Goal: Task Accomplishment & Management: Manage account settings

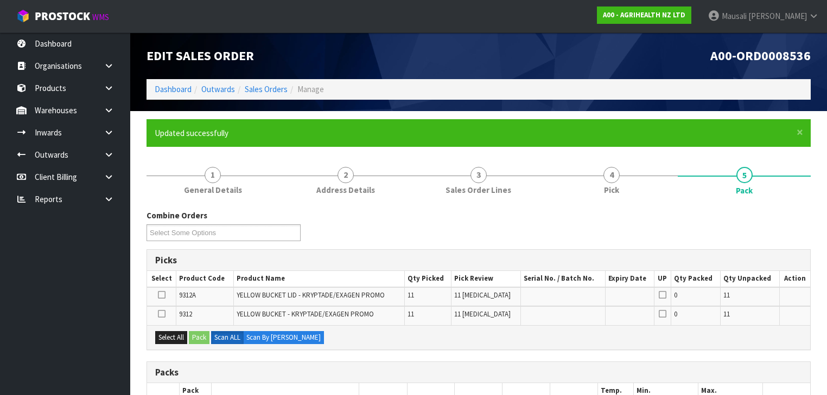
scroll to position [174, 0]
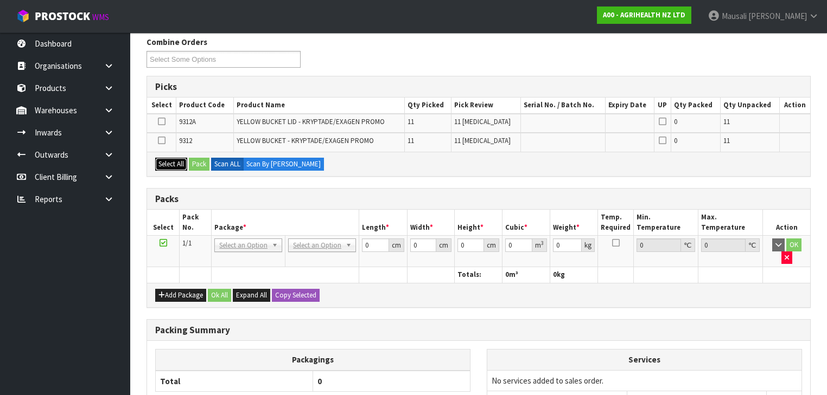
click at [168, 161] on button "Select All" at bounding box center [171, 164] width 32 height 13
click at [200, 162] on button "Pack" at bounding box center [199, 164] width 21 height 13
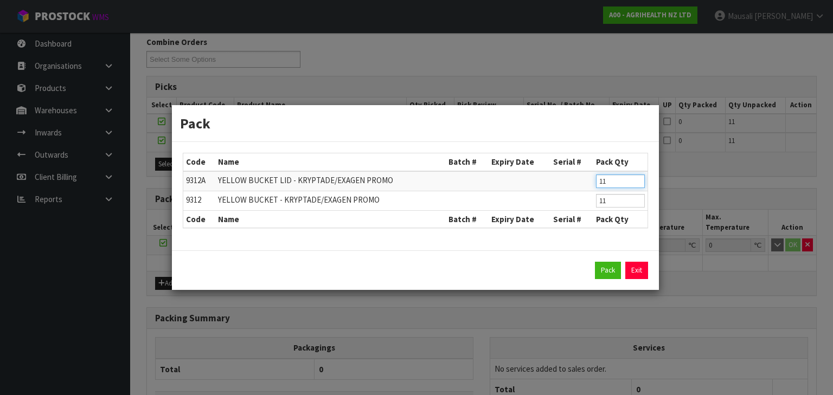
drag, startPoint x: 606, startPoint y: 180, endPoint x: 595, endPoint y: 182, distance: 11.6
click at [596, 182] on td "11" at bounding box center [620, 181] width 54 height 20
type input "6"
drag, startPoint x: 610, startPoint y: 205, endPoint x: 601, endPoint y: 206, distance: 8.7
click at [601, 206] on input "11" at bounding box center [620, 201] width 49 height 14
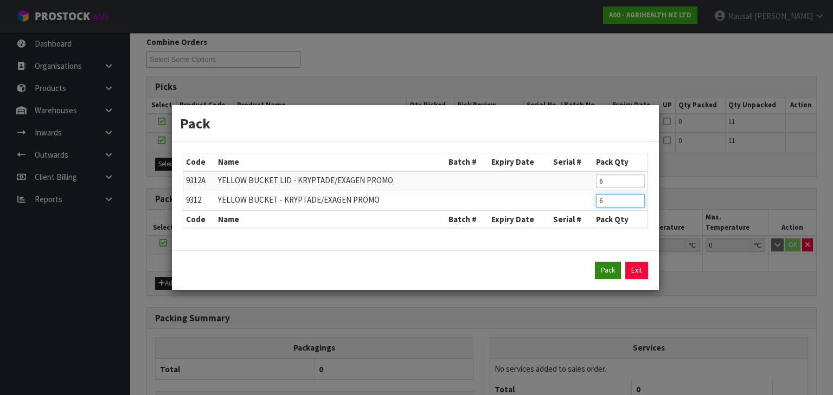
type input "6"
click at [608, 273] on button "Pack" at bounding box center [608, 270] width 26 height 17
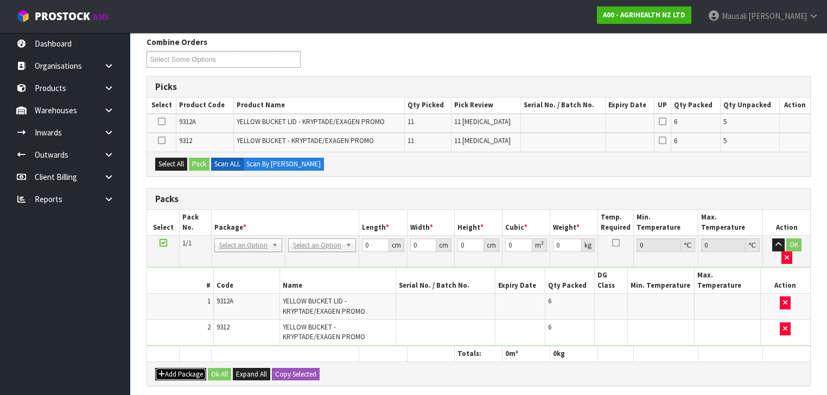
click at [176, 368] on button "Add Package" at bounding box center [180, 374] width 51 height 13
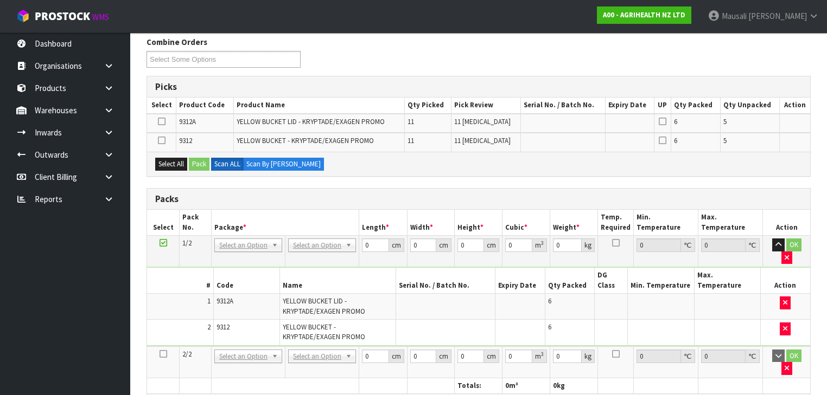
click at [163, 354] on icon at bounding box center [163, 354] width 8 height 1
click at [170, 161] on button "Select All" at bounding box center [171, 164] width 32 height 13
click at [204, 161] on button "Pack" at bounding box center [199, 164] width 21 height 13
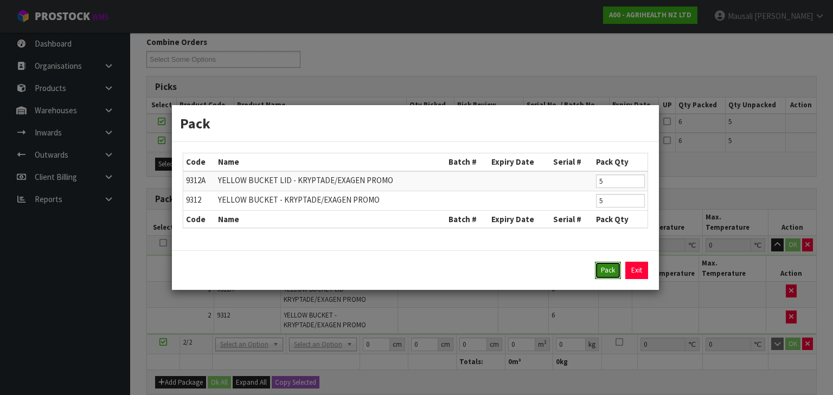
click at [597, 267] on button "Pack" at bounding box center [608, 270] width 26 height 17
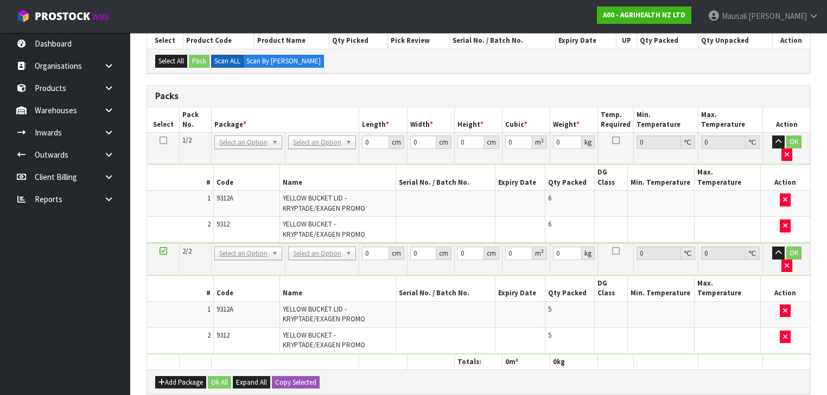
scroll to position [304, 0]
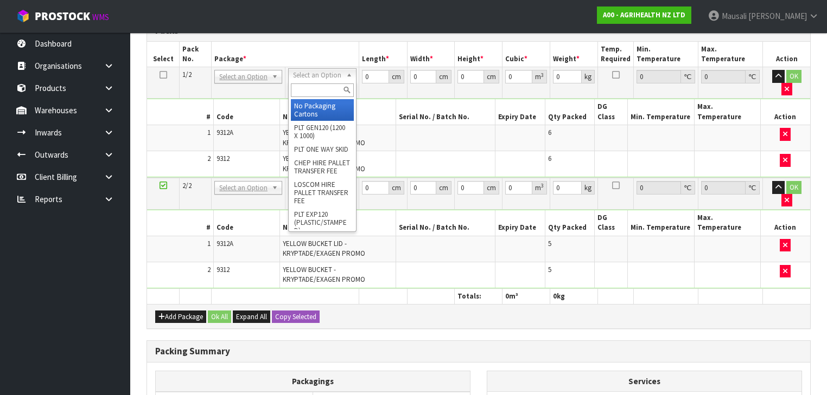
click at [315, 88] on input "text" at bounding box center [322, 91] width 62 height 14
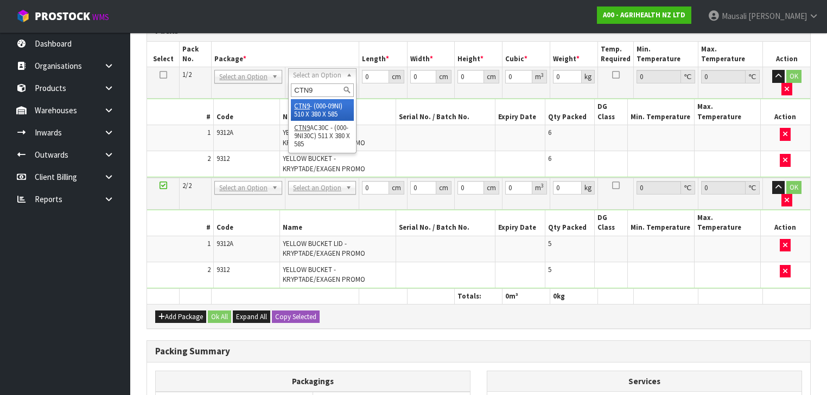
type input "CTN9"
drag, startPoint x: 339, startPoint y: 107, endPoint x: 353, endPoint y: 126, distance: 23.7
type input "51"
type input "38"
type input "58.5"
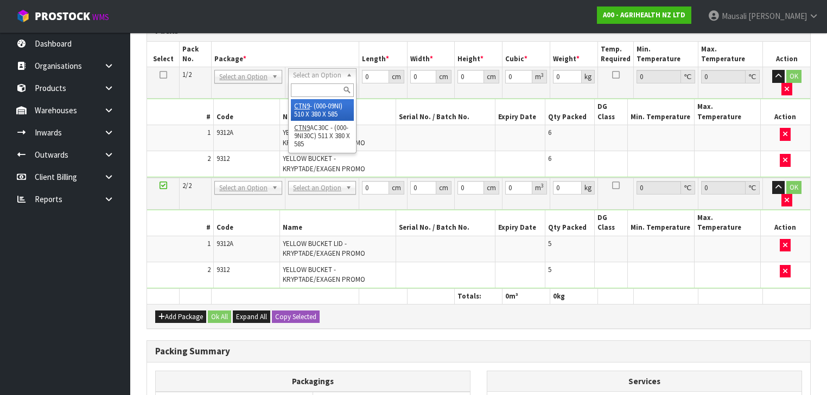
type input "0.113373"
type input "14"
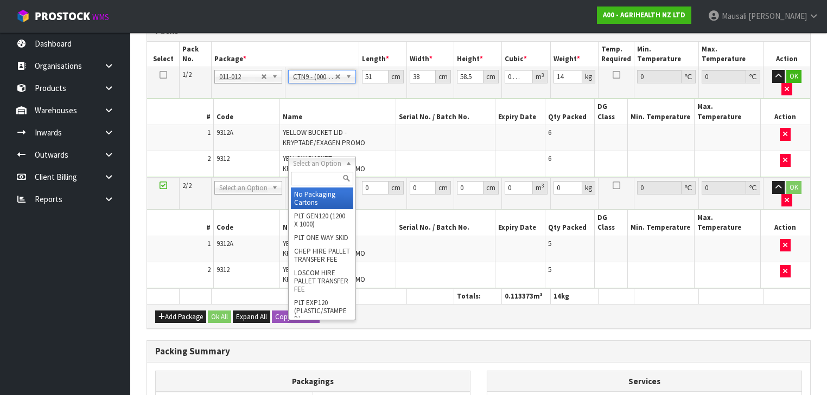
click at [310, 177] on input "text" at bounding box center [322, 179] width 62 height 14
type input "CTN9"
type input "2"
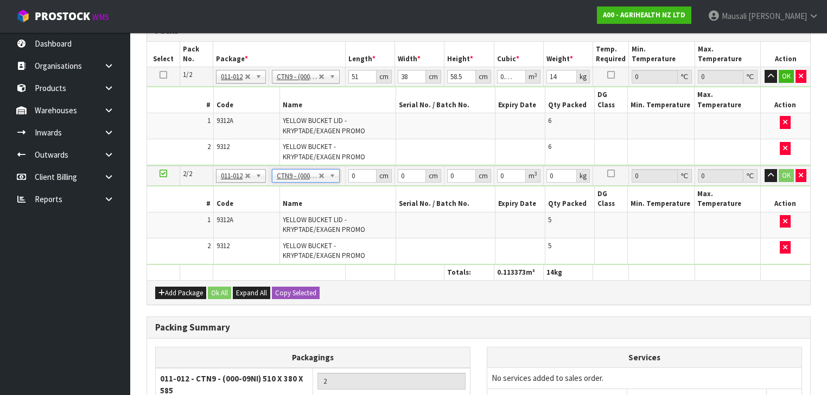
type input "51"
type input "38"
type input "58.5"
type input "0.113373"
type input "11.7"
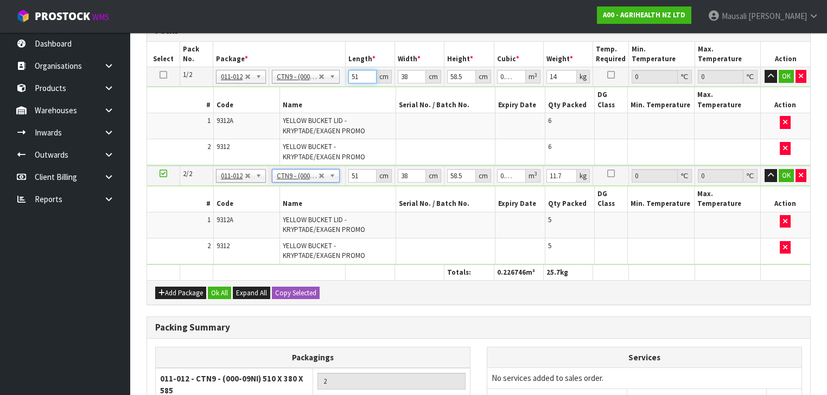
drag, startPoint x: 363, startPoint y: 72, endPoint x: 333, endPoint y: 80, distance: 31.5
click at [333, 81] on tr "1/2 NONE 007-001 007-002 007-004 007-009 007-013 007-014 007-015 007-017 007-01…" at bounding box center [478, 77] width 663 height 20
type input "5"
type input "0.011115"
type input "52"
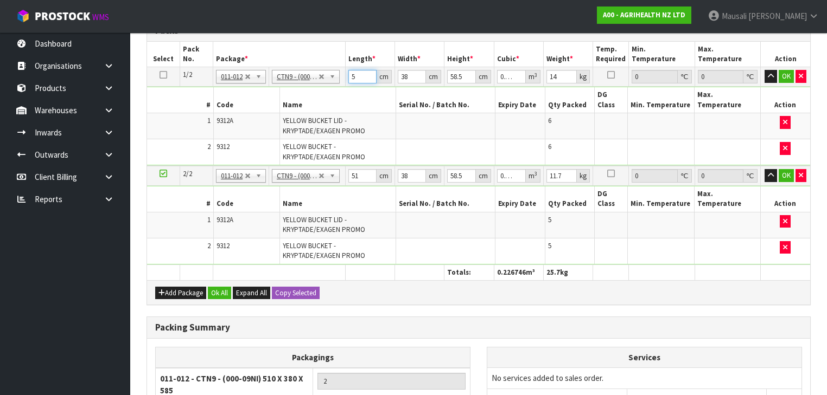
type input "0.115596"
type input "52"
type input "3"
type input "0.009126"
type input "39"
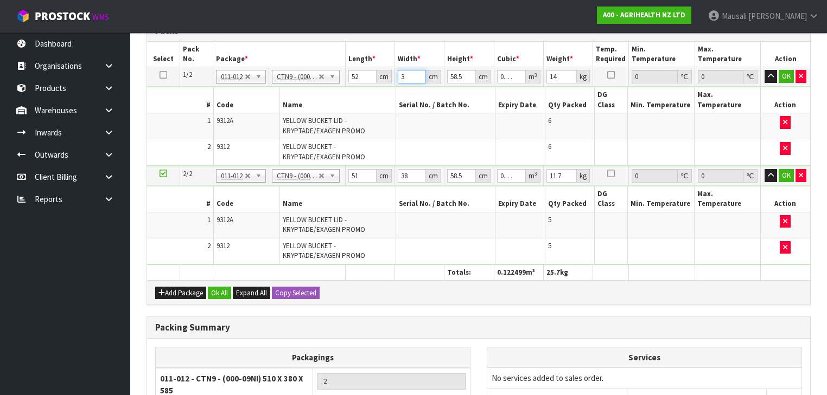
type input "0.118638"
type input "39"
type input "6"
type input "0.012168"
type input "61"
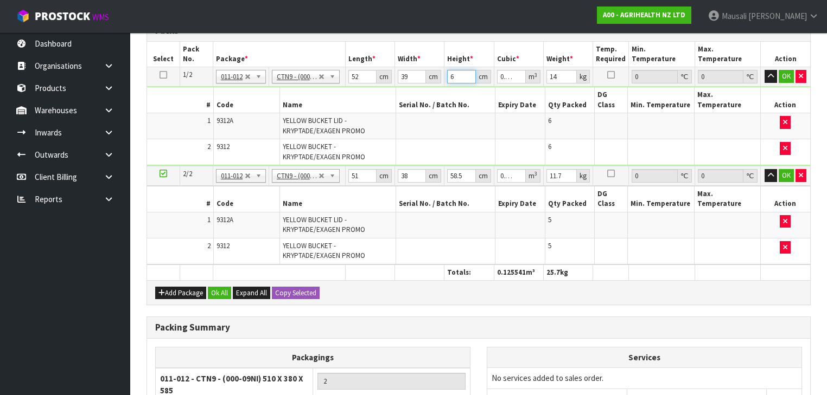
type input "0.123708"
type input "61"
type input "9"
type input "5"
type input "0.011115"
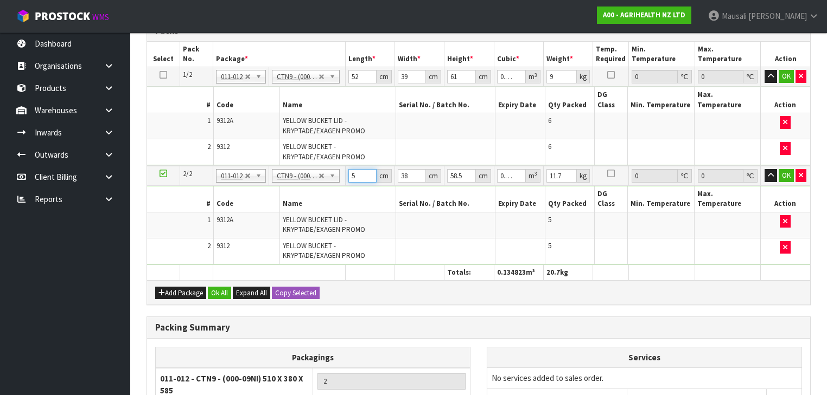
type input "52"
type input "0.115596"
type input "52"
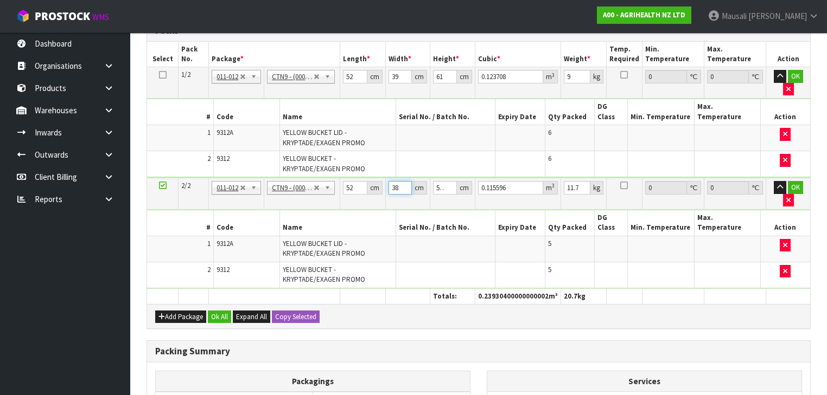
type input "4"
type input "0.012168"
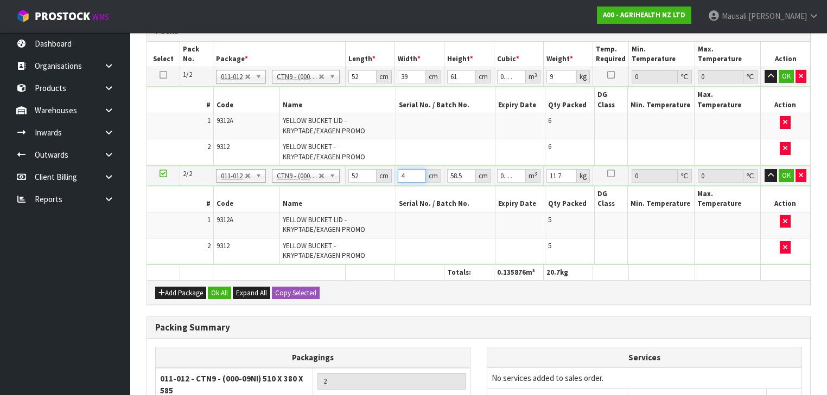
type input "40"
type input "0.12168"
type input "40"
type input "5"
type input "0.0104"
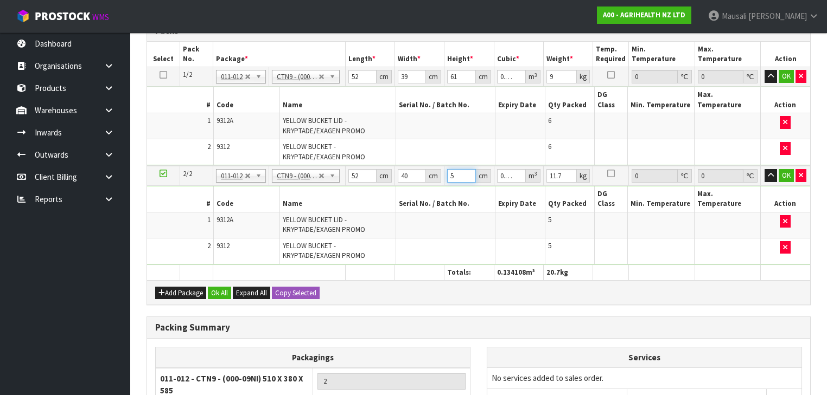
type input "57"
type input "0.11856"
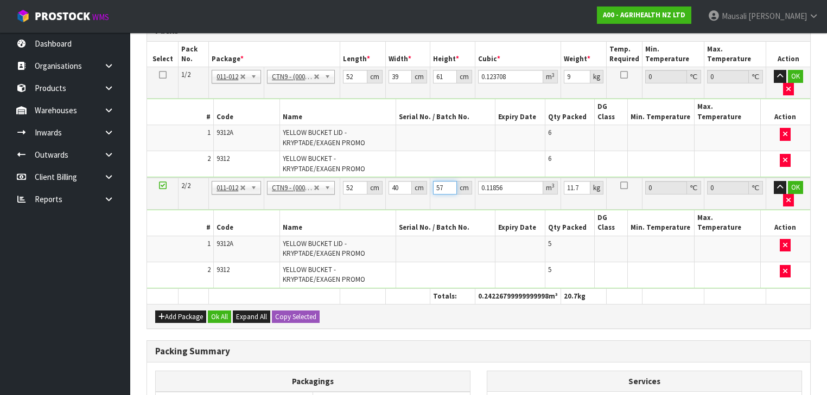
type input "57"
type input "8"
click at [221, 311] on button "Ok All" at bounding box center [219, 317] width 23 height 13
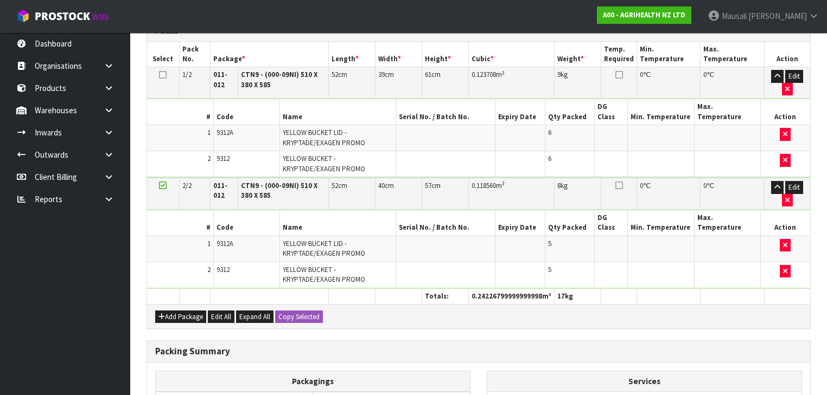
scroll to position [424, 0]
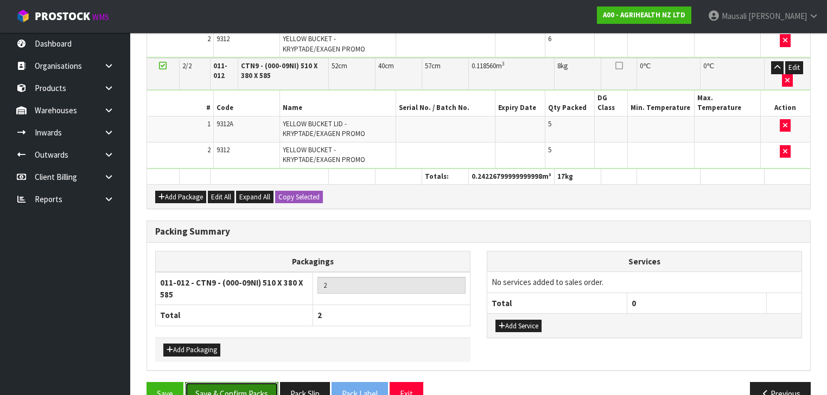
click at [245, 382] on button "Save & Confirm Packs" at bounding box center [231, 393] width 93 height 23
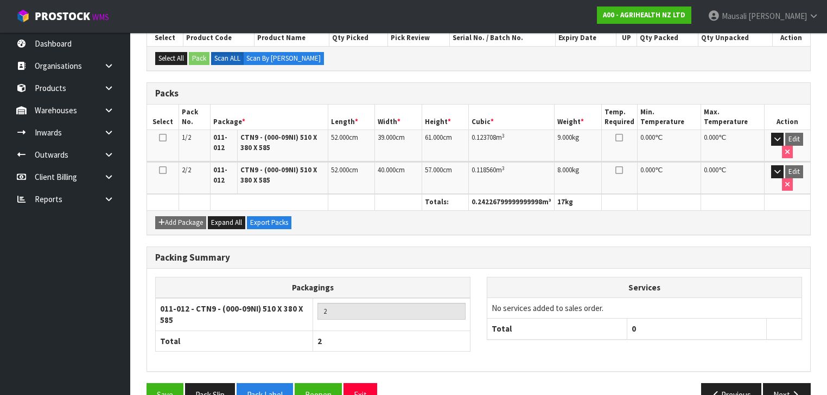
scroll to position [264, 0]
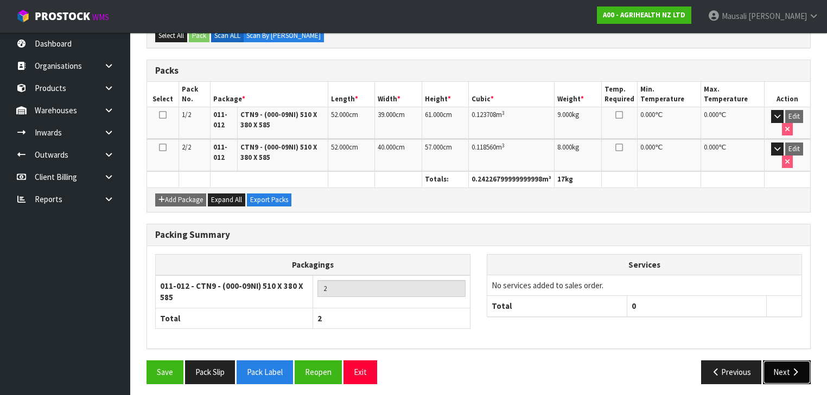
click at [776, 371] on button "Next" at bounding box center [787, 372] width 48 height 23
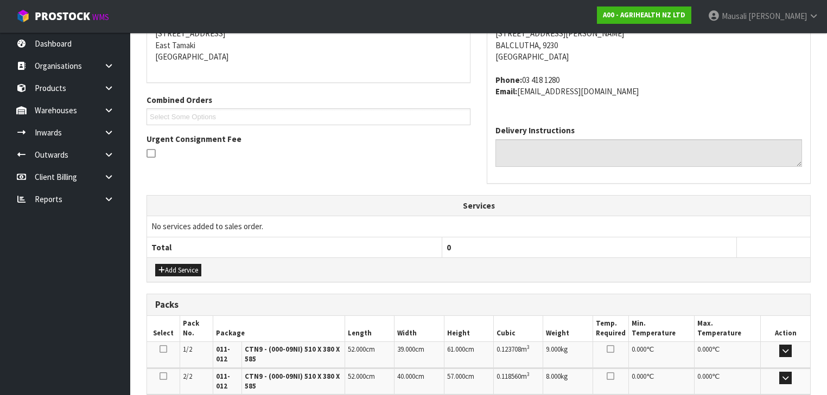
scroll to position [361, 0]
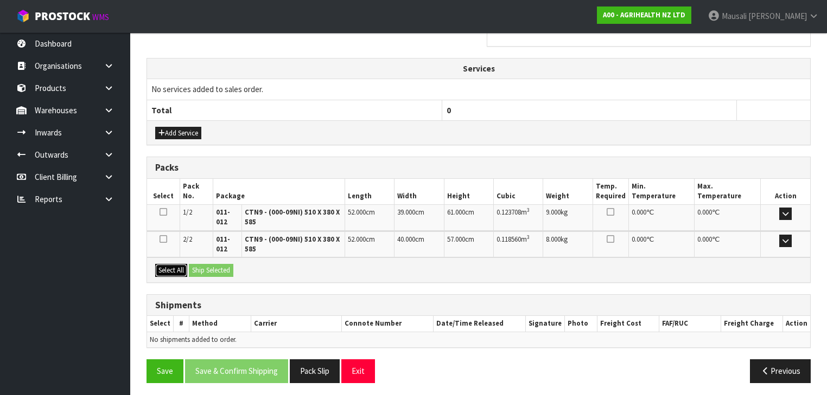
click at [180, 264] on button "Select All" at bounding box center [171, 270] width 32 height 13
click at [204, 265] on button "Ship Selected" at bounding box center [211, 270] width 44 height 13
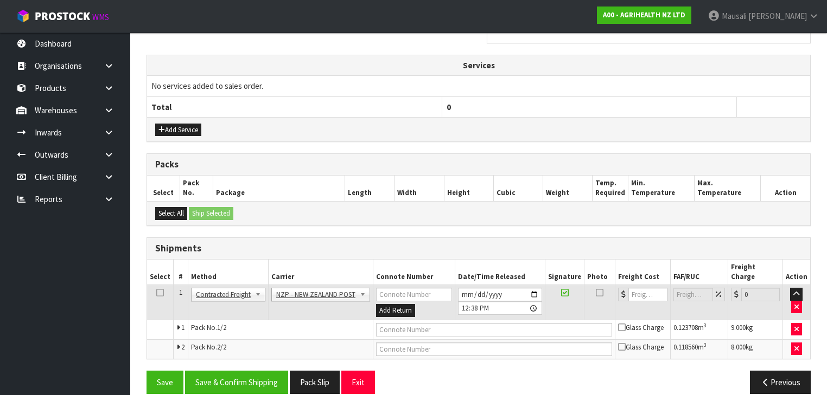
scroll to position [366, 0]
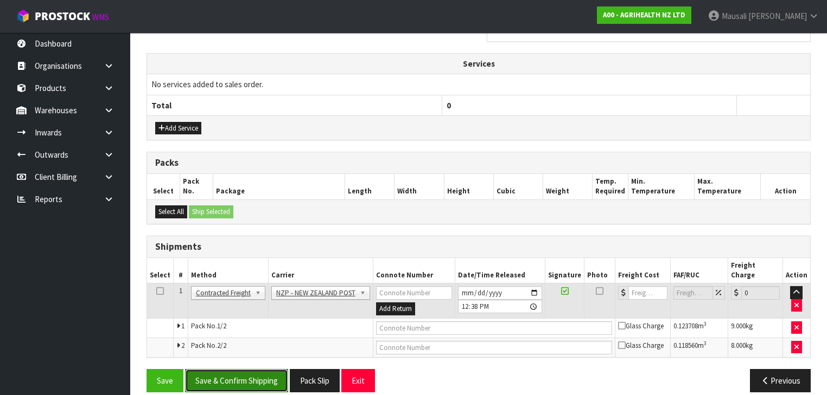
click at [254, 369] on button "Save & Confirm Shipping" at bounding box center [236, 380] width 103 height 23
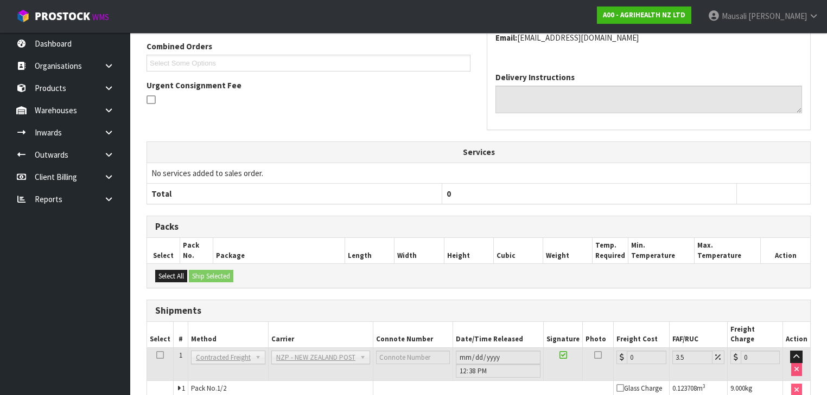
scroll to position [350, 0]
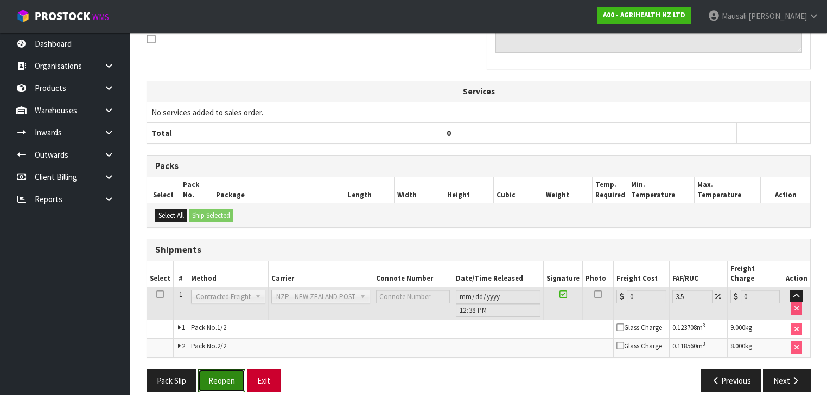
drag, startPoint x: 233, startPoint y: 365, endPoint x: 276, endPoint y: 357, distance: 44.2
click at [233, 369] on button "Reopen" at bounding box center [221, 380] width 47 height 23
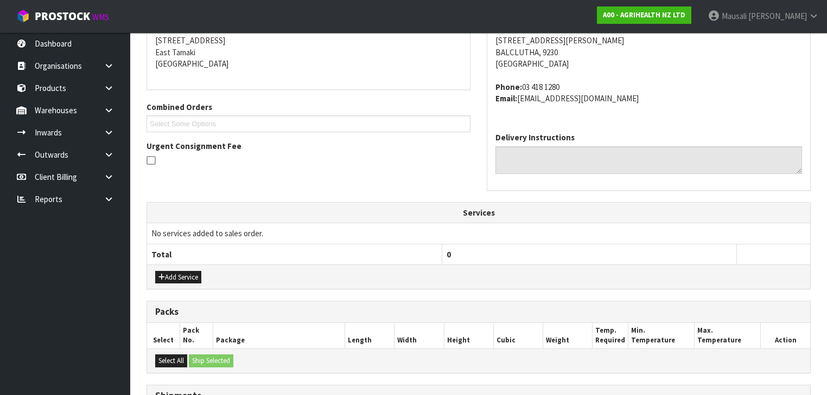
scroll to position [376, 0]
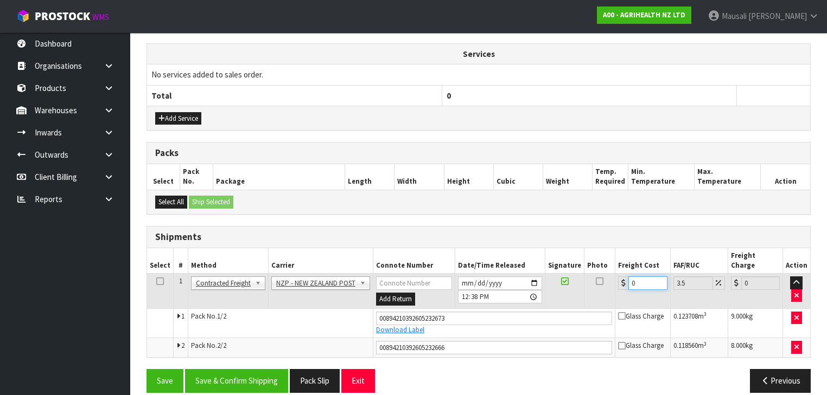
drag, startPoint x: 644, startPoint y: 273, endPoint x: 621, endPoint y: 276, distance: 24.1
click at [623, 277] on div "0" at bounding box center [642, 284] width 49 height 14
type input "7"
type input "7.24"
type input "71"
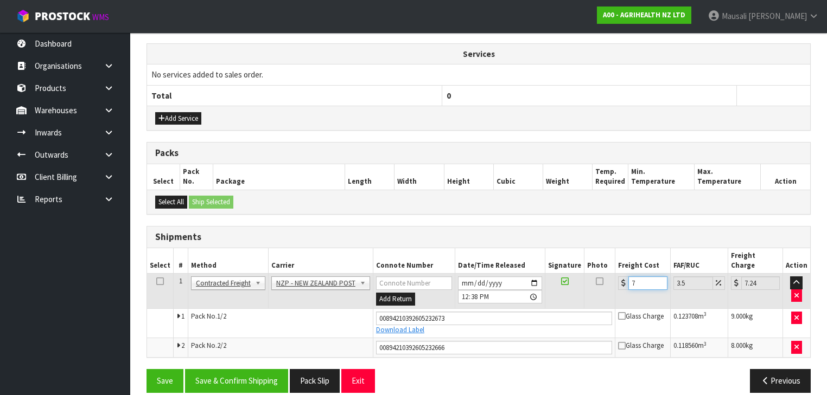
type input "73.48"
type input "71.5"
type input "74"
type input "71.56"
type input "74.06"
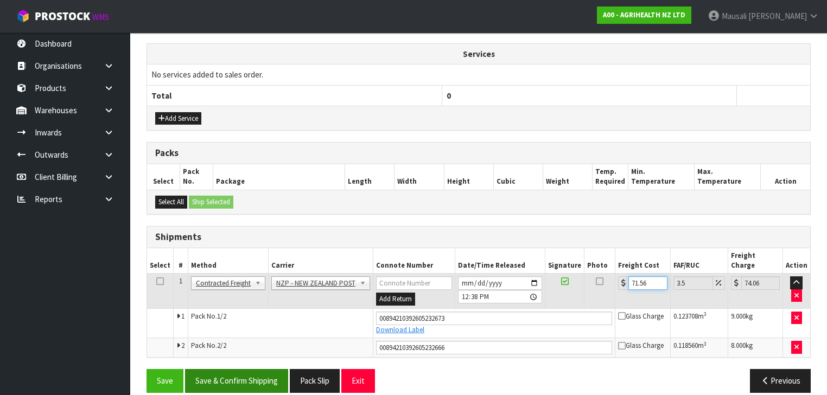
type input "71.56"
click at [253, 369] on button "Save & Confirm Shipping" at bounding box center [236, 380] width 103 height 23
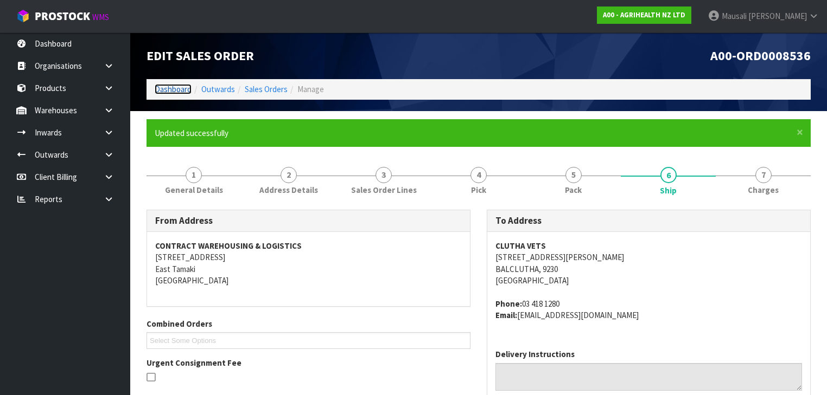
click at [175, 89] on link "Dashboard" at bounding box center [173, 89] width 37 height 10
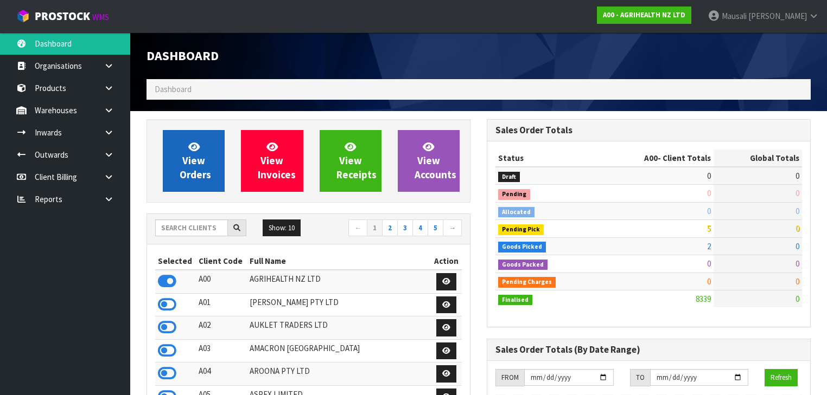
scroll to position [818, 340]
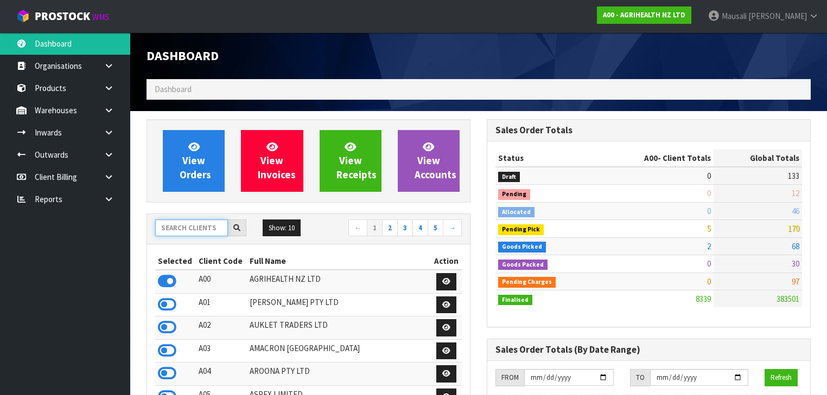
click at [171, 228] on input "text" at bounding box center [191, 228] width 73 height 17
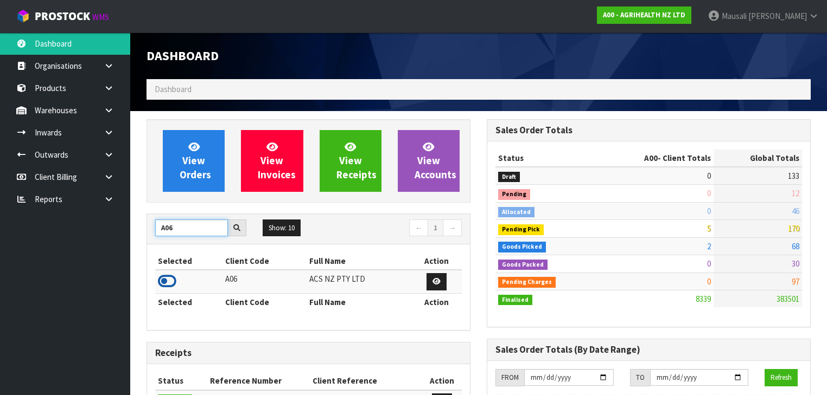
type input "A06"
click at [172, 278] on icon at bounding box center [167, 281] width 18 height 16
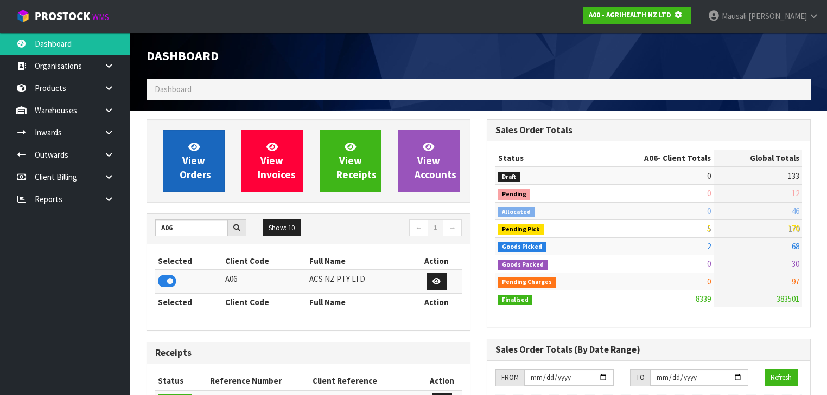
scroll to position [674, 340]
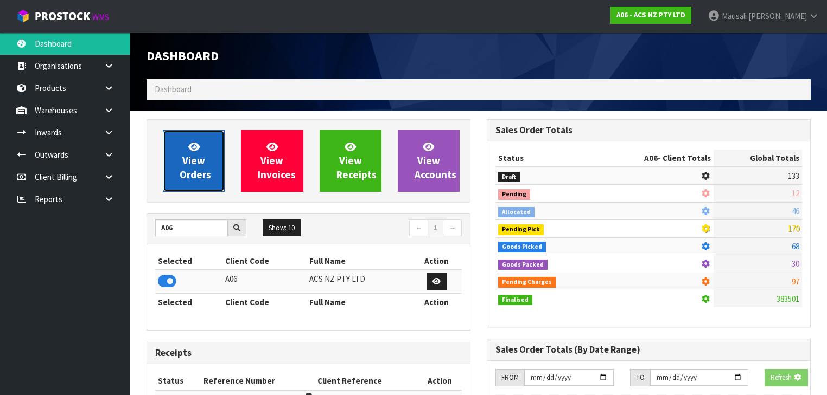
drag, startPoint x: 184, startPoint y: 170, endPoint x: 187, endPoint y: 156, distance: 14.4
click at [184, 169] on span "View Orders" at bounding box center [195, 161] width 31 height 41
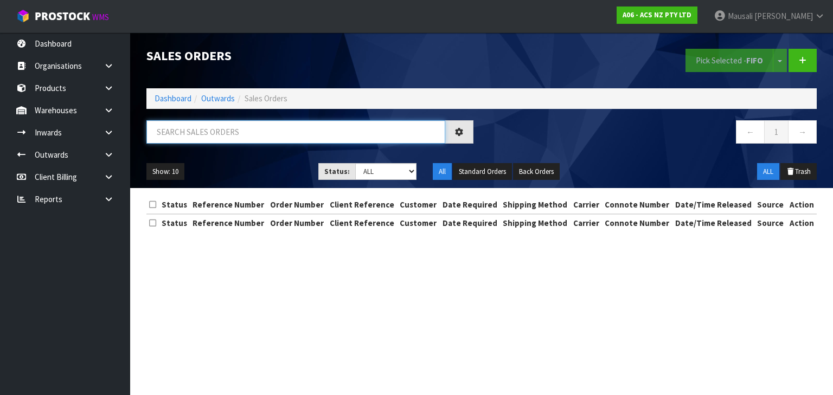
click at [187, 131] on input "text" at bounding box center [295, 131] width 299 height 23
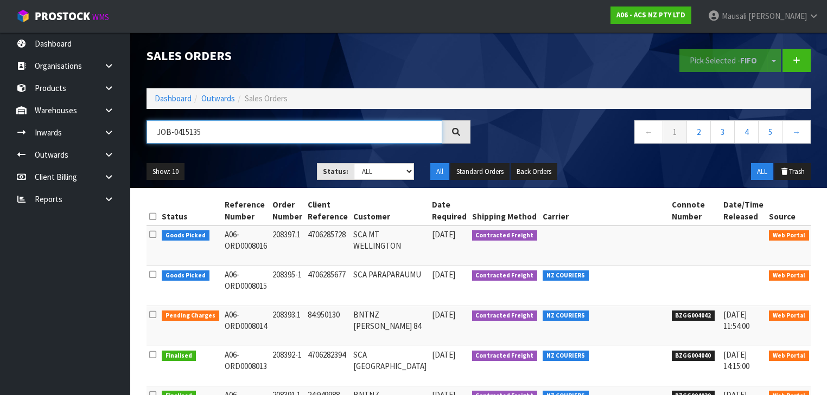
type input "JOB-0415135"
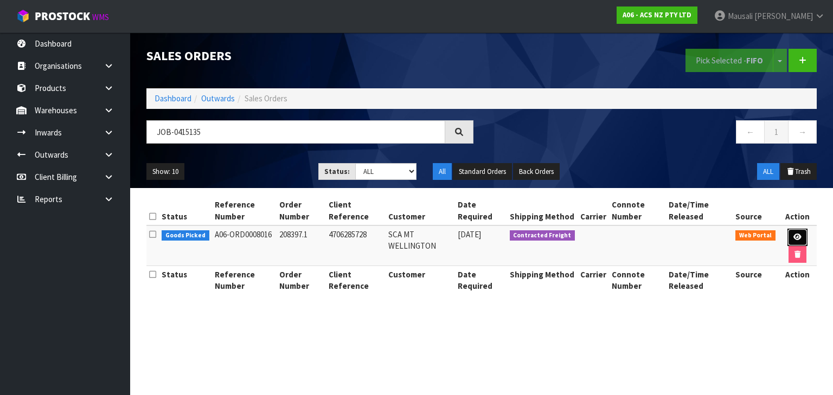
click at [794, 237] on icon at bounding box center [798, 237] width 8 height 7
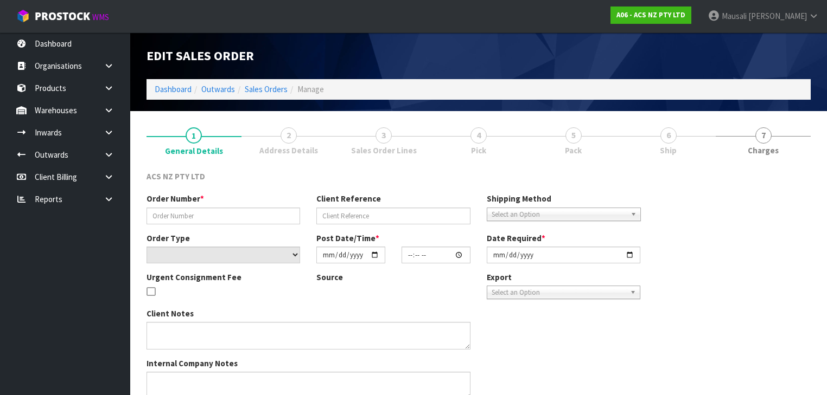
type input "208397.1"
type input "4706285728"
select select "number:0"
type input "[DATE]"
type input "19:15:00.000"
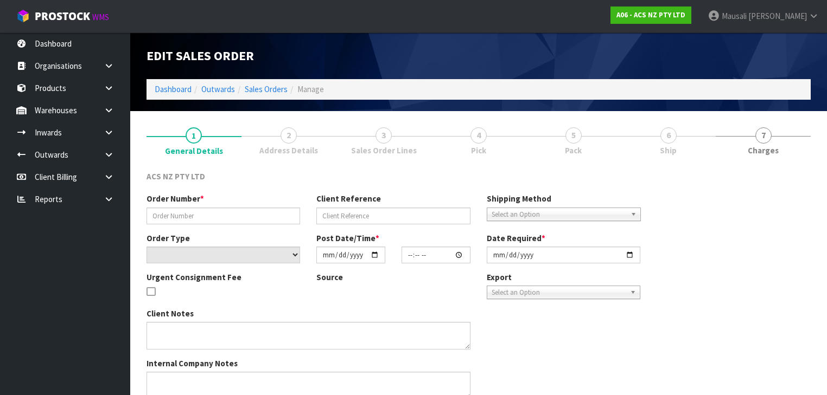
type input "[DATE]"
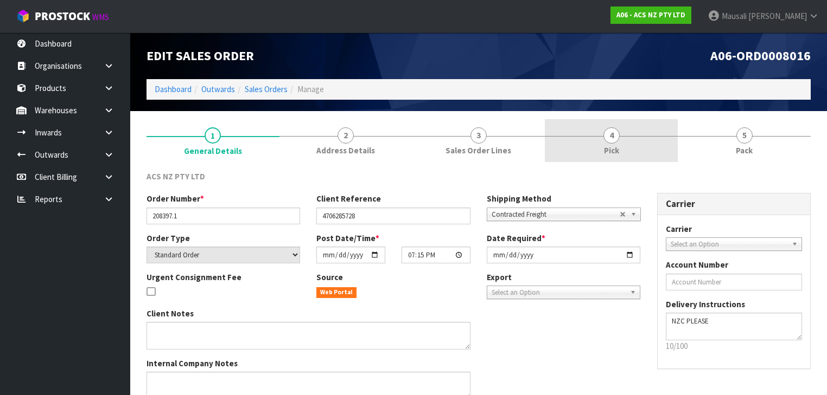
click at [634, 142] on link "4 Pick" at bounding box center [611, 140] width 133 height 43
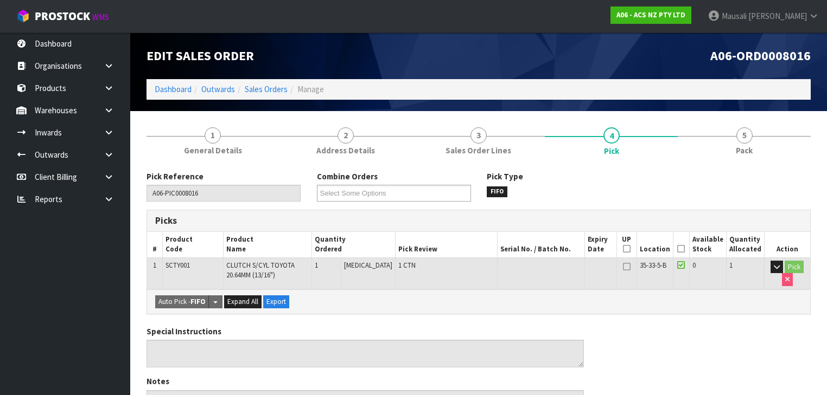
click at [678, 247] on th "Picked" at bounding box center [681, 244] width 16 height 25
click at [682, 249] on icon at bounding box center [681, 249] width 8 height 1
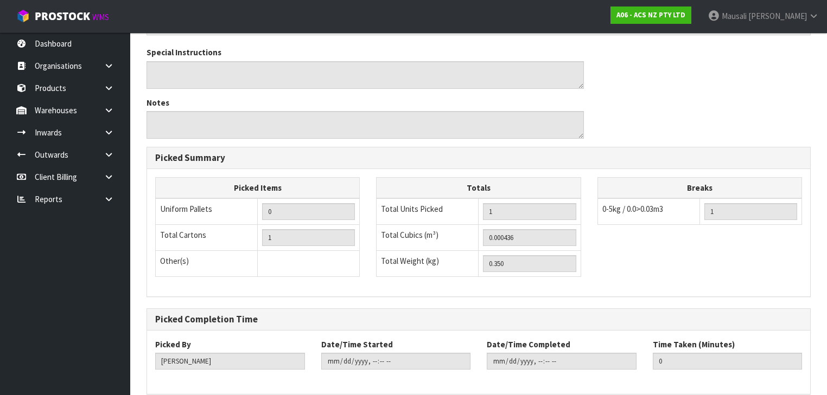
scroll to position [366, 0]
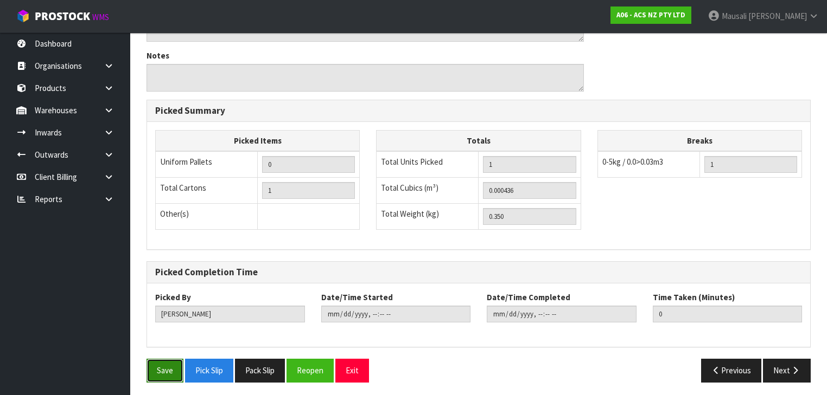
click at [158, 366] on button "Save" at bounding box center [164, 370] width 37 height 23
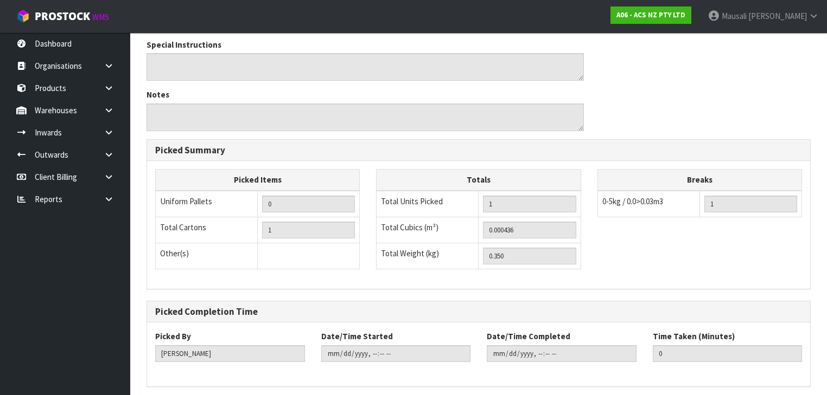
scroll to position [0, 0]
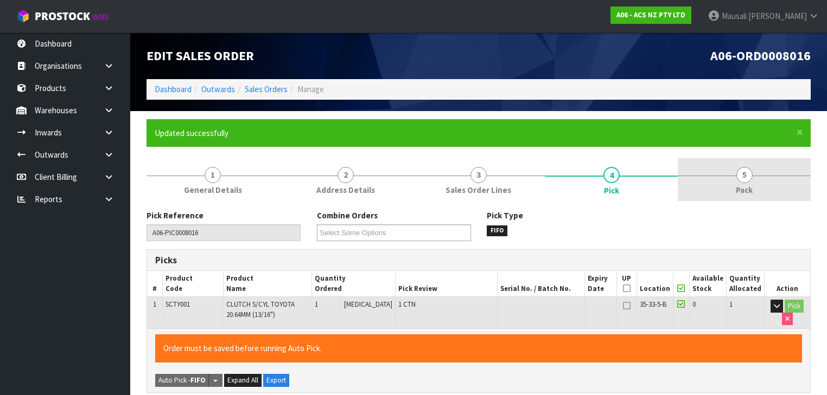
type input "[PERSON_NAME]"
type input "[DATE]T12:48:49"
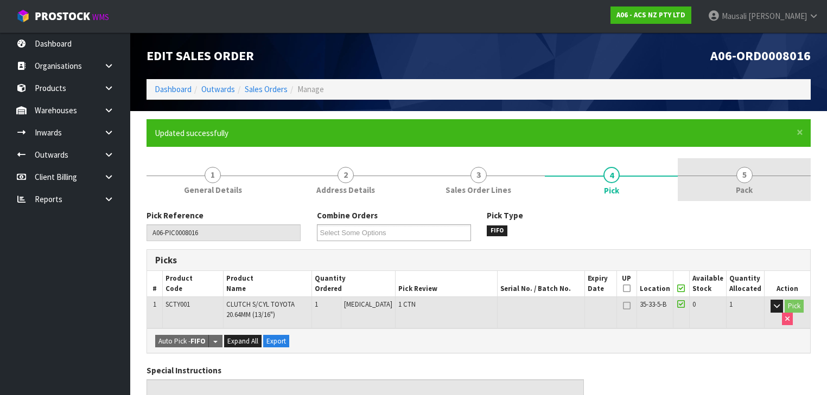
click at [732, 189] on link "5 Pack" at bounding box center [744, 179] width 133 height 43
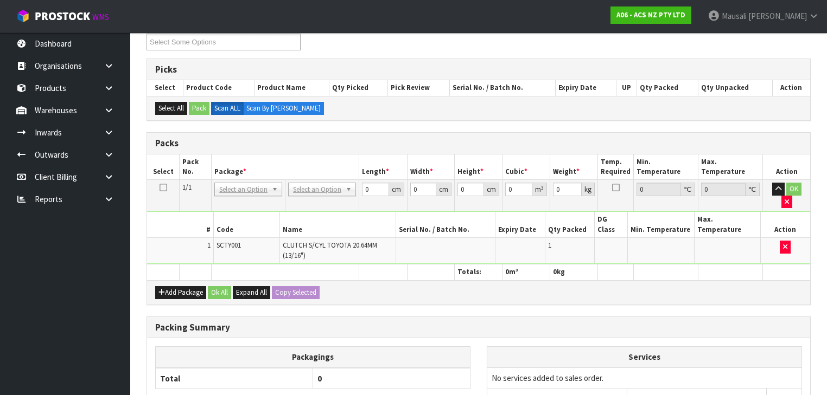
scroll to position [217, 0]
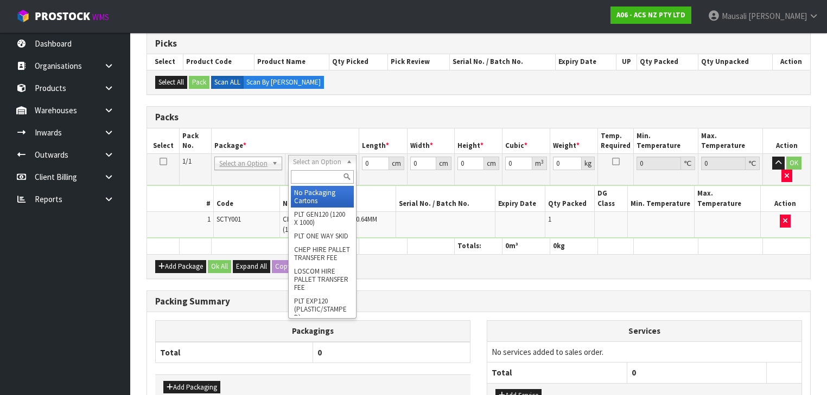
click at [310, 177] on input "text" at bounding box center [322, 177] width 62 height 14
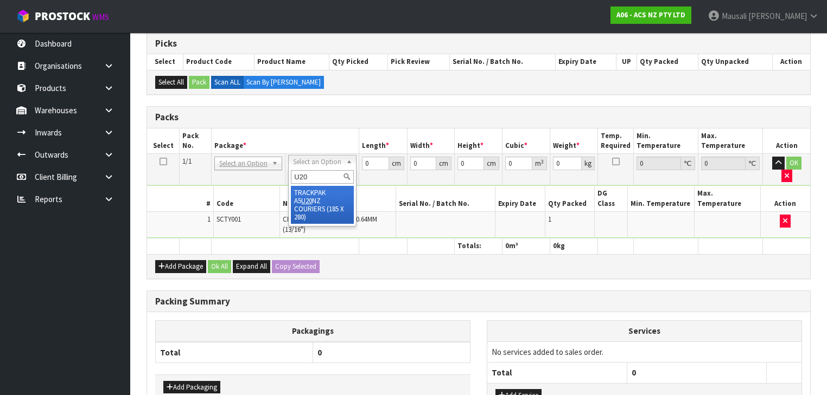
type input "U20"
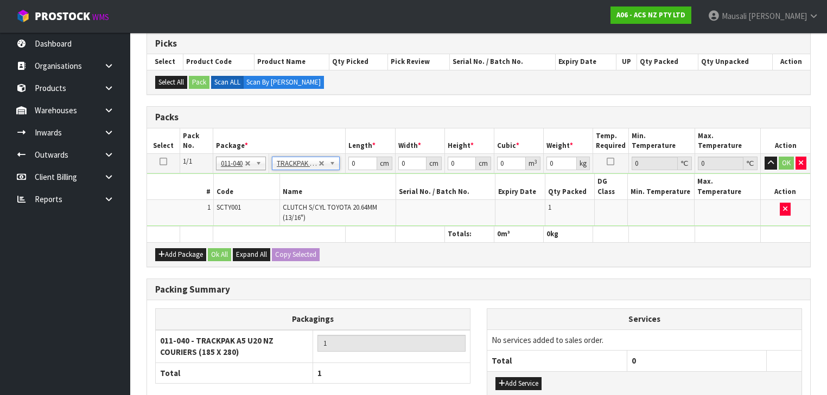
type input "18.5"
type input "28"
type input "0.01"
type input "0.000005"
type input "0.36"
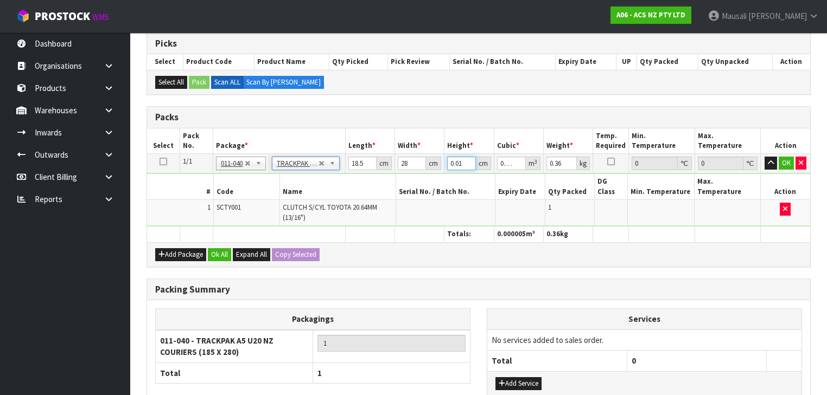
drag, startPoint x: 463, startPoint y: 163, endPoint x: 445, endPoint y: 167, distance: 18.9
click at [445, 167] on td "0.01 cm" at bounding box center [468, 164] width 49 height 20
type input "7"
type input "0.003626"
type input "7"
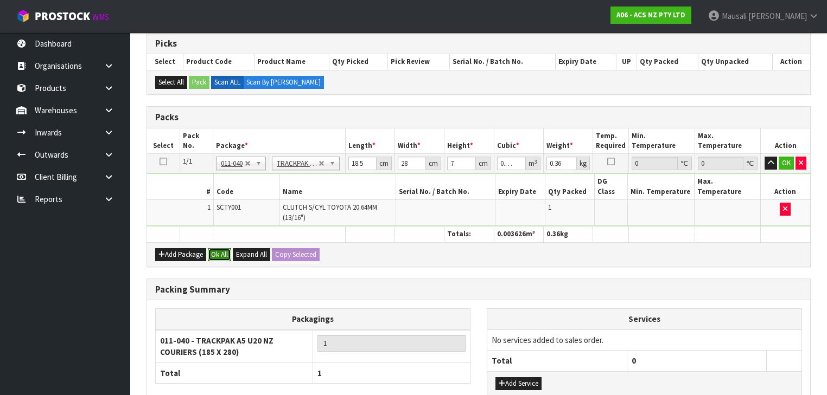
click at [228, 248] on button "Ok All" at bounding box center [219, 254] width 23 height 13
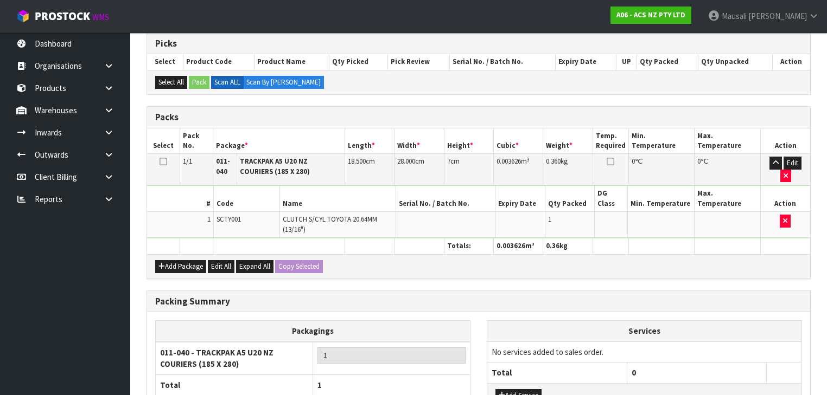
scroll to position [293, 0]
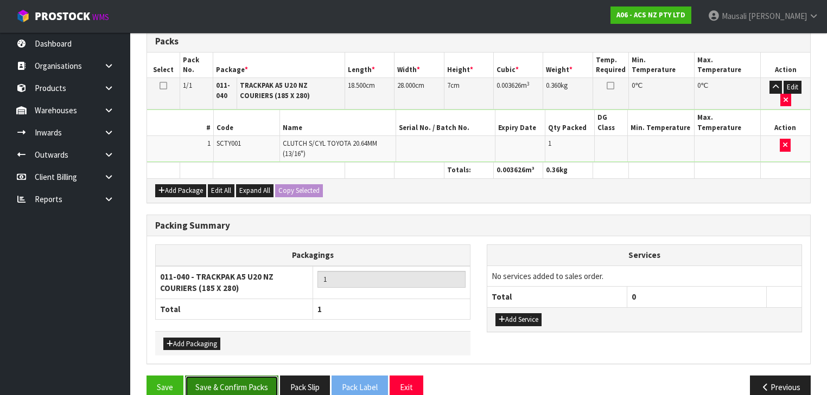
click at [232, 376] on button "Save & Confirm Packs" at bounding box center [231, 387] width 93 height 23
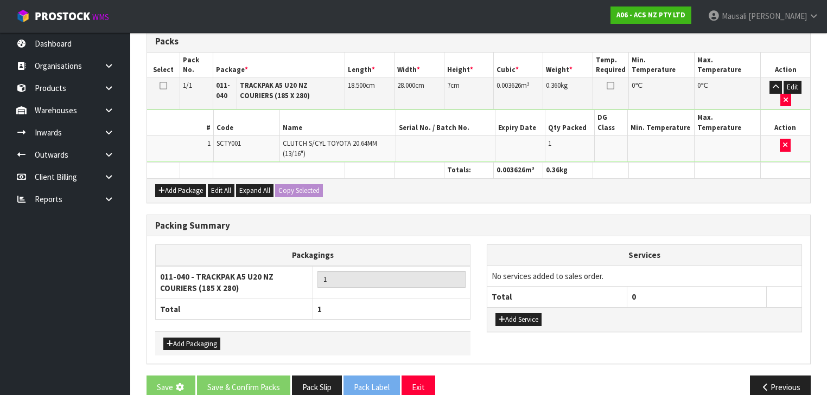
scroll to position [0, 0]
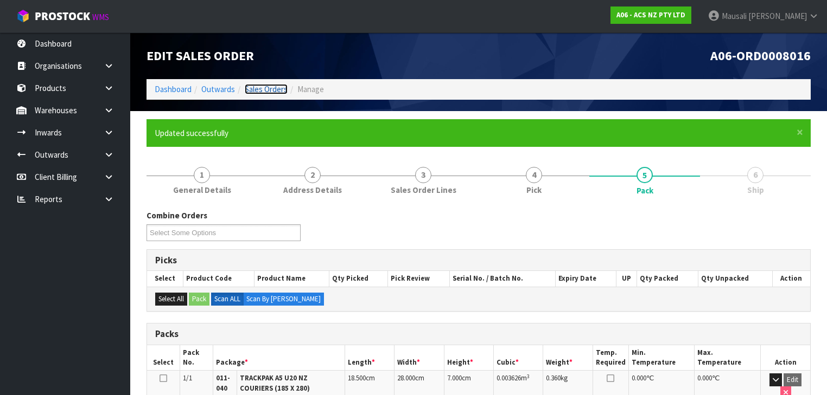
click at [260, 91] on link "Sales Orders" at bounding box center [266, 89] width 43 height 10
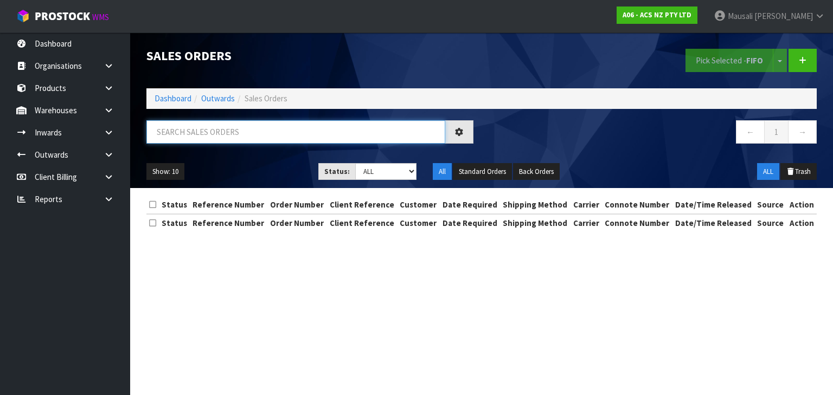
click at [176, 135] on input "text" at bounding box center [295, 131] width 299 height 23
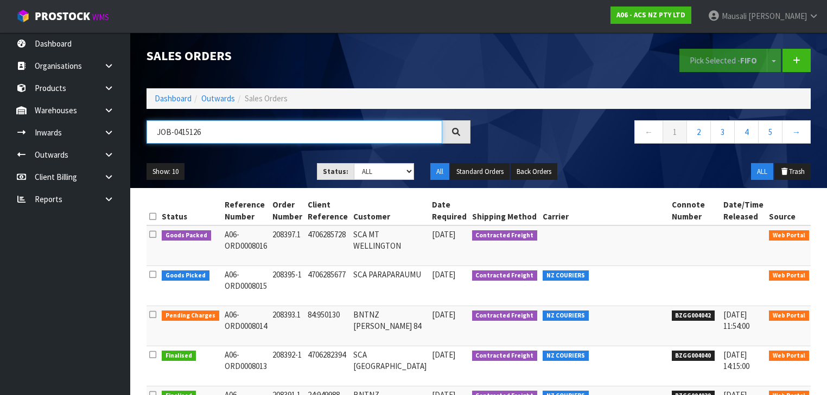
type input "JOB-0415126"
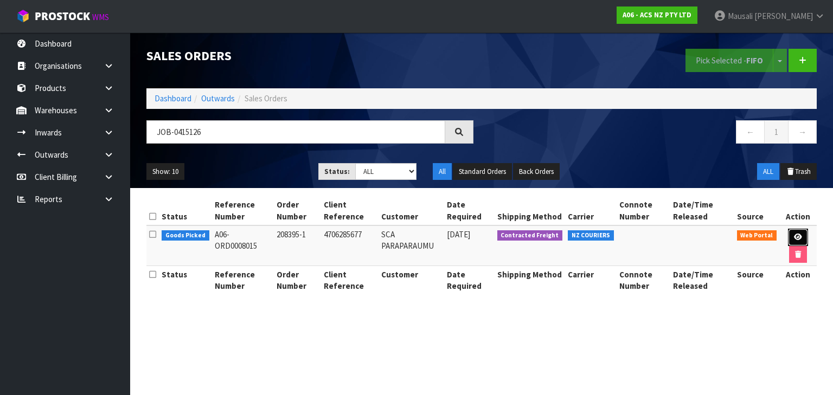
click at [799, 235] on icon at bounding box center [798, 237] width 8 height 7
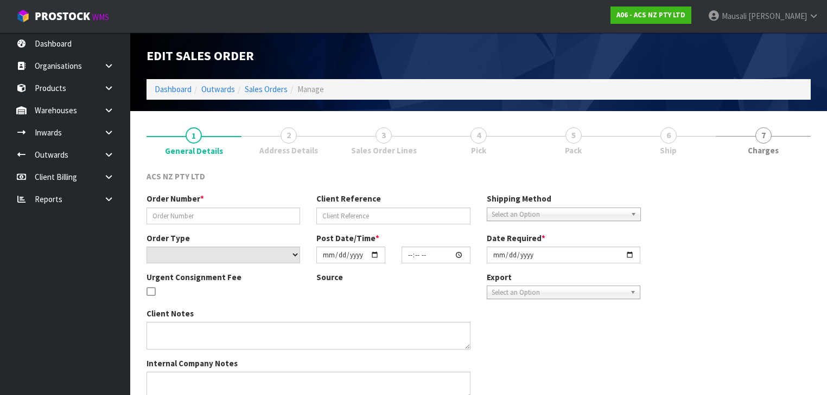
type input "208395-1"
type input "4706285677"
select select "number:0"
type input "[DATE]"
type input "17:38:00.000"
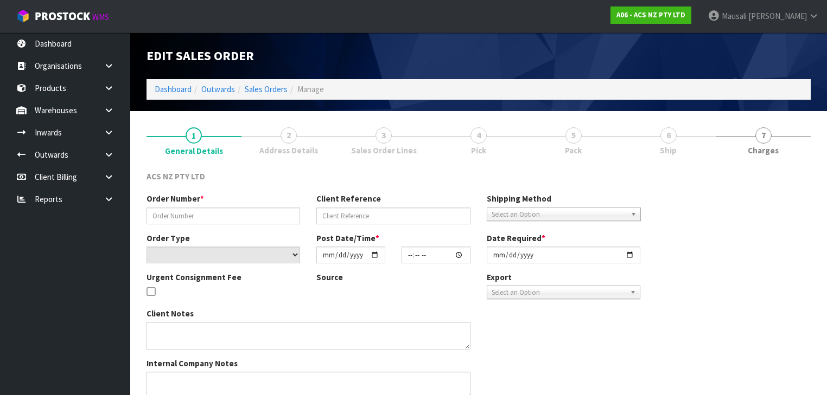
type input "[DATE]"
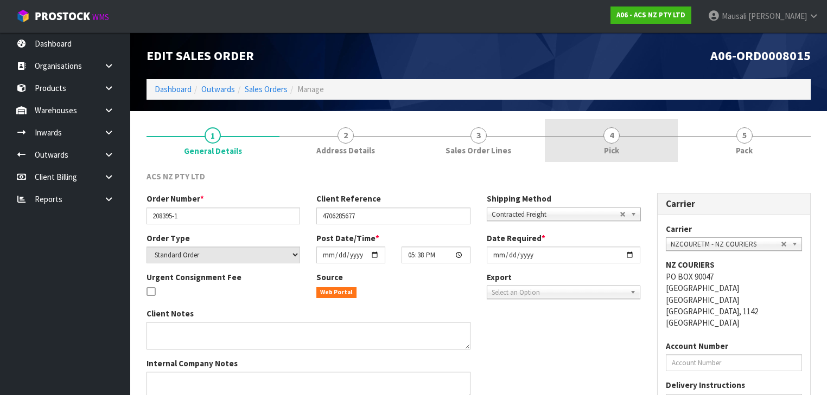
drag, startPoint x: 622, startPoint y: 133, endPoint x: 644, endPoint y: 151, distance: 28.6
click at [622, 133] on link "4 Pick" at bounding box center [611, 140] width 133 height 43
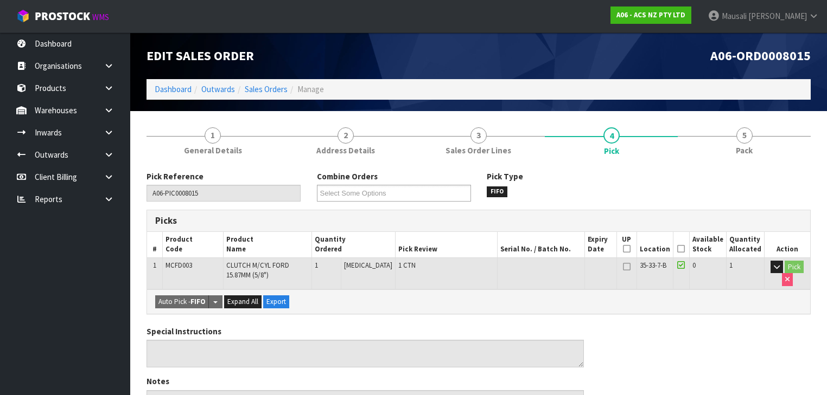
click at [683, 250] on icon at bounding box center [681, 249] width 8 height 1
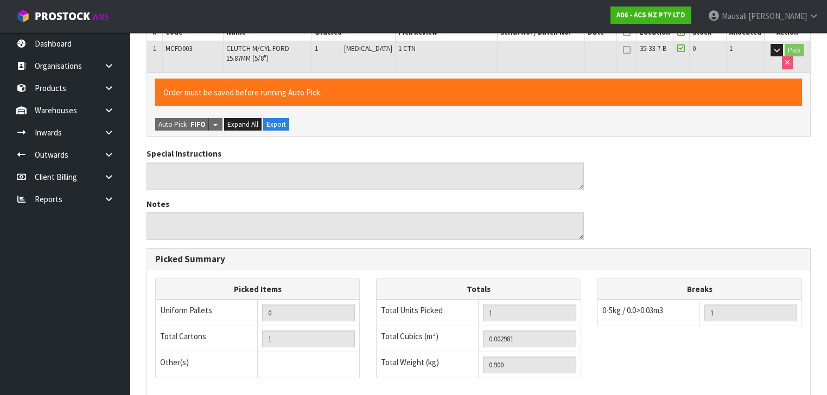
scroll to position [366, 0]
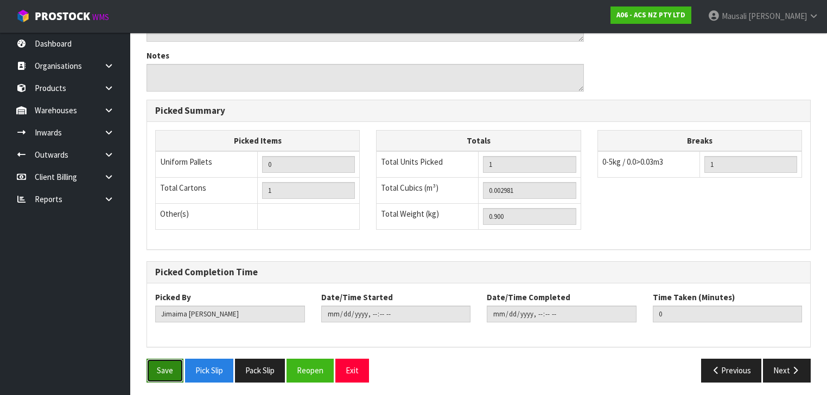
click at [165, 363] on button "Save" at bounding box center [164, 370] width 37 height 23
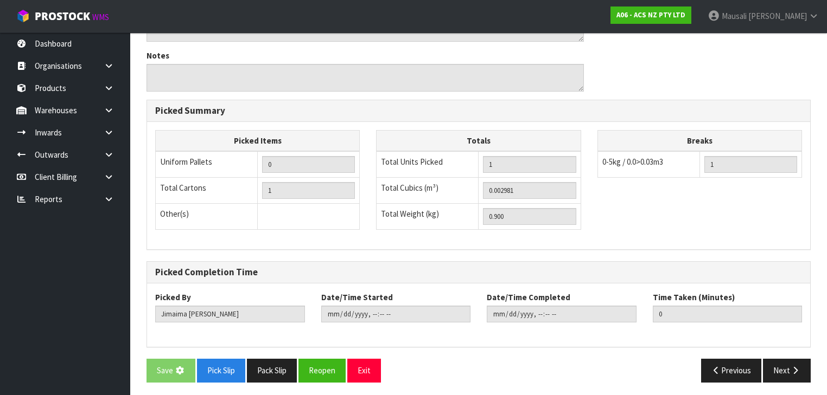
scroll to position [0, 0]
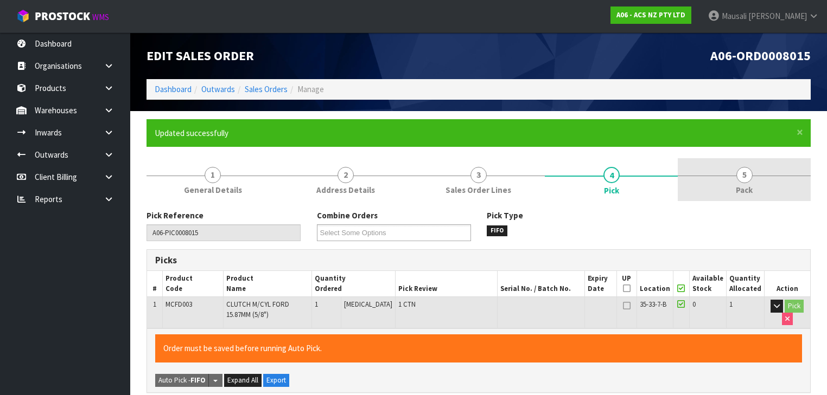
type input "[PERSON_NAME]"
type input "[DATE]T12:50:09"
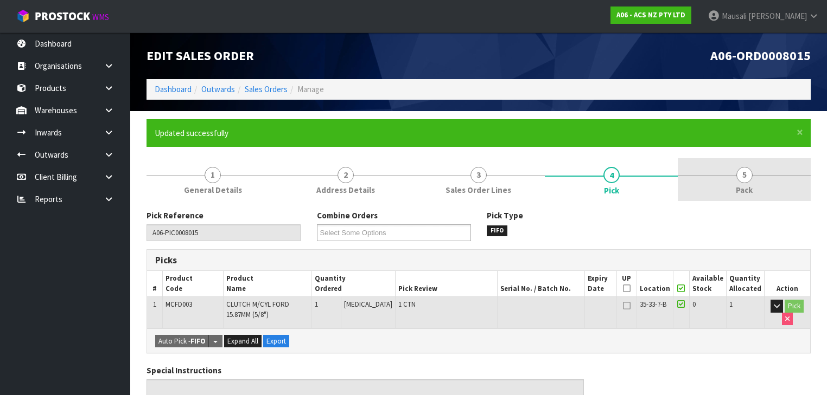
click at [736, 178] on link "5 Pack" at bounding box center [744, 179] width 133 height 43
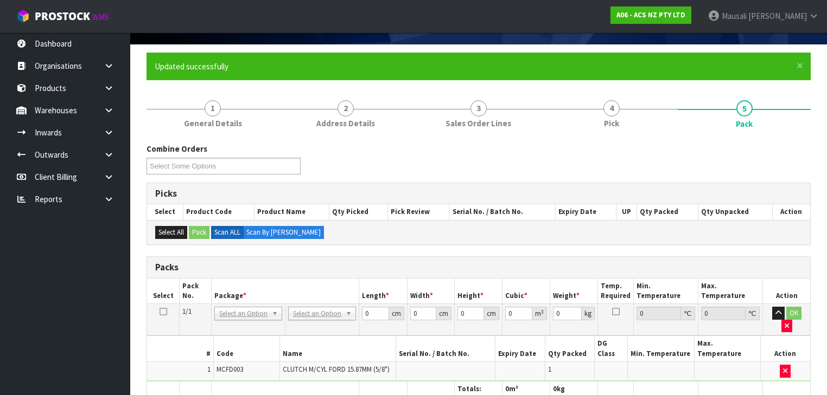
scroll to position [174, 0]
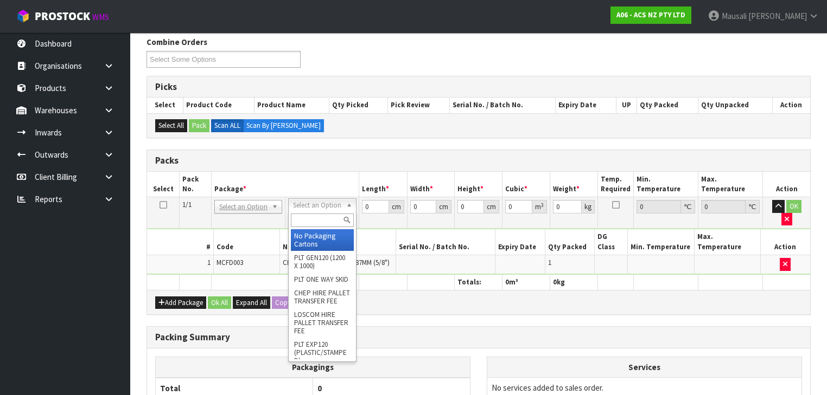
click at [308, 222] on input "text" at bounding box center [322, 221] width 62 height 14
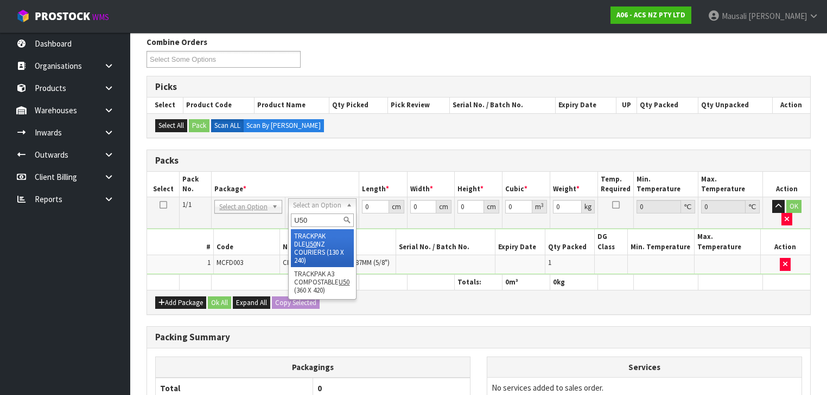
type input "U50"
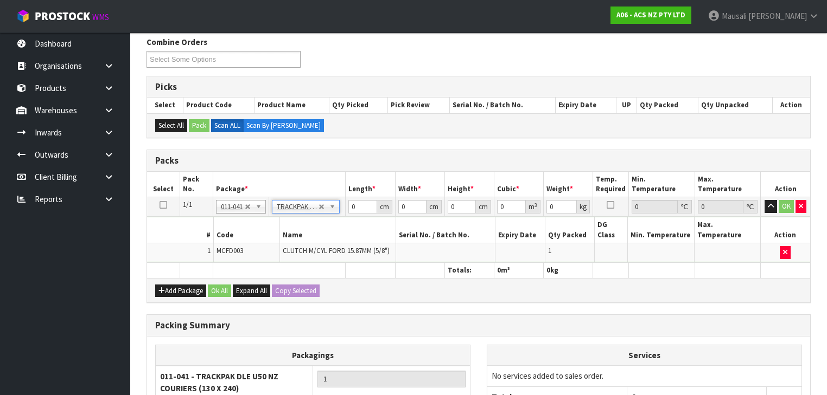
type input "13"
type input "24"
type input "0.01"
type input "0.000003"
type input "0.91"
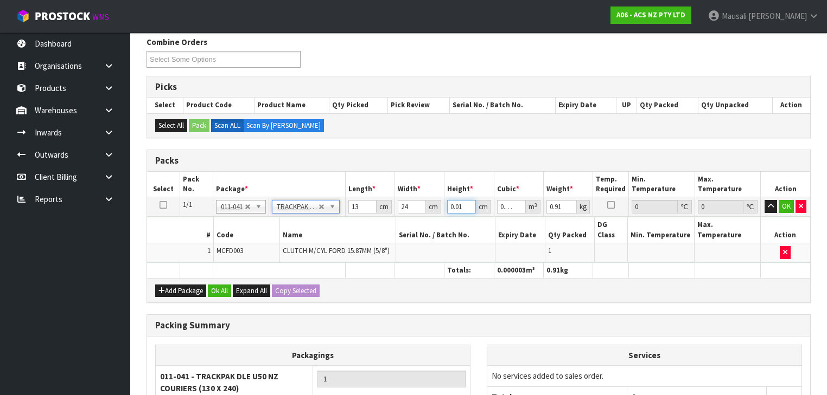
drag, startPoint x: 463, startPoint y: 208, endPoint x: 437, endPoint y: 210, distance: 26.7
click at [437, 210] on tr "1/1 NONE 007-001 007-002 007-004 007-009 007-013 007-014 007-015 007-017 007-01…" at bounding box center [478, 207] width 663 height 20
type input "1"
type input "0.000312"
type input "12"
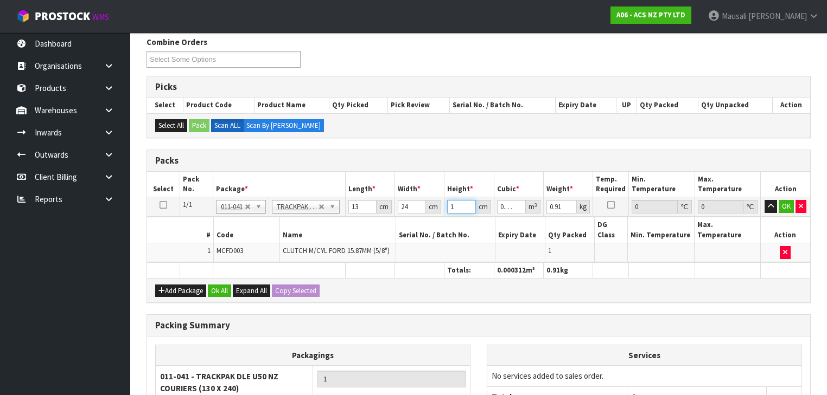
type input "0.003744"
type input "12"
click at [228, 285] on button "Ok All" at bounding box center [219, 291] width 23 height 13
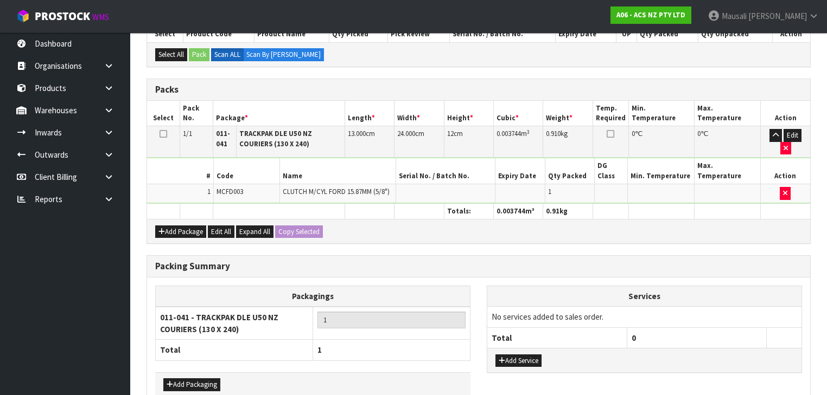
scroll to position [285, 0]
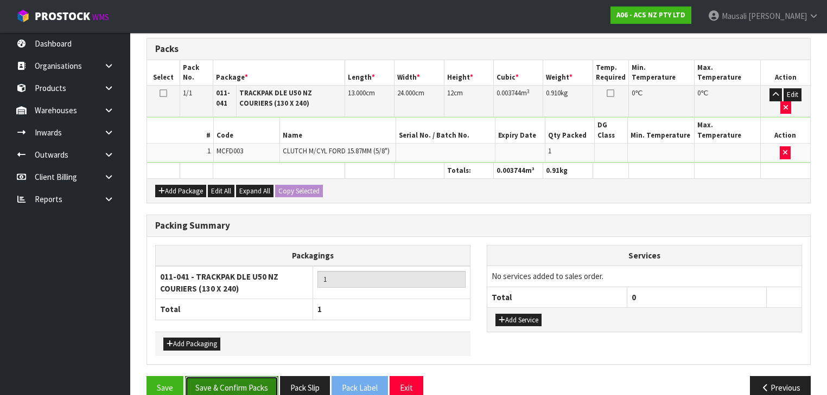
click at [232, 376] on button "Save & Confirm Packs" at bounding box center [231, 387] width 93 height 23
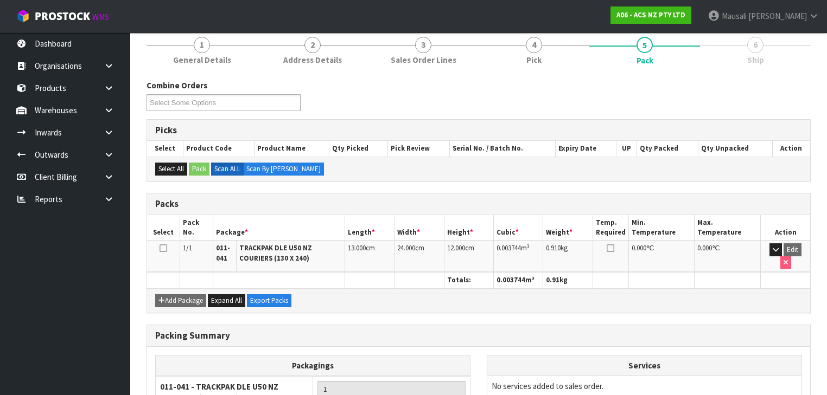
scroll to position [0, 0]
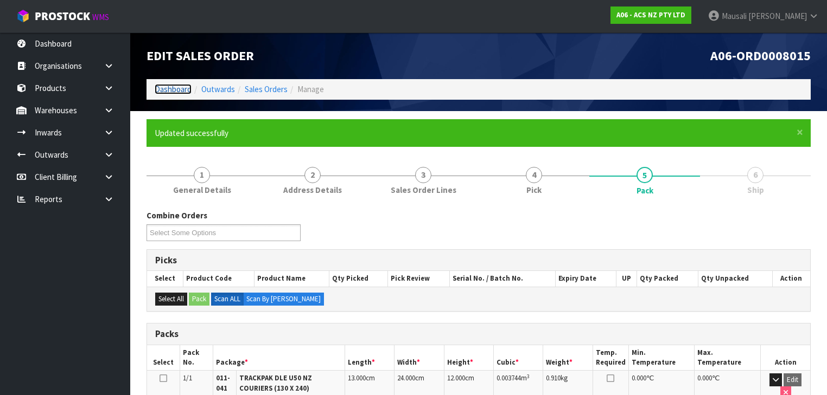
click at [176, 88] on link "Dashboard" at bounding box center [173, 89] width 37 height 10
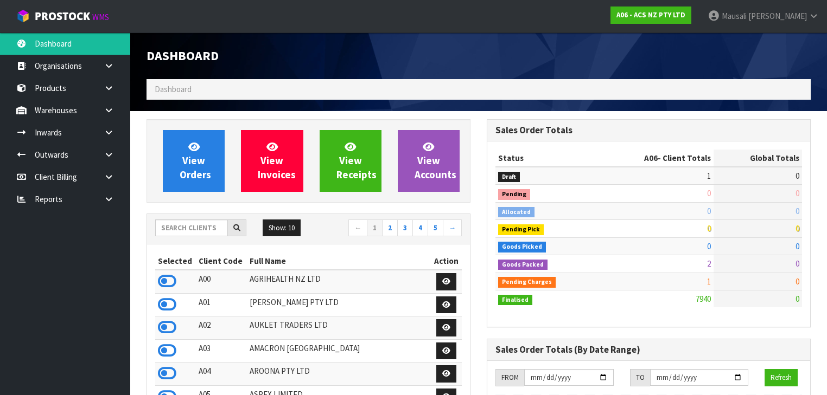
scroll to position [818, 340]
click at [171, 228] on input "text" at bounding box center [191, 228] width 73 height 17
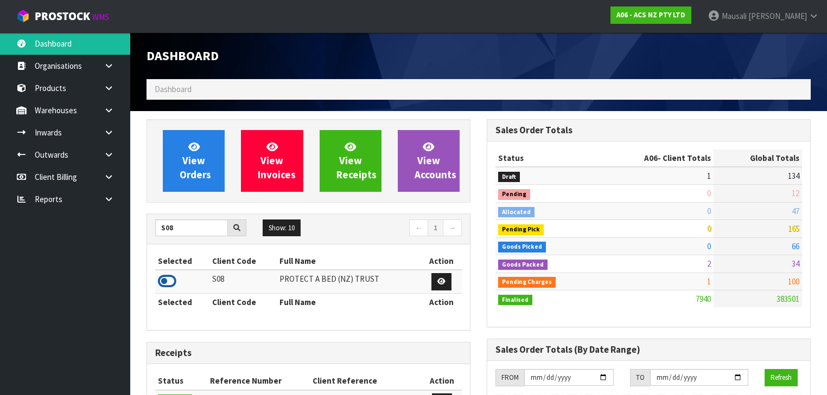
click at [167, 280] on icon at bounding box center [167, 281] width 18 height 16
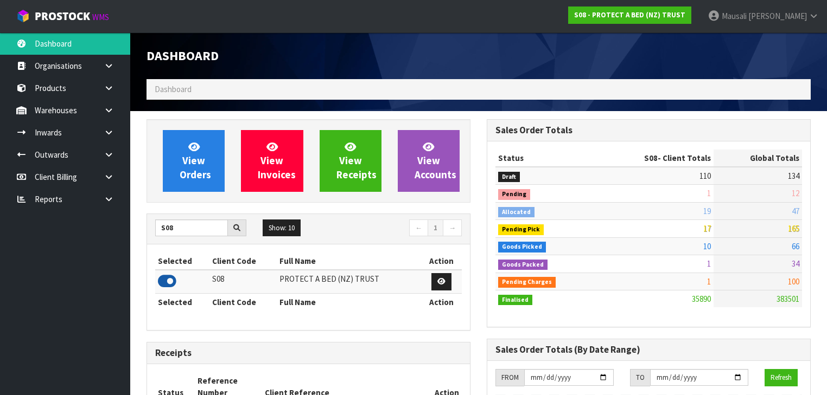
scroll to position [877, 340]
drag, startPoint x: 178, startPoint y: 229, endPoint x: 126, endPoint y: 237, distance: 52.6
click at [126, 237] on body "Toggle navigation ProStock WMS S08 - PROTECT A BED (NZ) TRUST [PERSON_NAME] Log…" at bounding box center [413, 197] width 827 height 395
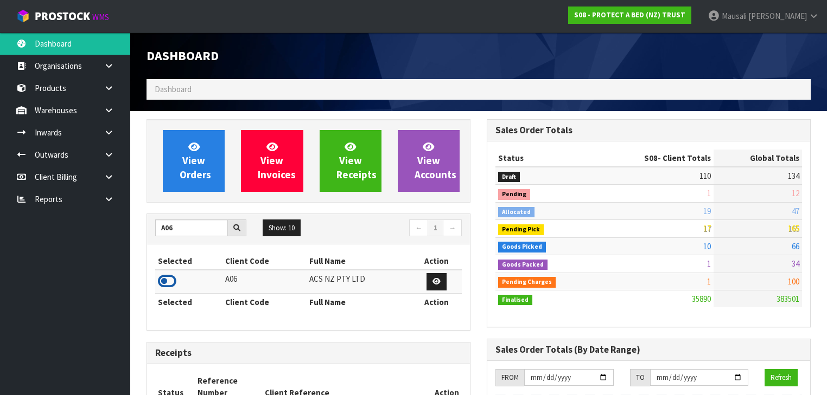
click at [167, 278] on icon at bounding box center [167, 281] width 18 height 16
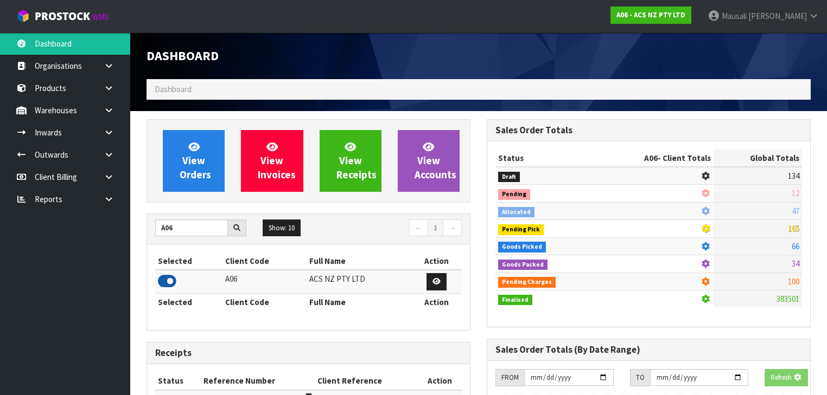
scroll to position [818, 340]
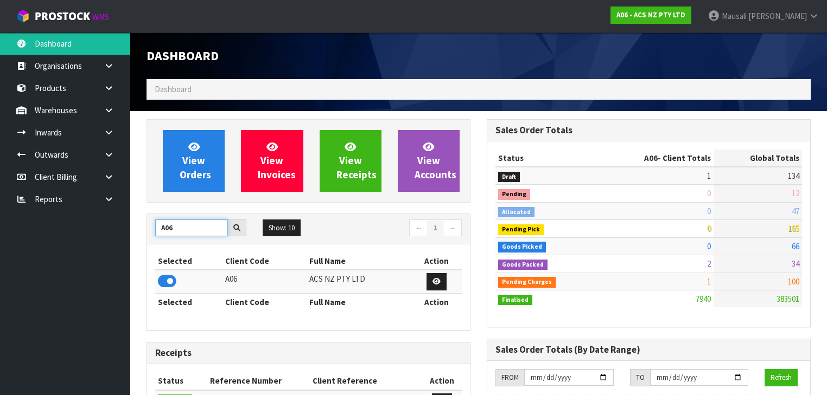
drag, startPoint x: 182, startPoint y: 231, endPoint x: 104, endPoint y: 234, distance: 78.2
click at [112, 232] on body "Toggle navigation ProStock WMS A06 - ACS NZ PTY LTD [PERSON_NAME] Logout Dashbo…" at bounding box center [413, 197] width 827 height 395
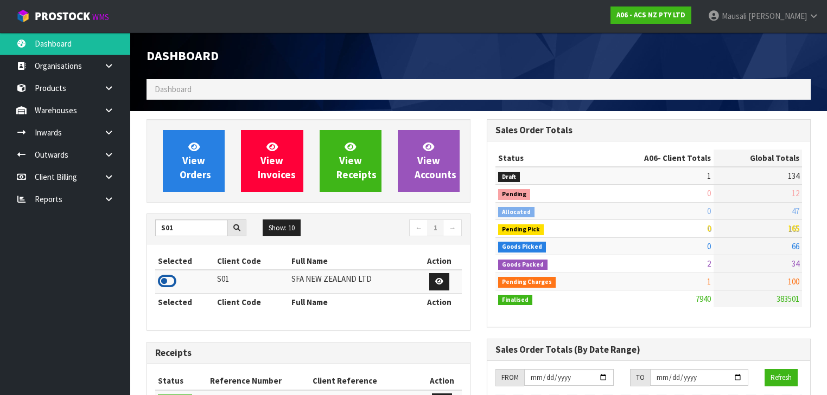
click at [161, 279] on icon at bounding box center [167, 281] width 18 height 16
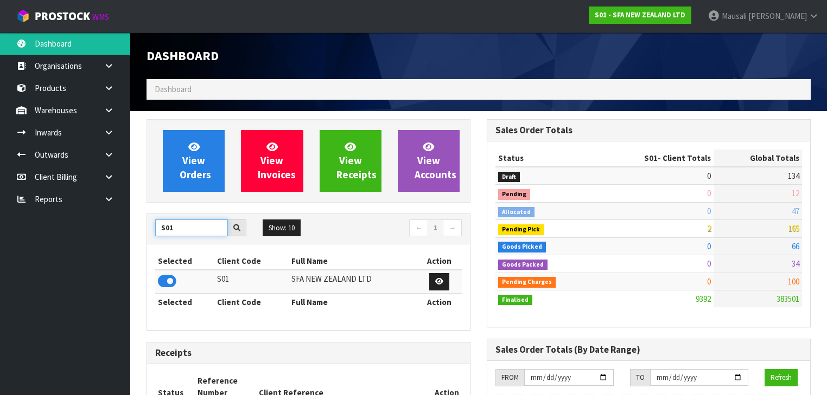
drag, startPoint x: 186, startPoint y: 224, endPoint x: 133, endPoint y: 232, distance: 53.8
click at [171, 279] on icon at bounding box center [167, 281] width 18 height 16
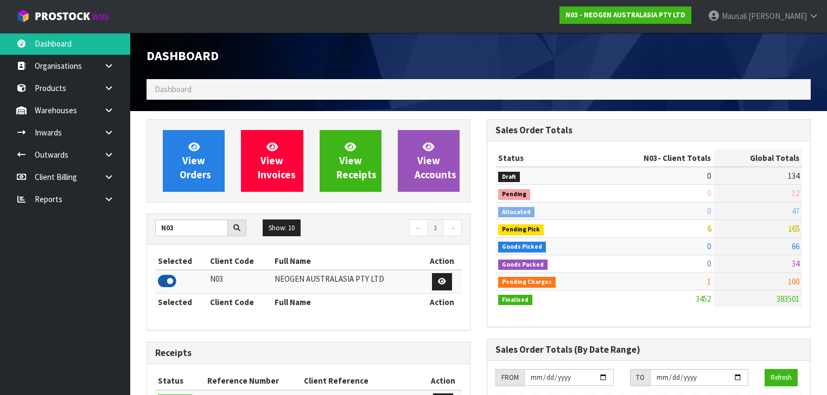
scroll to position [946, 340]
drag, startPoint x: 179, startPoint y: 231, endPoint x: 142, endPoint y: 213, distance: 41.5
click at [115, 229] on body "Toggle navigation ProStock WMS N03 - NEOGEN AUSTRALASIA PTY LTD [PERSON_NAME] L…" at bounding box center [413, 197] width 827 height 395
type input "S08"
click at [165, 280] on icon at bounding box center [167, 281] width 18 height 16
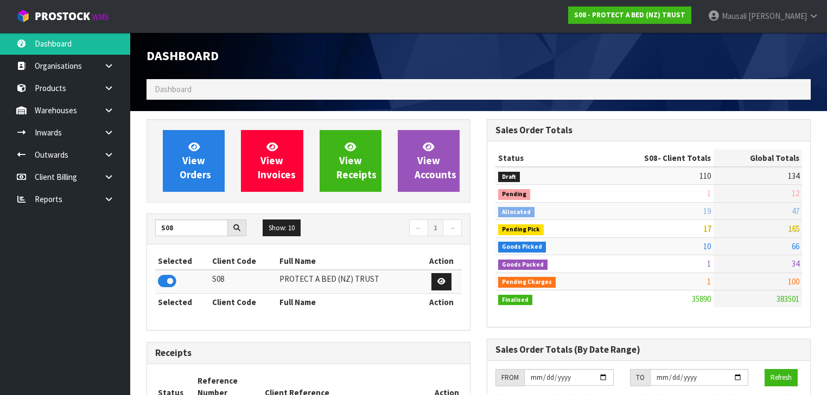
scroll to position [888, 340]
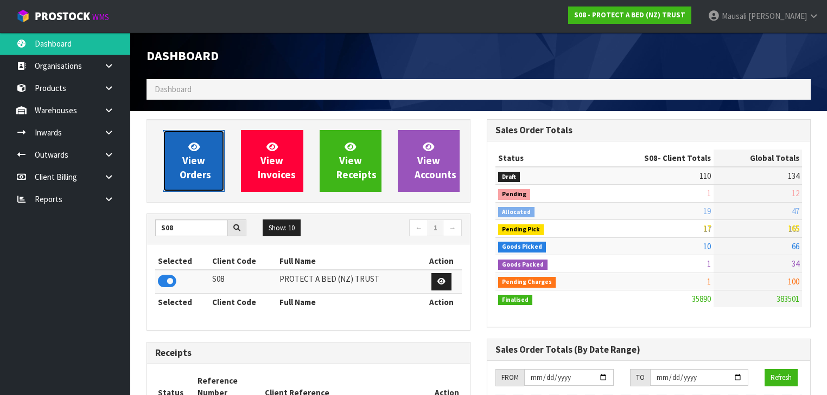
click at [201, 174] on span "View Orders" at bounding box center [195, 161] width 31 height 41
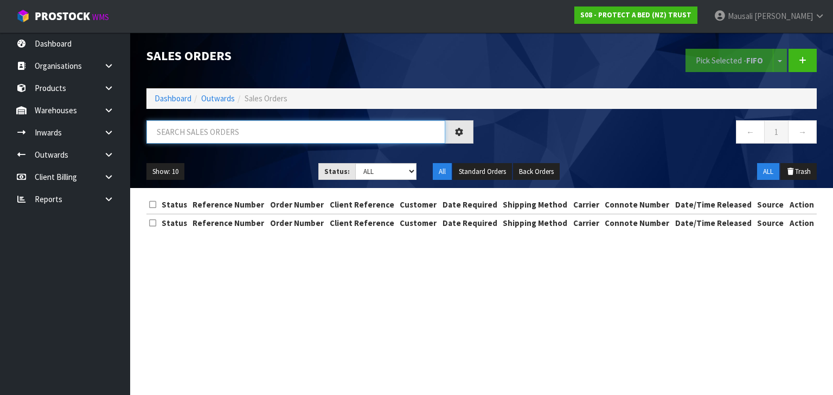
click at [176, 138] on input "text" at bounding box center [295, 131] width 299 height 23
type input "JOB-0414877"
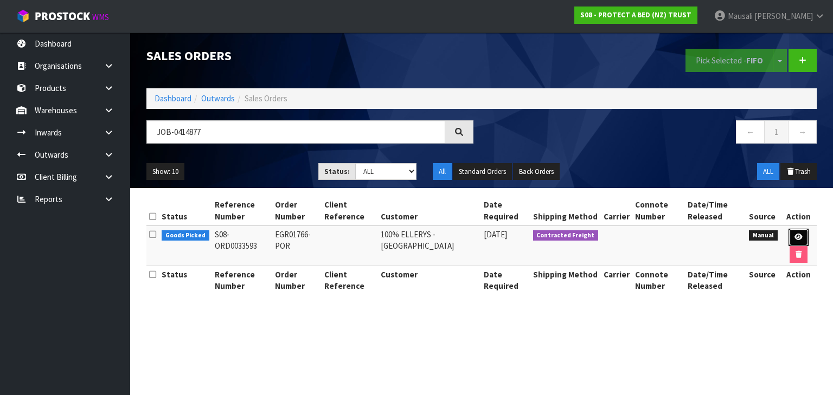
click at [797, 232] on link at bounding box center [799, 237] width 20 height 17
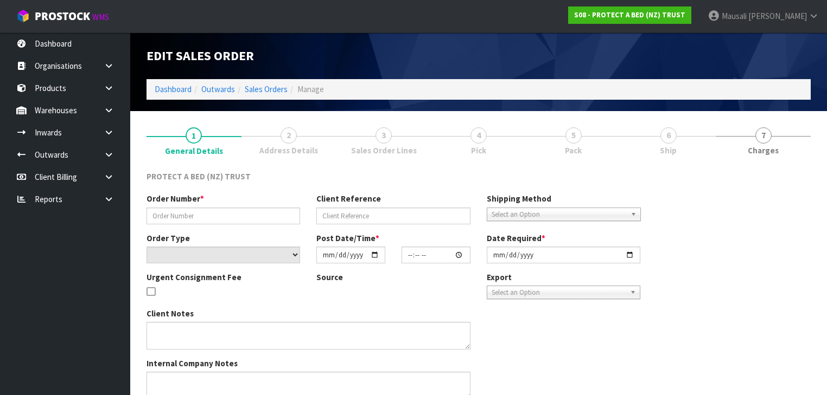
type input "EGR01766-POR"
select select "number:0"
type input "[DATE]"
type input "09:55:00.000"
type input "[DATE]"
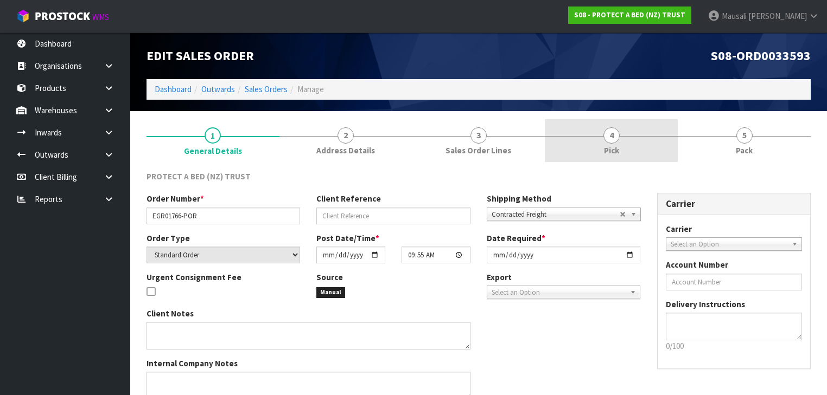
click at [616, 148] on span "Pick" at bounding box center [611, 150] width 15 height 11
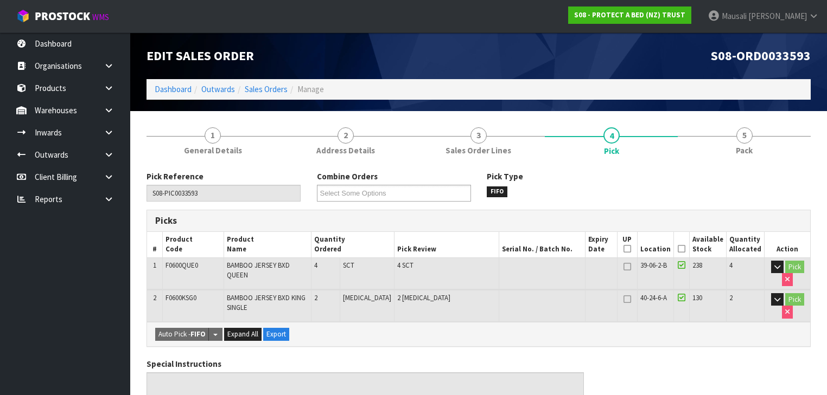
click at [681, 249] on icon at bounding box center [682, 249] width 8 height 1
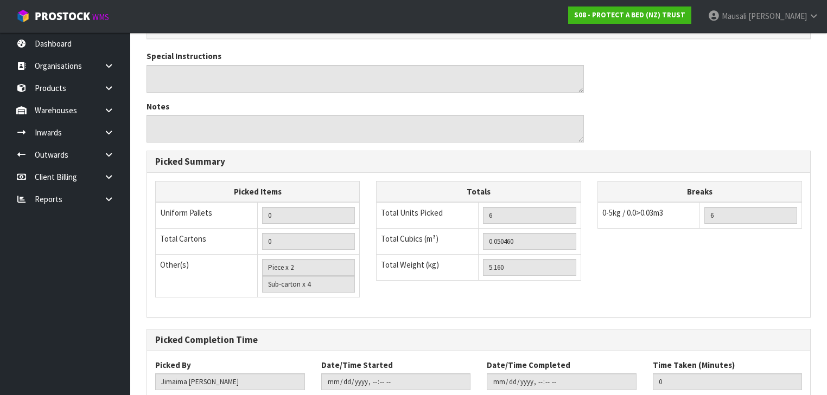
scroll to position [414, 0]
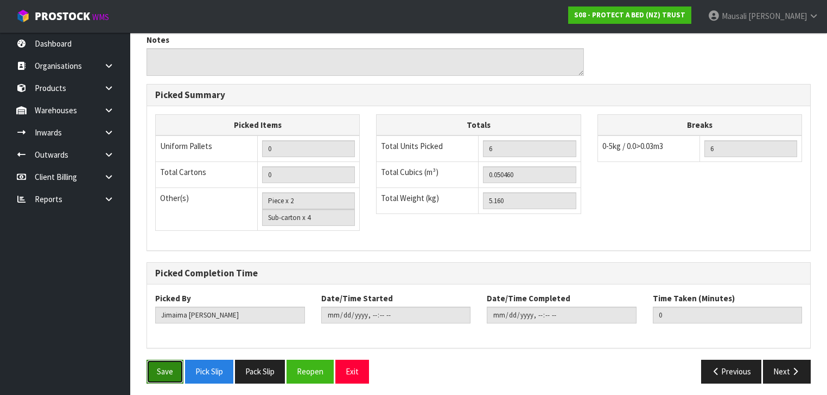
click at [165, 365] on button "Save" at bounding box center [164, 371] width 37 height 23
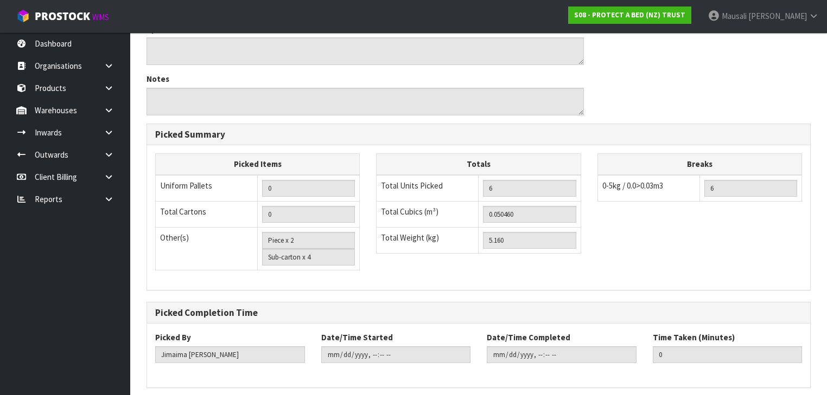
scroll to position [0, 0]
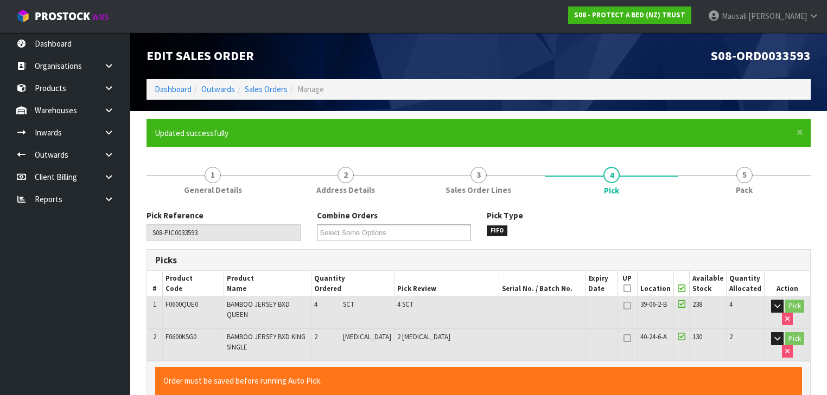
type input "[PERSON_NAME]"
type input "[DATE]T12:59:49"
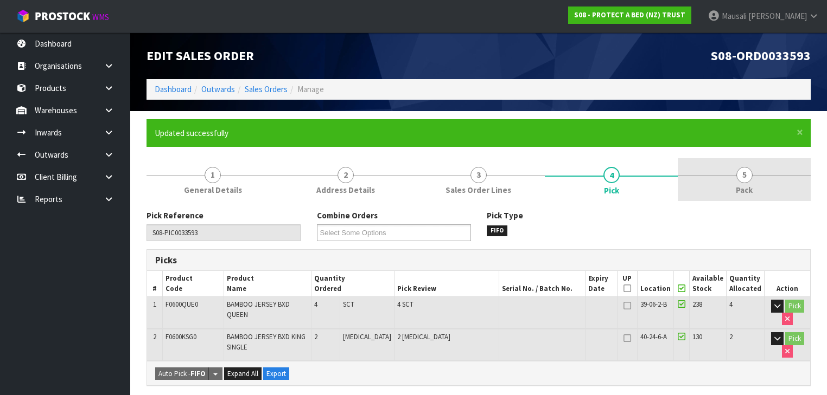
click at [750, 182] on link "5 Pack" at bounding box center [744, 179] width 133 height 43
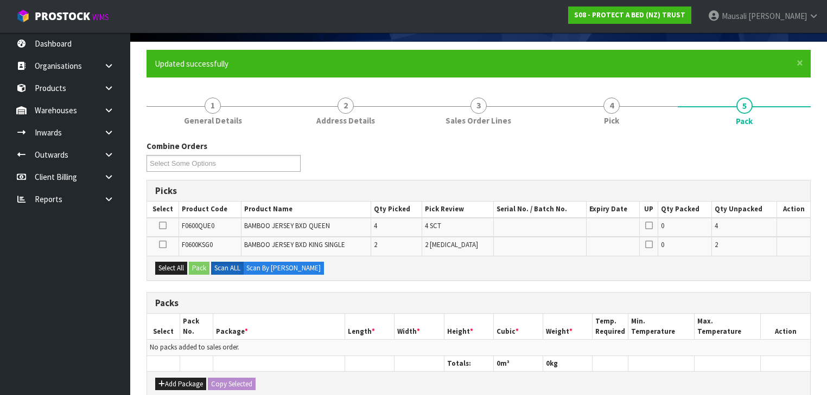
scroll to position [174, 0]
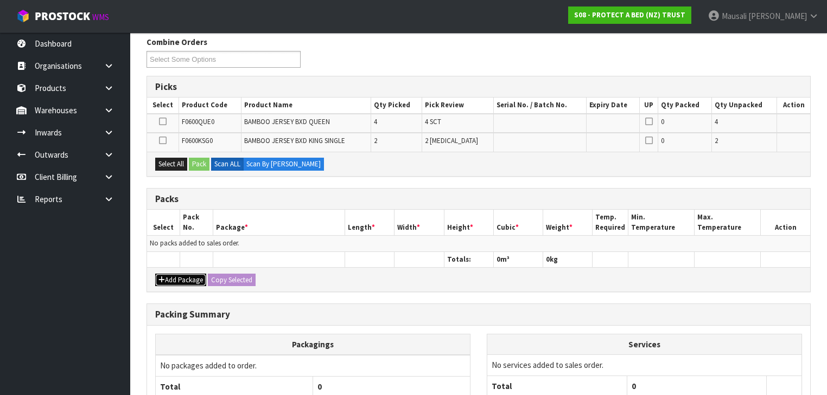
click at [182, 274] on button "Add Package" at bounding box center [180, 280] width 51 height 13
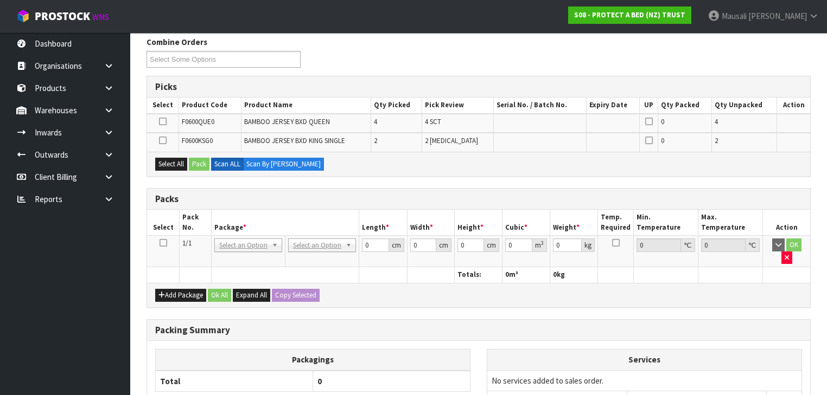
click at [158, 240] on td at bounding box center [163, 251] width 33 height 31
click at [164, 243] on icon at bounding box center [163, 243] width 8 height 1
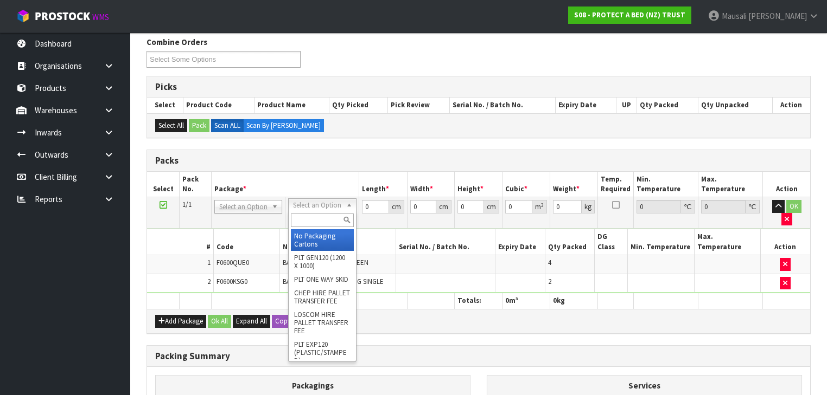
click at [313, 221] on input "text" at bounding box center [322, 221] width 62 height 14
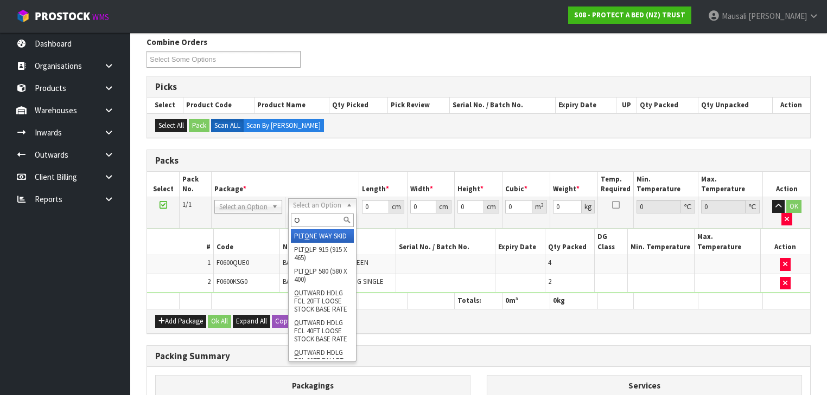
type input "OC"
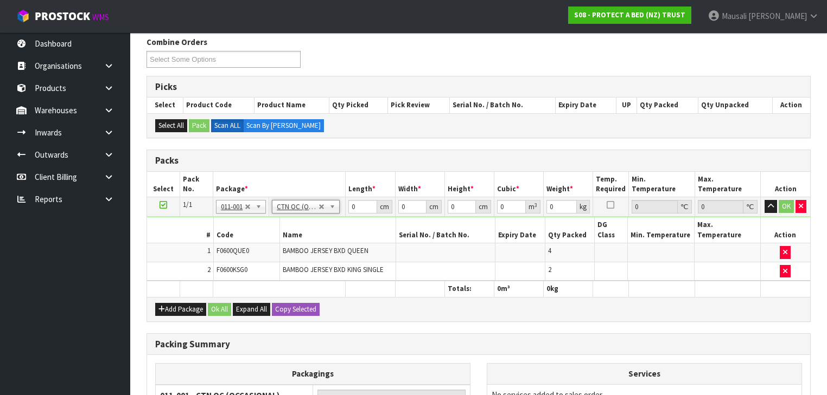
type input "5.16"
drag, startPoint x: 358, startPoint y: 205, endPoint x: 323, endPoint y: 208, distance: 35.4
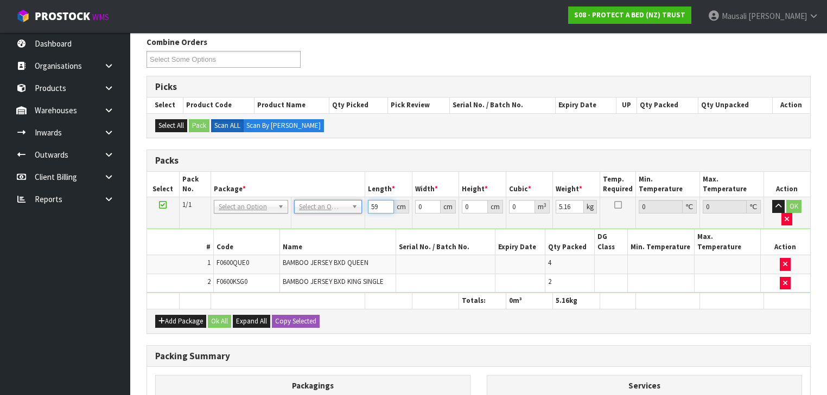
type input "59"
type input "41"
type input "3"
type input "0.007257"
type input "32"
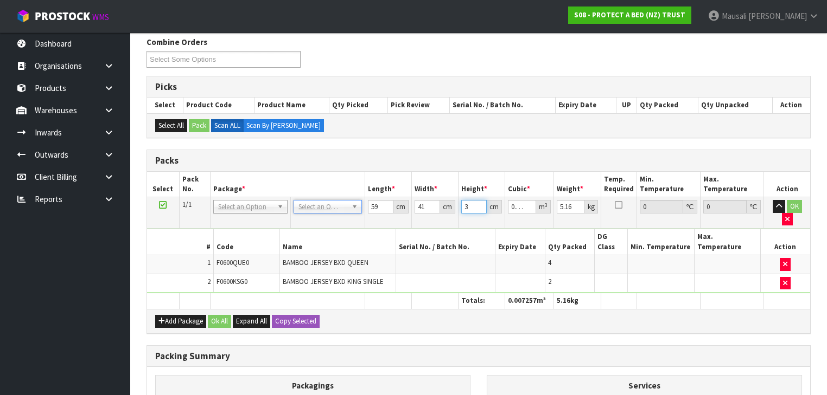
type input "0.077408"
type input "32"
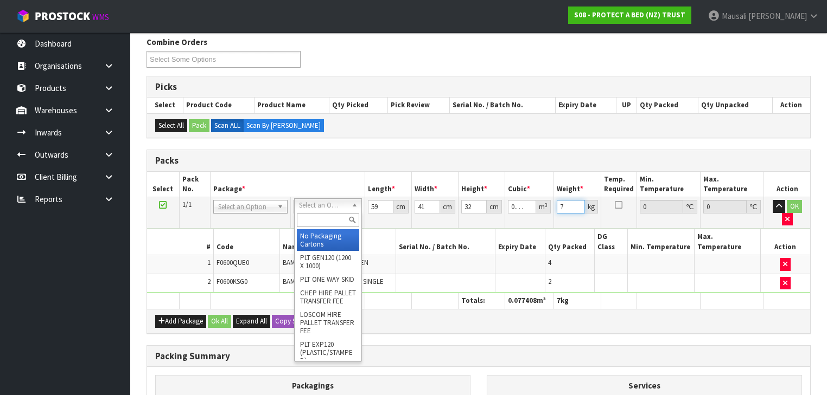
type input "7"
click at [326, 223] on input "text" at bounding box center [328, 221] width 62 height 14
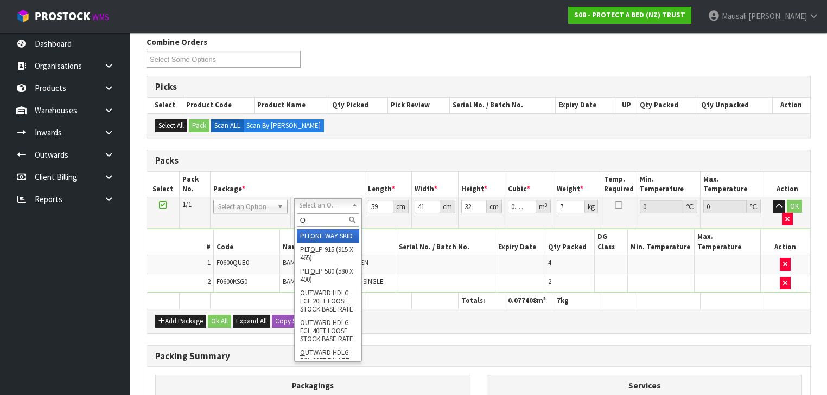
type input "OC"
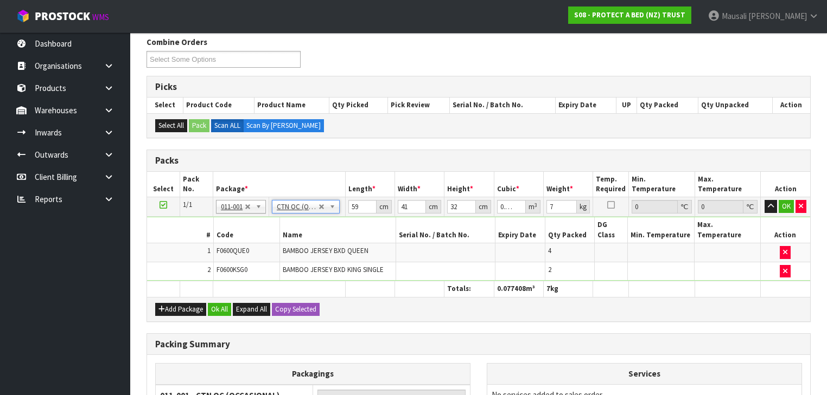
type input "0"
type input "5.16"
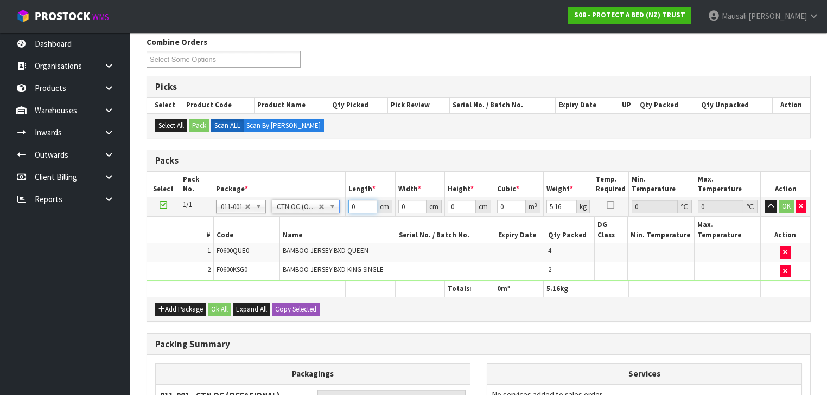
click at [352, 209] on input "0" at bounding box center [362, 207] width 28 height 14
type input "59"
type input "41"
type input "3"
type input "0.007257"
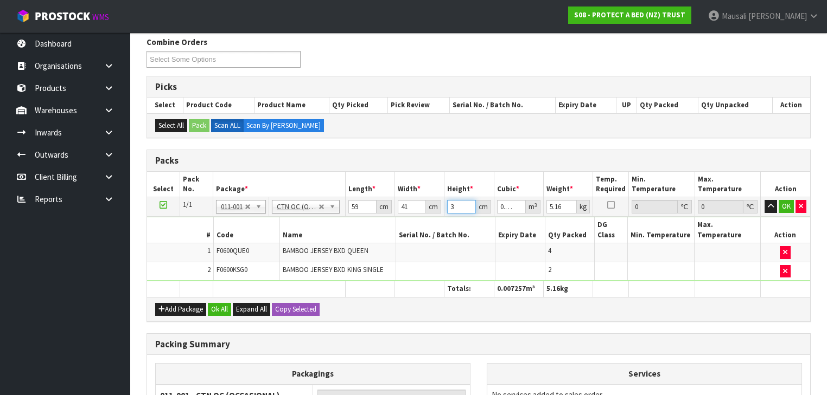
type input "32"
type input "0.077408"
type input "32"
type input "7"
click at [215, 303] on button "Ok All" at bounding box center [219, 309] width 23 height 13
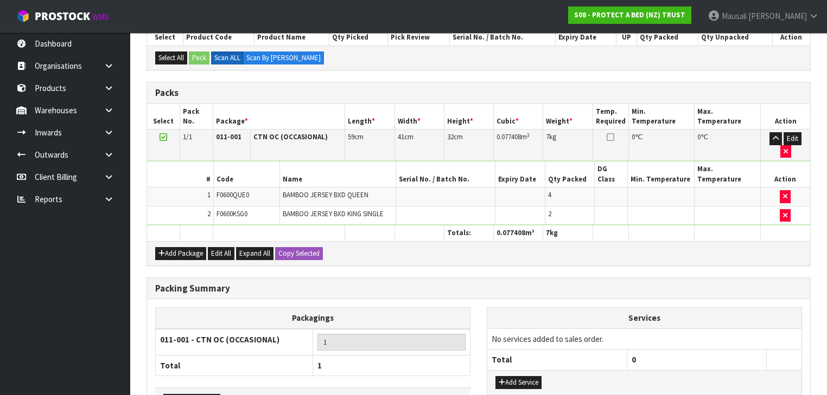
scroll to position [290, 0]
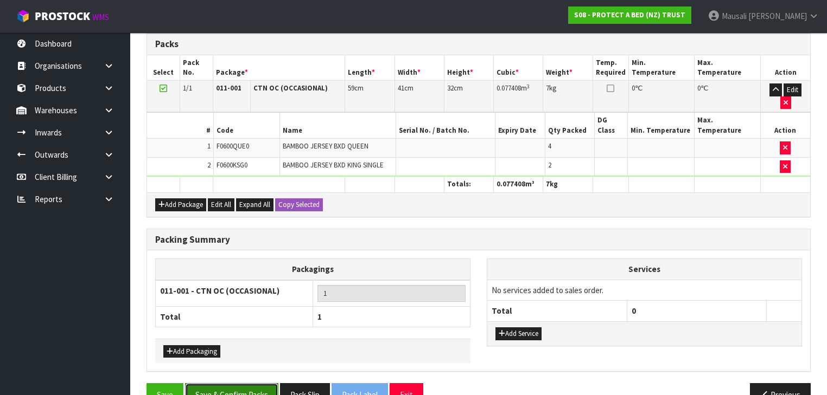
click at [239, 384] on button "Save & Confirm Packs" at bounding box center [231, 395] width 93 height 23
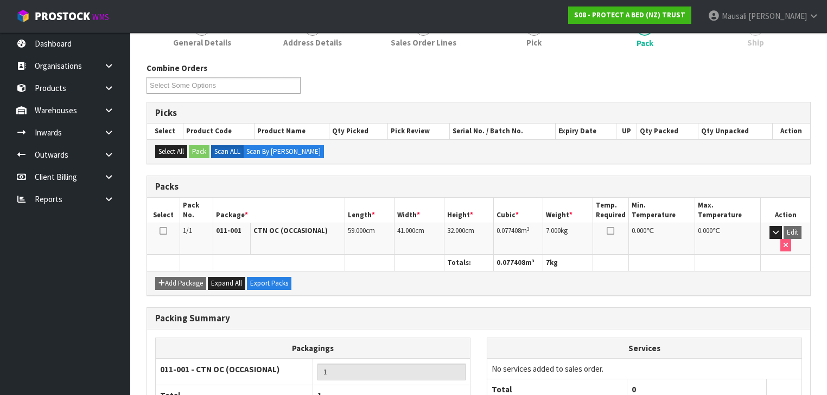
scroll to position [213, 0]
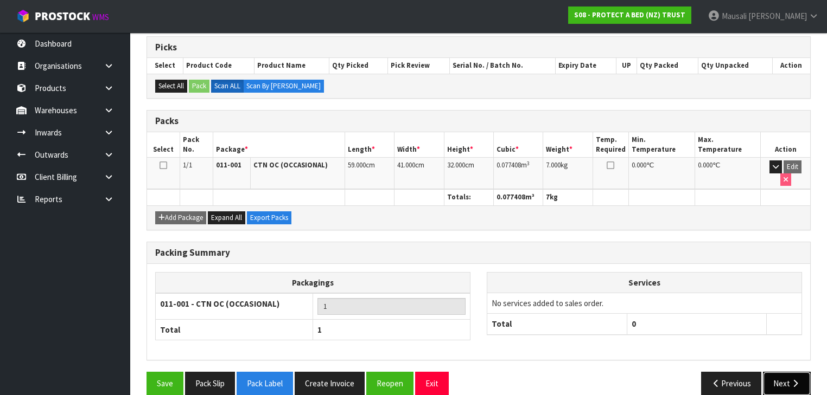
click at [796, 380] on icon "button" at bounding box center [795, 384] width 10 height 8
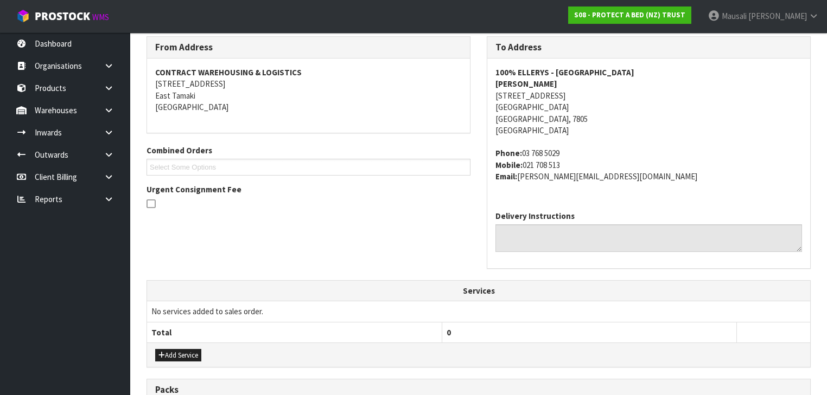
scroll to position [362, 0]
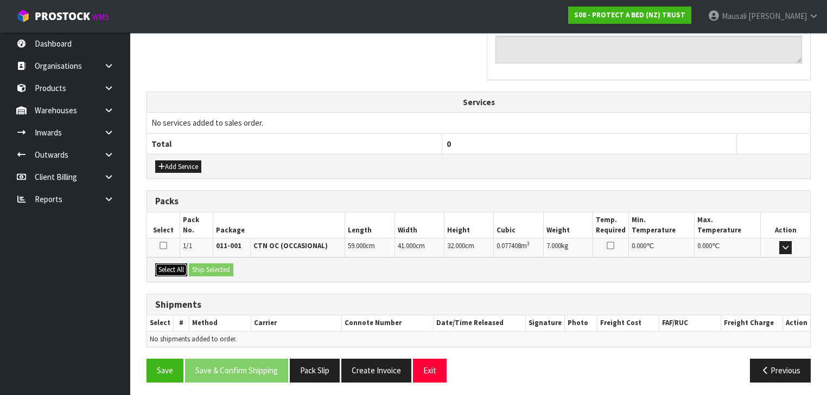
drag, startPoint x: 180, startPoint y: 266, endPoint x: 207, endPoint y: 266, distance: 27.1
click at [184, 266] on button "Select All" at bounding box center [171, 270] width 32 height 13
click at [207, 266] on button "Ship Selected" at bounding box center [211, 270] width 44 height 13
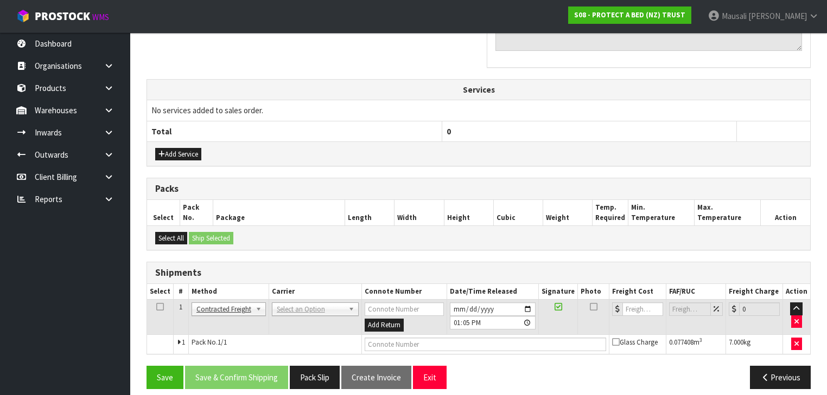
scroll to position [381, 0]
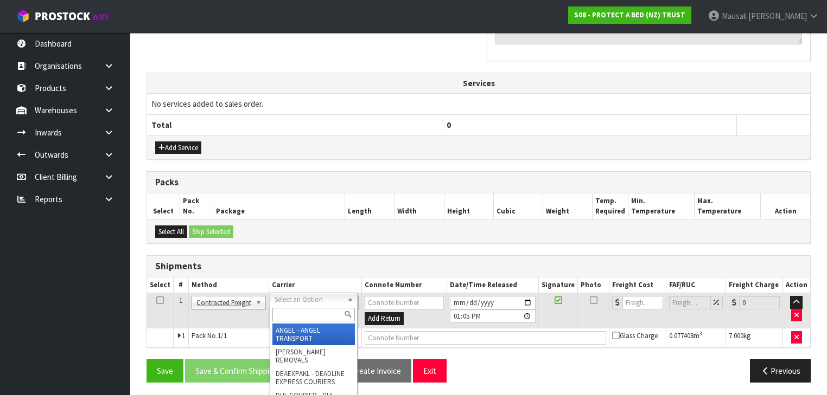
click at [298, 315] on input "text" at bounding box center [313, 315] width 82 height 14
type input "NZP"
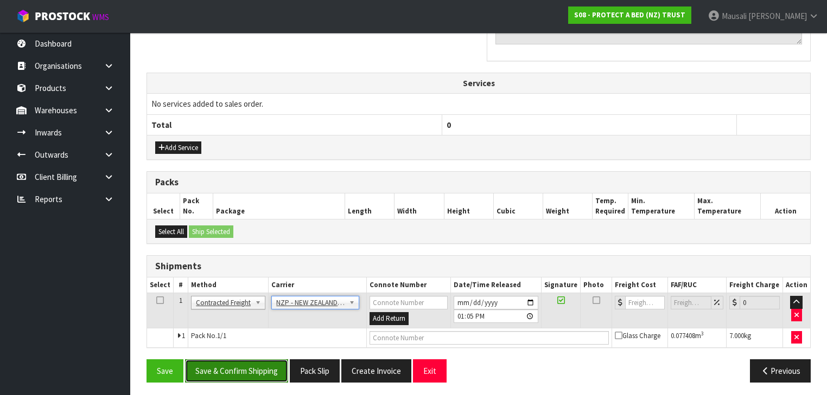
click at [240, 365] on button "Save & Confirm Shipping" at bounding box center [236, 371] width 103 height 23
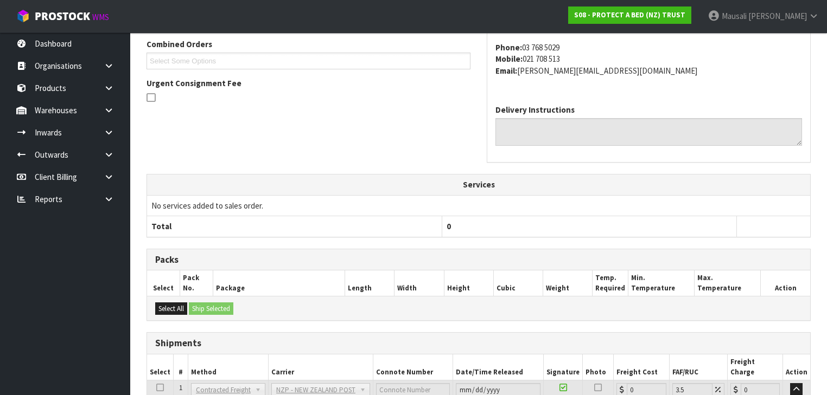
scroll to position [367, 0]
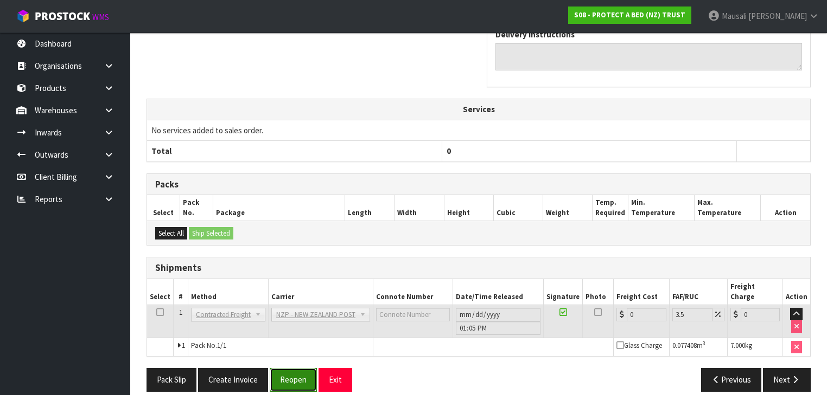
click at [297, 368] on button "Reopen" at bounding box center [293, 379] width 47 height 23
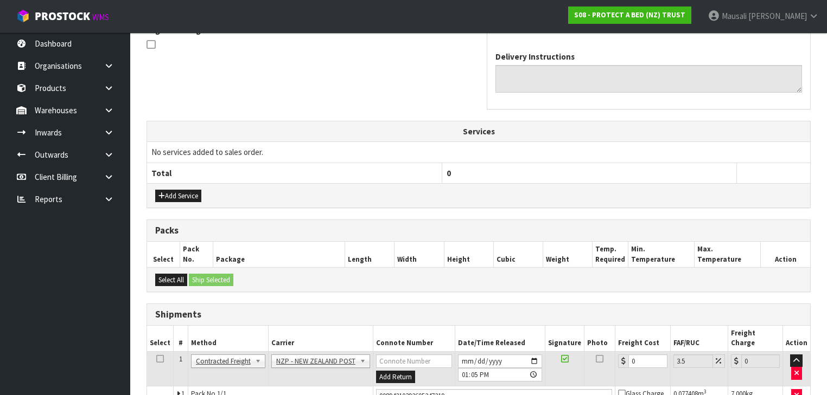
scroll to position [391, 0]
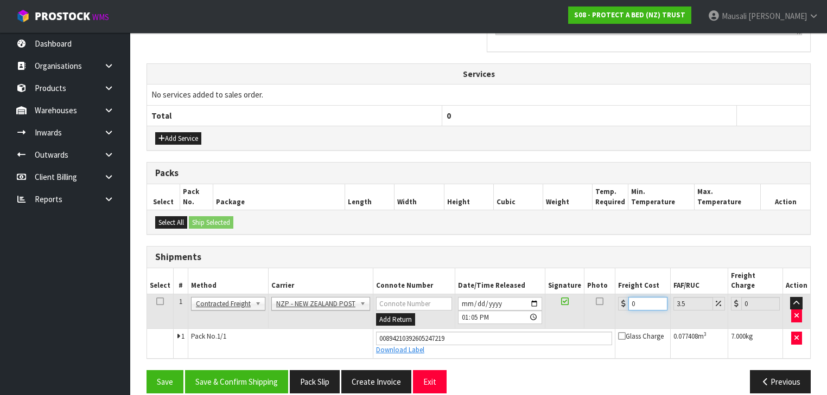
drag, startPoint x: 640, startPoint y: 291, endPoint x: 612, endPoint y: 301, distance: 29.2
click at [615, 301] on td "0" at bounding box center [642, 311] width 55 height 35
type input "2"
type input "2.07"
type input "21"
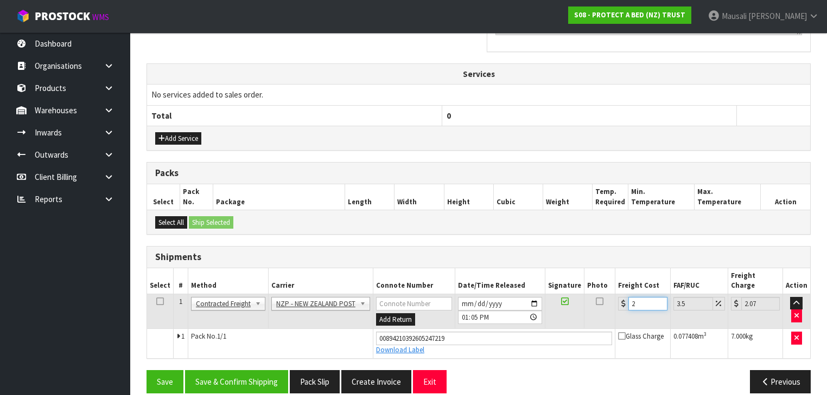
type input "21.73"
type input "21.6"
type input "22.36"
type input "21.61"
type input "22.37"
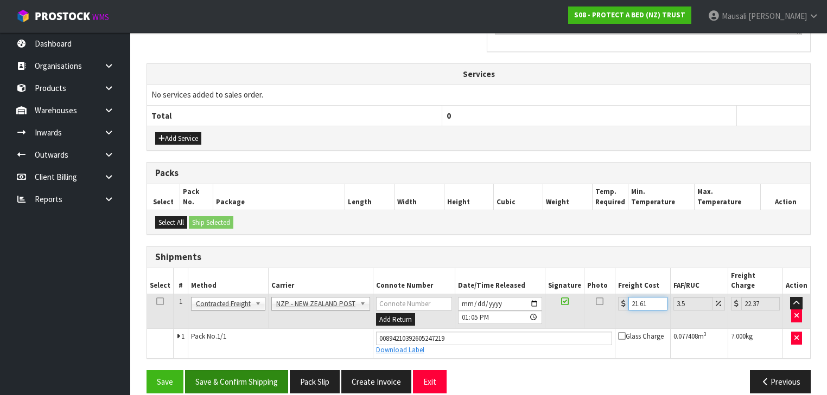
type input "21.61"
click at [261, 371] on button "Save & Confirm Shipping" at bounding box center [236, 382] width 103 height 23
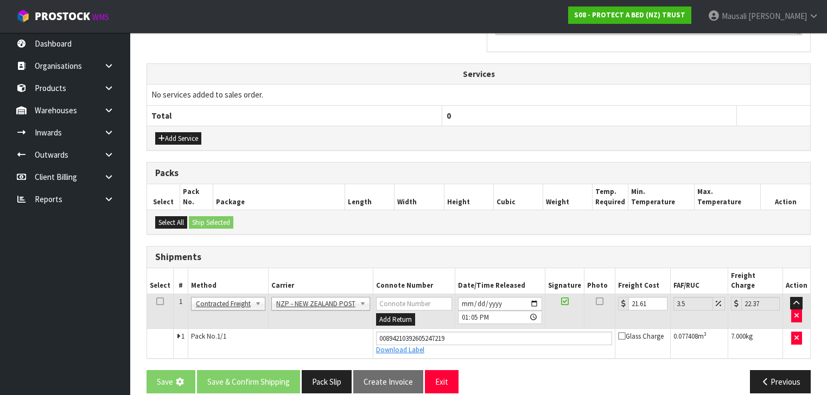
scroll to position [0, 0]
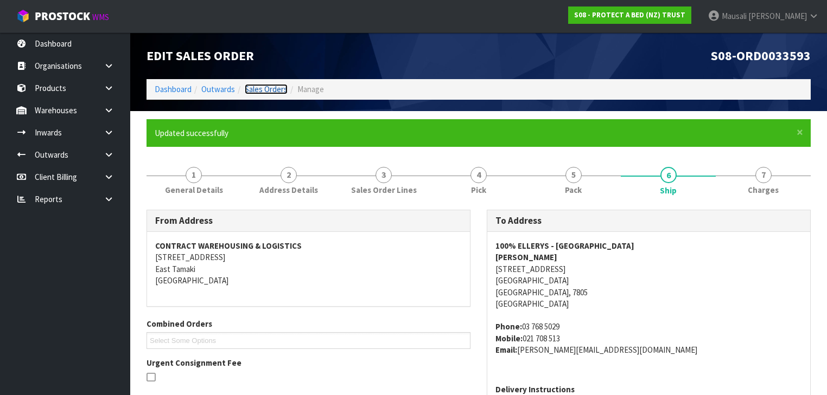
click at [256, 87] on link "Sales Orders" at bounding box center [266, 89] width 43 height 10
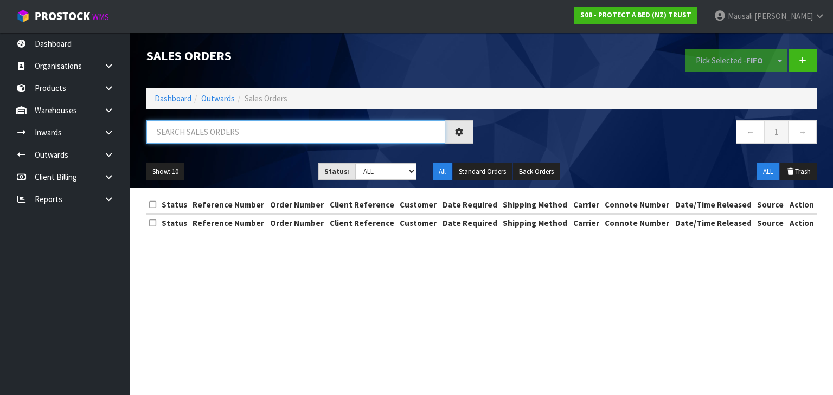
click at [178, 137] on input "text" at bounding box center [295, 131] width 299 height 23
type input "JOB-0414906"
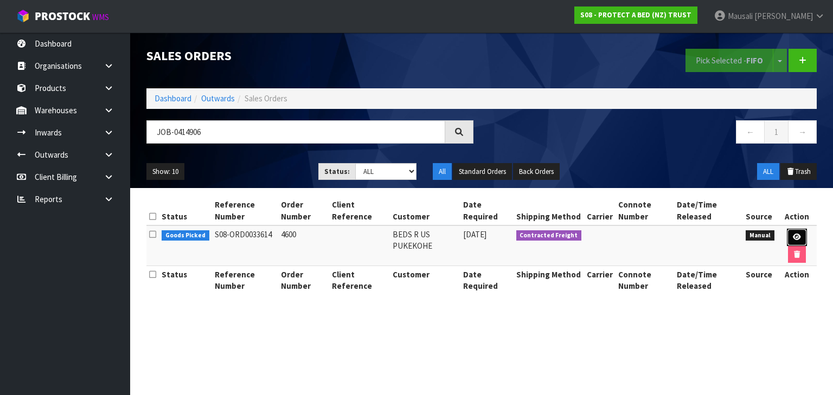
click at [798, 234] on icon at bounding box center [797, 237] width 8 height 7
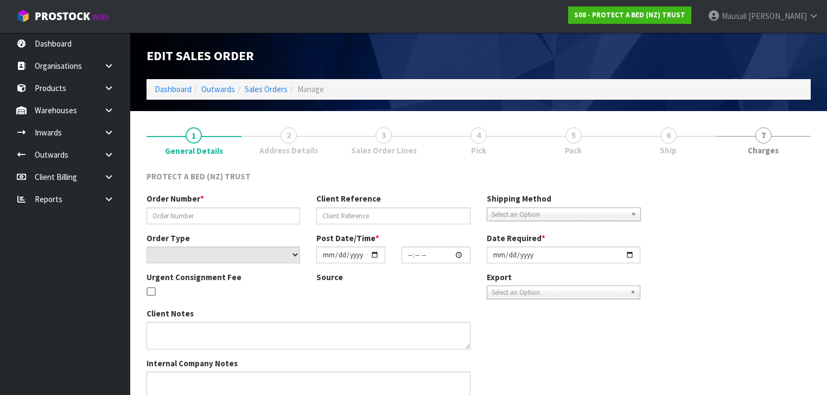
type input "4600"
select select "number:0"
type input "[DATE]"
type input "10:31:00.000"
type input "[DATE]"
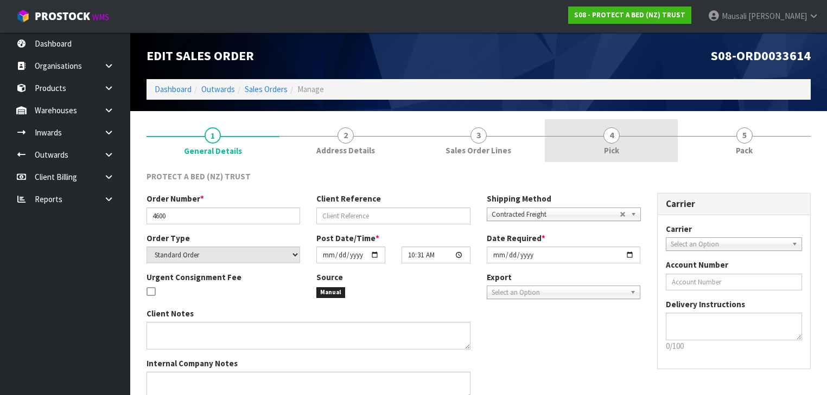
click at [627, 145] on link "4 Pick" at bounding box center [611, 140] width 133 height 43
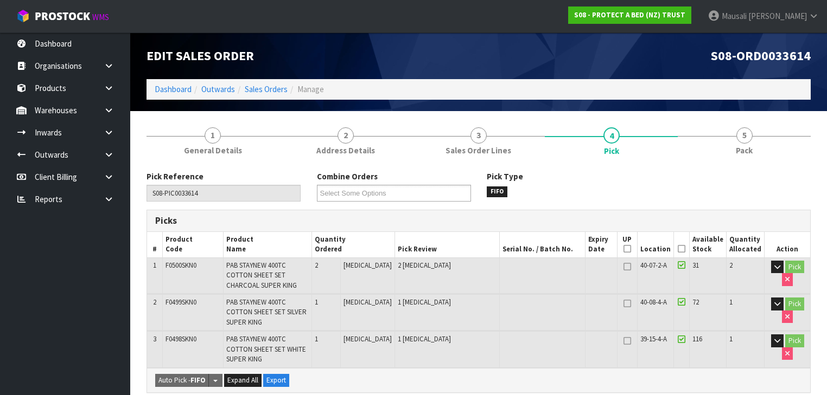
click at [682, 250] on icon at bounding box center [682, 249] width 8 height 1
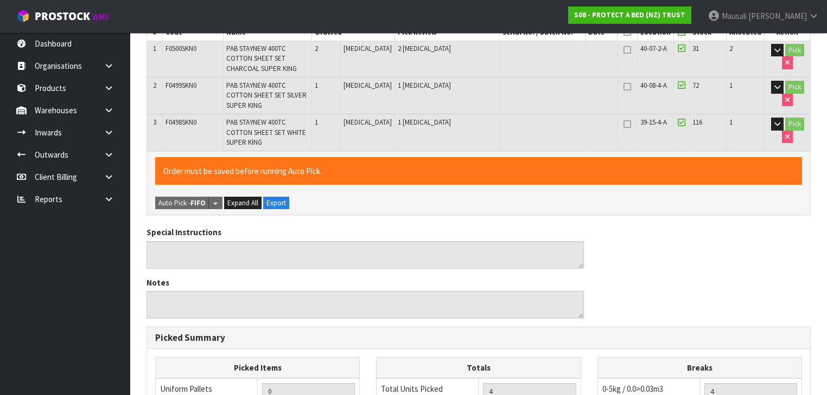
scroll to position [434, 0]
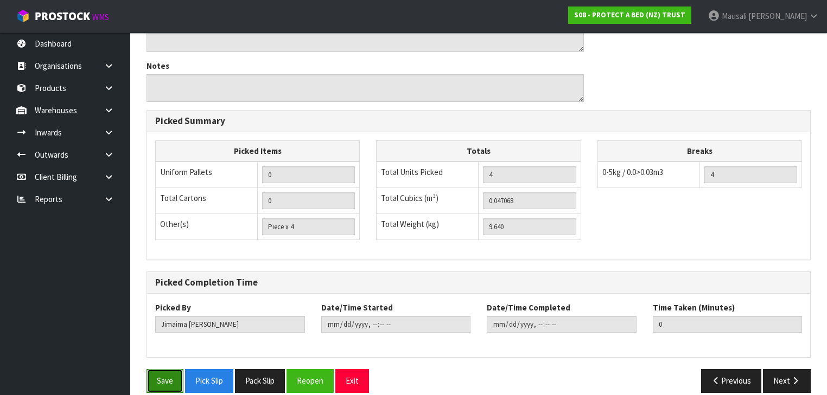
click at [156, 371] on button "Save" at bounding box center [164, 380] width 37 height 23
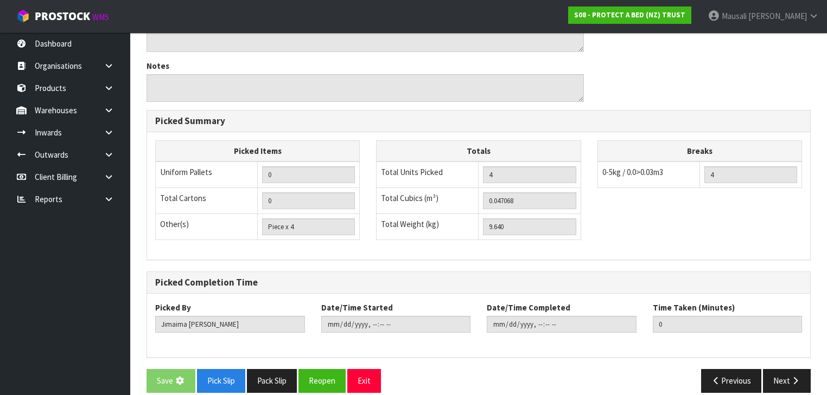
scroll to position [0, 0]
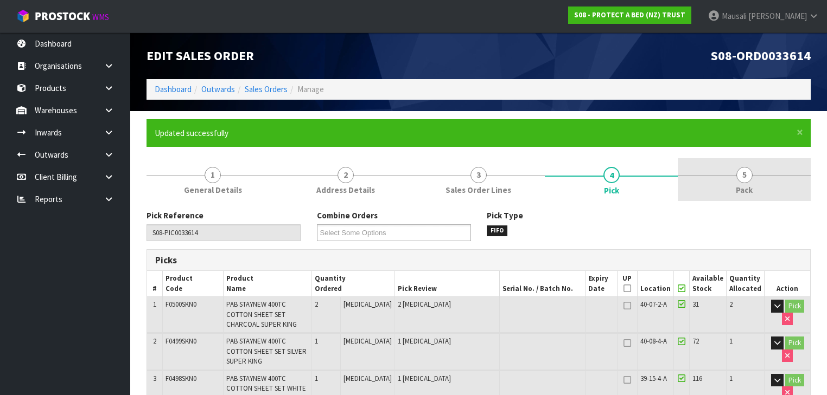
type input "[PERSON_NAME]"
type input "[DATE]T13:07:36"
click at [749, 176] on span "5" at bounding box center [744, 175] width 16 height 16
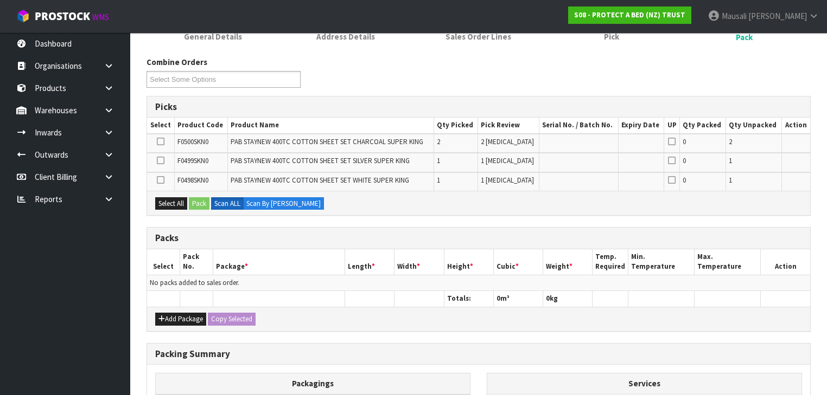
scroll to position [260, 0]
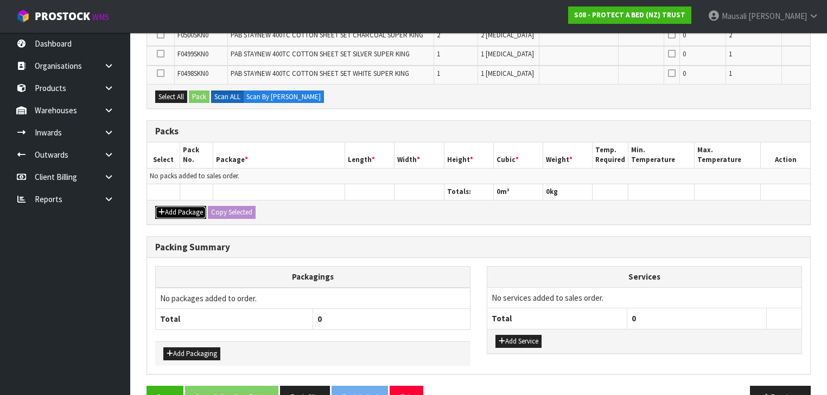
click at [188, 209] on button "Add Package" at bounding box center [180, 212] width 51 height 13
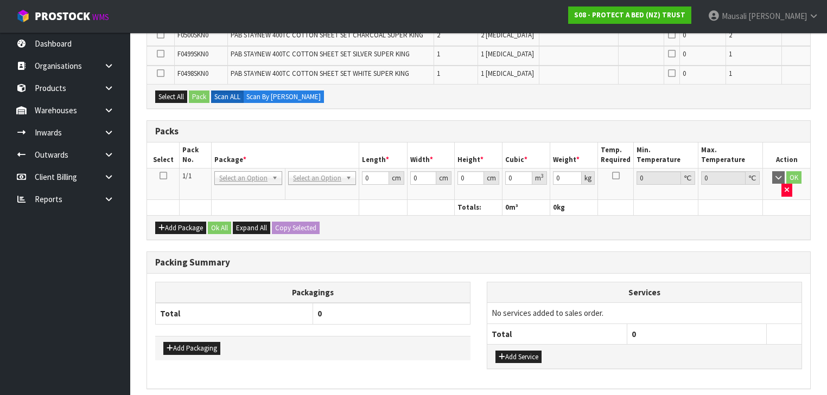
click at [162, 176] on icon at bounding box center [163, 176] width 8 height 1
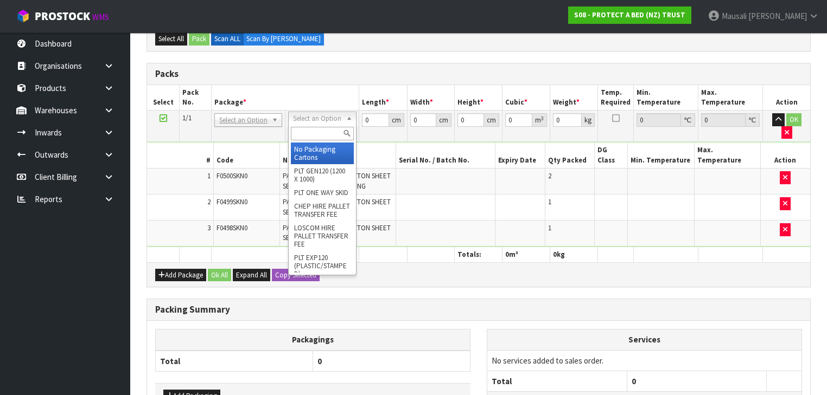
click at [326, 130] on input "text" at bounding box center [322, 134] width 62 height 14
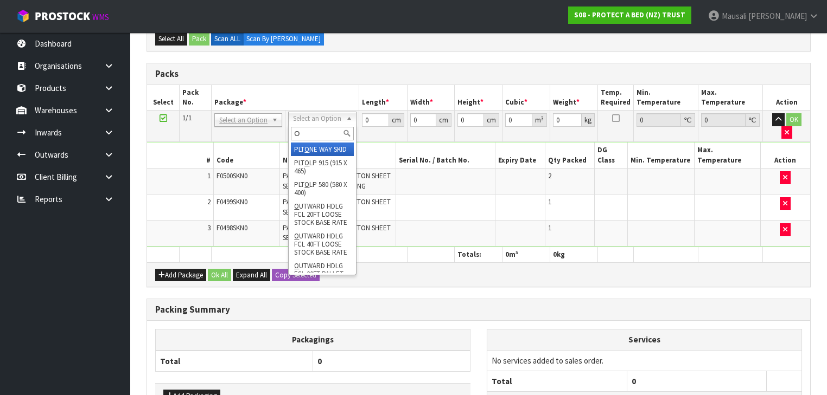
type input "OC"
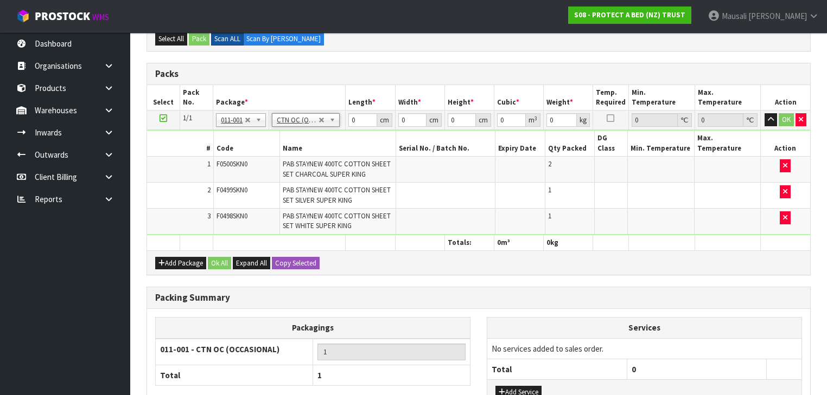
type input "9.64"
drag, startPoint x: 361, startPoint y: 120, endPoint x: 334, endPoint y: 135, distance: 30.8
click at [336, 135] on tbody "1/1 NONE 007-001 007-002 007-004 007-009 007-013 007-014 007-015 007-017 007-01…" at bounding box center [478, 173] width 663 height 125
type input "47"
type input "30"
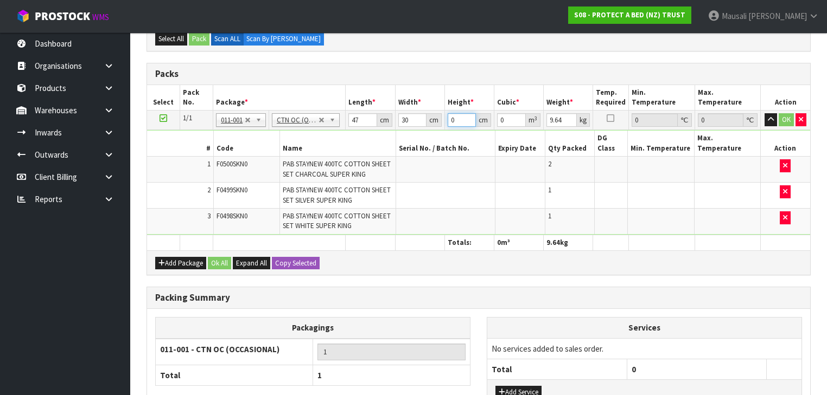
type input "3"
type input "0.00423"
type input "31"
type input "0.04371"
type input "31"
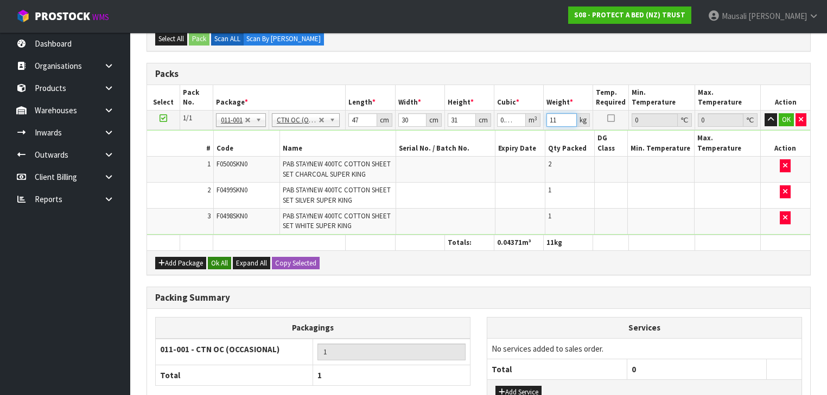
type input "11"
click at [224, 257] on button "Ok All" at bounding box center [219, 263] width 23 height 13
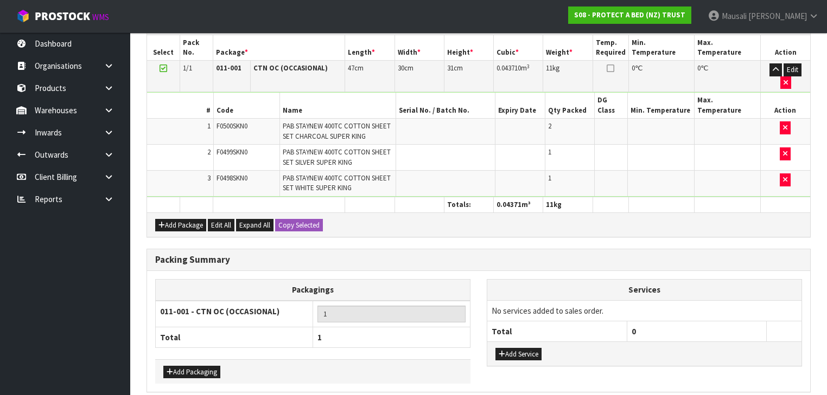
scroll to position [331, 0]
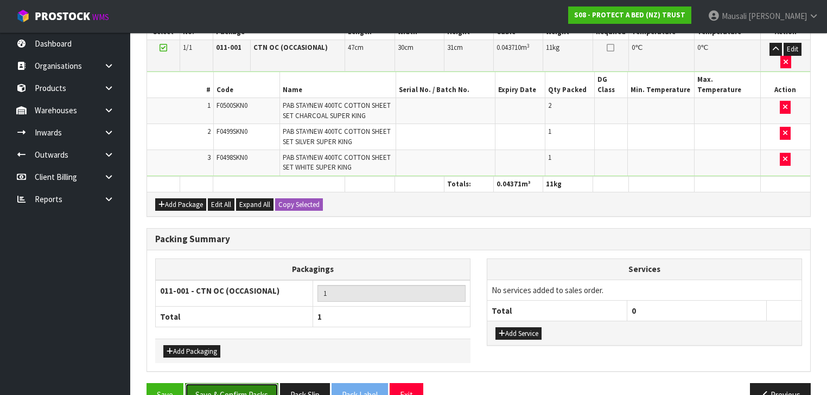
click at [246, 384] on button "Save & Confirm Packs" at bounding box center [231, 395] width 93 height 23
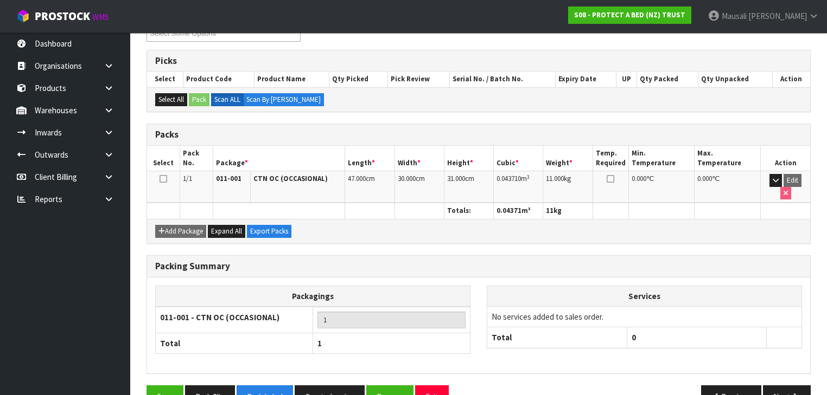
scroll to position [213, 0]
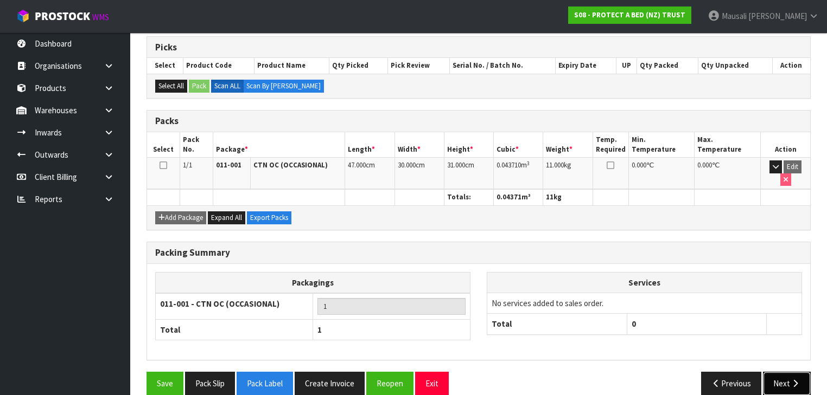
click at [792, 380] on icon "button" at bounding box center [795, 384] width 10 height 8
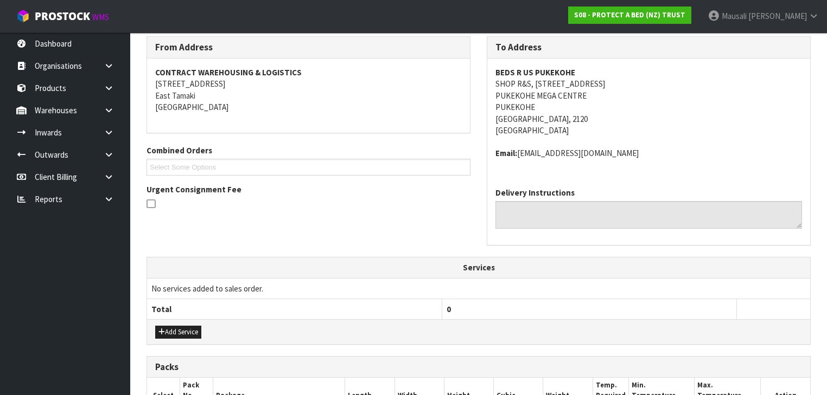
scroll to position [339, 0]
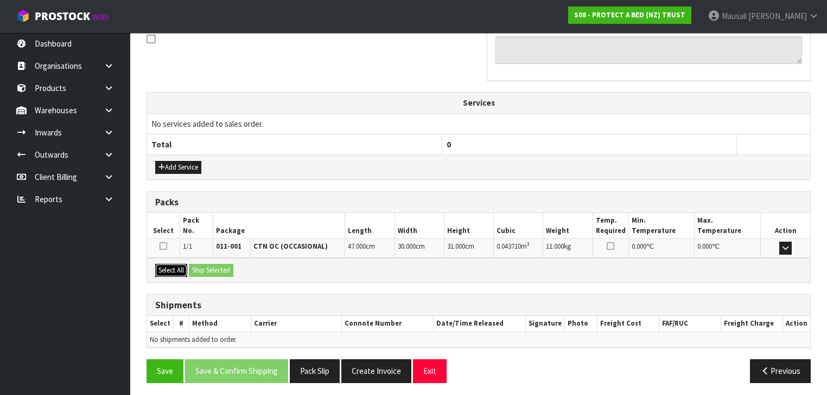
click at [171, 267] on button "Select All" at bounding box center [171, 270] width 32 height 13
click at [199, 266] on button "Ship Selected" at bounding box center [211, 270] width 44 height 13
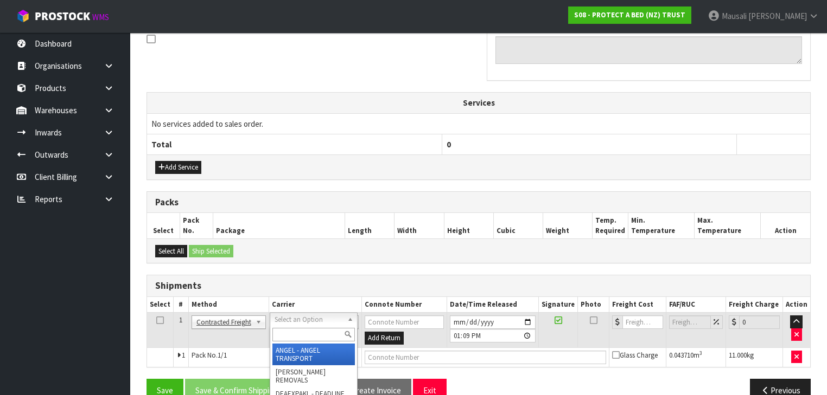
click at [290, 330] on input "text" at bounding box center [313, 335] width 82 height 14
type input "NZP"
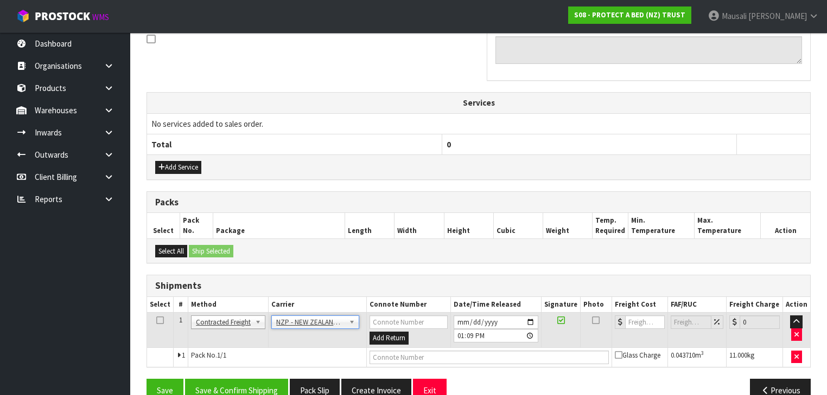
scroll to position [358, 0]
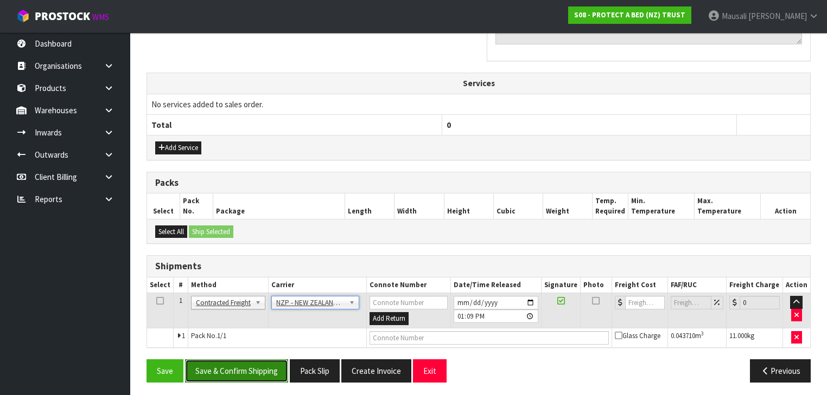
click at [247, 367] on button "Save & Confirm Shipping" at bounding box center [236, 371] width 103 height 23
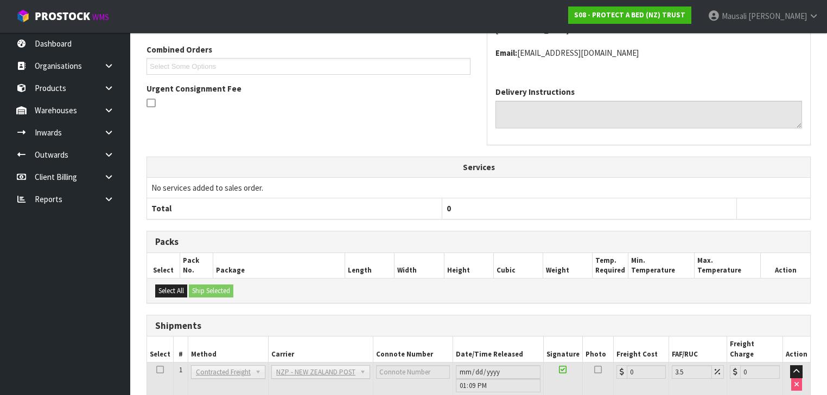
scroll to position [343, 0]
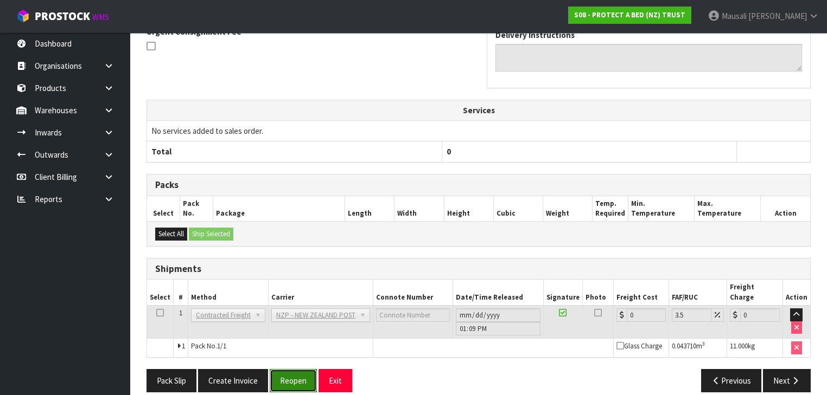
click at [284, 369] on button "Reopen" at bounding box center [293, 380] width 47 height 23
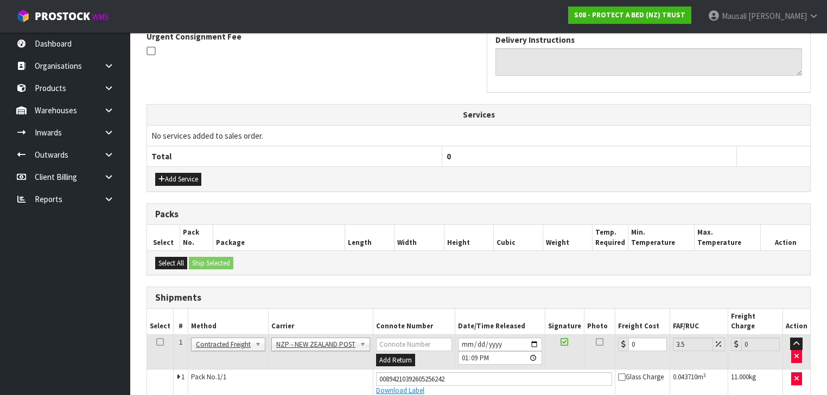
scroll to position [347, 0]
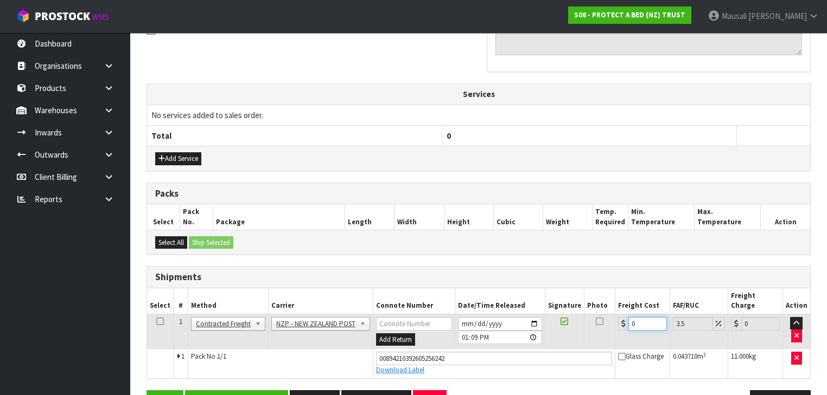
drag, startPoint x: 636, startPoint y: 315, endPoint x: 617, endPoint y: 324, distance: 20.6
click at [618, 324] on td "0" at bounding box center [642, 331] width 55 height 35
type input "4"
type input "4.14"
type input "4.3"
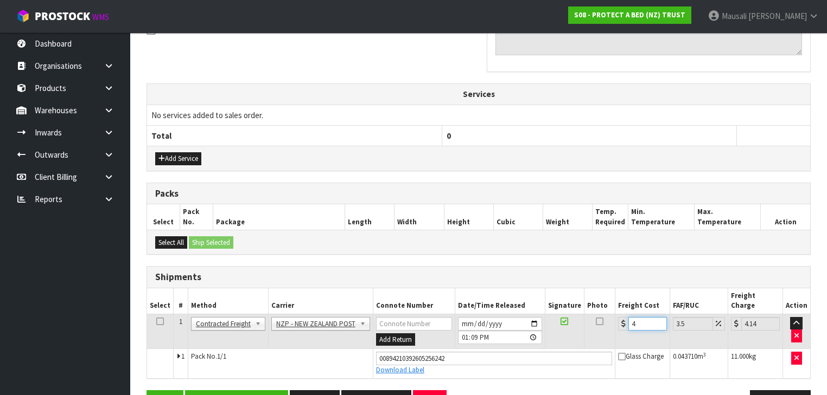
type input "4.45"
type input "4.33"
type input "4.48"
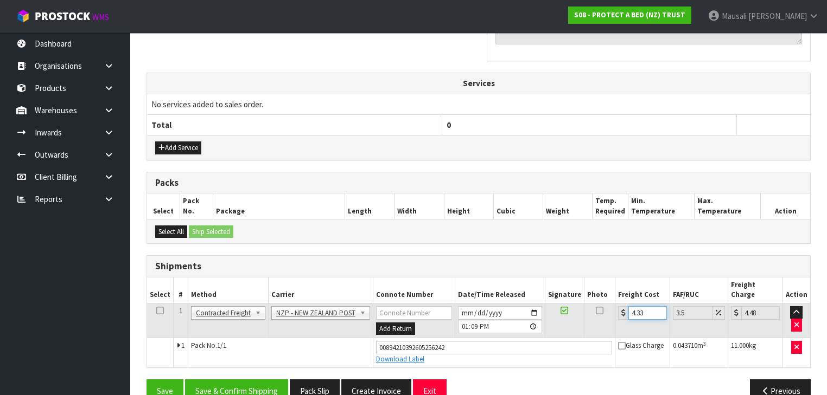
scroll to position [368, 0]
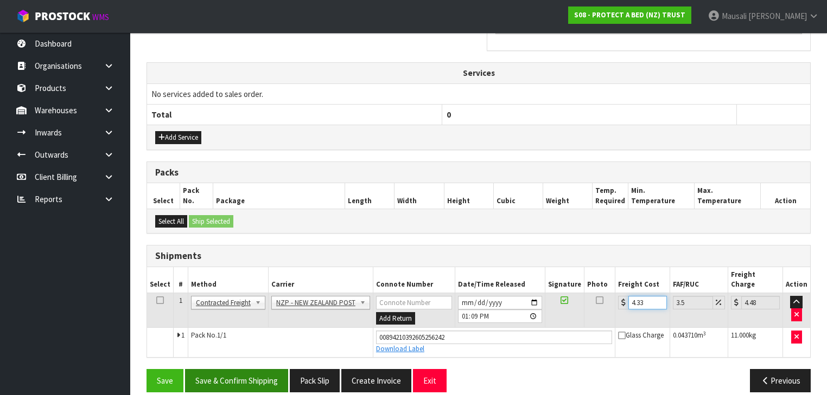
type input "4.33"
click at [251, 369] on button "Save & Confirm Shipping" at bounding box center [236, 380] width 103 height 23
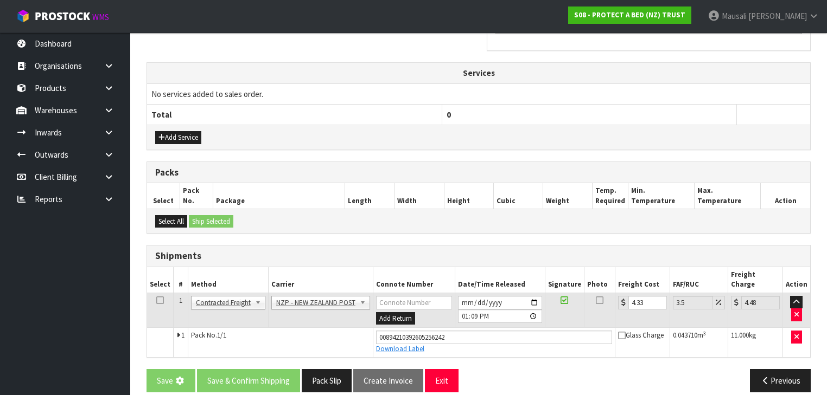
scroll to position [0, 0]
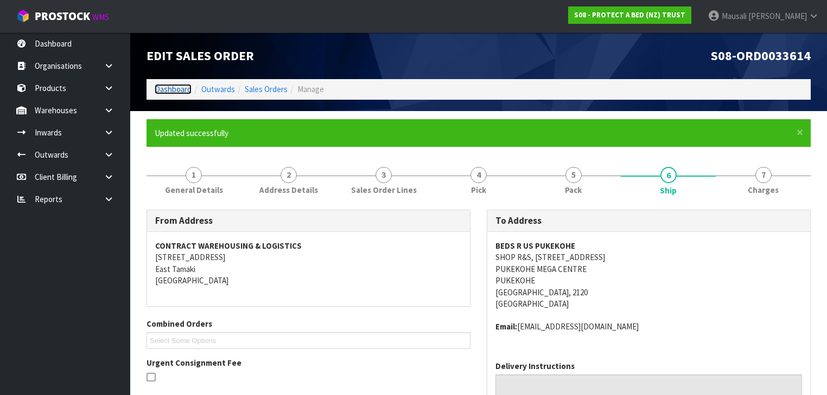
click at [168, 90] on link "Dashboard" at bounding box center [173, 89] width 37 height 10
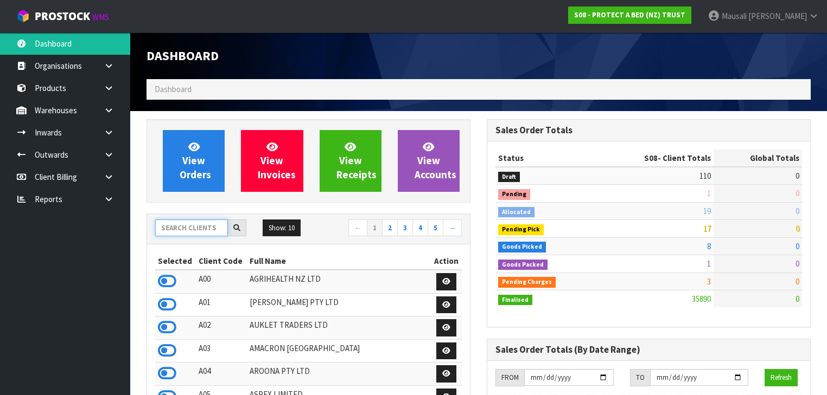
scroll to position [674, 340]
click at [183, 226] on input "text" at bounding box center [191, 228] width 73 height 17
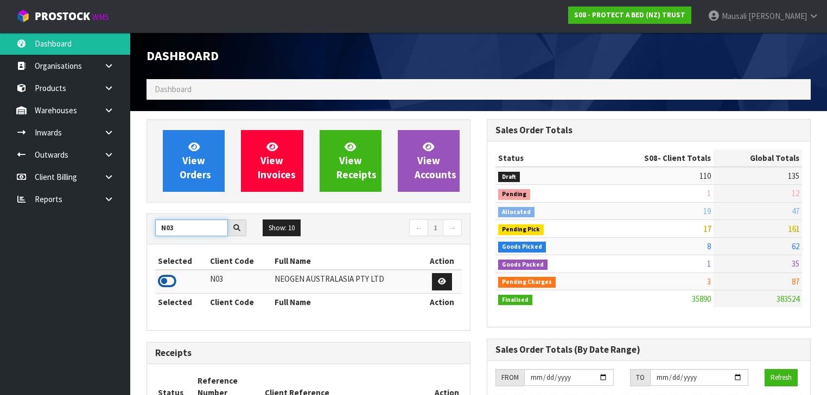
type input "N03"
click at [169, 281] on icon at bounding box center [167, 281] width 18 height 16
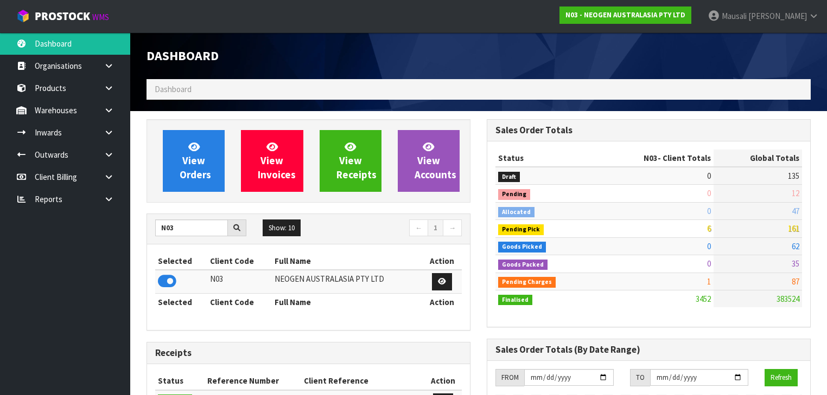
scroll to position [946, 340]
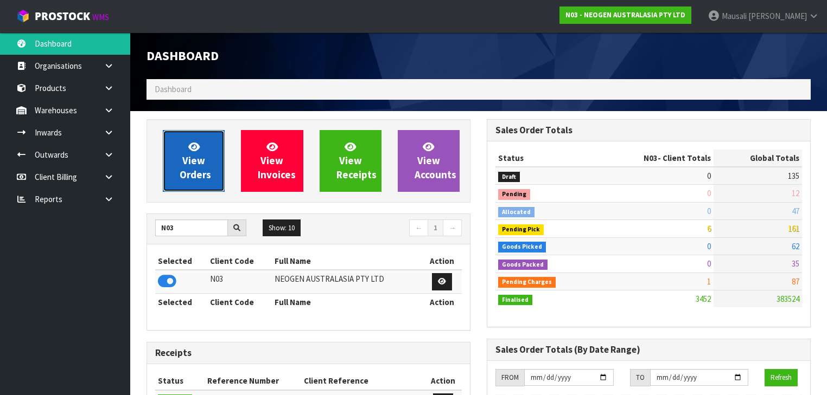
click at [208, 175] on span "View Orders" at bounding box center [195, 161] width 31 height 41
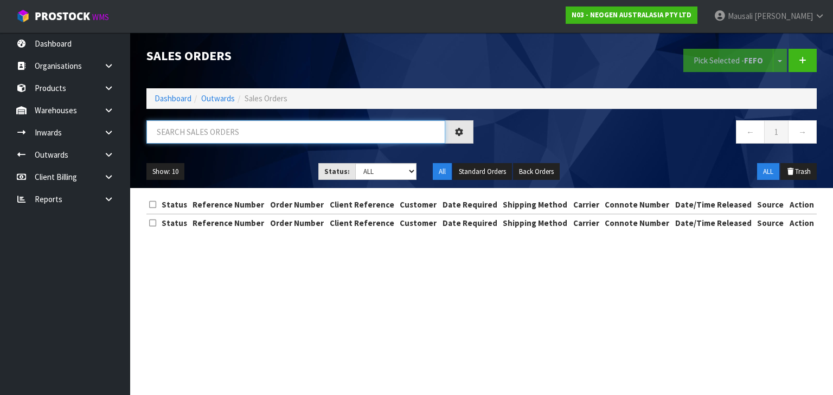
click at [168, 132] on input "text" at bounding box center [295, 131] width 299 height 23
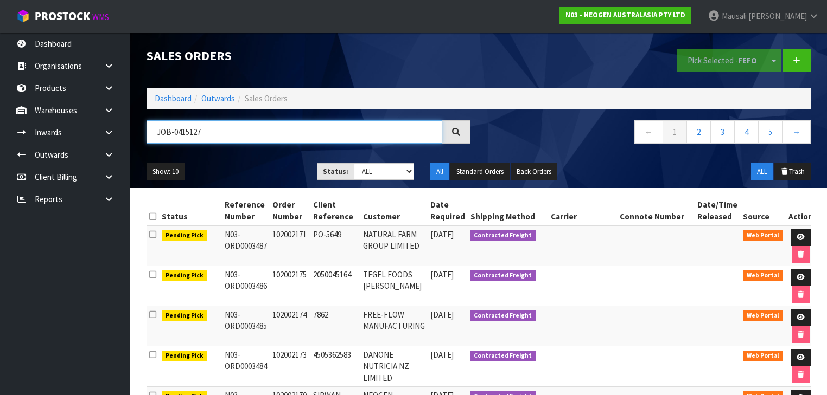
type input "JOB-0415127"
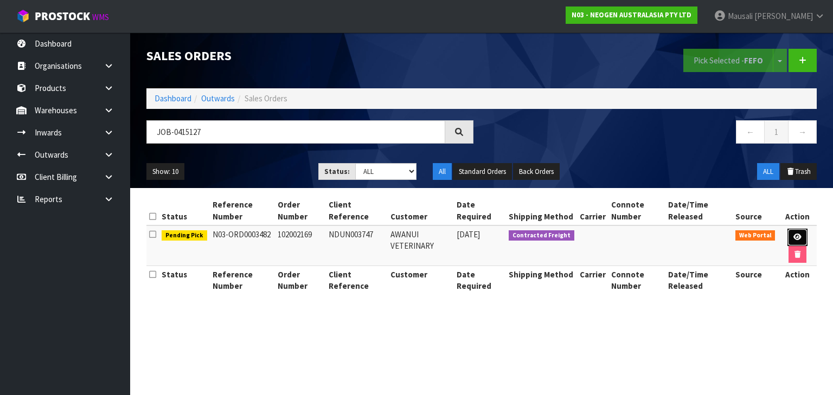
click at [802, 232] on link at bounding box center [798, 237] width 20 height 17
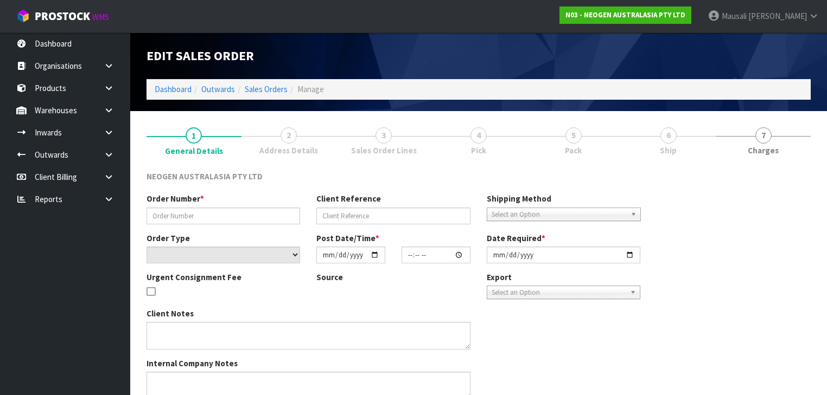
type input "102002169"
type input "NDUN003747"
select select "number:0"
type input "[DATE]"
type input "17:30:00.000"
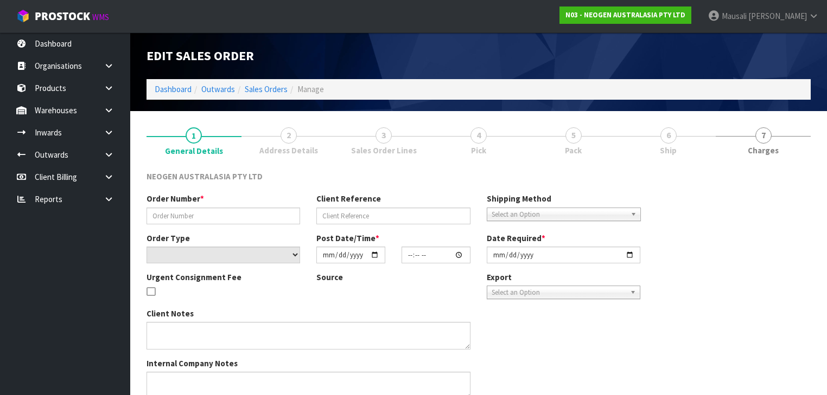
type input "[DATE]"
type textarea "ATTN: [PERSON_NAME] FITIAO_FOOD MICRO NDUN - GRIBBLES VETERINARY PATHOLOGY"
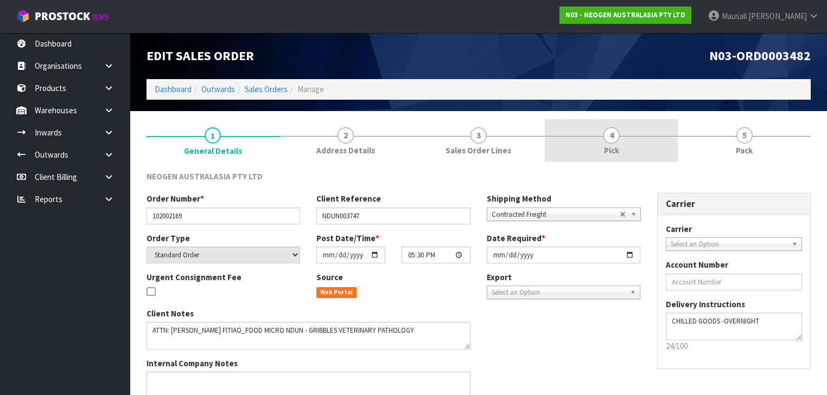
click at [633, 139] on link "4 Pick" at bounding box center [611, 140] width 133 height 43
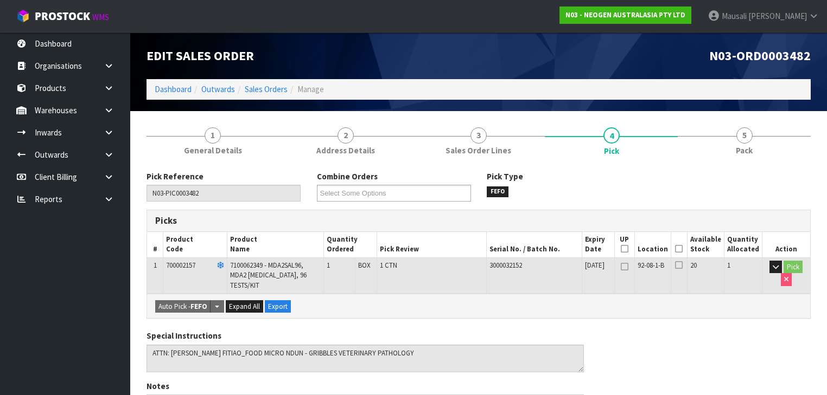
click at [682, 250] on icon at bounding box center [679, 249] width 8 height 1
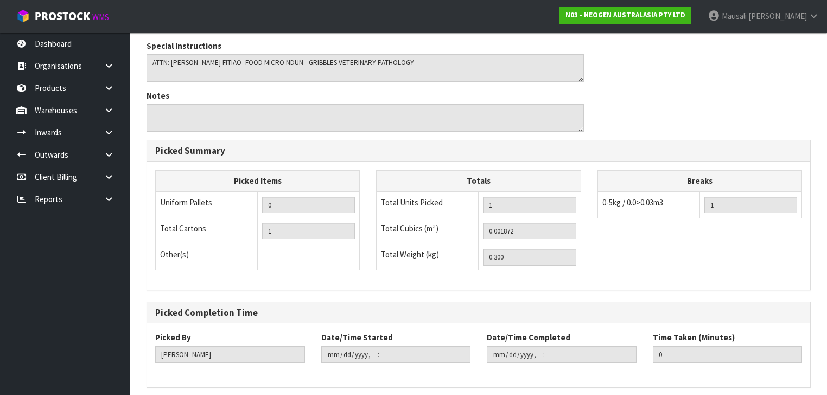
scroll to position [371, 0]
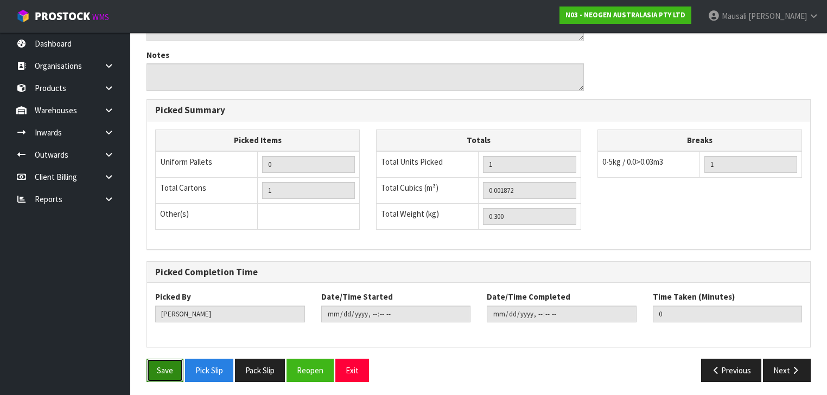
click at [169, 365] on button "Save" at bounding box center [164, 370] width 37 height 23
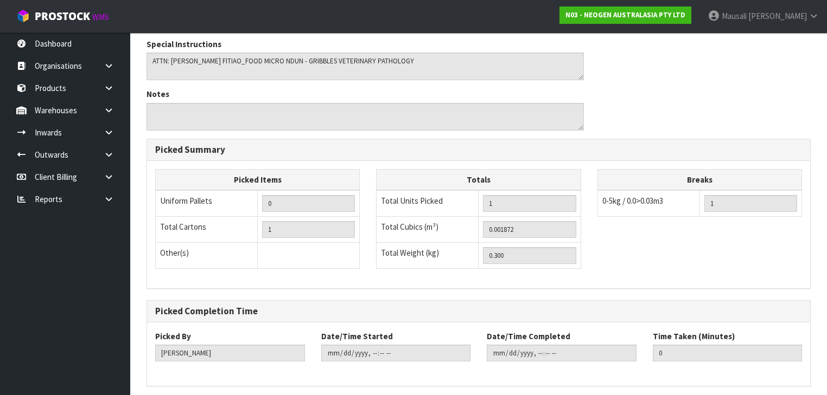
scroll to position [0, 0]
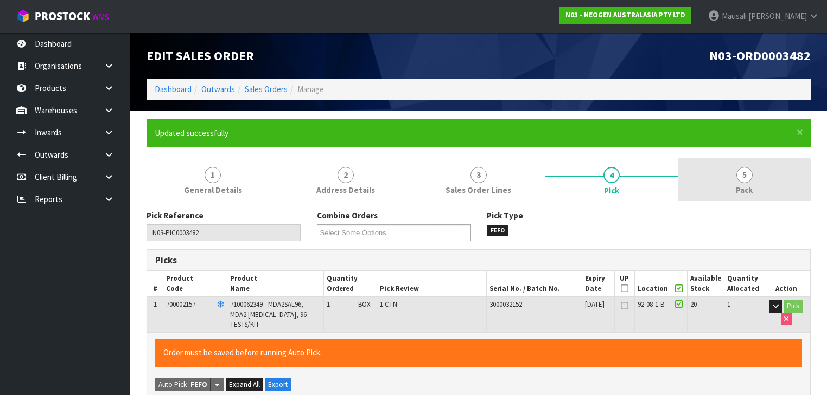
type input "[PERSON_NAME]"
type input "[DATE]T13:21:15"
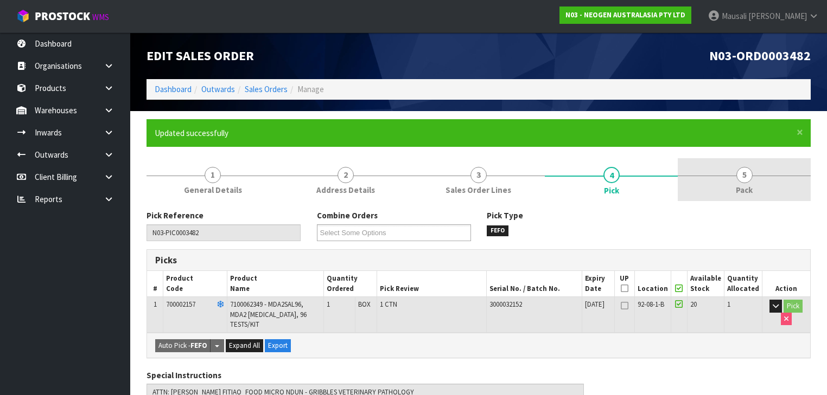
click at [741, 187] on span "Pack" at bounding box center [744, 189] width 17 height 11
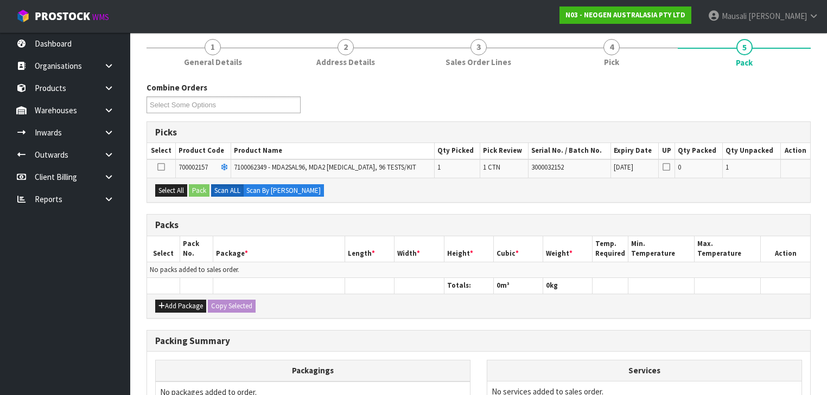
scroll to position [130, 0]
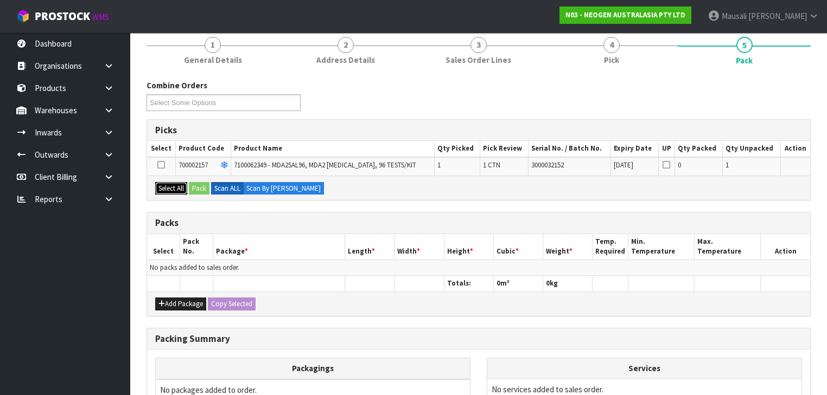
drag, startPoint x: 170, startPoint y: 189, endPoint x: 196, endPoint y: 188, distance: 26.1
click at [180, 188] on button "Select All" at bounding box center [171, 188] width 32 height 13
click at [202, 188] on button "Pack" at bounding box center [199, 188] width 21 height 13
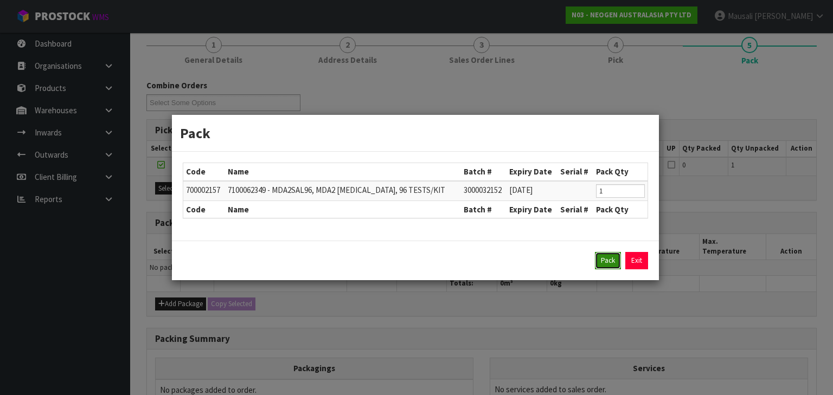
click at [616, 257] on button "Pack" at bounding box center [608, 260] width 26 height 17
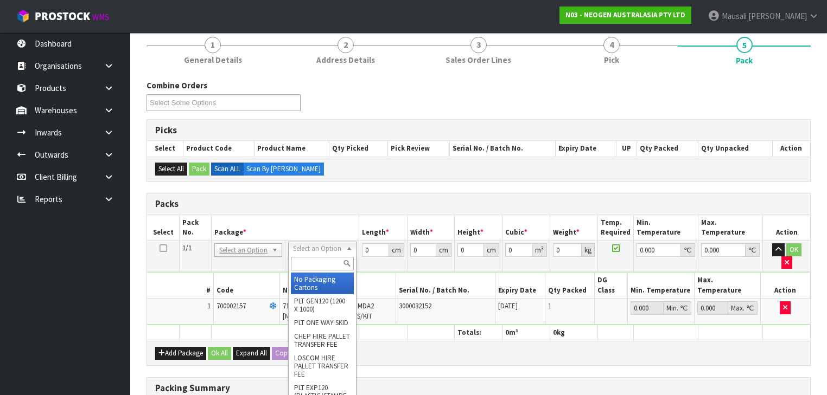
click at [319, 258] on input "text" at bounding box center [322, 264] width 62 height 14
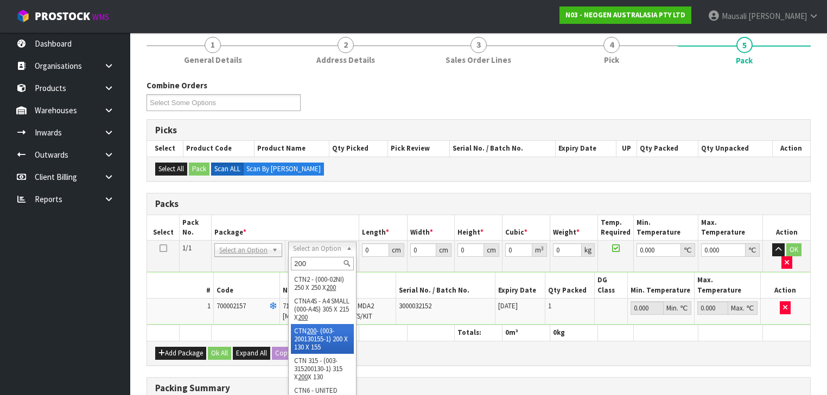
type input "200"
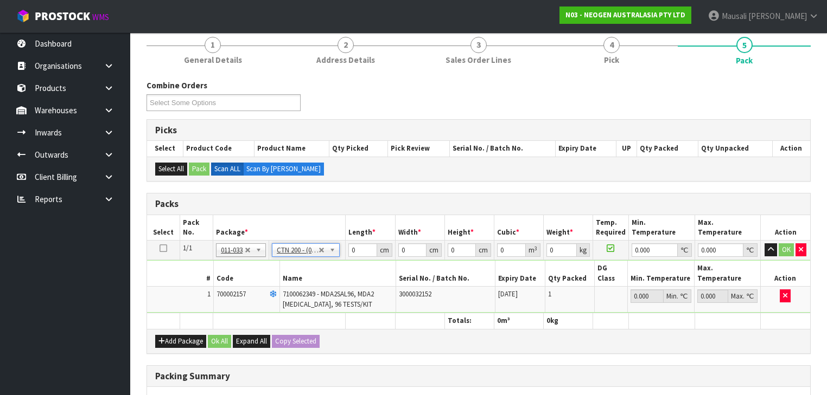
type input "20"
type input "13"
type input "15.5"
type input "0.00403"
type input "0.5"
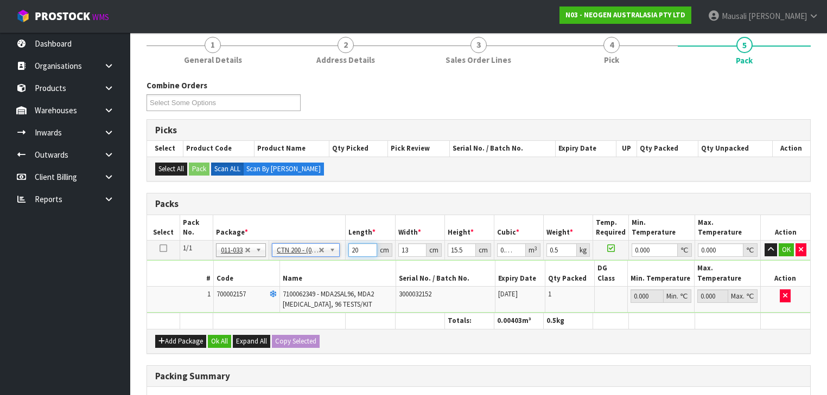
drag, startPoint x: 359, startPoint y: 250, endPoint x: 336, endPoint y: 252, distance: 22.9
click at [337, 253] on tr "1/1 NONE 007-001 007-002 007-004 007-009 007-013 007-014 007-015 007-017 007-01…" at bounding box center [478, 251] width 663 height 20
type input "2"
type input "0.000403"
type input "21"
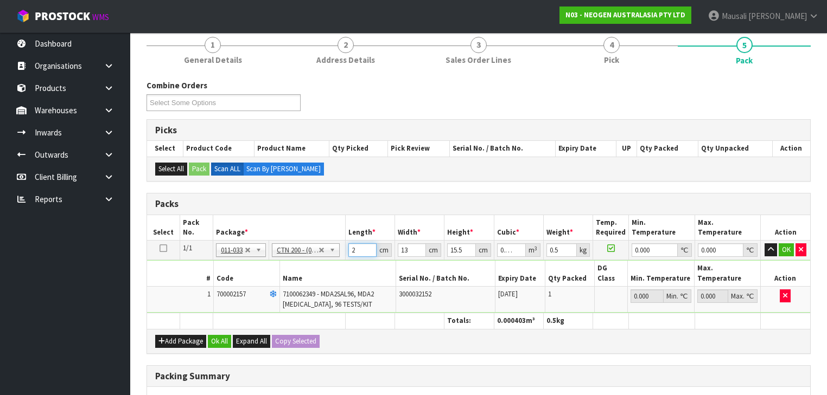
type input "0.004232"
type input "21"
type input "1"
type input "0.000325"
type input "14"
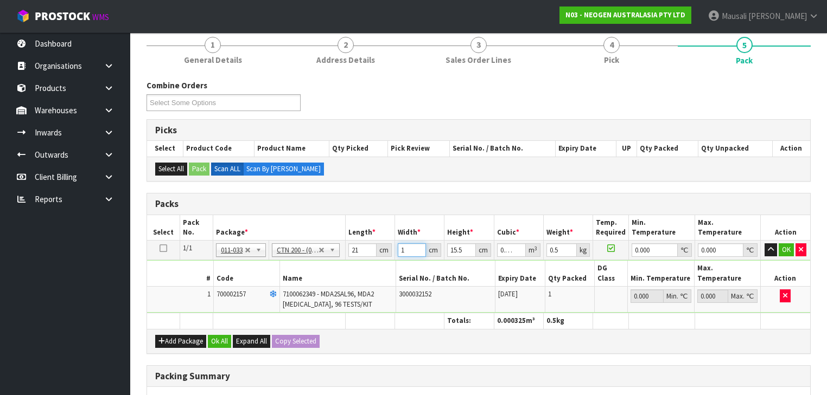
type input "0.004557"
type input "14"
type input "1"
type input "0.000294"
type input "10"
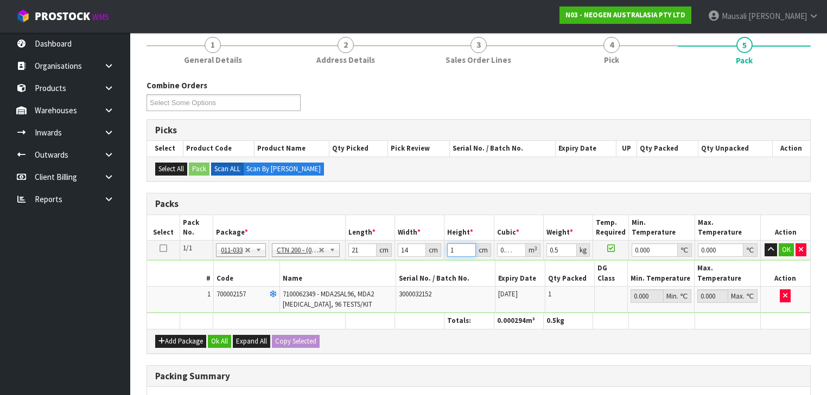
type input "0.00294"
click at [224, 335] on button "Ok All" at bounding box center [219, 341] width 23 height 13
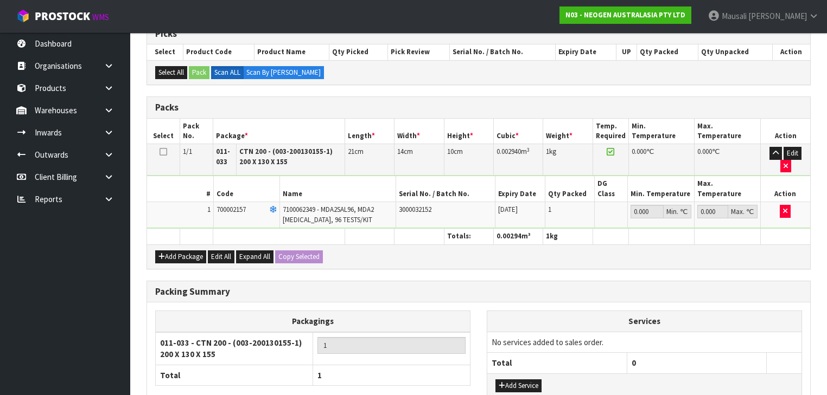
scroll to position [293, 0]
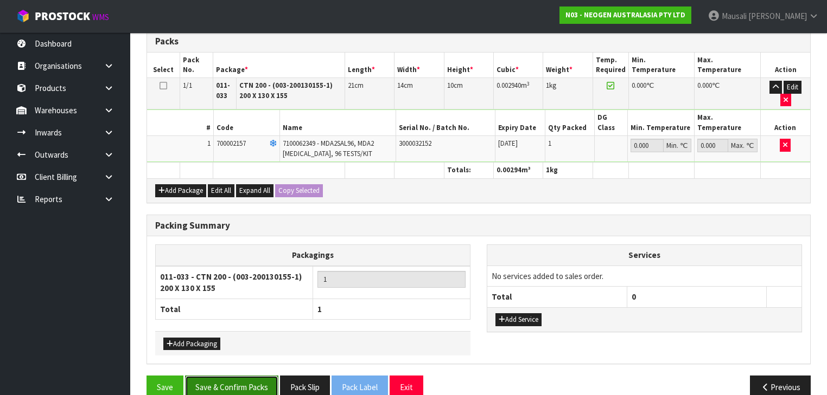
click at [221, 376] on button "Save & Confirm Packs" at bounding box center [231, 387] width 93 height 23
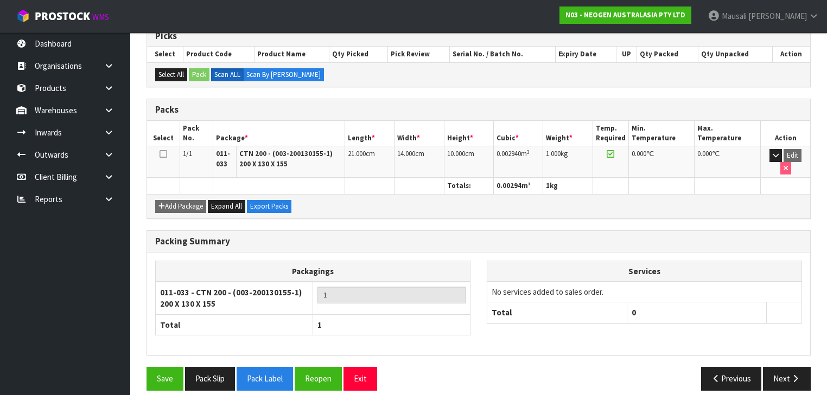
scroll to position [227, 0]
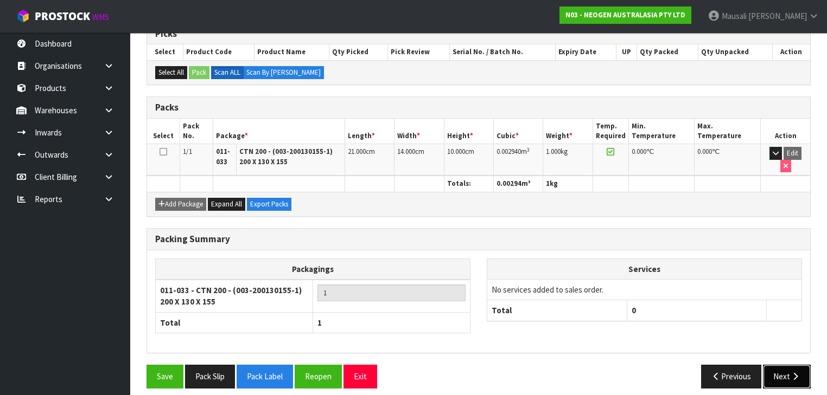
click at [794, 373] on icon "button" at bounding box center [795, 377] width 10 height 8
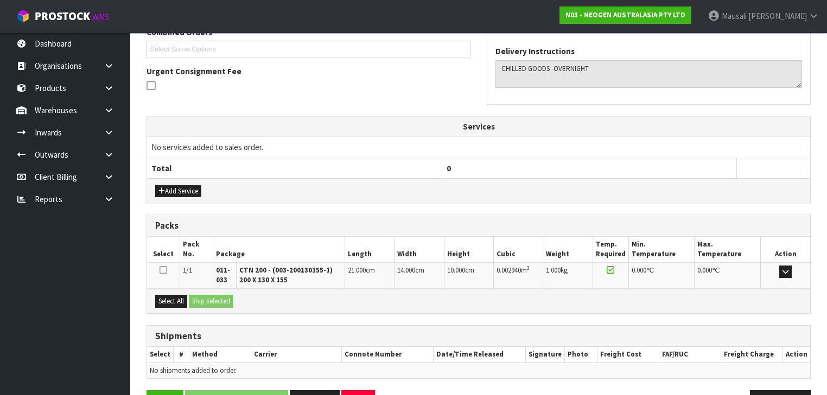
scroll to position [323, 0]
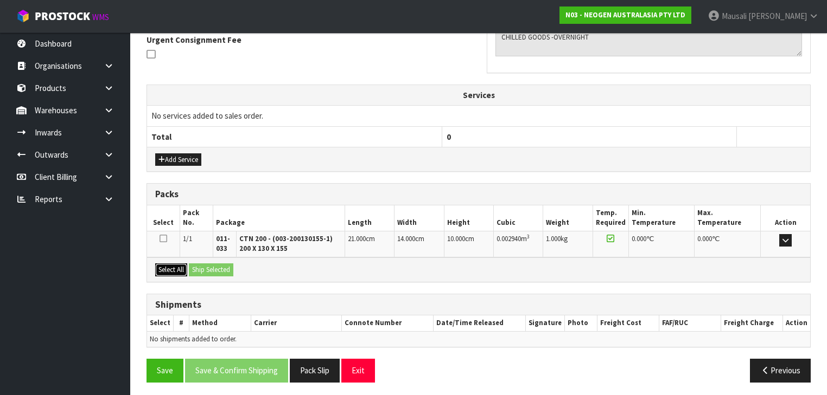
click at [172, 264] on button "Select All" at bounding box center [171, 270] width 32 height 13
click at [203, 266] on button "Ship Selected" at bounding box center [211, 270] width 44 height 13
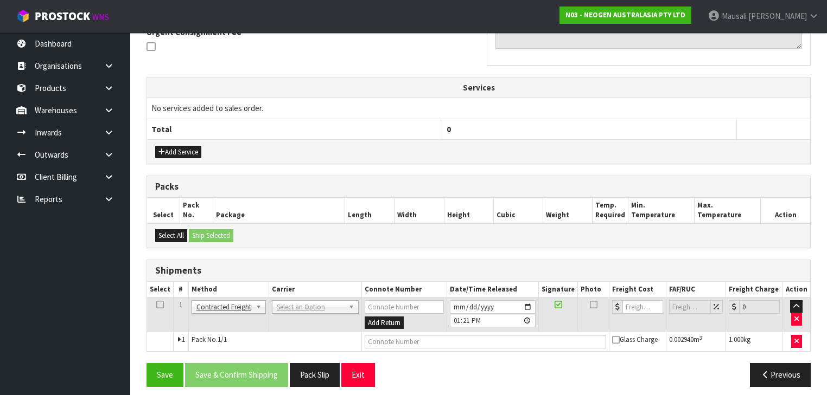
scroll to position [335, 0]
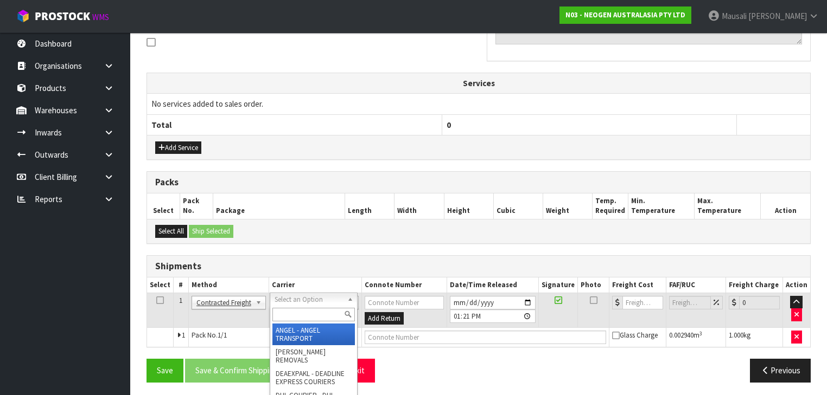
click at [298, 319] on input "text" at bounding box center [313, 315] width 82 height 14
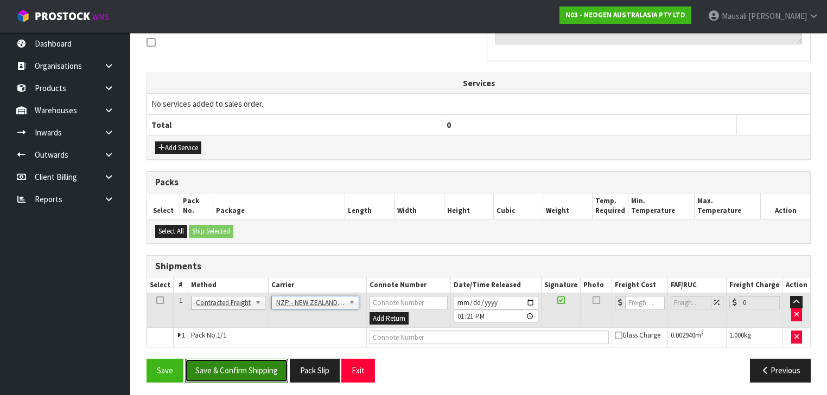
click at [250, 366] on button "Save & Confirm Shipping" at bounding box center [236, 370] width 103 height 23
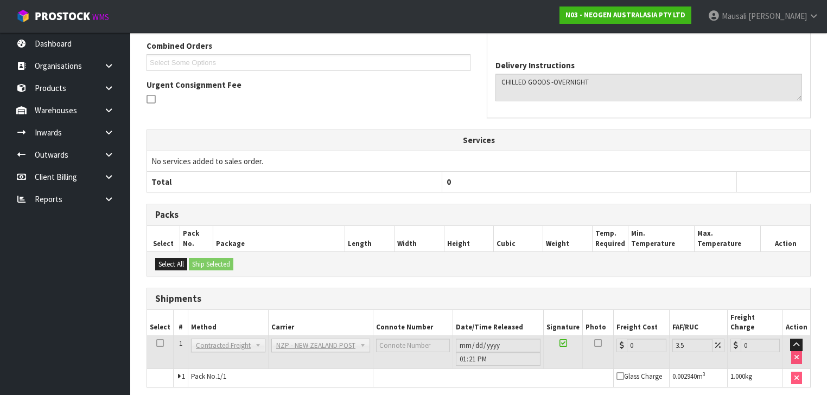
scroll to position [320, 0]
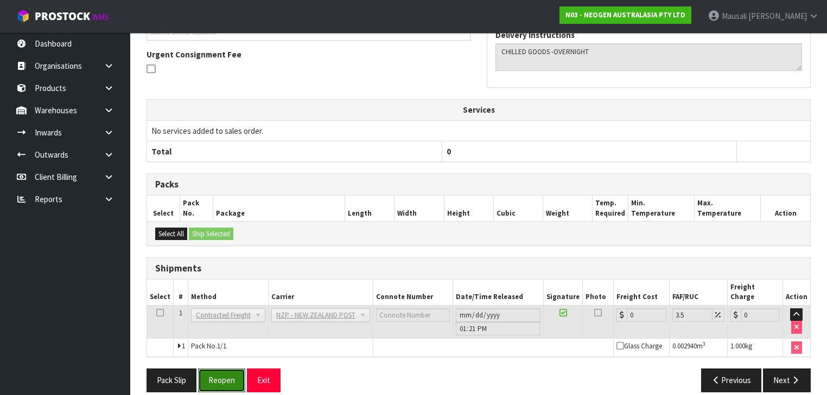
click at [223, 374] on button "Reopen" at bounding box center [221, 380] width 47 height 23
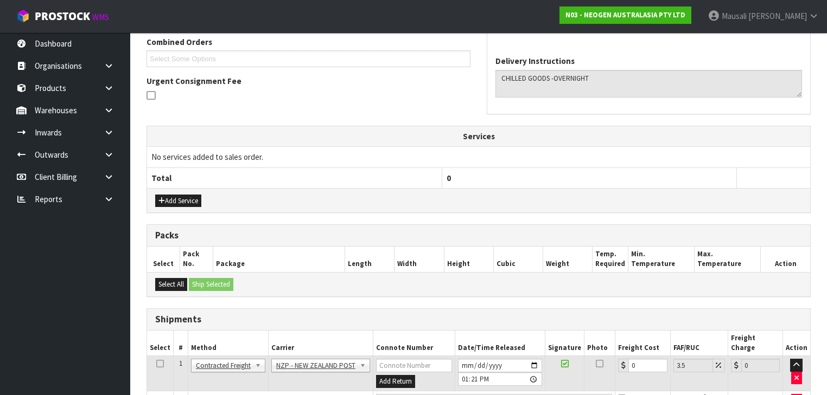
scroll to position [345, 0]
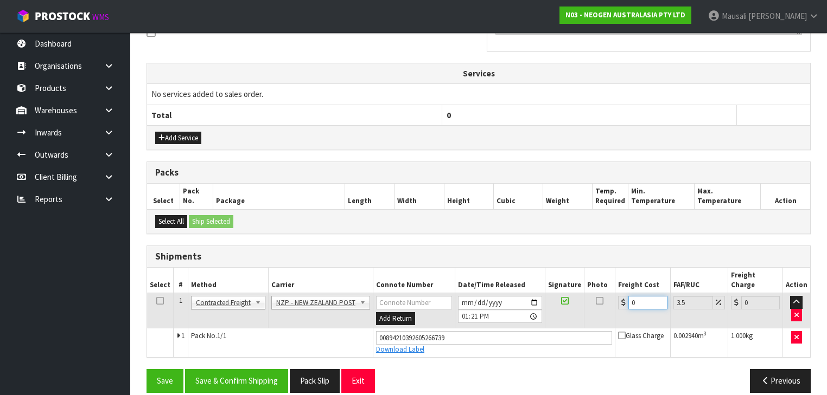
drag, startPoint x: 647, startPoint y: 292, endPoint x: 612, endPoint y: 296, distance: 35.0
click at [615, 296] on td "0" at bounding box center [642, 310] width 55 height 35
click at [257, 369] on button "Save & Confirm Shipping" at bounding box center [236, 380] width 103 height 23
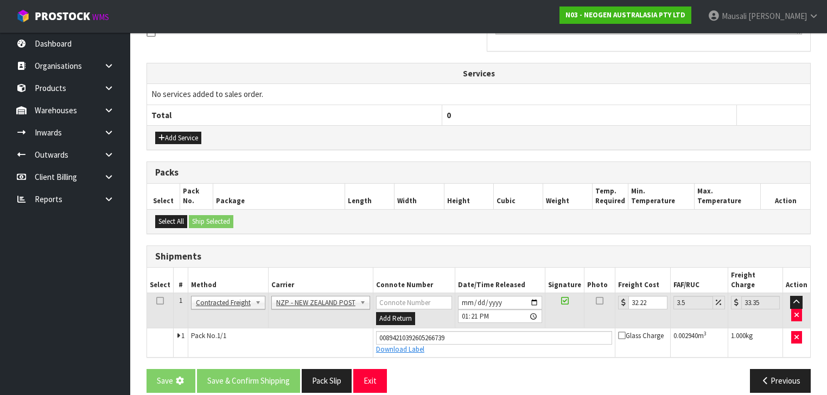
scroll to position [0, 0]
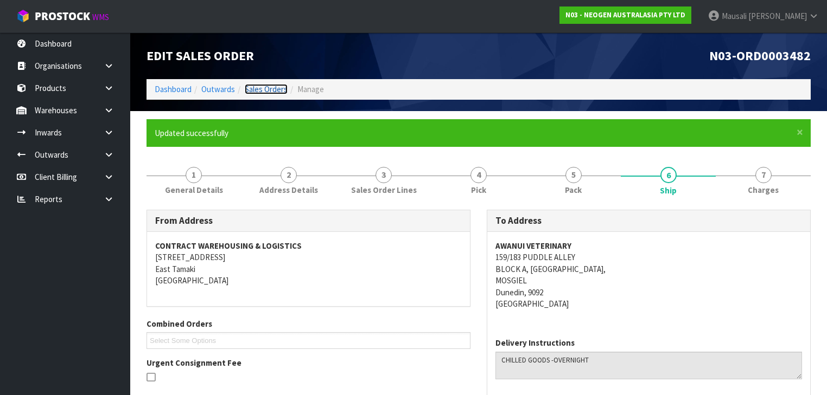
click at [255, 91] on link "Sales Orders" at bounding box center [266, 89] width 43 height 10
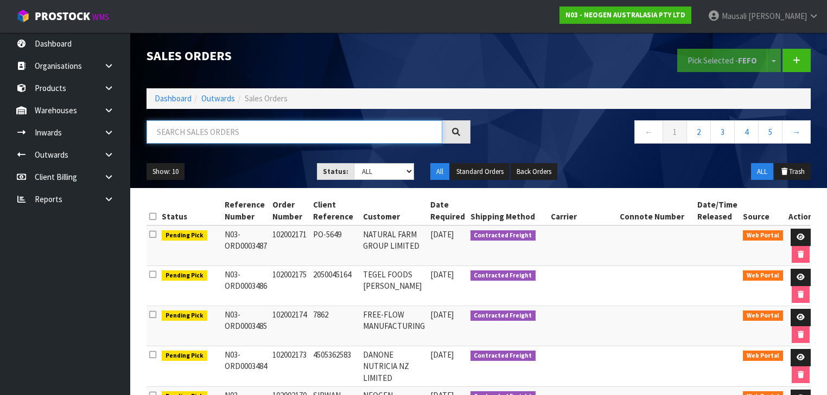
click at [174, 136] on input "text" at bounding box center [294, 131] width 296 height 23
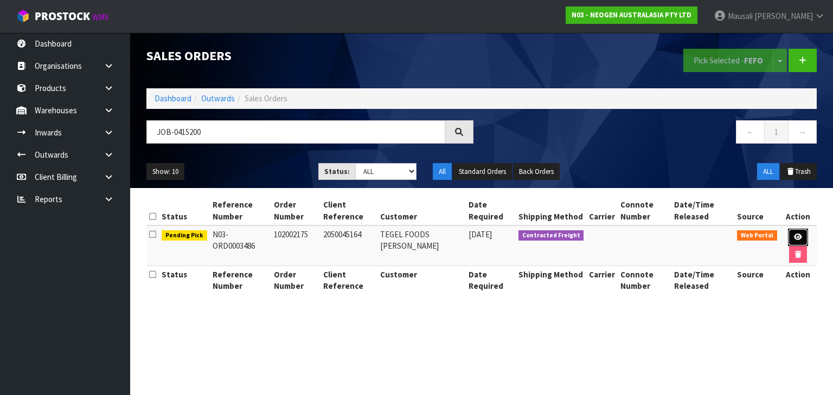
click at [794, 231] on link at bounding box center [798, 237] width 20 height 17
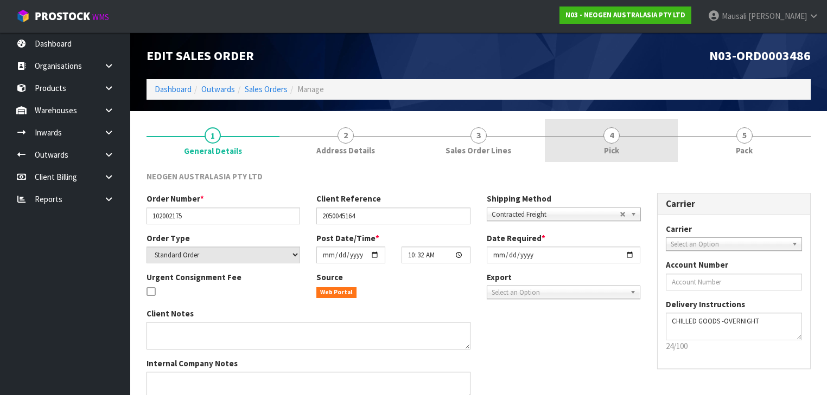
click at [675, 141] on link "4 Pick" at bounding box center [611, 140] width 133 height 43
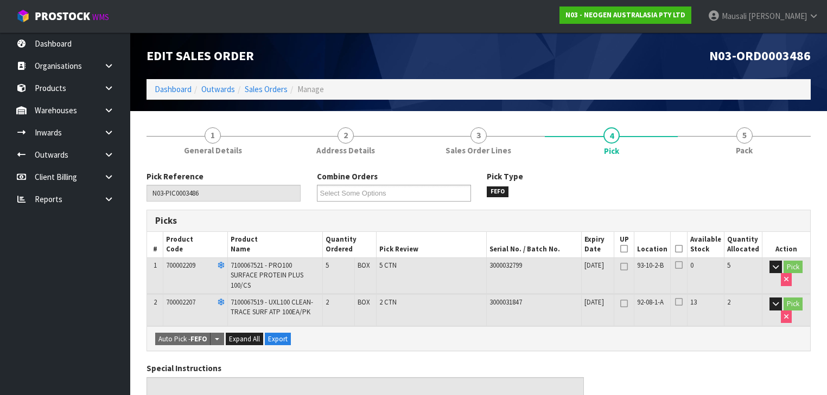
click at [682, 250] on icon at bounding box center [679, 249] width 8 height 1
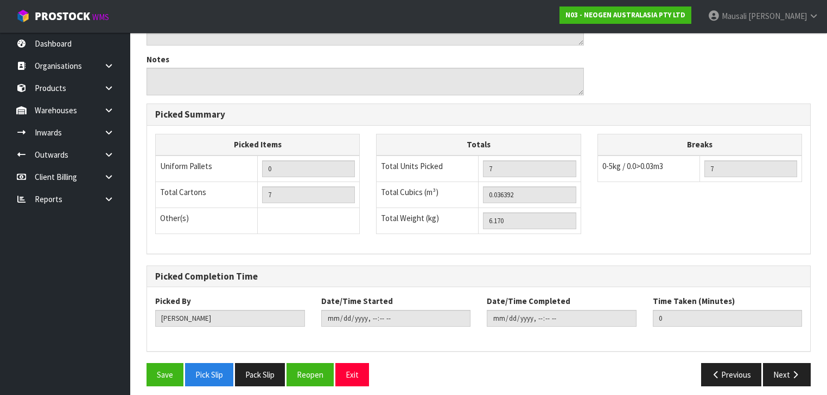
scroll to position [402, 0]
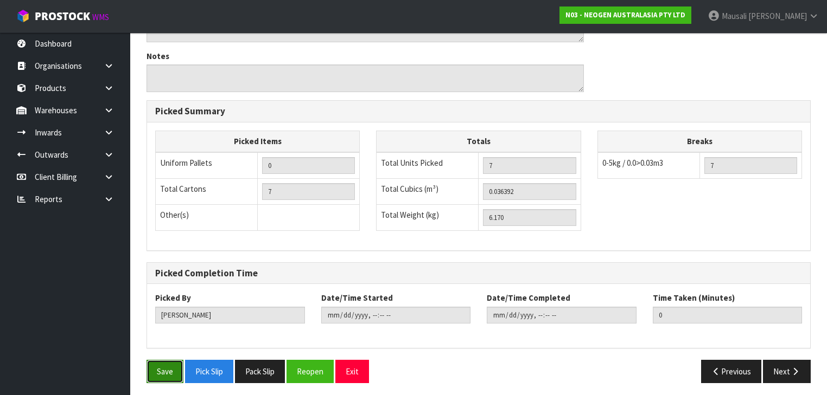
click at [170, 365] on button "Save" at bounding box center [164, 371] width 37 height 23
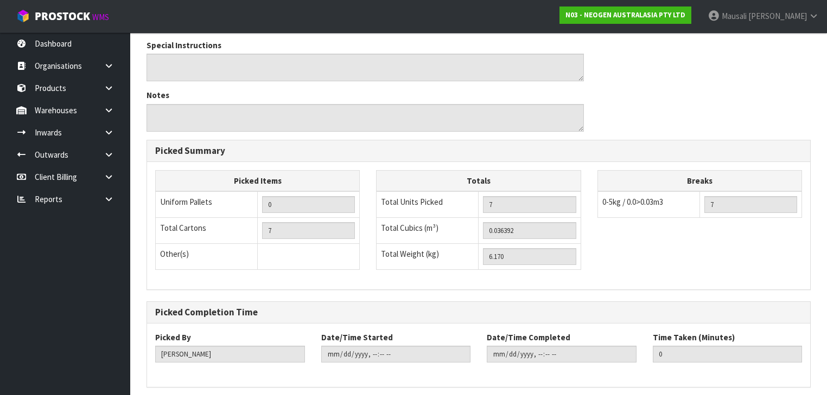
scroll to position [0, 0]
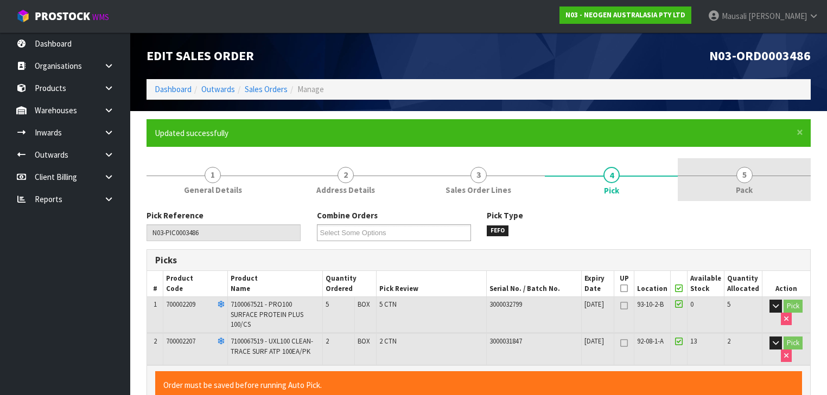
click at [743, 169] on span "5" at bounding box center [744, 175] width 16 height 16
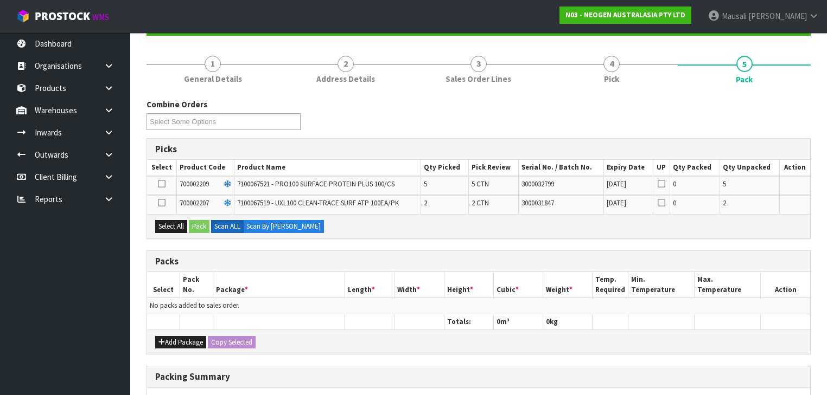
scroll to position [174, 0]
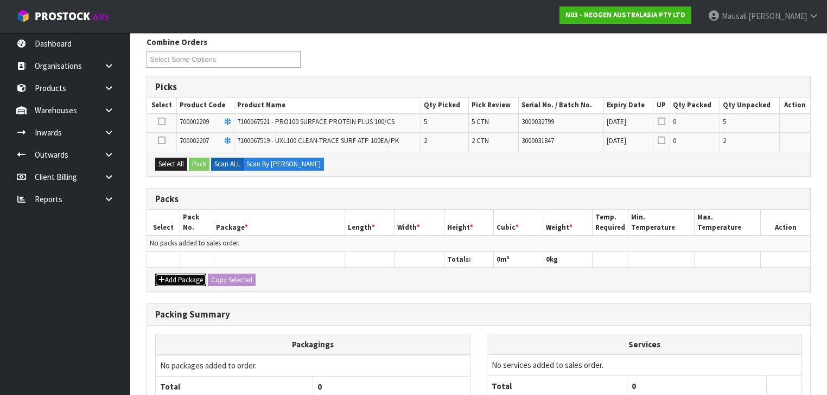
click at [180, 276] on button "Add Package" at bounding box center [180, 280] width 51 height 13
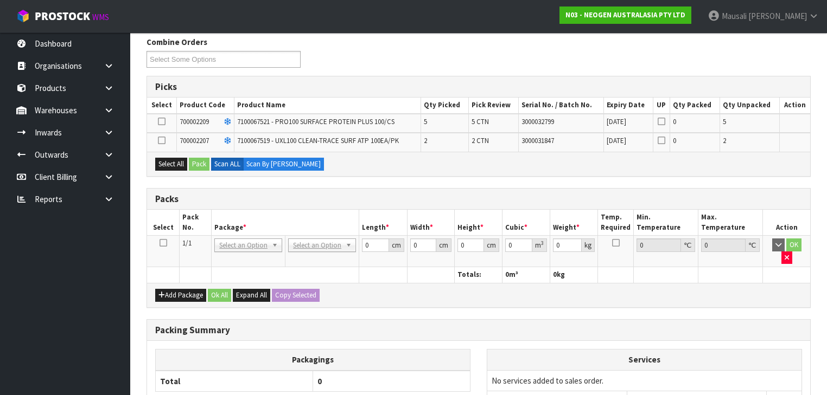
click at [163, 243] on icon at bounding box center [163, 243] width 8 height 1
drag, startPoint x: 173, startPoint y: 159, endPoint x: 190, endPoint y: 162, distance: 17.0
click at [174, 159] on button "Select All" at bounding box center [171, 164] width 32 height 13
click at [192, 162] on button "Pack" at bounding box center [199, 164] width 21 height 13
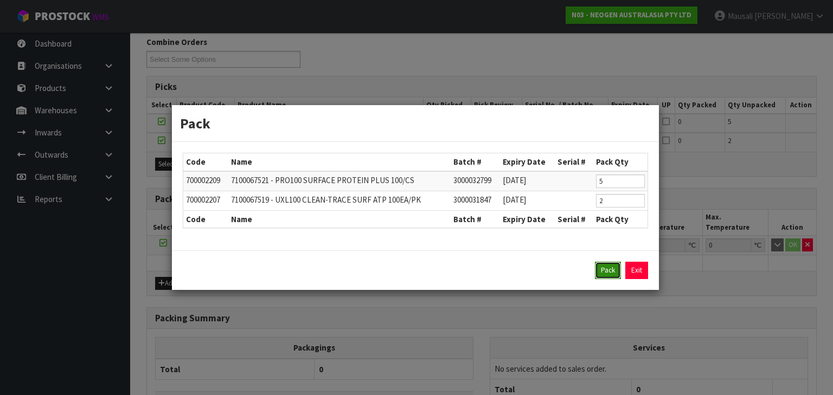
click at [608, 269] on button "Pack" at bounding box center [608, 270] width 26 height 17
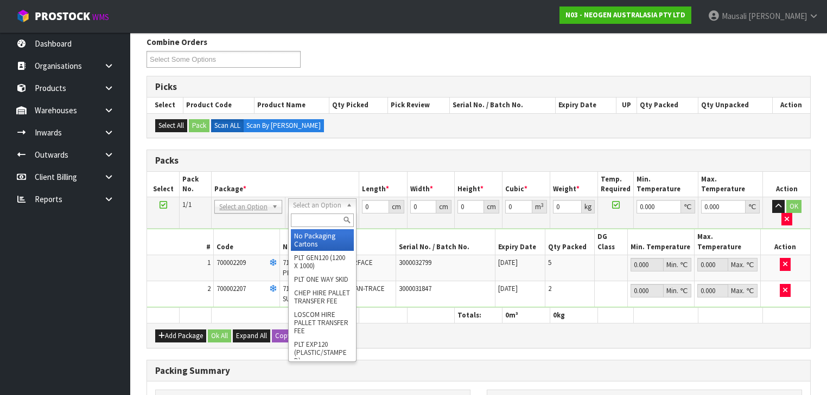
click at [311, 217] on input "text" at bounding box center [322, 221] width 62 height 14
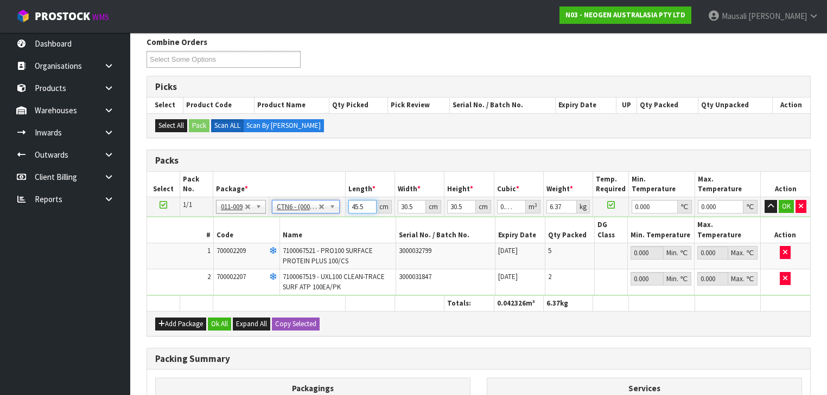
drag, startPoint x: 365, startPoint y: 206, endPoint x: 311, endPoint y: 191, distance: 55.3
click at [312, 194] on table "Select Pack No. Package * Length * Width * Height * Cubic * Weight * Temp. Requ…" at bounding box center [478, 242] width 663 height 140
click at [222, 318] on button "Ok All" at bounding box center [219, 324] width 23 height 13
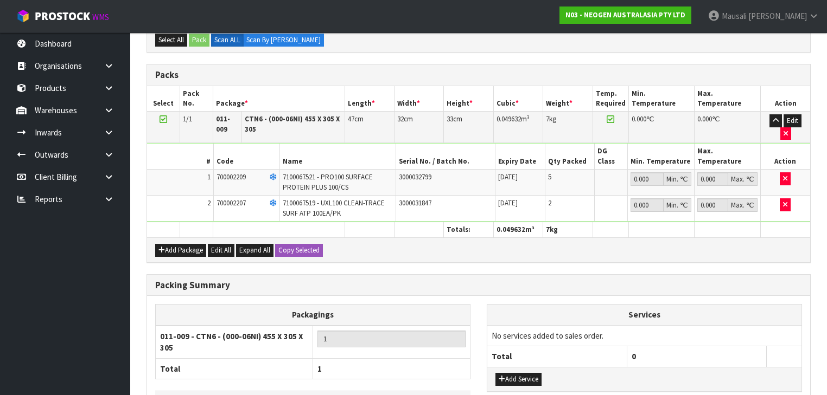
scroll to position [319, 0]
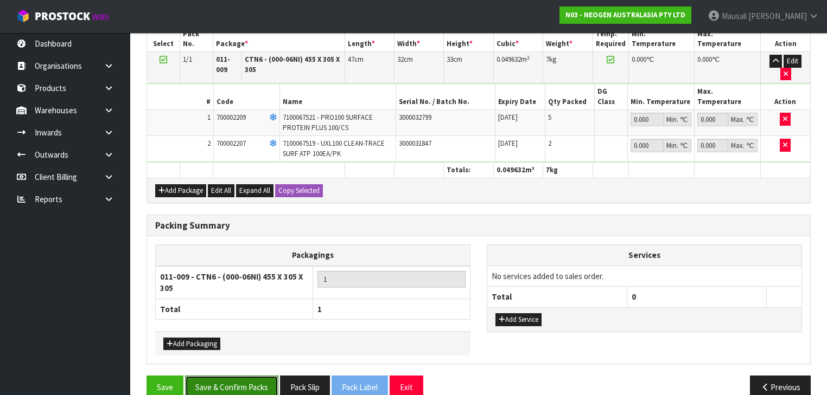
click at [239, 376] on button "Save & Confirm Packs" at bounding box center [231, 387] width 93 height 23
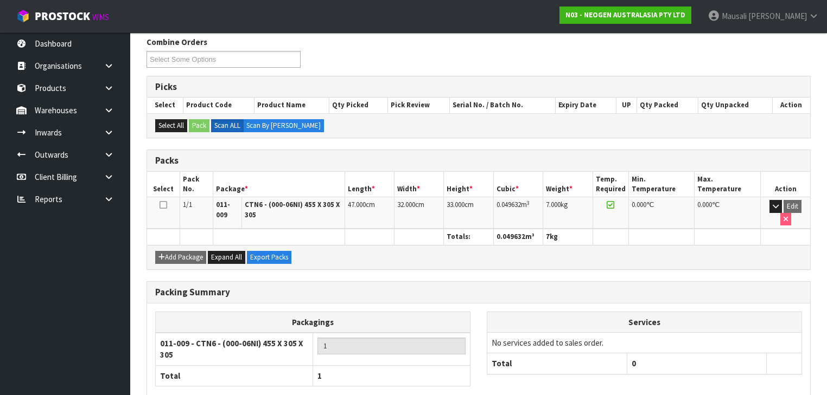
scroll to position [227, 0]
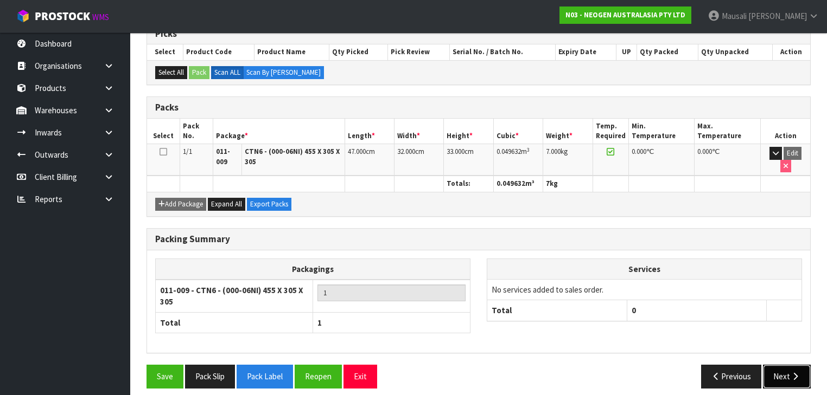
click at [798, 373] on icon "button" at bounding box center [795, 377] width 10 height 8
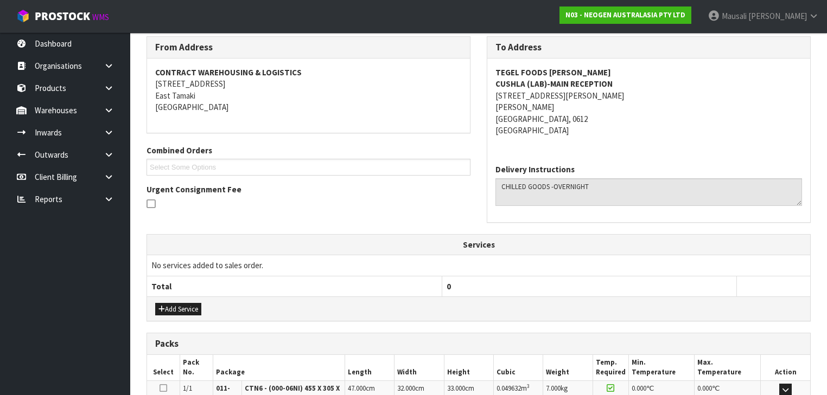
scroll to position [323, 0]
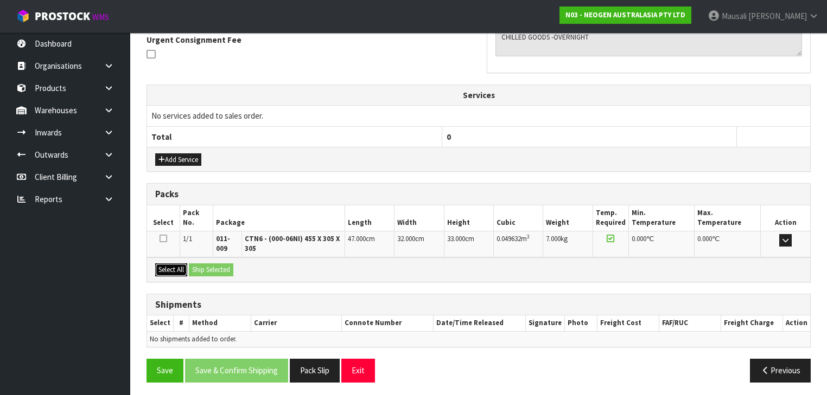
click at [171, 269] on button "Select All" at bounding box center [171, 270] width 32 height 13
click at [204, 267] on button "Ship Selected" at bounding box center [211, 270] width 44 height 13
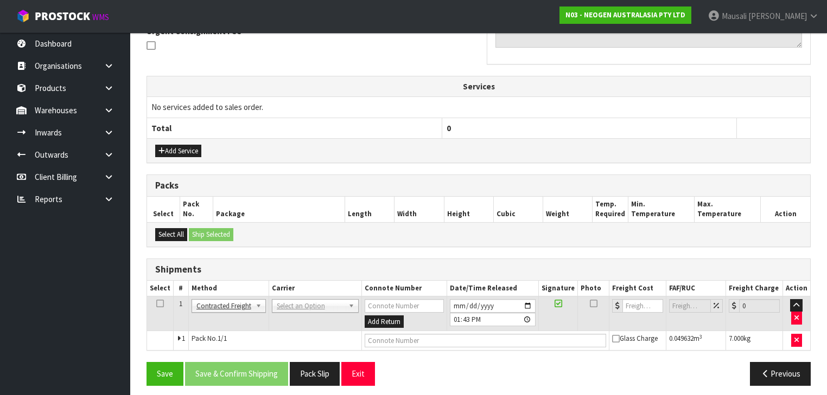
scroll to position [335, 0]
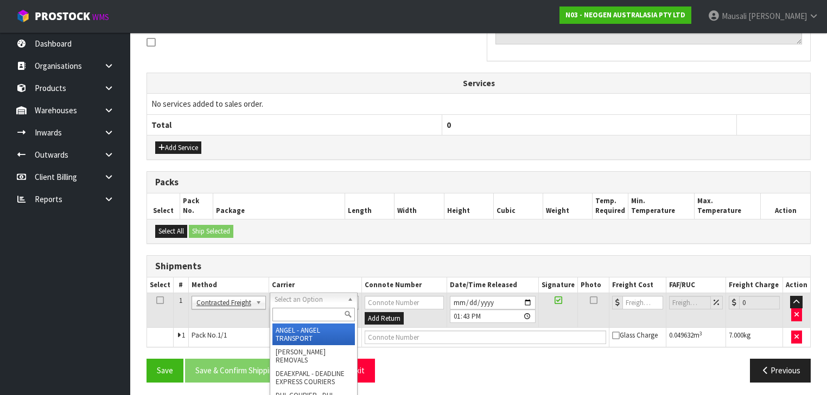
click at [295, 313] on input "text" at bounding box center [313, 315] width 82 height 14
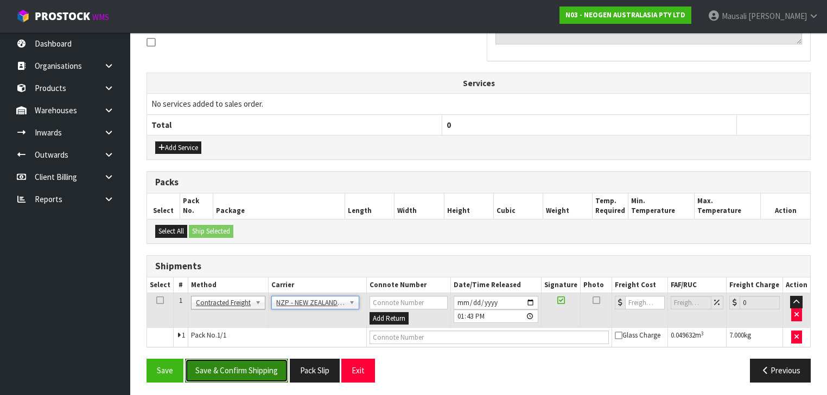
click at [234, 362] on button "Save & Confirm Shipping" at bounding box center [236, 370] width 103 height 23
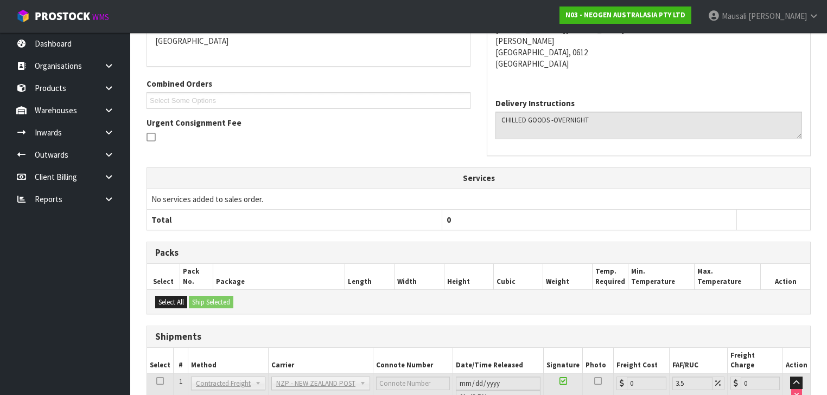
scroll to position [320, 0]
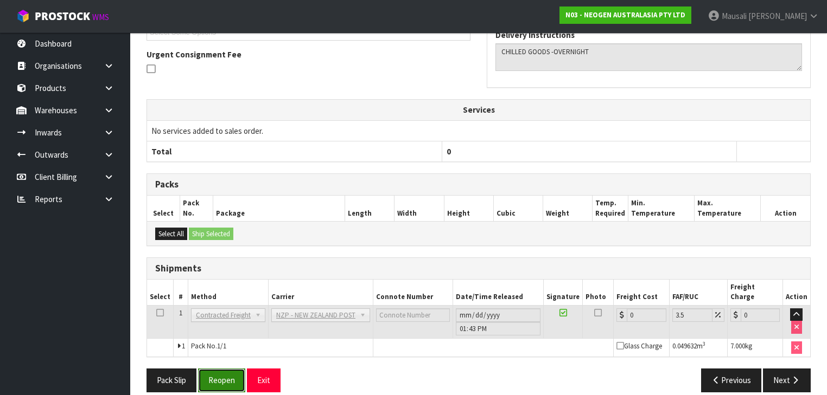
click at [226, 371] on button "Reopen" at bounding box center [221, 380] width 47 height 23
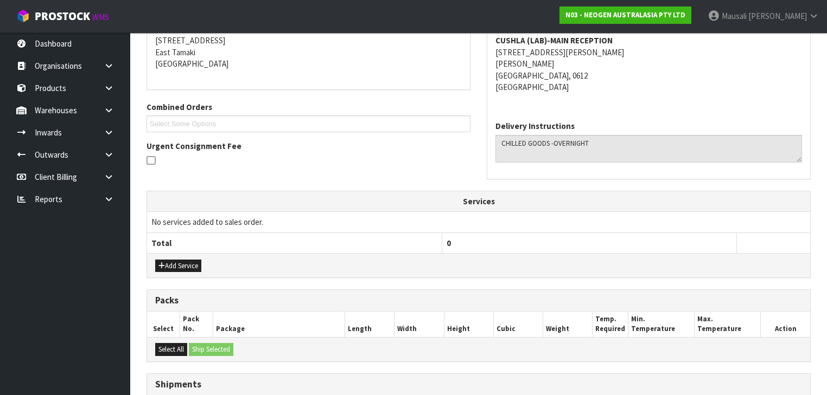
scroll to position [345, 0]
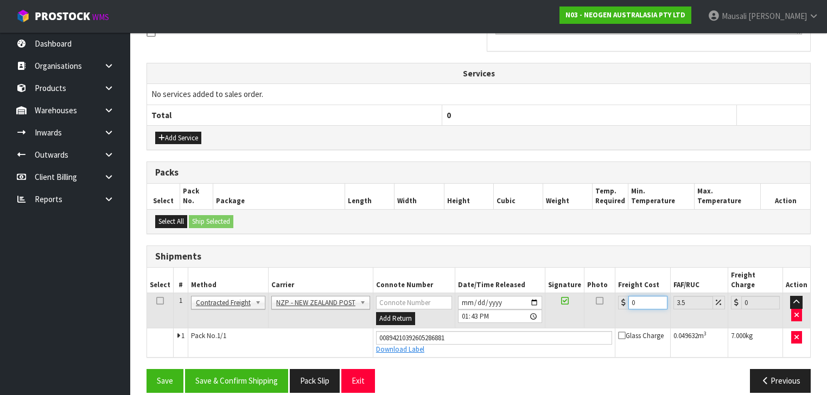
drag, startPoint x: 646, startPoint y: 286, endPoint x: 612, endPoint y: 290, distance: 33.8
click at [618, 296] on div "0" at bounding box center [642, 303] width 49 height 14
click at [219, 369] on button "Save & Confirm Shipping" at bounding box center [236, 380] width 103 height 23
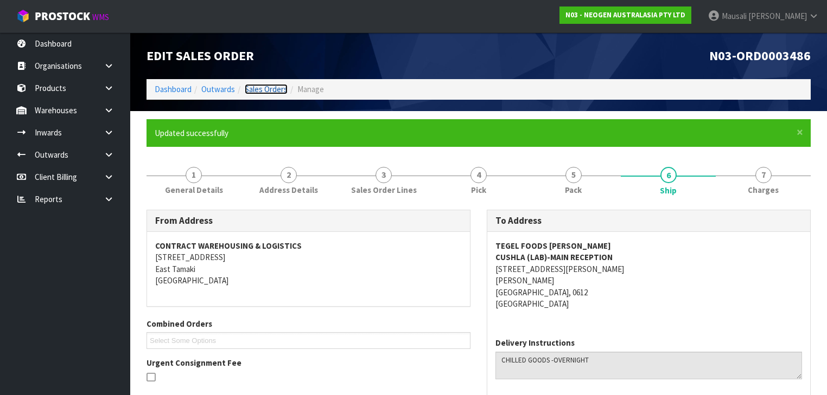
click at [265, 92] on link "Sales Orders" at bounding box center [266, 89] width 43 height 10
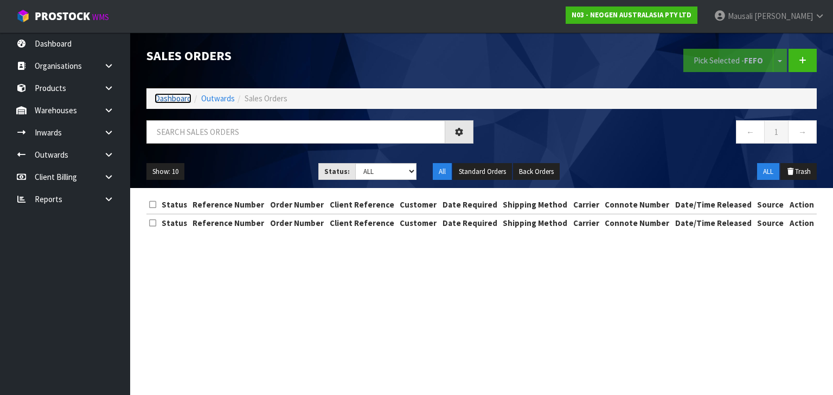
click at [163, 98] on link "Dashboard" at bounding box center [173, 98] width 37 height 10
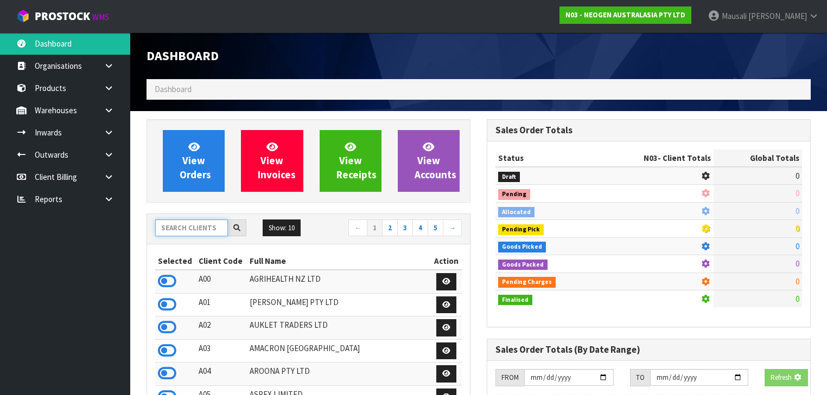
click at [182, 231] on input "text" at bounding box center [191, 228] width 73 height 17
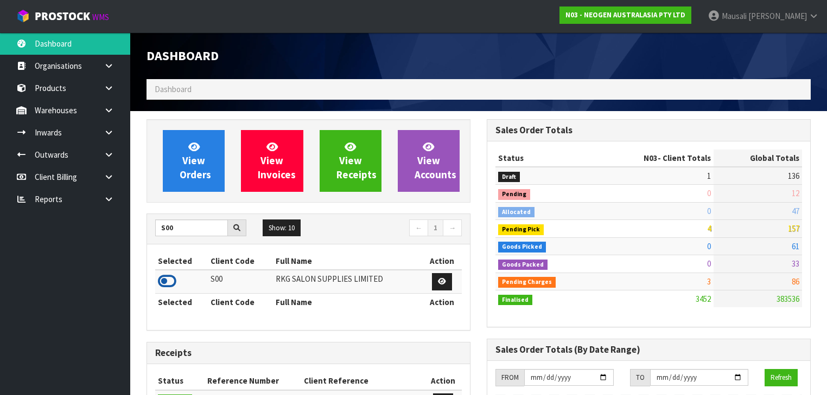
click at [167, 280] on icon at bounding box center [167, 281] width 18 height 16
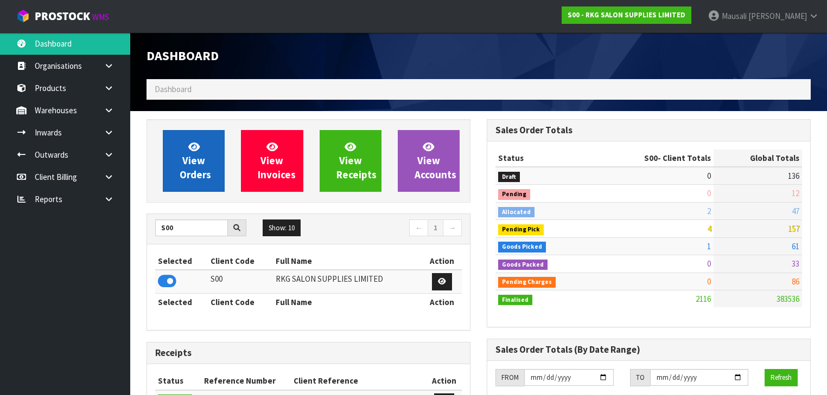
scroll to position [865, 340]
click at [195, 159] on span "View Orders" at bounding box center [195, 161] width 31 height 41
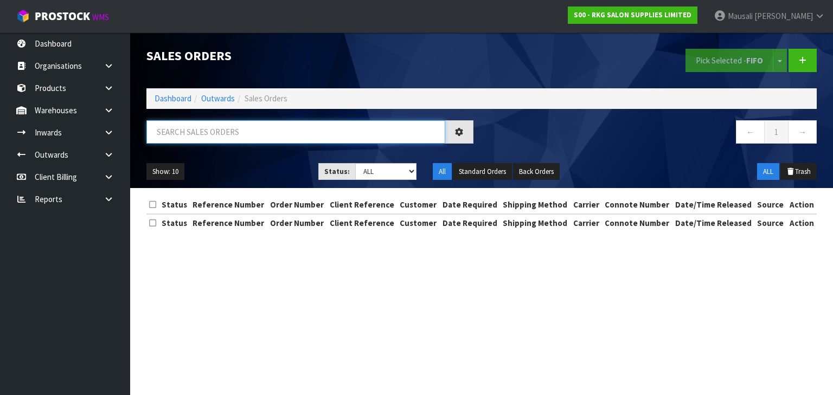
click at [196, 138] on input "text" at bounding box center [295, 131] width 299 height 23
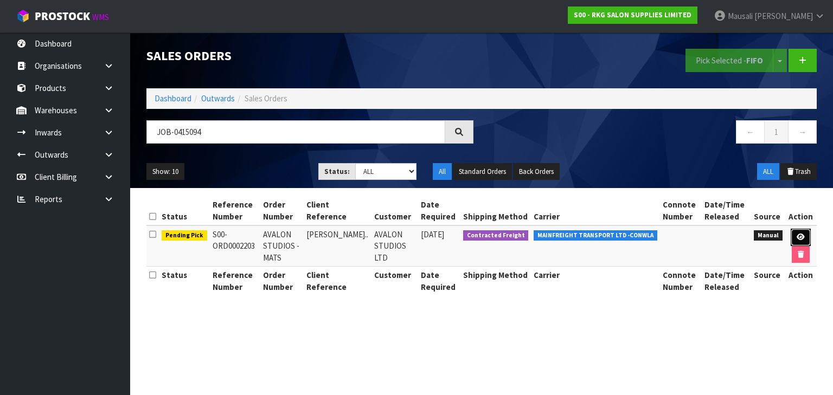
click at [799, 238] on icon at bounding box center [801, 237] width 8 height 7
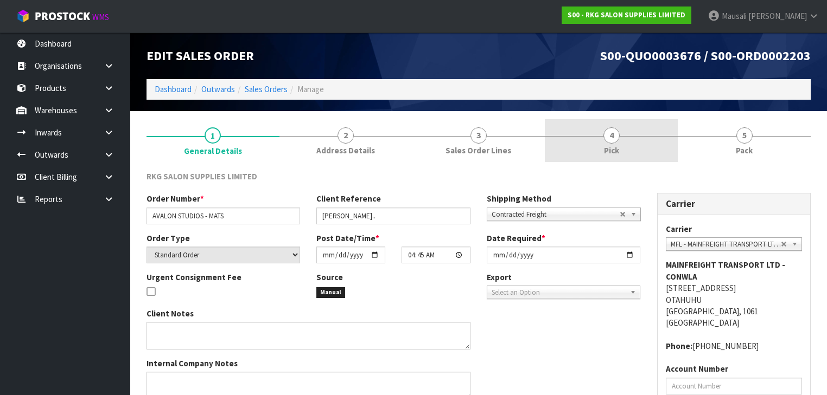
click at [642, 146] on link "4 Pick" at bounding box center [611, 140] width 133 height 43
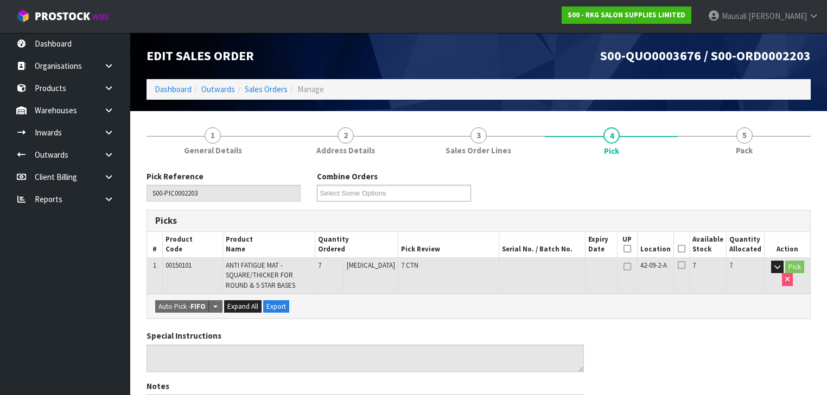
click at [685, 249] on icon at bounding box center [682, 249] width 8 height 1
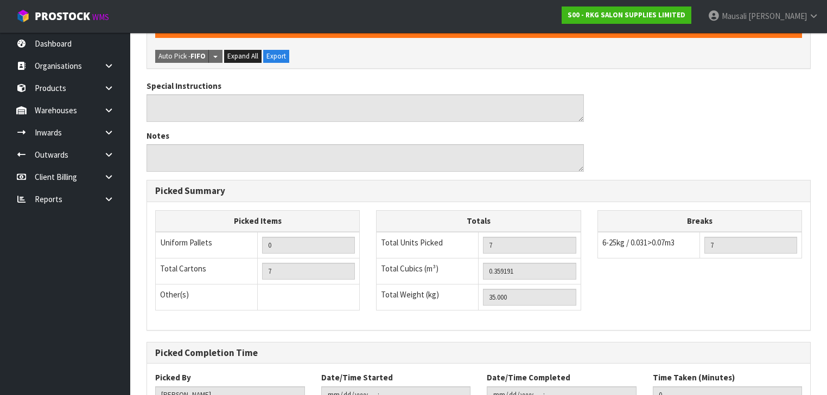
scroll to position [371, 0]
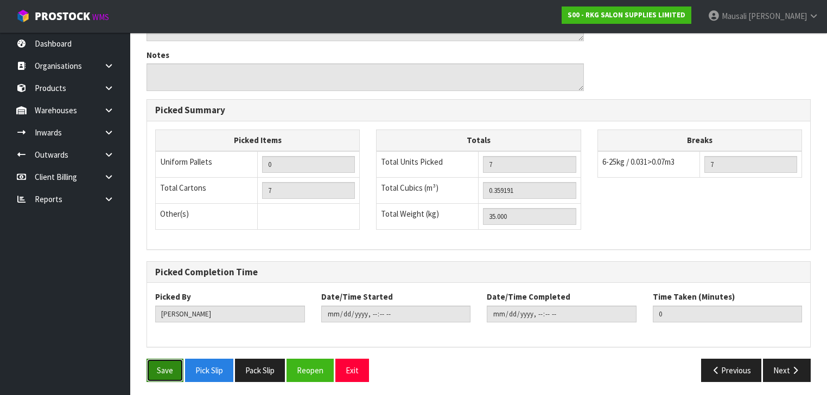
click at [156, 373] on button "Save" at bounding box center [164, 370] width 37 height 23
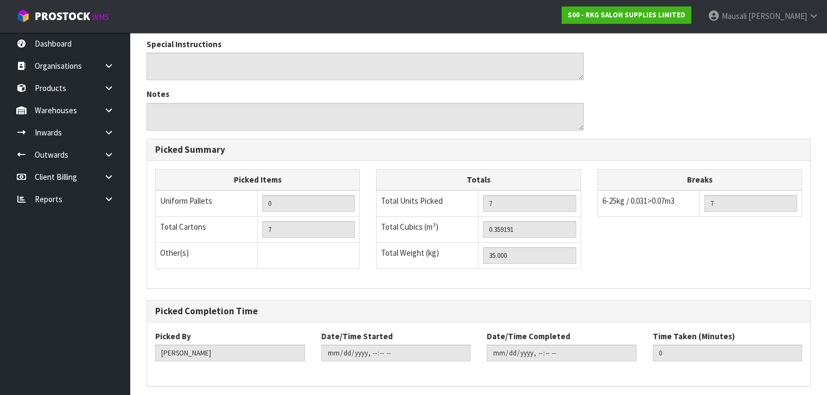
scroll to position [0, 0]
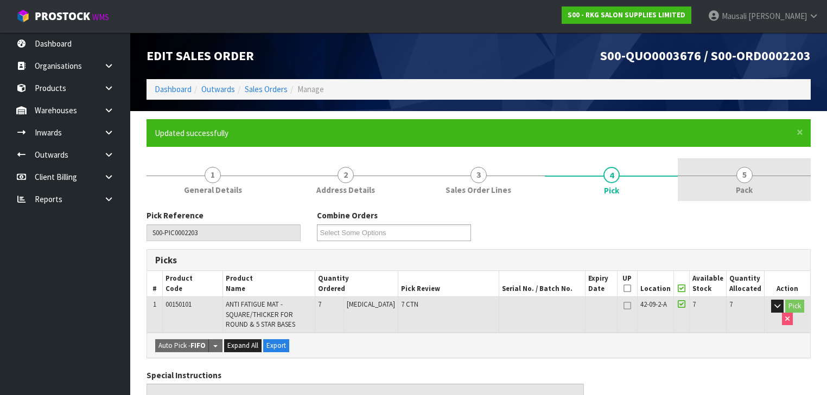
click at [736, 183] on link "5 Pack" at bounding box center [744, 179] width 133 height 43
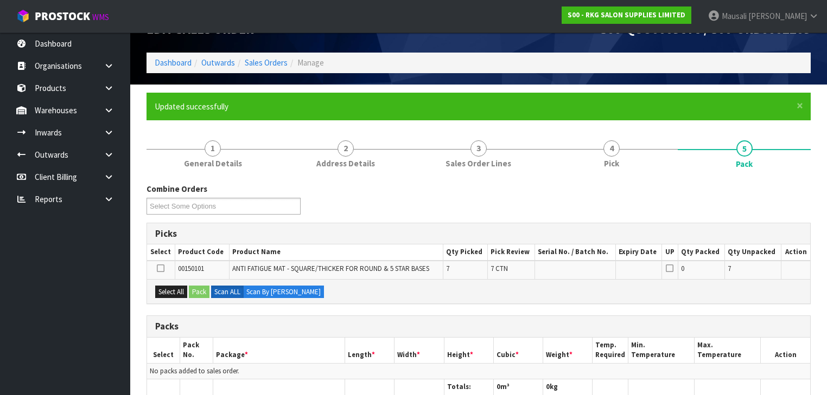
scroll to position [130, 0]
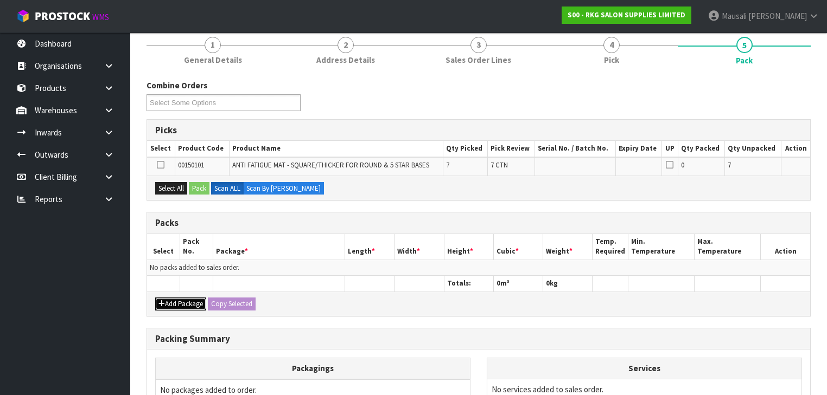
click at [177, 301] on button "Add Package" at bounding box center [180, 304] width 51 height 13
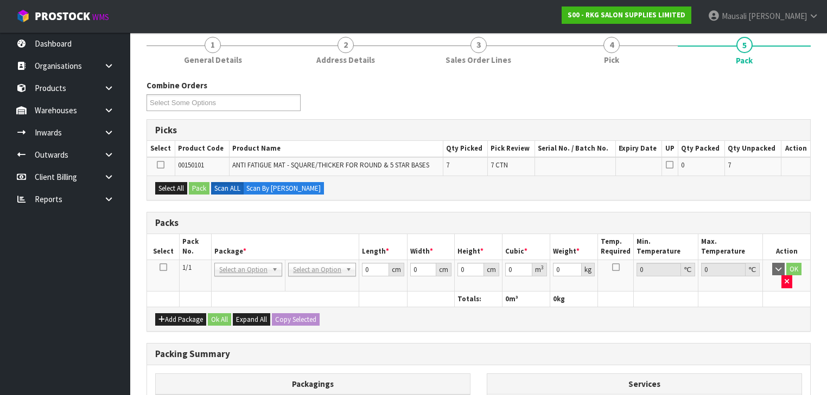
click at [159, 267] on td at bounding box center [163, 275] width 33 height 31
drag, startPoint x: 163, startPoint y: 266, endPoint x: 169, endPoint y: 267, distance: 6.0
click at [165, 267] on icon at bounding box center [163, 267] width 8 height 1
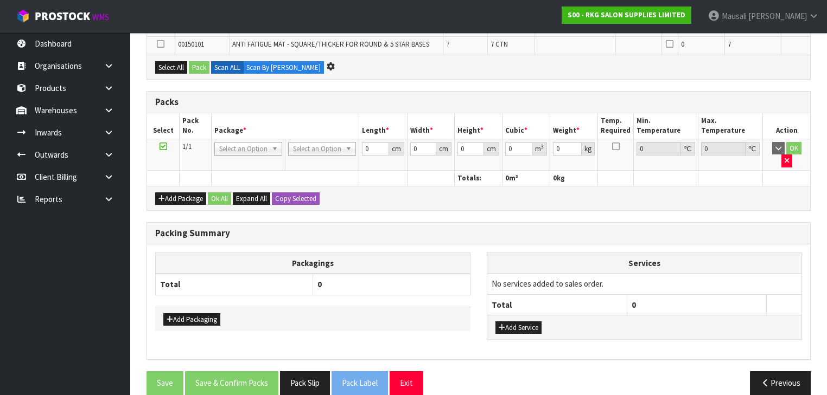
scroll to position [0, 0]
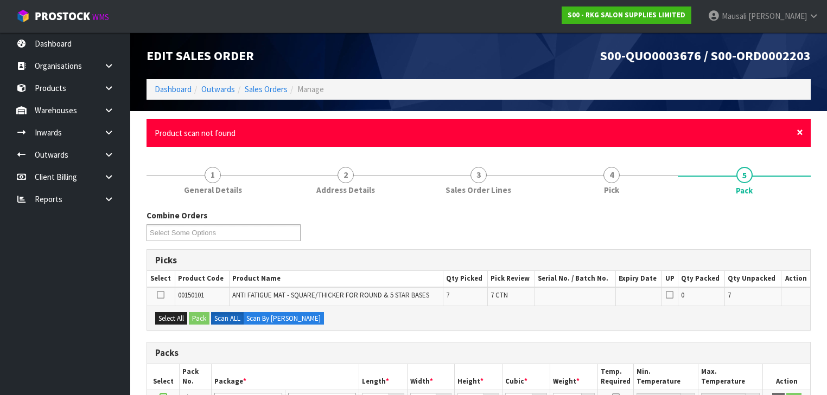
click at [801, 135] on span "×" at bounding box center [799, 132] width 7 height 15
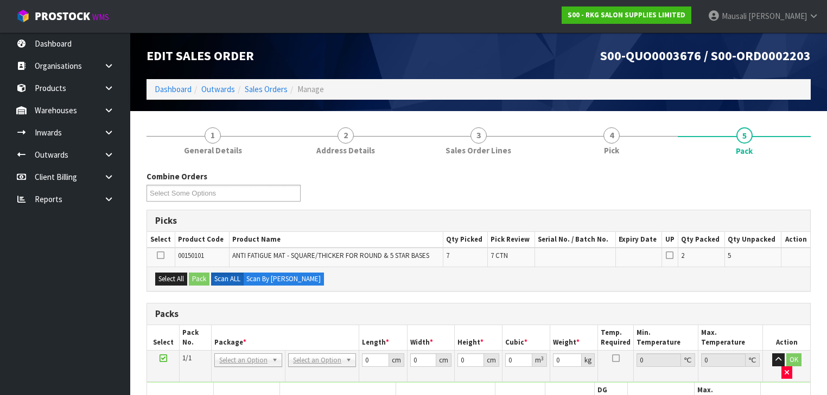
scroll to position [130, 0]
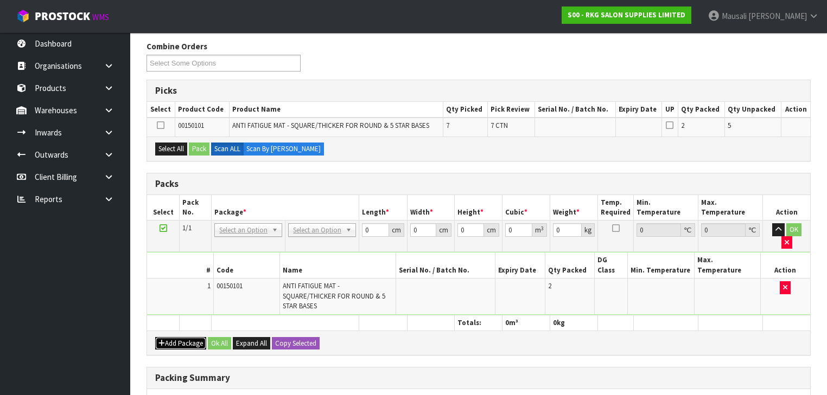
click at [179, 337] on button "Add Package" at bounding box center [180, 343] width 51 height 13
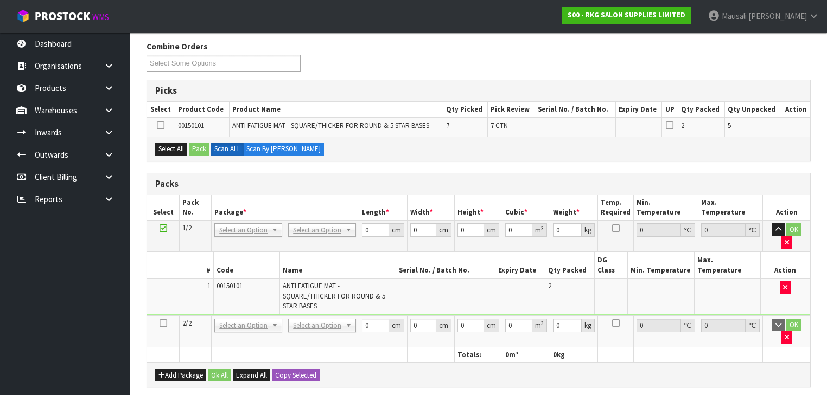
click at [163, 323] on icon at bounding box center [163, 323] width 8 height 1
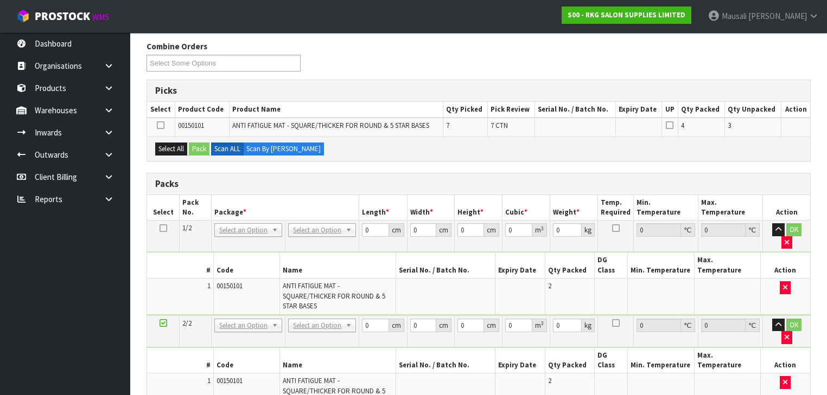
click at [164, 323] on icon at bounding box center [163, 323] width 8 height 1
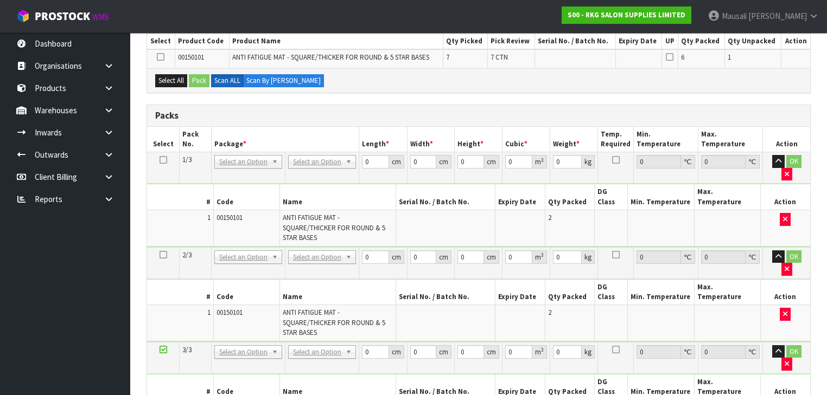
scroll to position [260, 0]
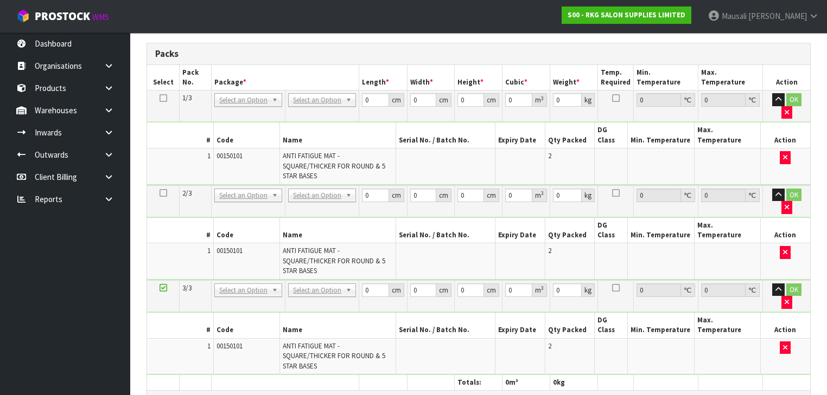
click at [161, 288] on icon at bounding box center [163, 288] width 8 height 1
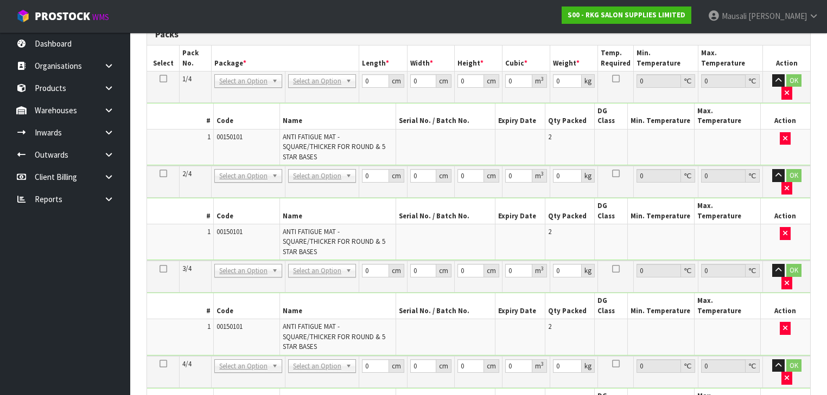
drag, startPoint x: 163, startPoint y: 76, endPoint x: 194, endPoint y: 71, distance: 31.3
click at [163, 79] on icon at bounding box center [163, 79] width 8 height 1
drag, startPoint x: 375, startPoint y: 77, endPoint x: 354, endPoint y: 86, distance: 22.4
click at [354, 86] on tr "1/4 NONE 007-001 007-002 007-004 007-009 007-013 007-014 007-015 007-017 007-01…" at bounding box center [478, 86] width 663 height 31
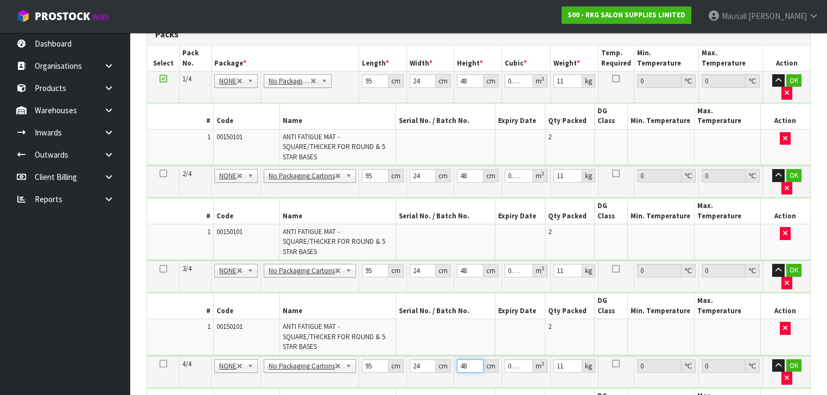
drag, startPoint x: 468, startPoint y: 297, endPoint x: 444, endPoint y: 303, distance: 24.5
click at [448, 356] on tr "4/4 NONE 007-001 007-002 007-004 007-009 007-013 007-014 007-015 007-017 007-01…" at bounding box center [478, 372] width 663 height 32
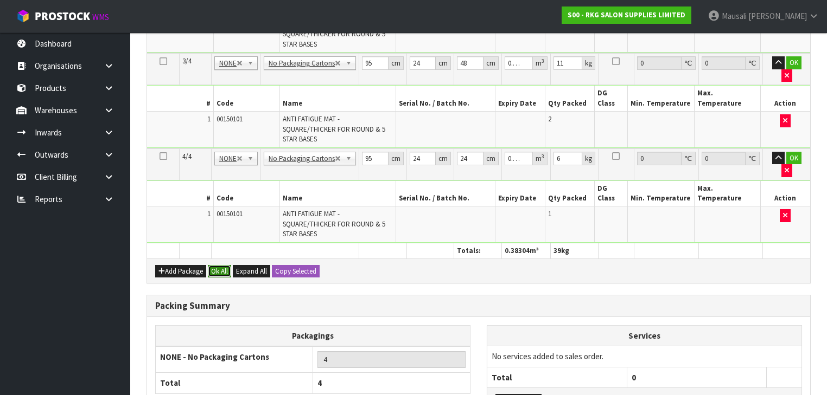
click at [213, 265] on button "Ok All" at bounding box center [219, 271] width 23 height 13
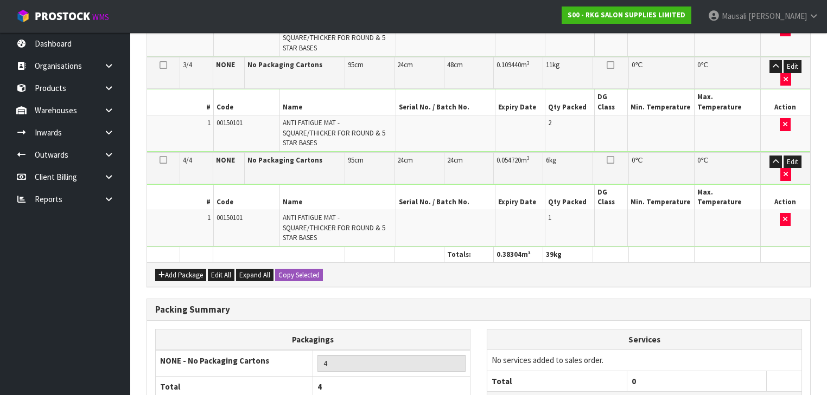
drag, startPoint x: 242, startPoint y: 368, endPoint x: 250, endPoint y: 368, distance: 7.1
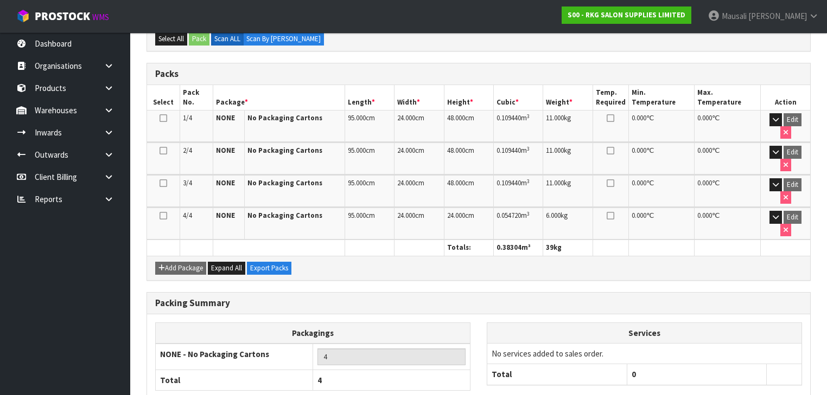
scroll to position [271, 0]
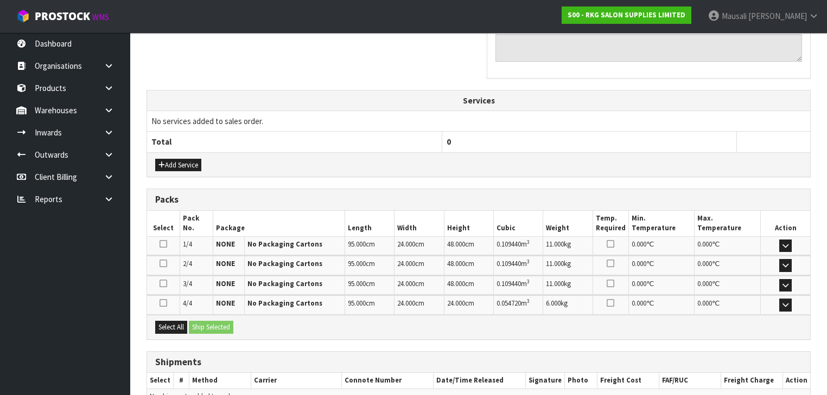
scroll to position [409, 0]
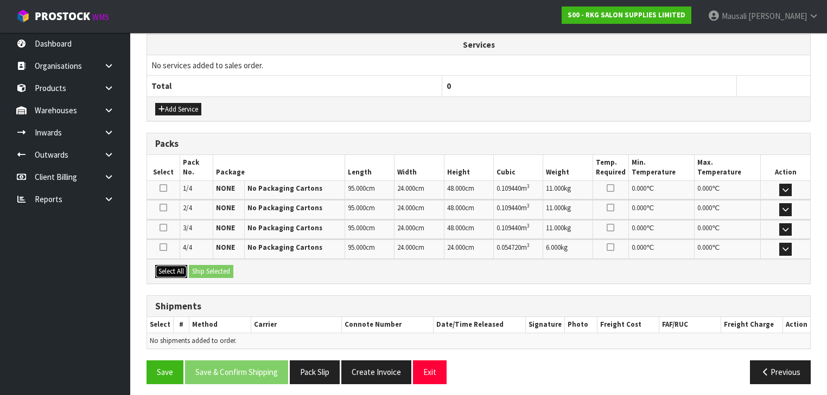
drag, startPoint x: 171, startPoint y: 267, endPoint x: 199, endPoint y: 271, distance: 27.3
click at [173, 267] on button "Select All" at bounding box center [171, 271] width 32 height 13
click at [199, 271] on button "Ship Selected" at bounding box center [211, 271] width 44 height 13
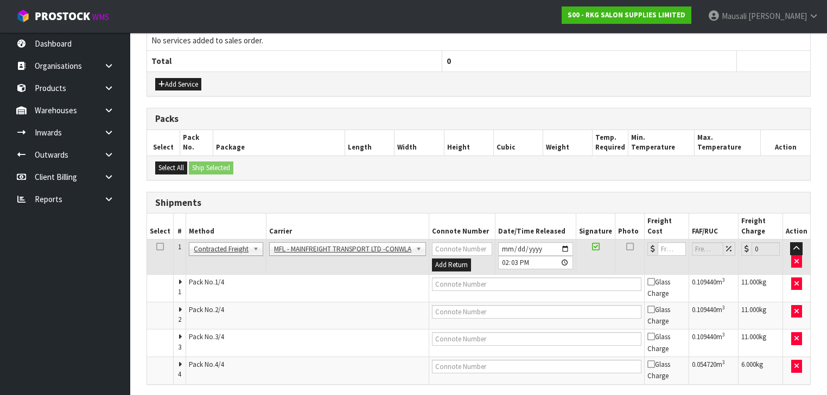
scroll to position [472, 0]
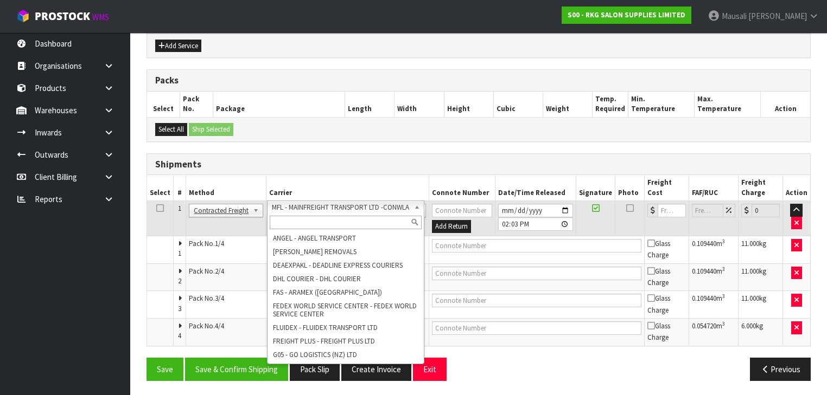
drag, startPoint x: 302, startPoint y: 206, endPoint x: 295, endPoint y: 214, distance: 10.0
click at [293, 221] on input "text" at bounding box center [345, 223] width 151 height 14
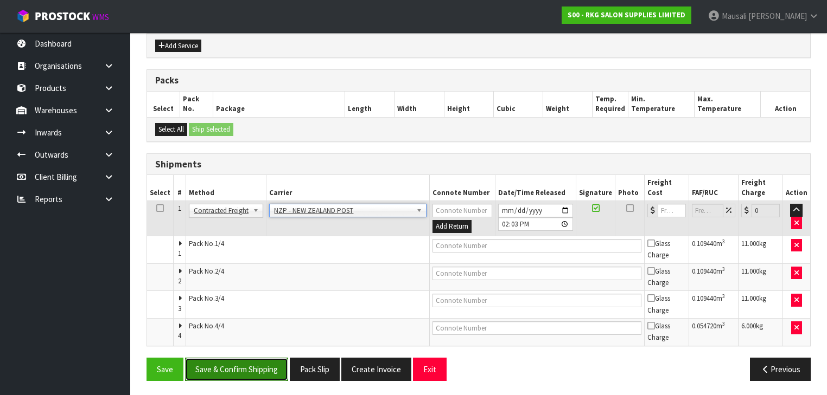
click at [245, 372] on button "Save & Confirm Shipping" at bounding box center [236, 369] width 103 height 23
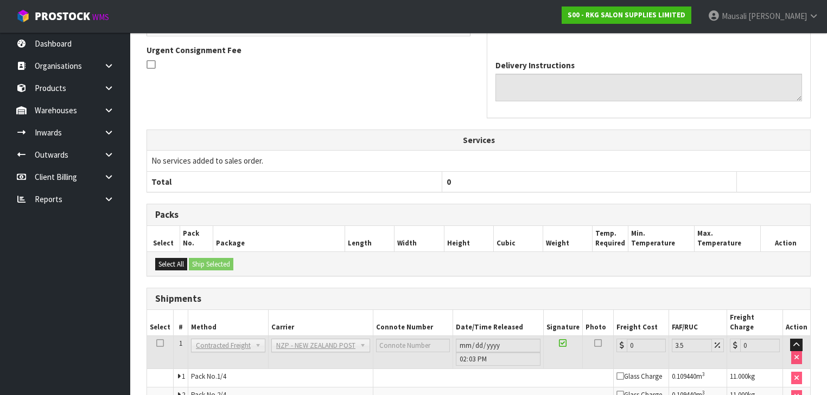
scroll to position [410, 0]
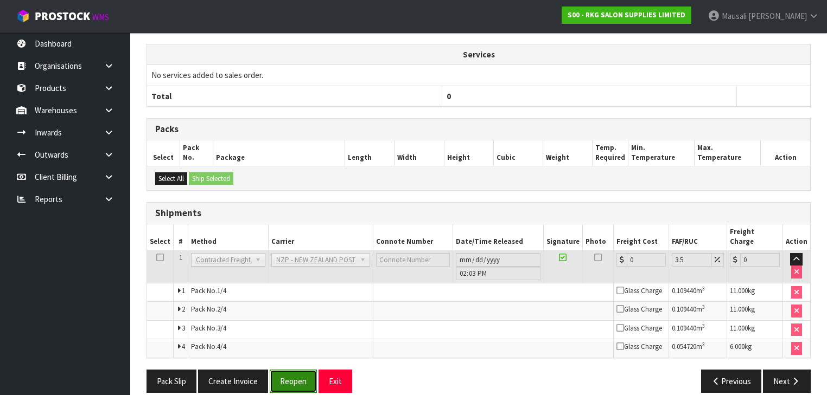
click at [305, 370] on button "Reopen" at bounding box center [293, 381] width 47 height 23
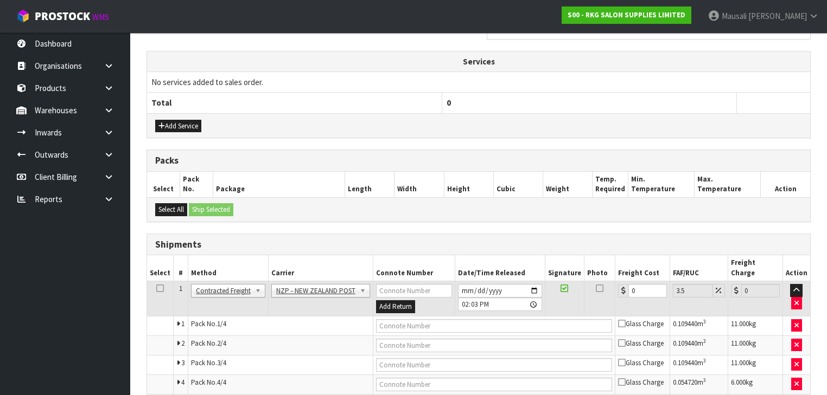
scroll to position [428, 0]
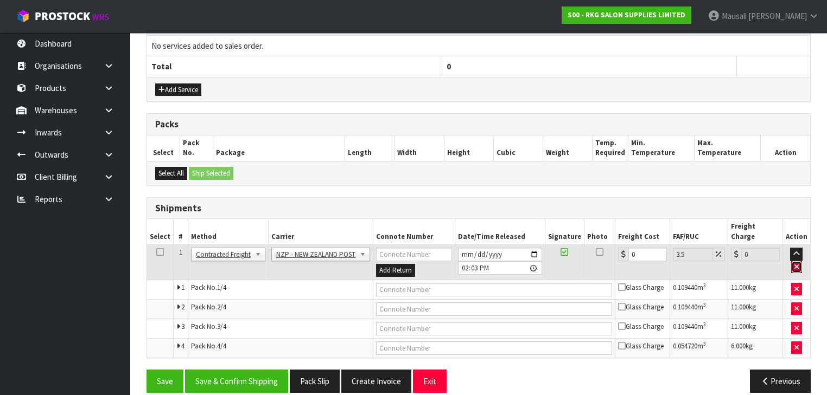
click at [796, 264] on icon "button" at bounding box center [796, 267] width 4 height 7
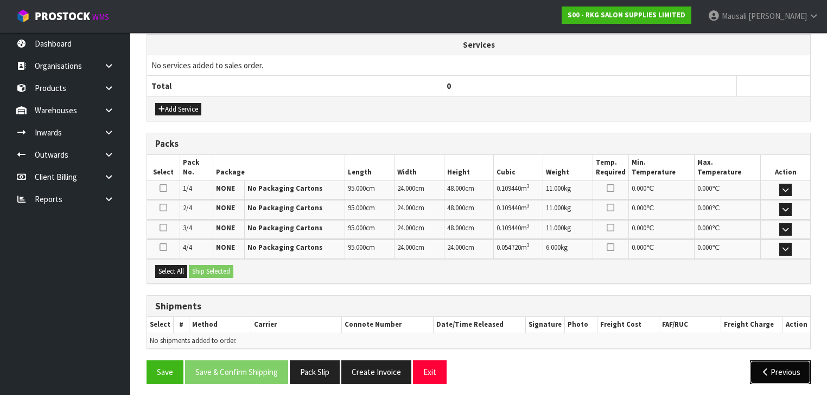
click at [783, 365] on button "Previous" at bounding box center [780, 372] width 61 height 23
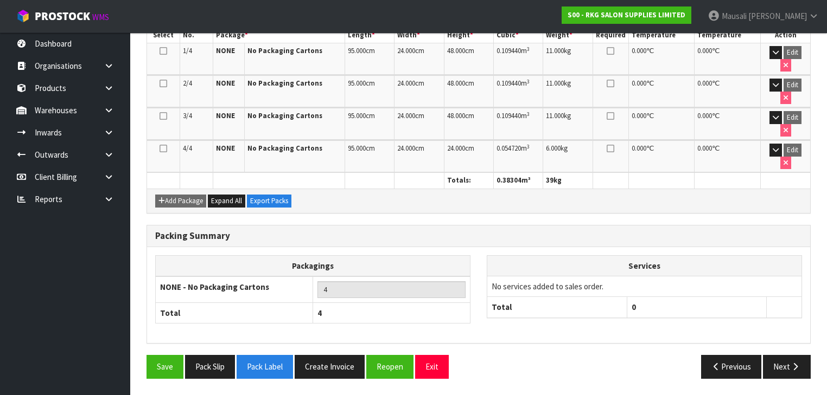
scroll to position [271, 0]
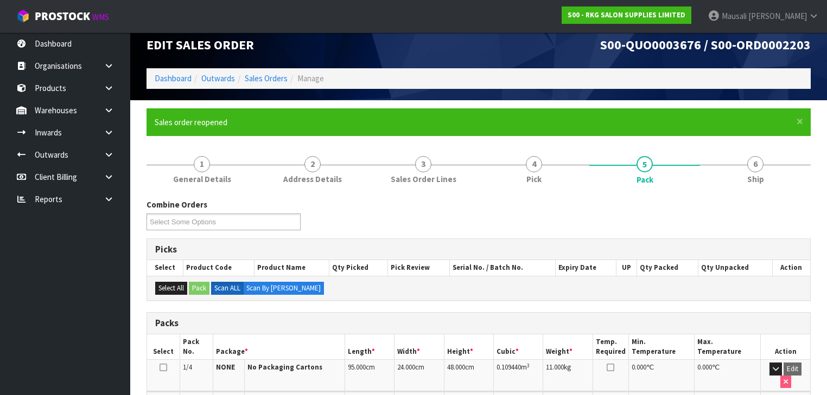
scroll to position [0, 0]
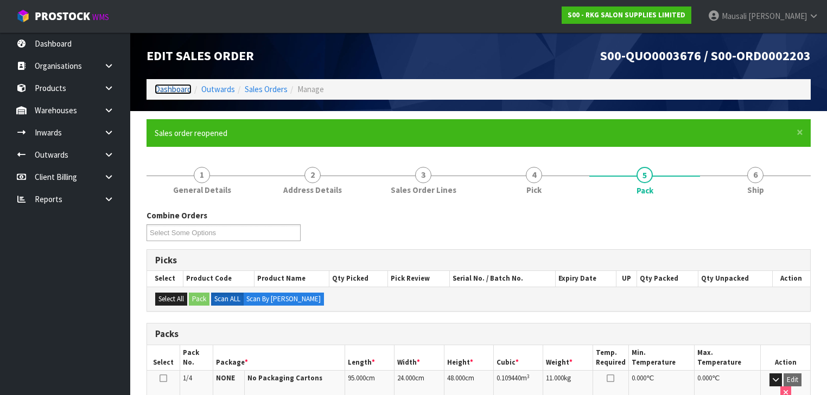
click at [174, 87] on link "Dashboard" at bounding box center [173, 89] width 37 height 10
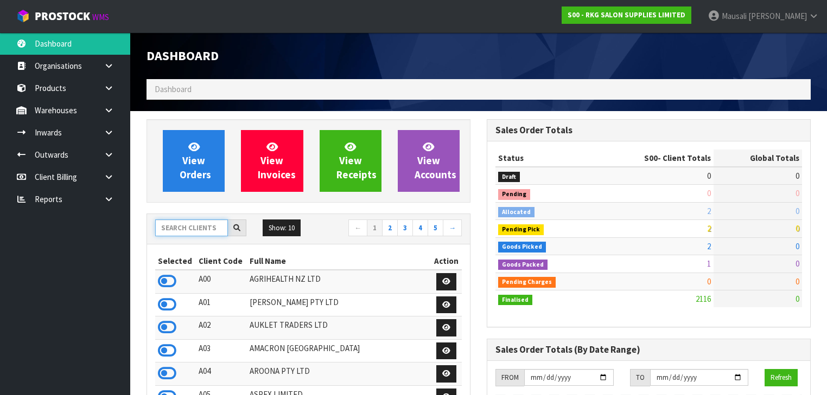
click at [176, 224] on input "text" at bounding box center [191, 228] width 73 height 17
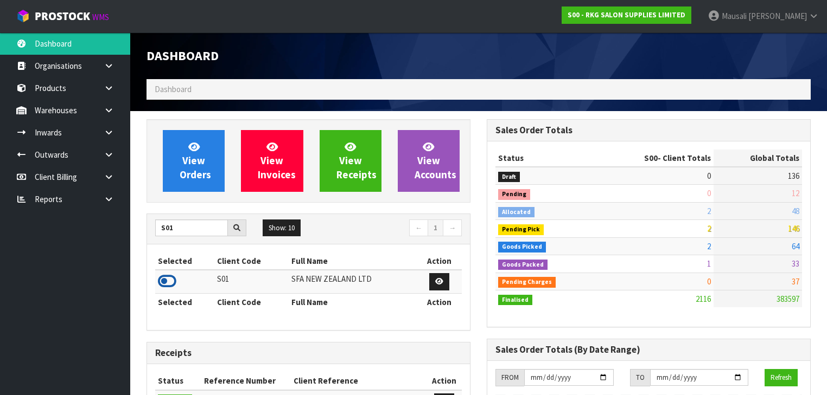
click at [167, 277] on icon at bounding box center [167, 281] width 18 height 16
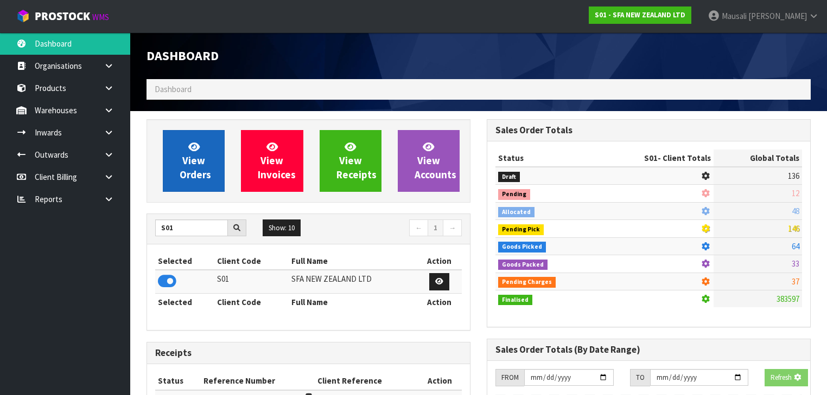
scroll to position [541828, 542163]
click at [190, 167] on span "View Orders" at bounding box center [195, 161] width 31 height 41
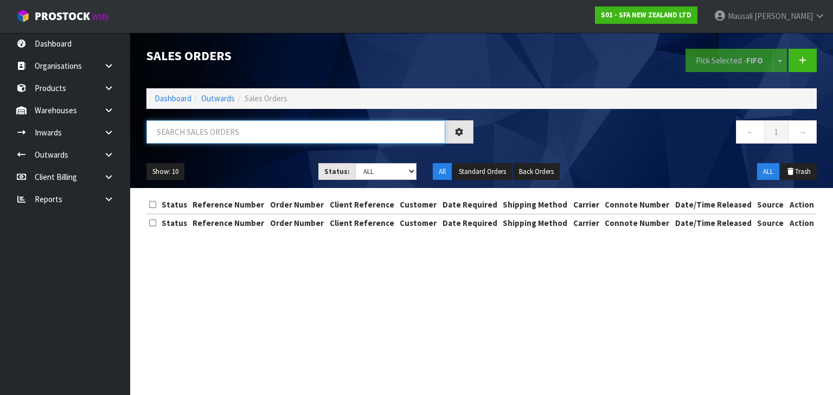
click at [182, 131] on input "text" at bounding box center [295, 131] width 299 height 23
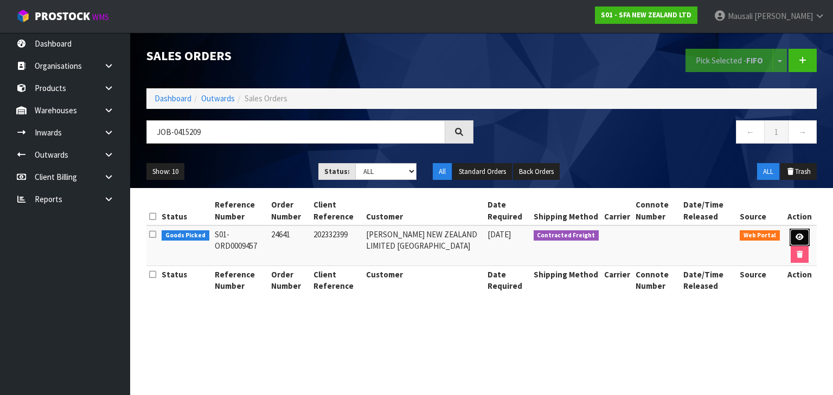
click at [802, 235] on icon at bounding box center [800, 237] width 8 height 7
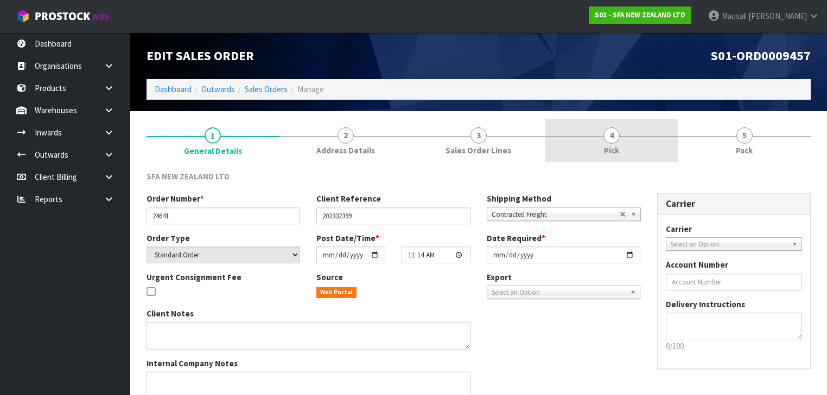
drag, startPoint x: 658, startPoint y: 127, endPoint x: 658, endPoint y: 133, distance: 6.0
click at [658, 128] on link "4 Pick" at bounding box center [611, 140] width 133 height 43
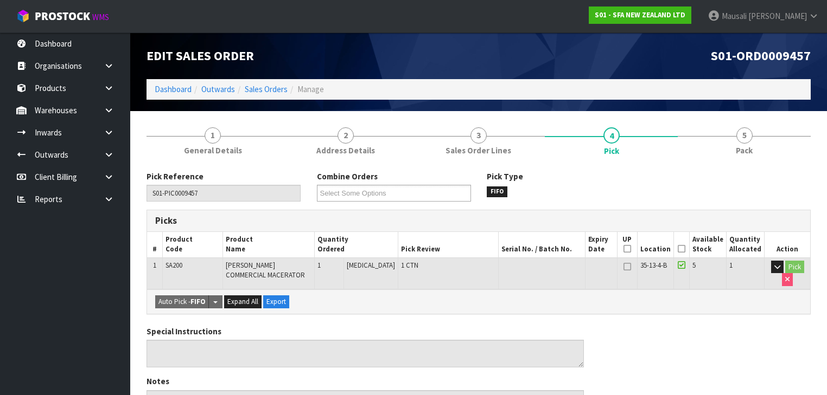
click at [683, 250] on icon at bounding box center [682, 249] width 8 height 1
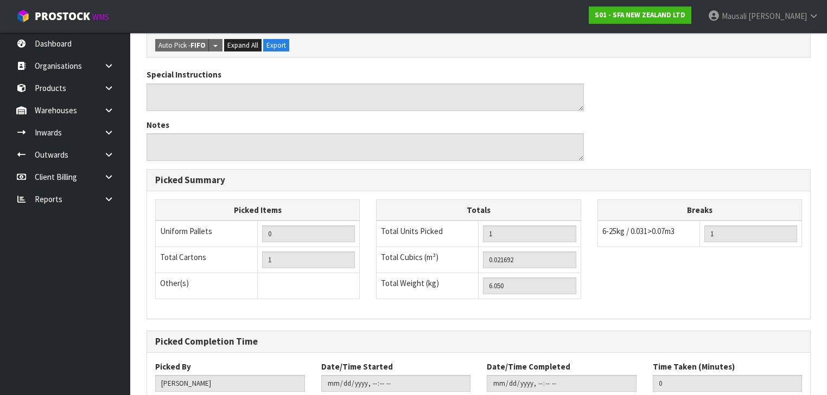
scroll to position [347, 0]
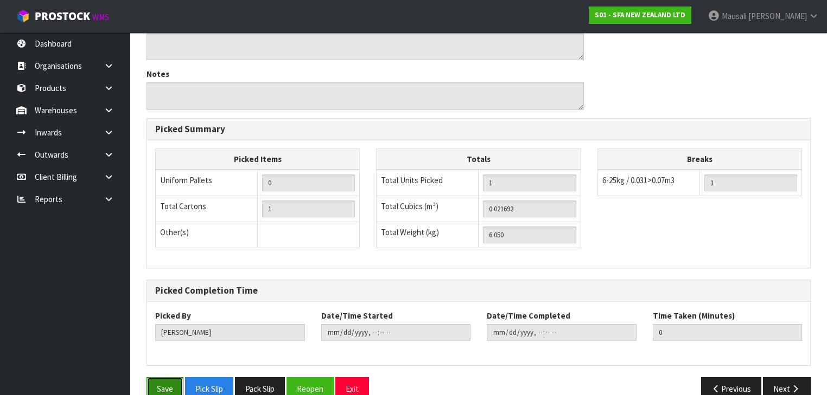
click at [164, 380] on button "Save" at bounding box center [164, 389] width 37 height 23
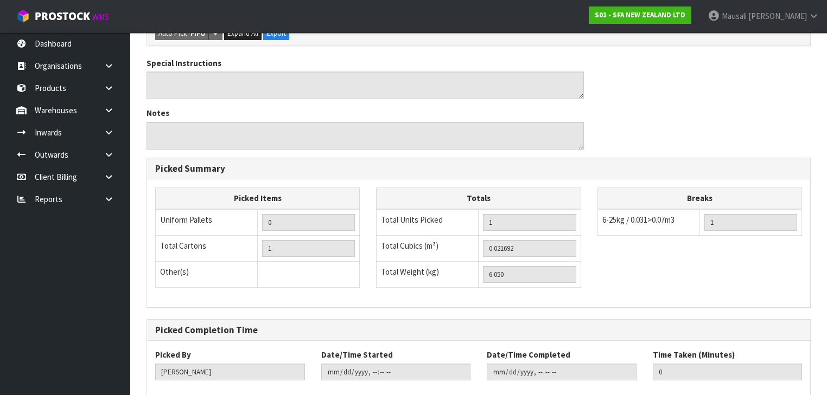
scroll to position [0, 0]
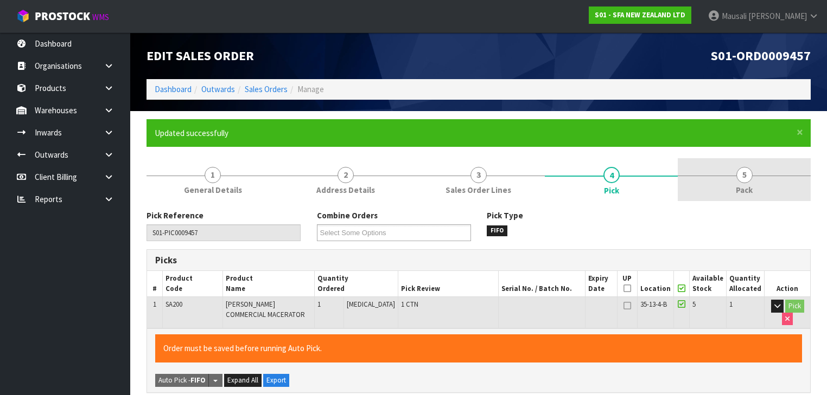
click at [744, 184] on span "Pack" at bounding box center [744, 189] width 17 height 11
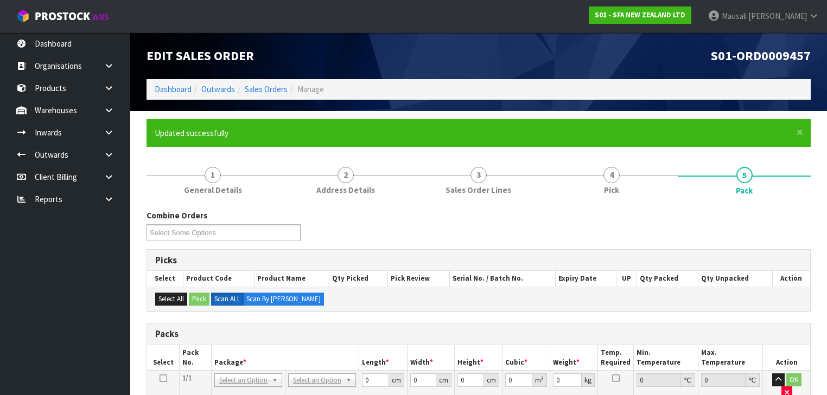
scroll to position [217, 0]
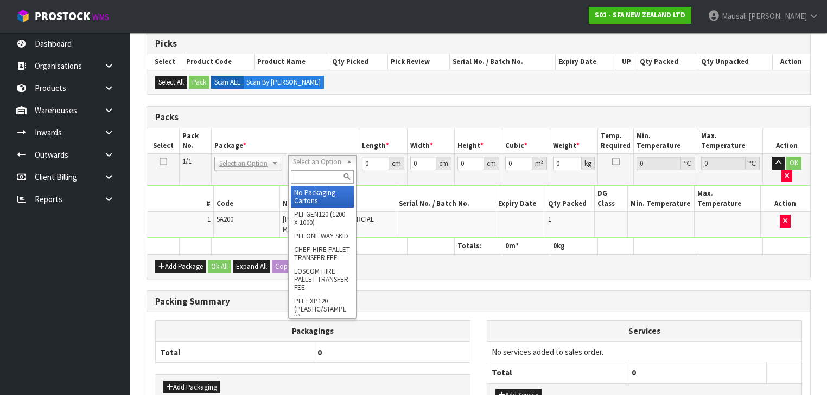
drag, startPoint x: 310, startPoint y: 197, endPoint x: 335, endPoint y: 180, distance: 30.1
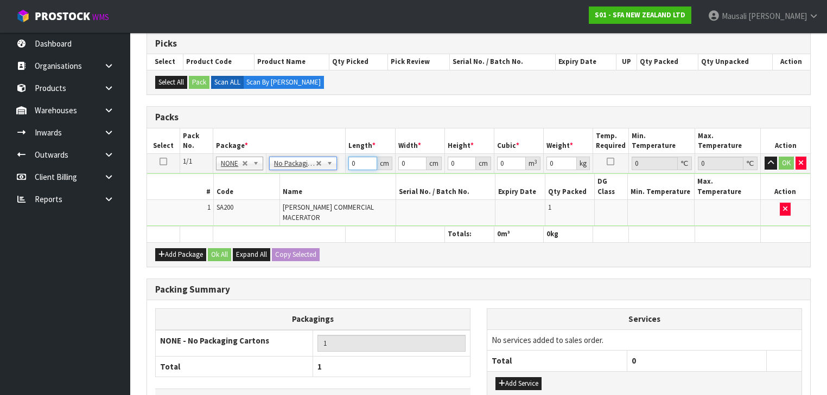
drag, startPoint x: 362, startPoint y: 165, endPoint x: 406, endPoint y: 177, distance: 45.4
click at [345, 173] on tbody "1/1 NONE 007-001 007-002 007-004 007-009 007-013 007-014 007-015 007-017 007-01…" at bounding box center [478, 190] width 663 height 73
click at [212, 248] on button "Ok All" at bounding box center [219, 254] width 23 height 13
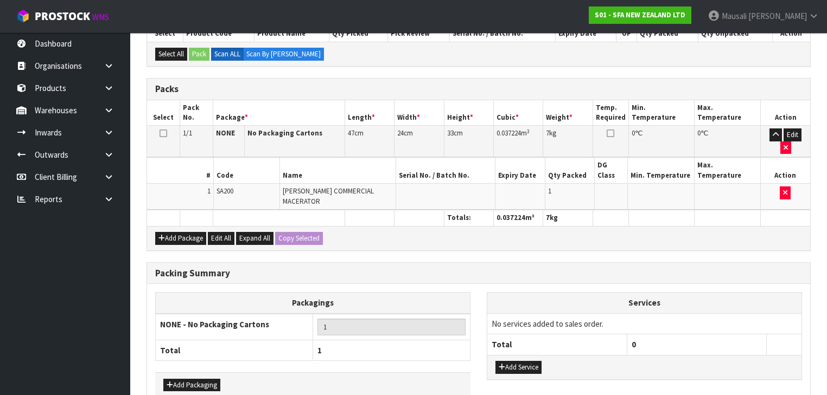
scroll to position [272, 0]
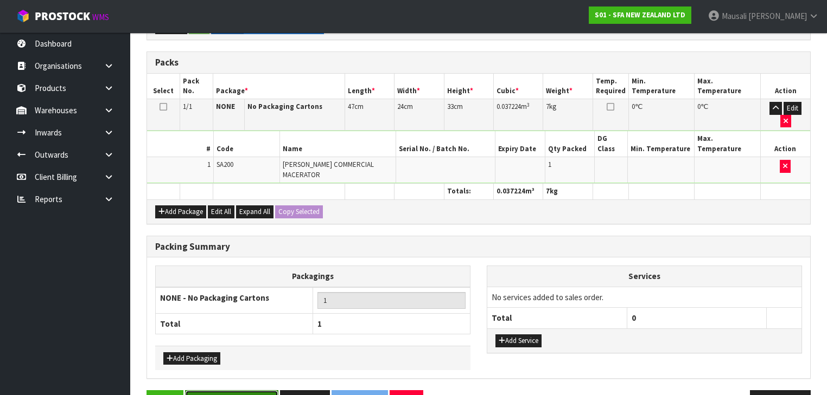
click at [244, 391] on button "Save & Confirm Packs" at bounding box center [231, 402] width 93 height 23
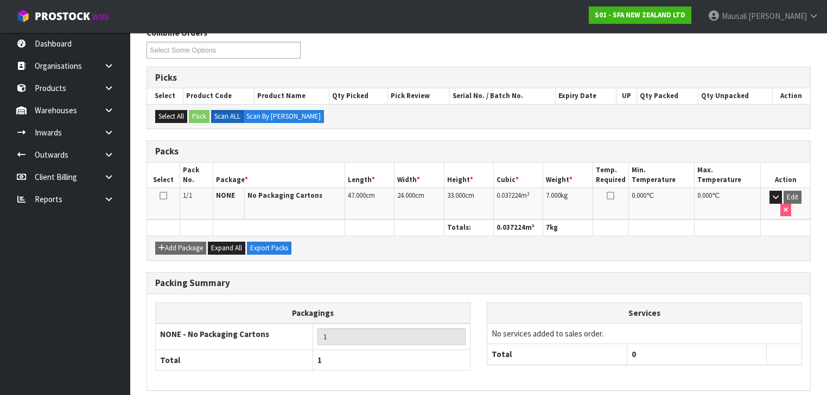
scroll to position [213, 0]
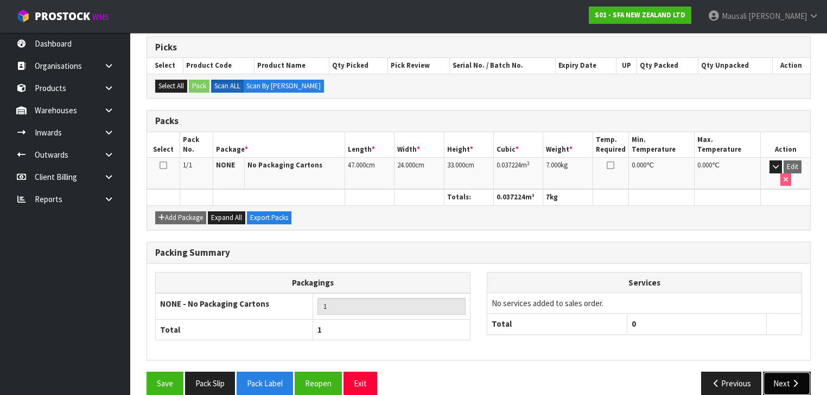
click at [776, 372] on button "Next" at bounding box center [787, 383] width 48 height 23
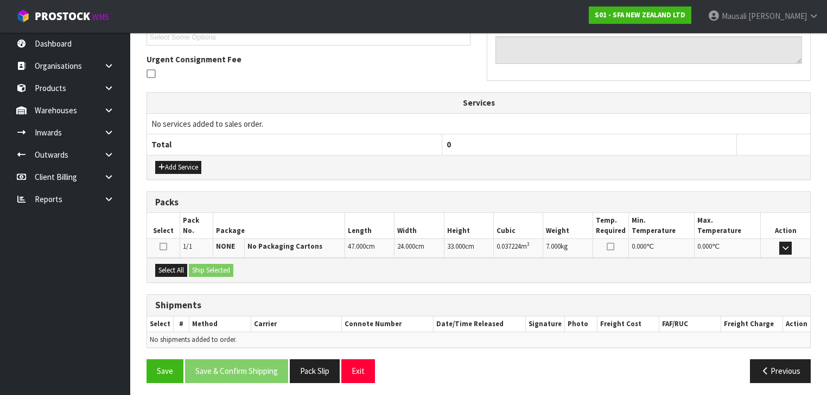
scroll to position [304, 0]
click at [178, 271] on button "Select All" at bounding box center [171, 270] width 32 height 13
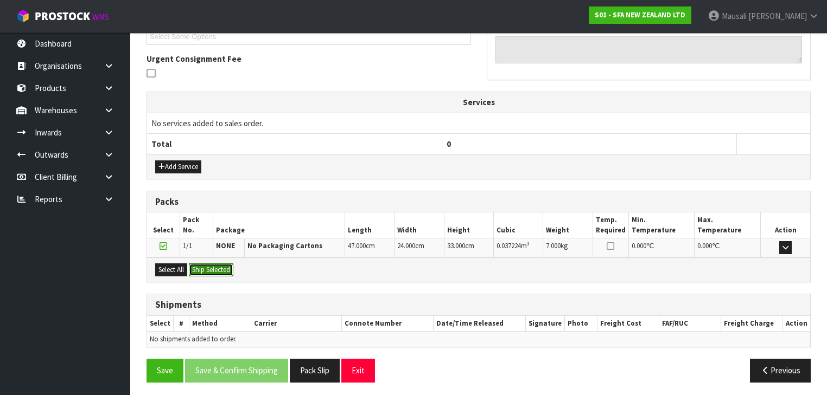
click at [197, 265] on button "Ship Selected" at bounding box center [211, 270] width 44 height 13
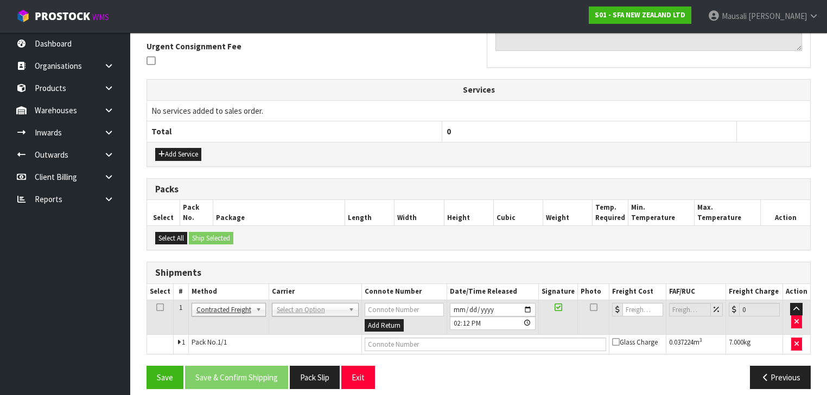
scroll to position [323, 0]
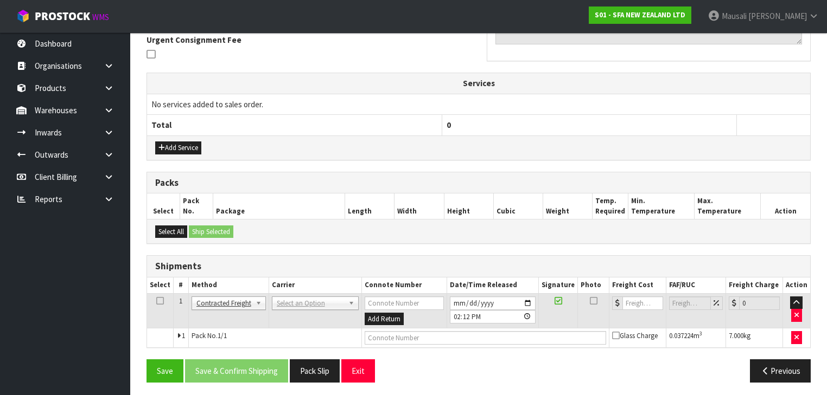
drag, startPoint x: 280, startPoint y: 299, endPoint x: 290, endPoint y: 314, distance: 17.9
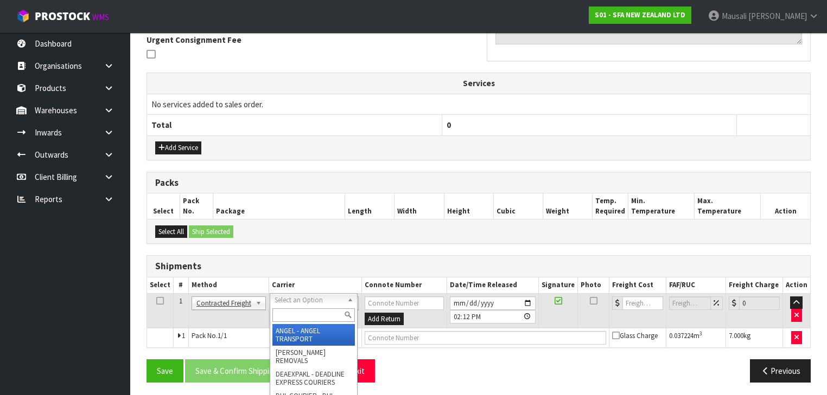
click at [292, 317] on input "text" at bounding box center [313, 316] width 82 height 14
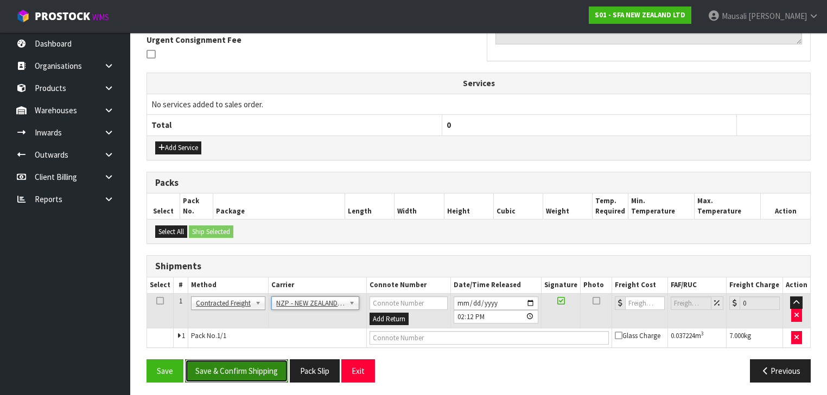
click at [271, 372] on button "Save & Confirm Shipping" at bounding box center [236, 371] width 103 height 23
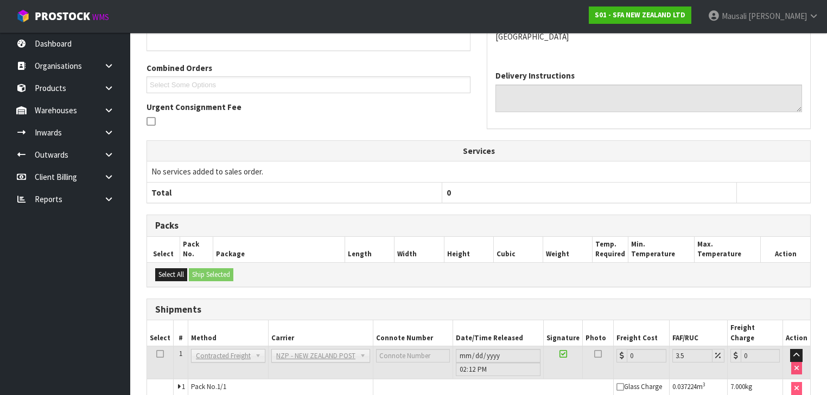
scroll to position [309, 0]
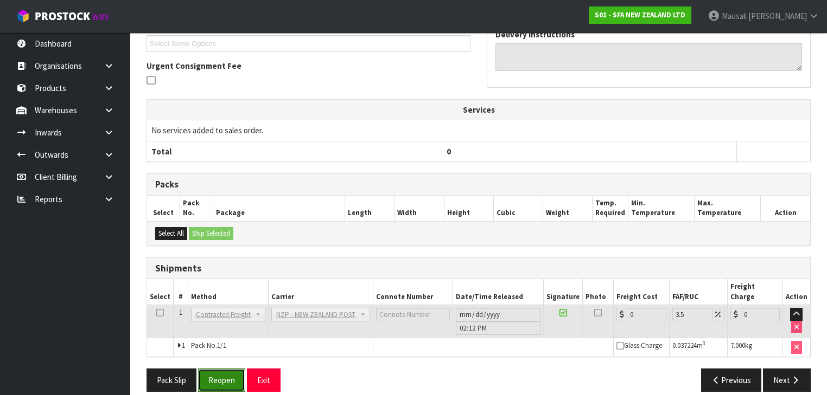
click at [220, 372] on button "Reopen" at bounding box center [221, 380] width 47 height 23
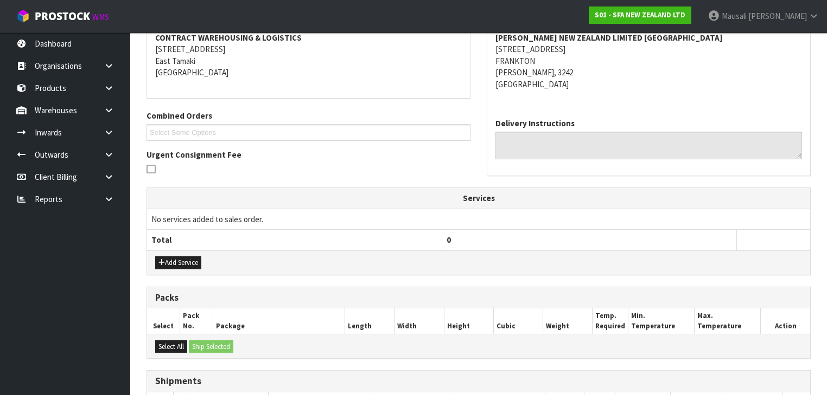
scroll to position [334, 0]
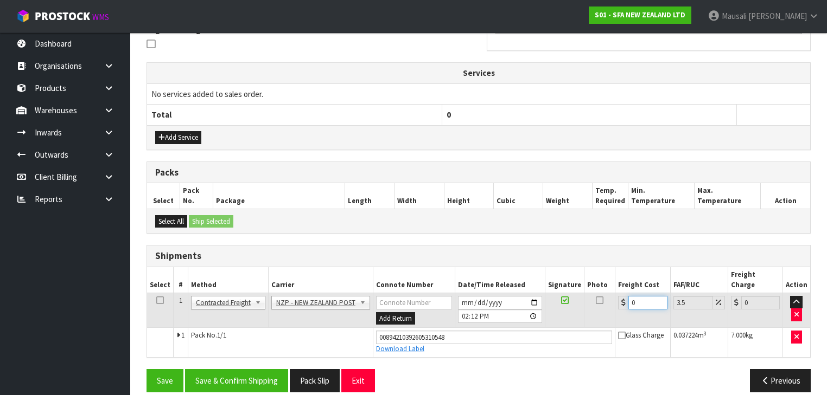
drag, startPoint x: 638, startPoint y: 286, endPoint x: 618, endPoint y: 297, distance: 22.1
click at [618, 297] on td "0" at bounding box center [642, 310] width 55 height 35
click at [260, 369] on button "Save & Confirm Shipping" at bounding box center [236, 380] width 103 height 23
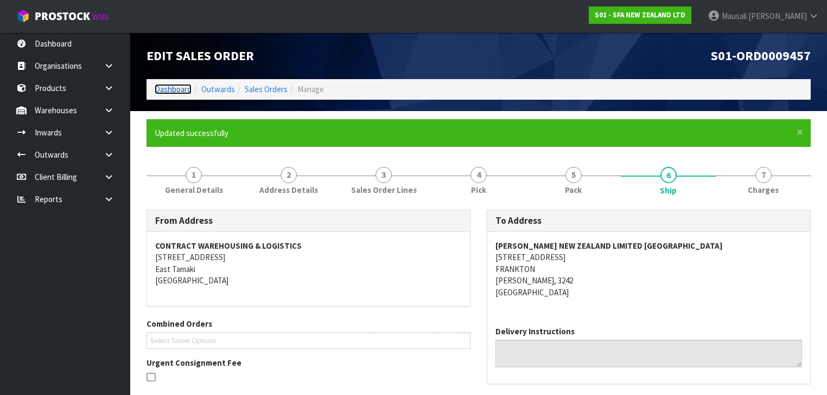
click at [173, 86] on link "Dashboard" at bounding box center [173, 89] width 37 height 10
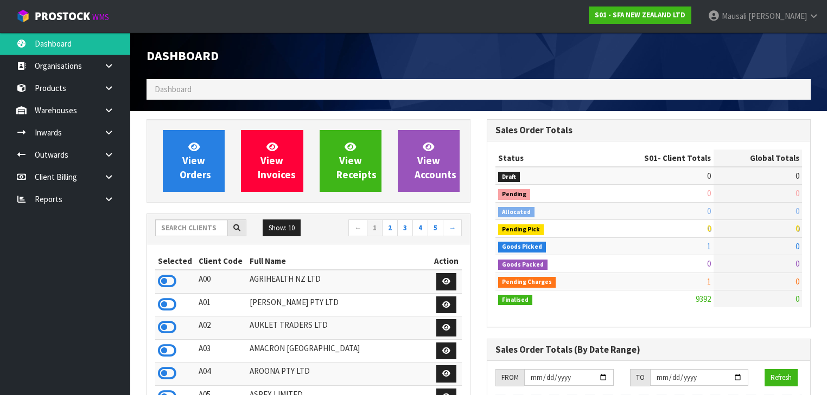
scroll to position [818, 340]
click at [183, 228] on input "text" at bounding box center [191, 228] width 73 height 17
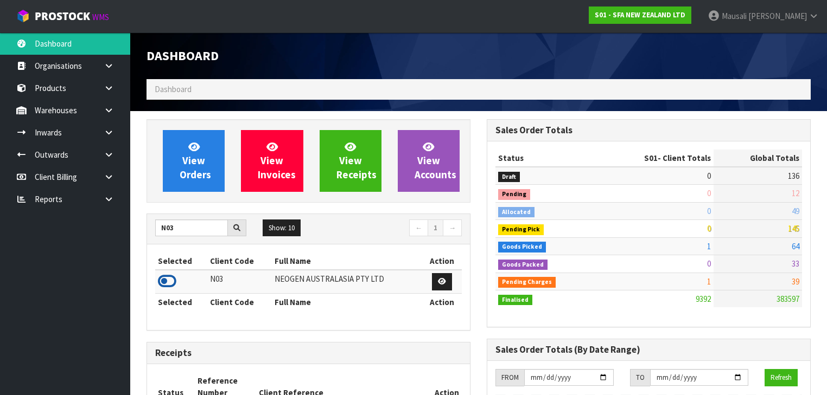
click at [171, 280] on icon at bounding box center [167, 281] width 18 height 16
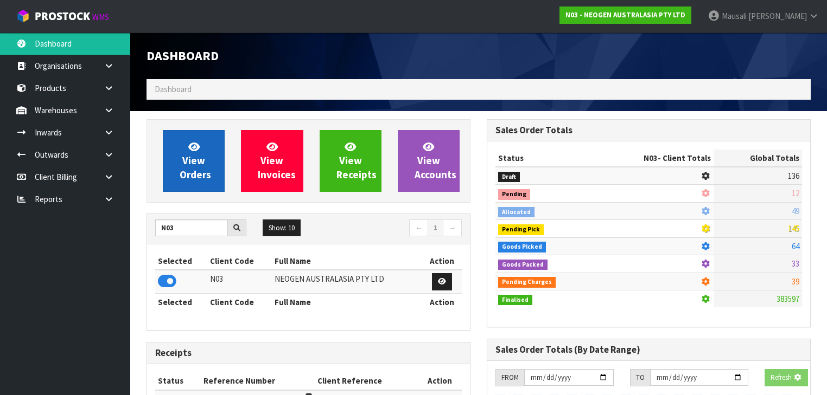
scroll to position [674, 340]
click at [197, 165] on span "View Orders" at bounding box center [195, 161] width 31 height 41
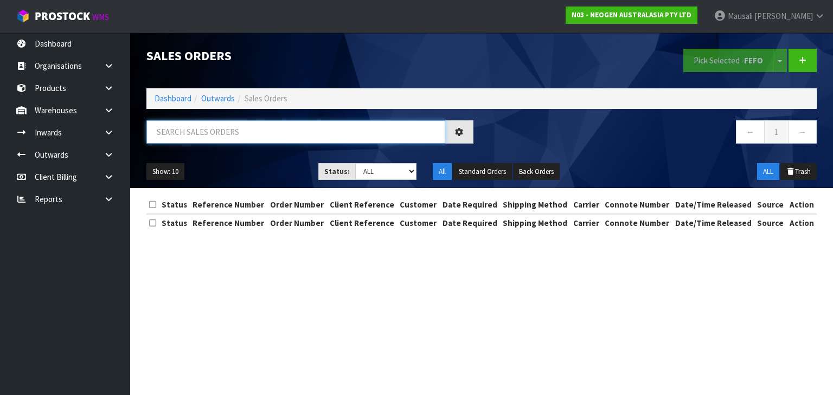
click at [183, 135] on input "text" at bounding box center [295, 131] width 299 height 23
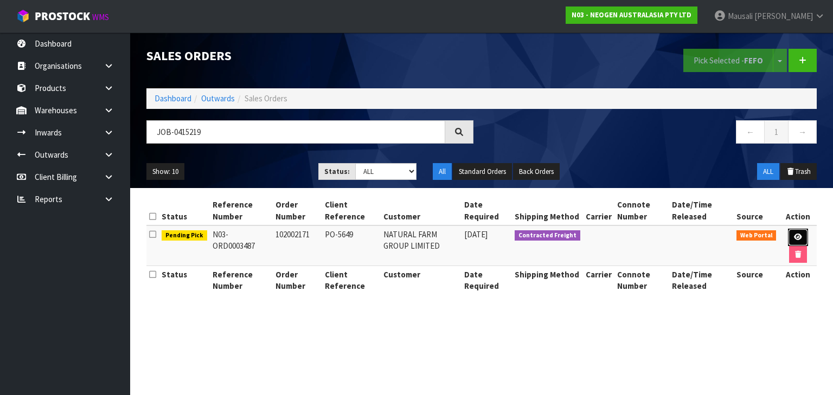
click at [795, 234] on icon at bounding box center [798, 237] width 8 height 7
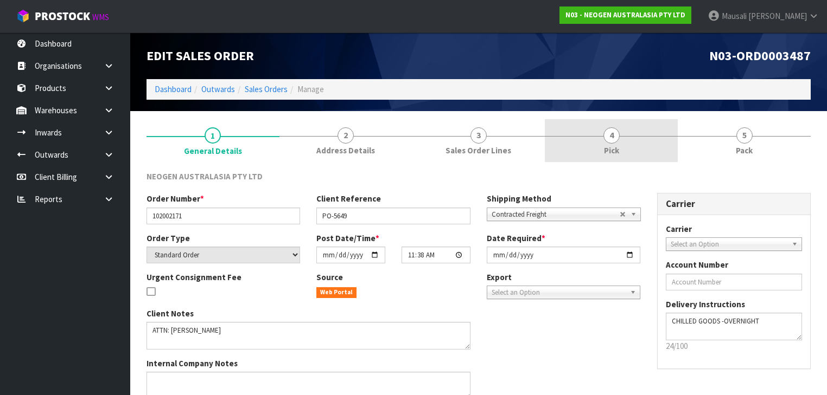
click at [652, 148] on link "4 Pick" at bounding box center [611, 140] width 133 height 43
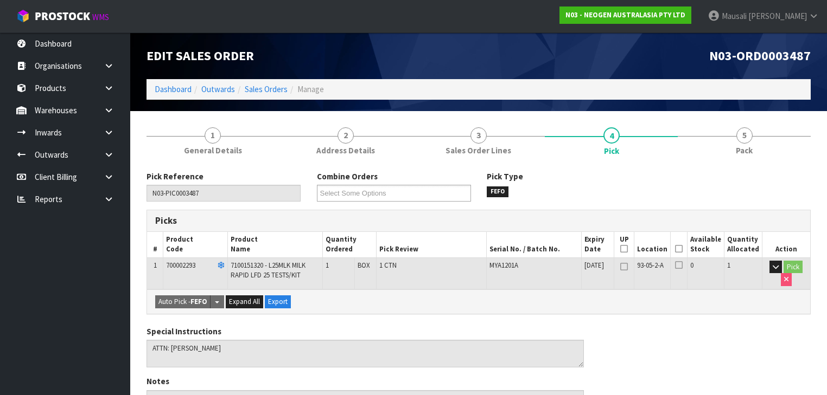
click at [682, 249] on icon at bounding box center [679, 249] width 8 height 1
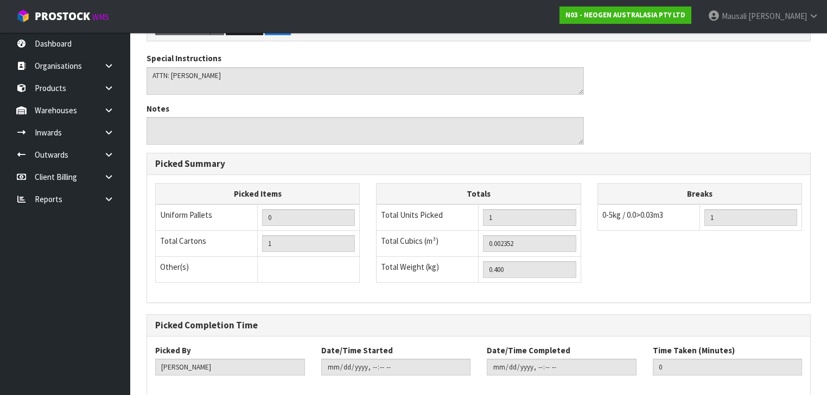
scroll to position [366, 0]
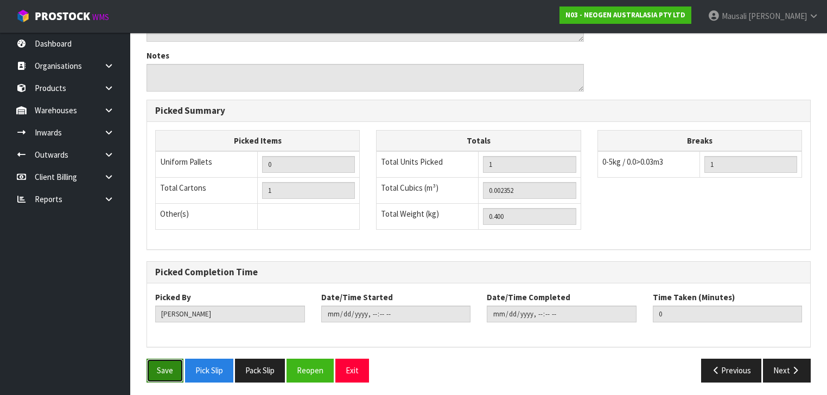
drag, startPoint x: 170, startPoint y: 359, endPoint x: 176, endPoint y: 359, distance: 6.0
click at [170, 360] on button "Save" at bounding box center [164, 370] width 37 height 23
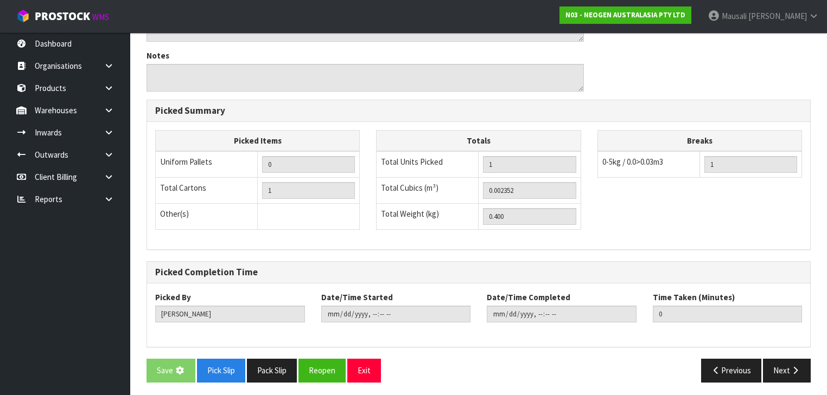
scroll to position [0, 0]
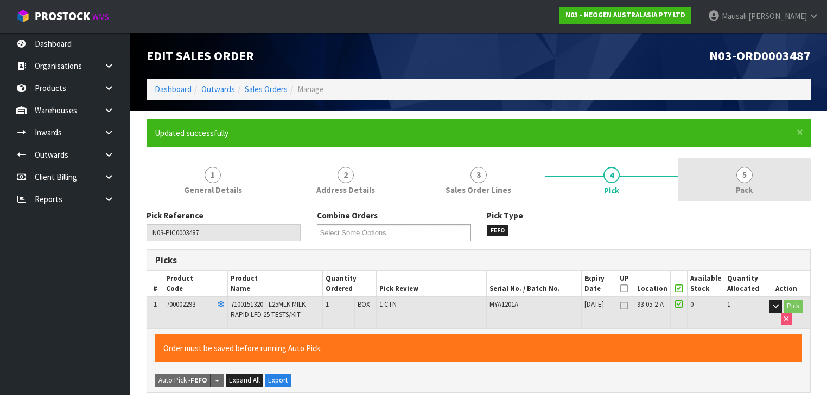
click at [733, 178] on link "5 Pack" at bounding box center [744, 179] width 133 height 43
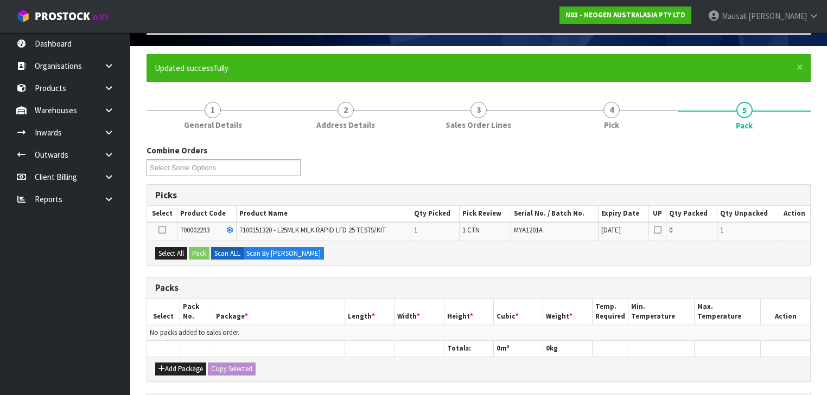
scroll to position [130, 0]
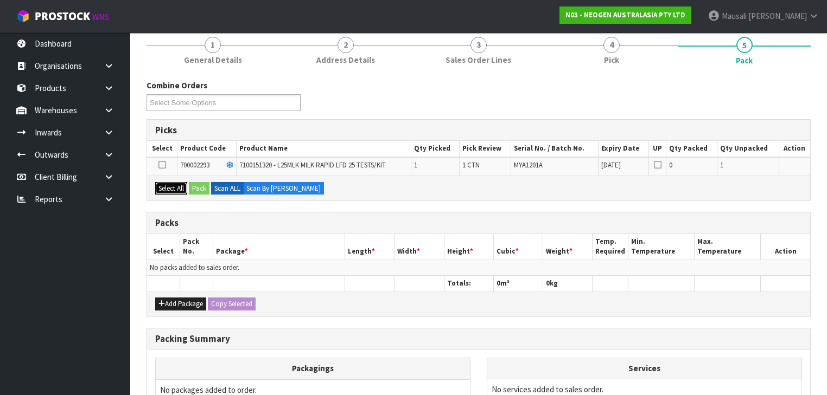
drag, startPoint x: 169, startPoint y: 184, endPoint x: 203, endPoint y: 184, distance: 33.6
click at [174, 184] on button "Select All" at bounding box center [171, 188] width 32 height 13
click at [203, 184] on button "Pack" at bounding box center [199, 188] width 21 height 13
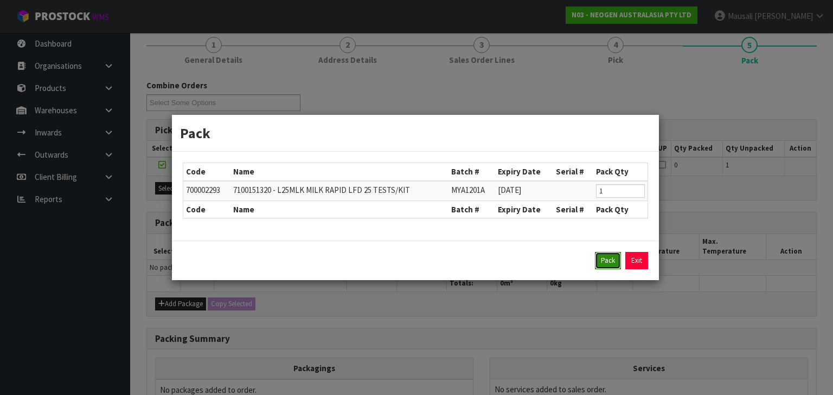
click at [607, 254] on button "Pack" at bounding box center [608, 260] width 26 height 17
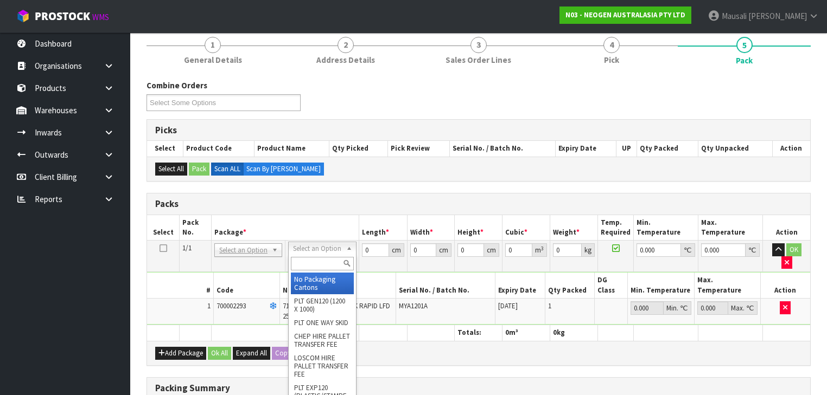
click at [305, 262] on input "text" at bounding box center [322, 264] width 62 height 14
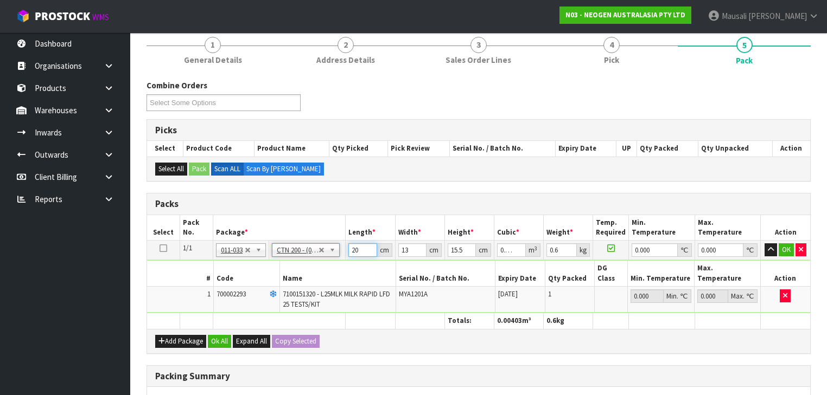
drag, startPoint x: 360, startPoint y: 250, endPoint x: 303, endPoint y: 250, distance: 56.4
click at [310, 252] on tr "1/1 NONE 007-001 007-002 007-004 007-009 007-013 007-014 007-015 007-017 007-01…" at bounding box center [478, 251] width 663 height 20
click at [213, 335] on button "Ok All" at bounding box center [219, 341] width 23 height 13
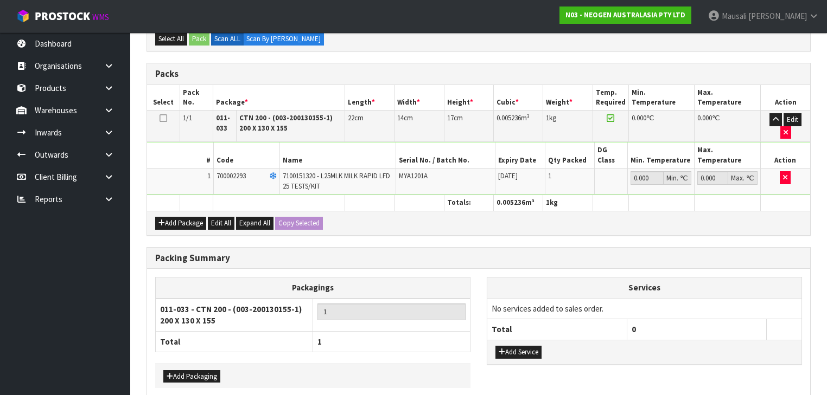
scroll to position [293, 0]
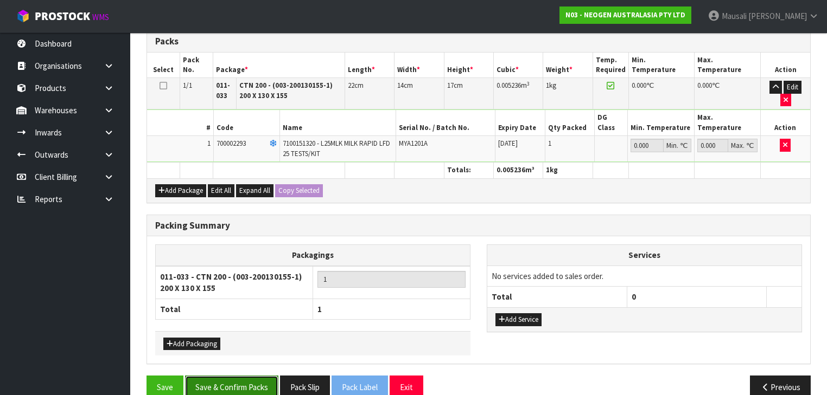
click at [251, 376] on button "Save & Confirm Packs" at bounding box center [231, 387] width 93 height 23
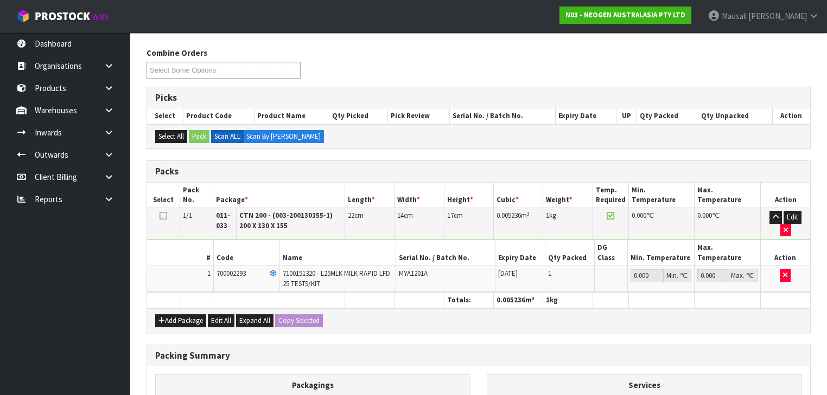
scroll to position [217, 0]
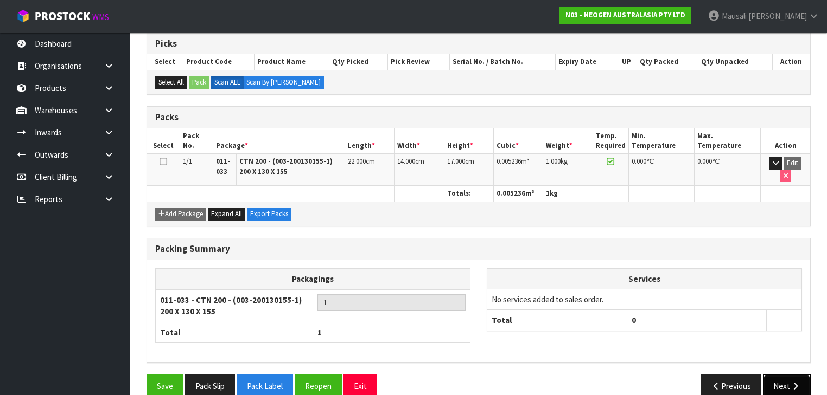
click at [773, 375] on button "Next" at bounding box center [787, 386] width 48 height 23
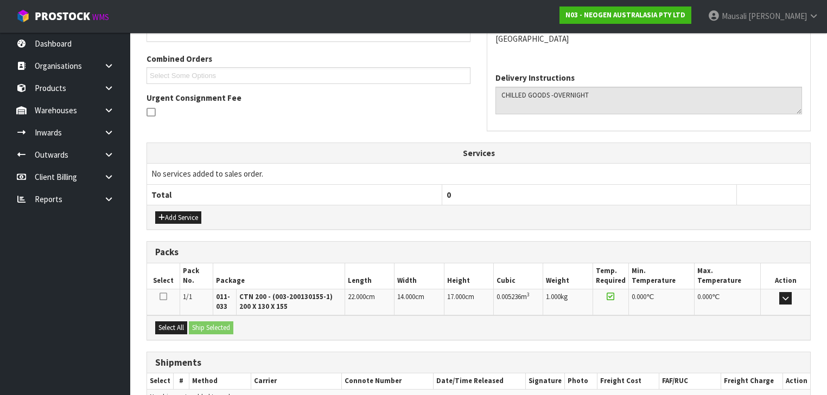
scroll to position [323, 0]
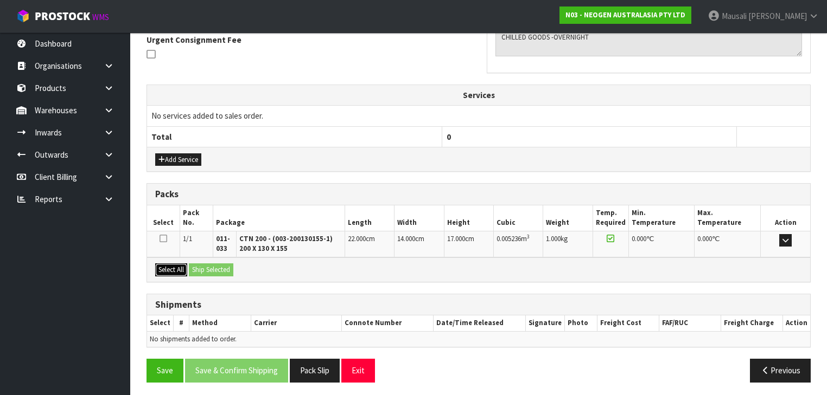
drag, startPoint x: 184, startPoint y: 267, endPoint x: 200, endPoint y: 267, distance: 15.7
click at [186, 267] on button "Select All" at bounding box center [171, 270] width 32 height 13
click at [200, 267] on button "Ship Selected" at bounding box center [211, 270] width 44 height 13
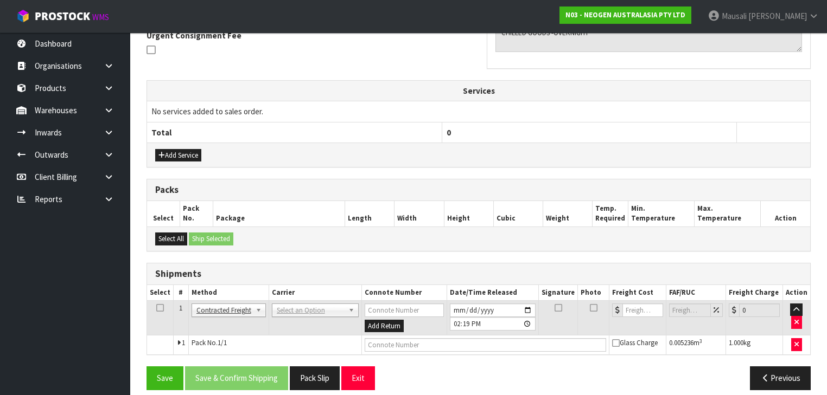
scroll to position [335, 0]
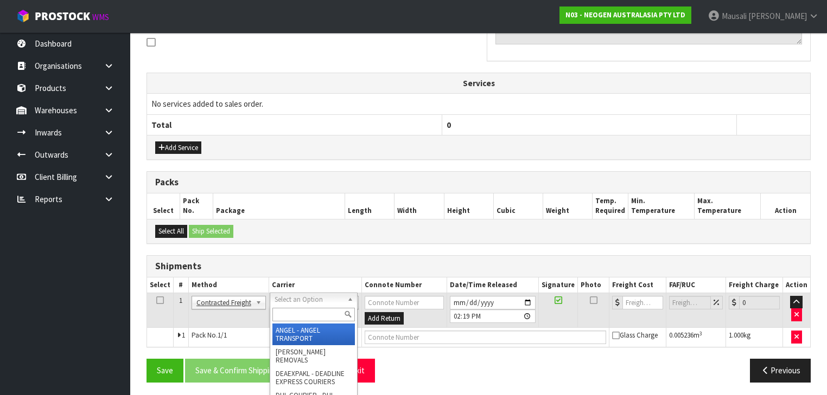
click at [295, 319] on input "text" at bounding box center [313, 315] width 82 height 14
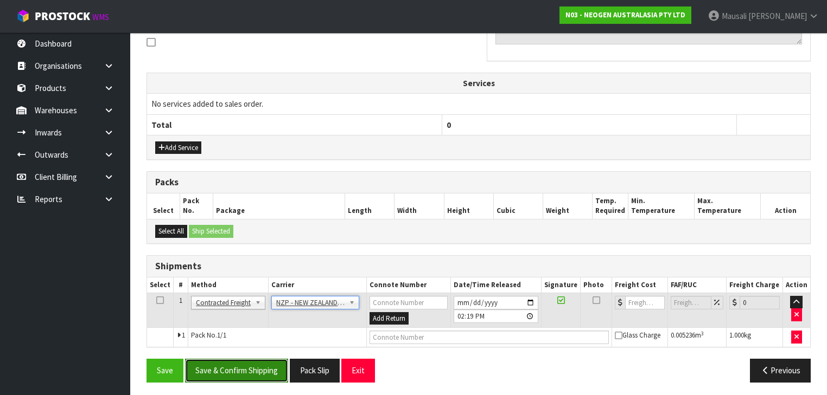
click at [267, 368] on button "Save & Confirm Shipping" at bounding box center [236, 370] width 103 height 23
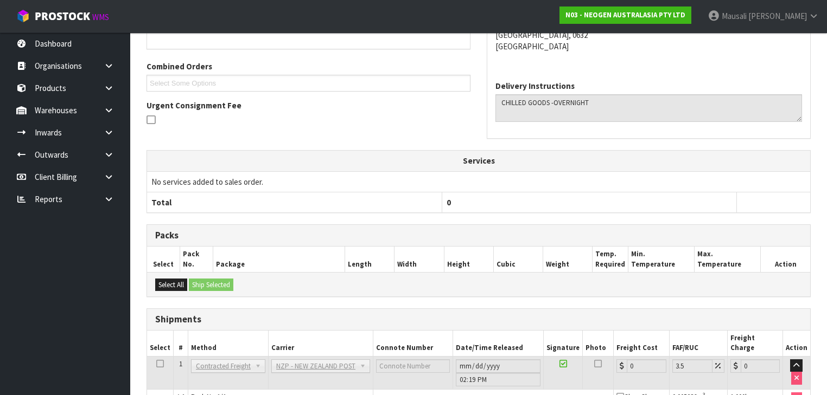
scroll to position [320, 0]
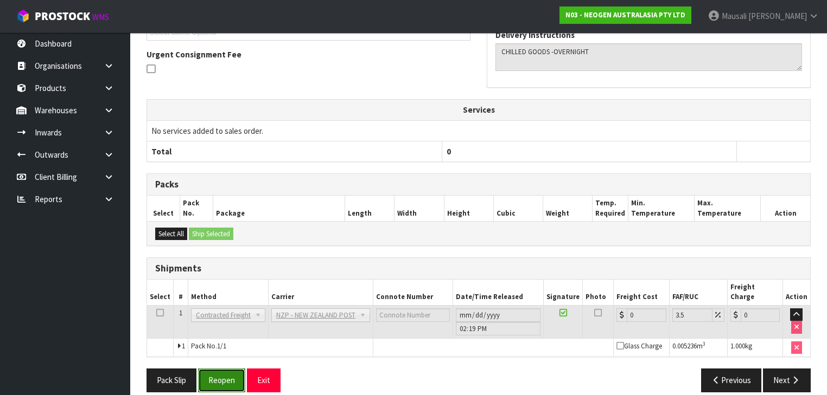
click at [213, 369] on button "Reopen" at bounding box center [221, 380] width 47 height 23
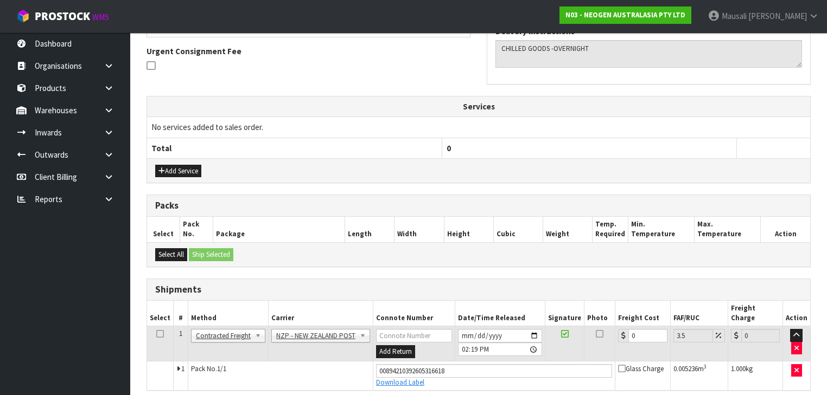
scroll to position [345, 0]
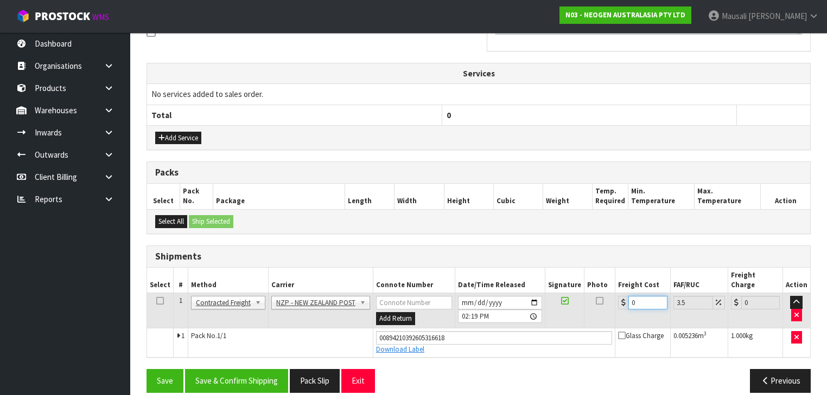
drag, startPoint x: 636, startPoint y: 291, endPoint x: 623, endPoint y: 296, distance: 13.9
click at [623, 296] on td "0" at bounding box center [642, 310] width 55 height 35
click at [252, 369] on button "Save & Confirm Shipping" at bounding box center [236, 380] width 103 height 23
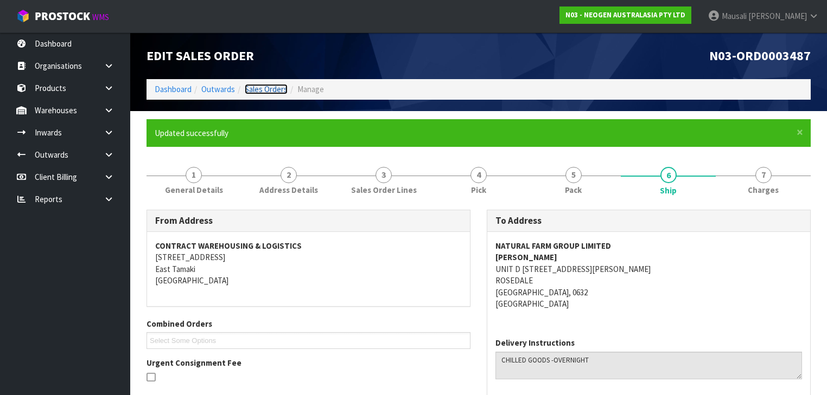
click at [266, 85] on link "Sales Orders" at bounding box center [266, 89] width 43 height 10
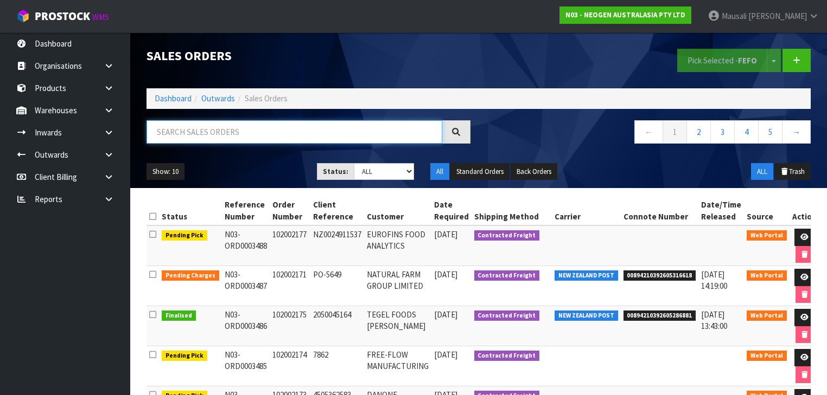
click at [173, 135] on input "text" at bounding box center [294, 131] width 296 height 23
click at [180, 93] on link "Dashboard" at bounding box center [173, 98] width 37 height 10
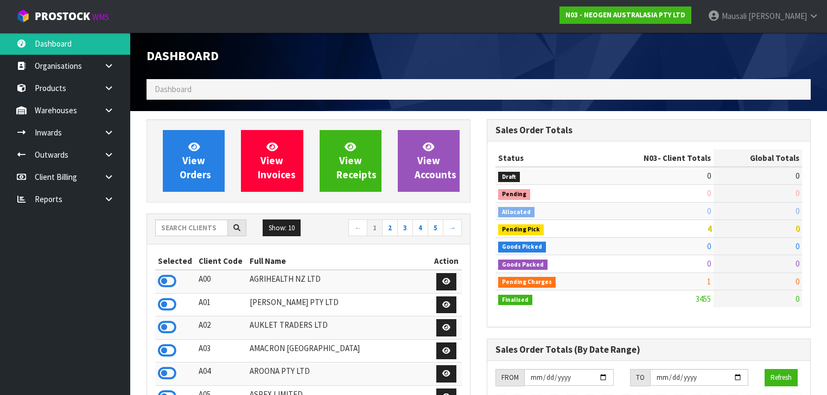
scroll to position [946, 340]
click at [171, 228] on input "text" at bounding box center [191, 228] width 73 height 17
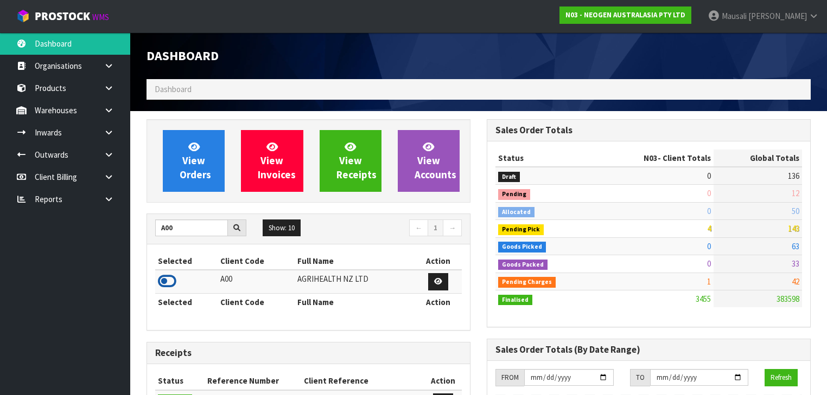
click at [175, 280] on icon at bounding box center [167, 281] width 18 height 16
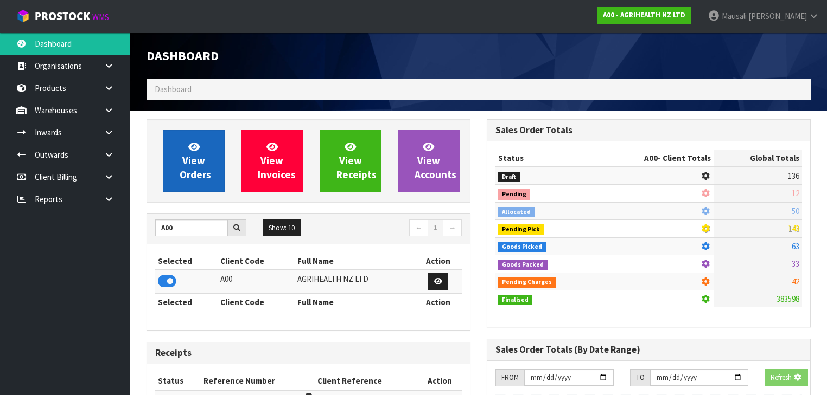
scroll to position [818, 340]
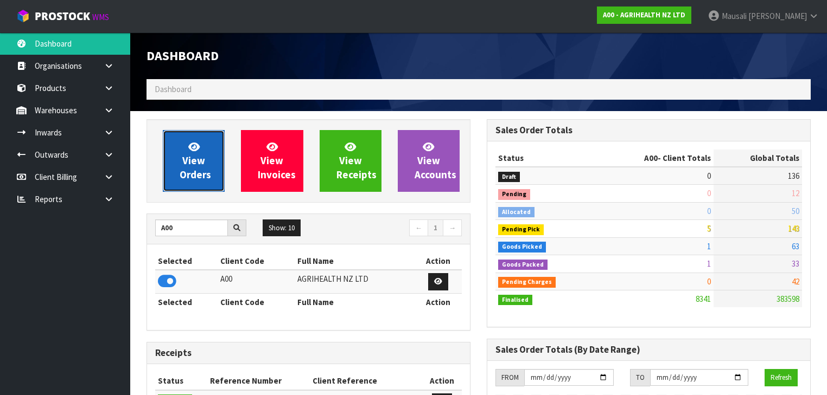
click at [202, 163] on span "View Orders" at bounding box center [195, 161] width 31 height 41
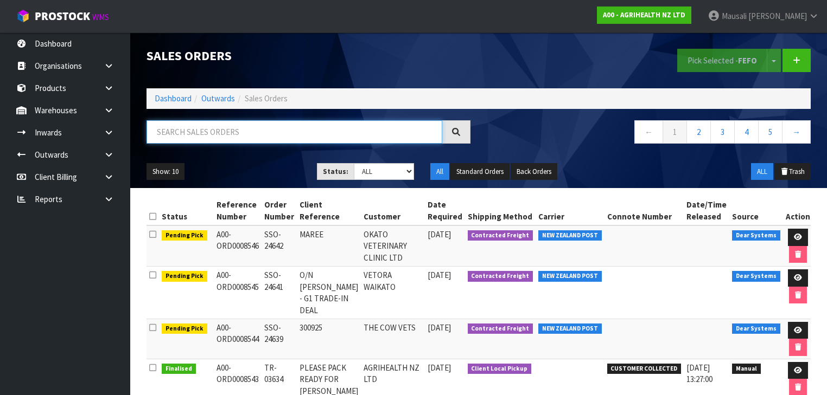
click at [182, 133] on input "text" at bounding box center [294, 131] width 296 height 23
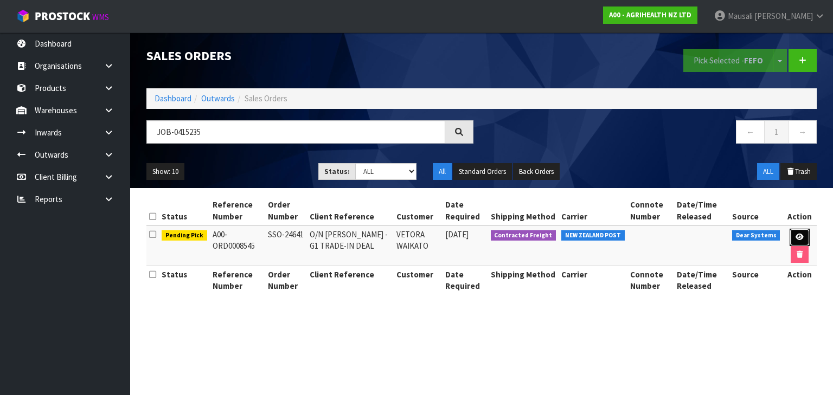
click at [801, 231] on link at bounding box center [800, 237] width 20 height 17
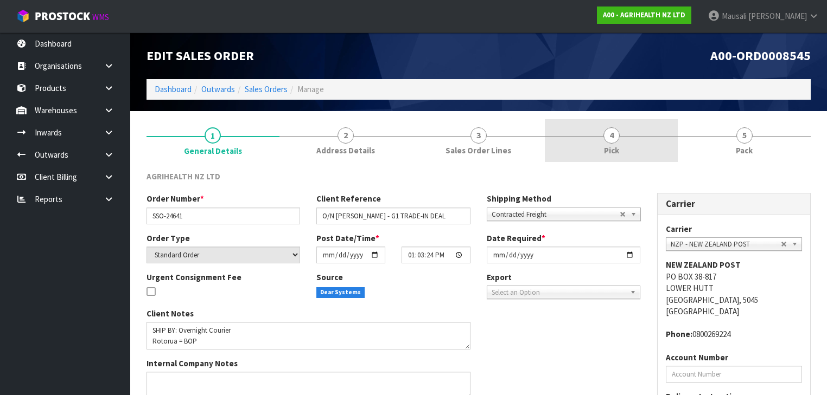
click at [644, 141] on link "4 Pick" at bounding box center [611, 140] width 133 height 43
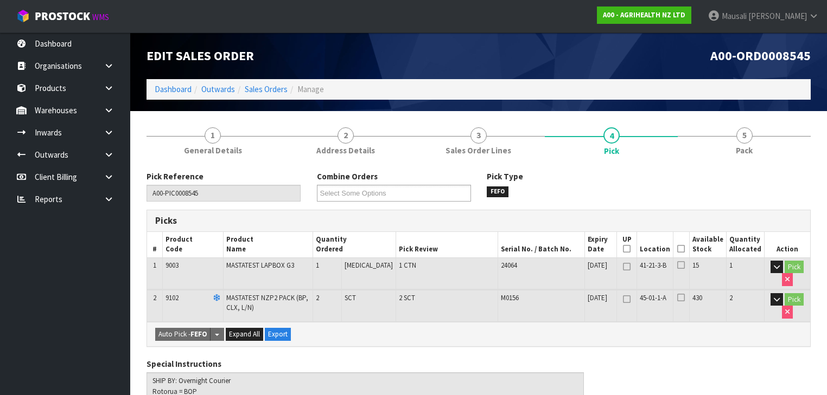
click at [684, 249] on icon at bounding box center [681, 249] width 8 height 1
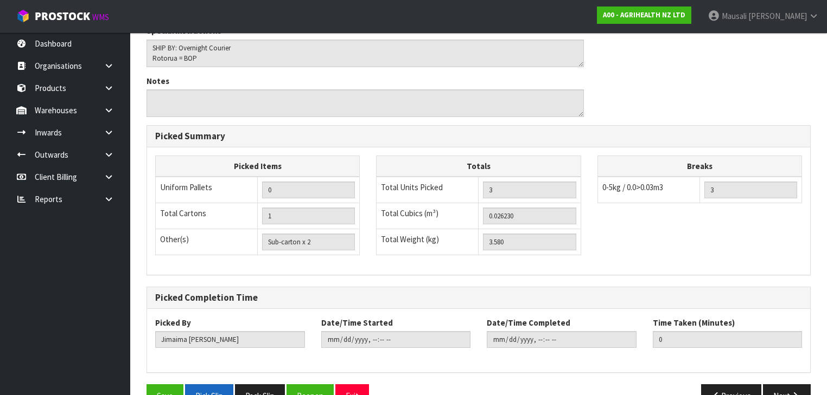
scroll to position [397, 0]
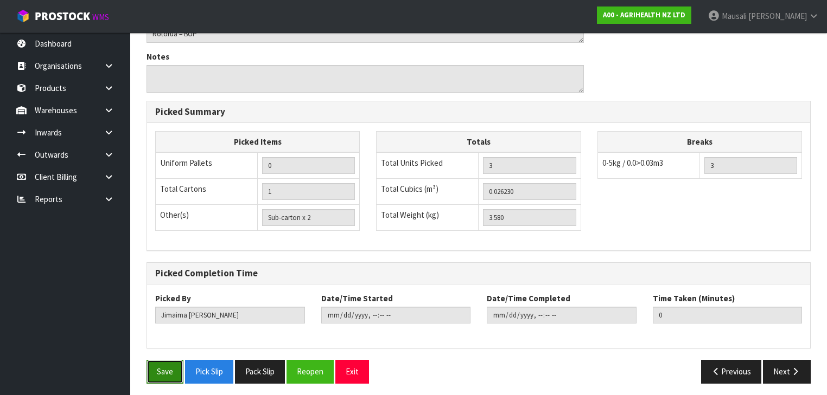
drag, startPoint x: 159, startPoint y: 366, endPoint x: 326, endPoint y: 309, distance: 175.7
click at [159, 366] on button "Save" at bounding box center [164, 371] width 37 height 23
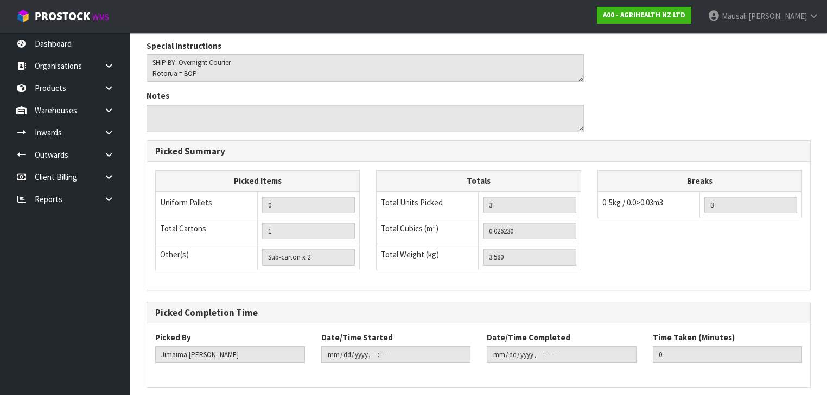
scroll to position [0, 0]
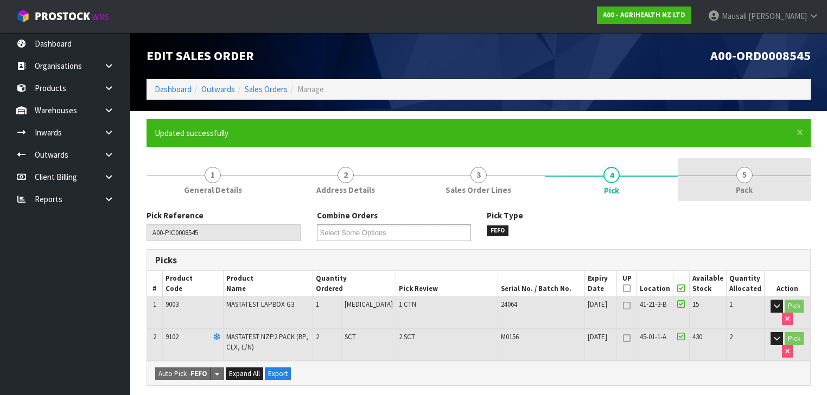
click at [744, 178] on span "5" at bounding box center [744, 175] width 16 height 16
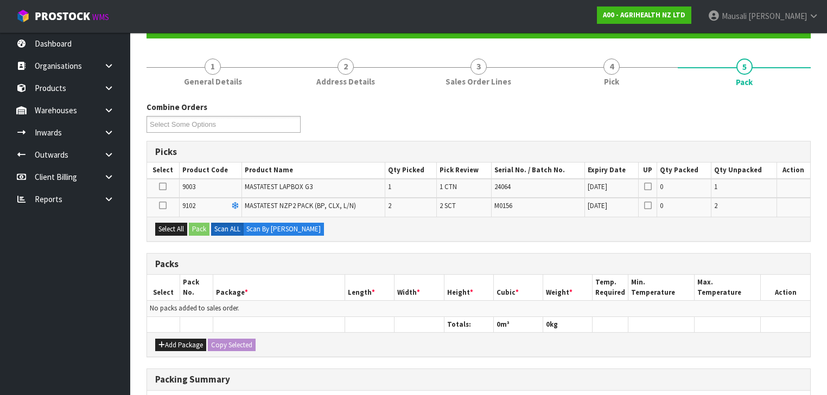
scroll to position [174, 0]
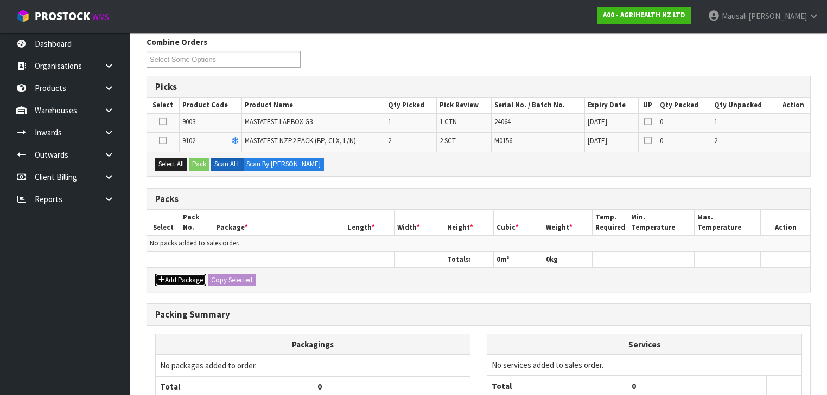
click at [181, 276] on button "Add Package" at bounding box center [180, 280] width 51 height 13
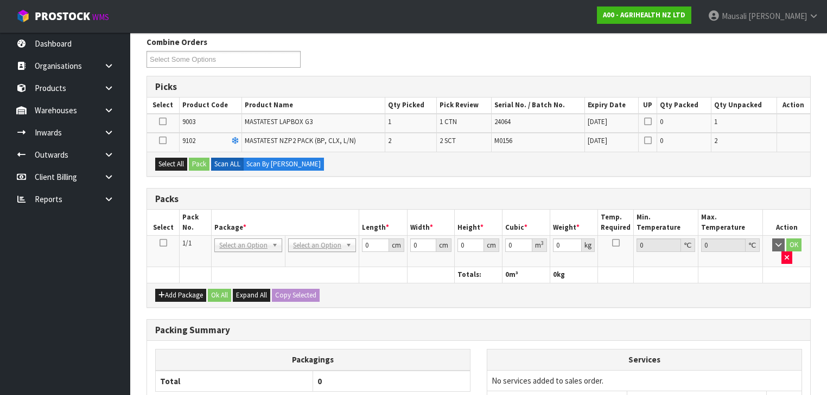
click at [162, 244] on icon at bounding box center [163, 243] width 8 height 1
drag, startPoint x: 179, startPoint y: 165, endPoint x: 189, endPoint y: 171, distance: 12.2
click at [180, 167] on button "Select All" at bounding box center [171, 164] width 32 height 13
click at [194, 172] on div "Select All Pack Scan ALL Scan By [PERSON_NAME]" at bounding box center [478, 164] width 663 height 24
click at [201, 164] on button "Pack" at bounding box center [199, 164] width 21 height 13
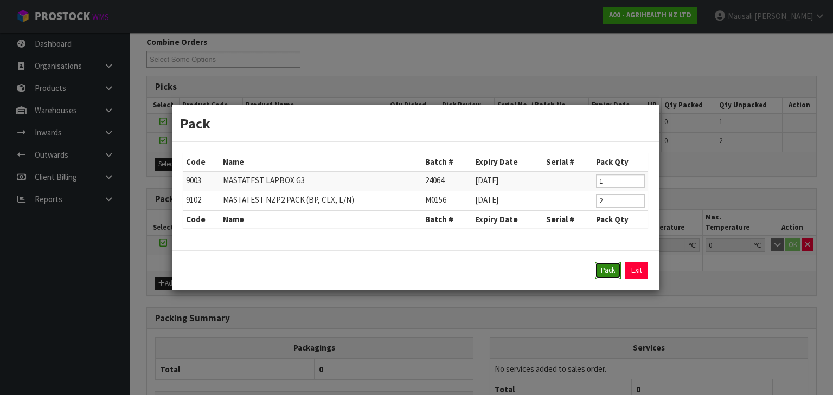
click at [599, 266] on button "Pack" at bounding box center [608, 270] width 26 height 17
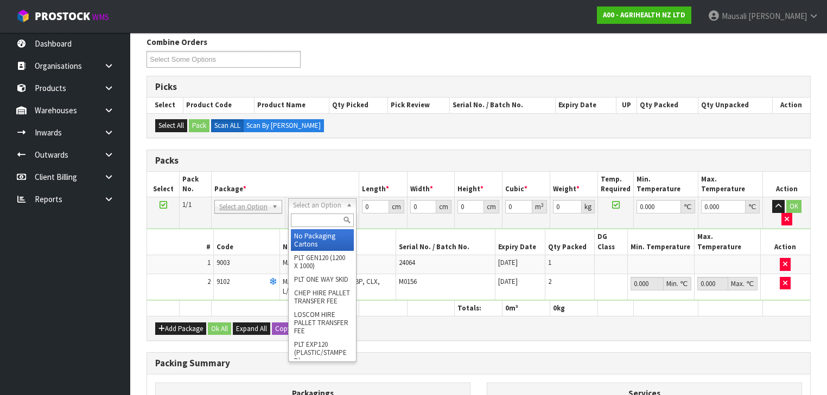
click at [315, 227] on input "text" at bounding box center [322, 221] width 62 height 14
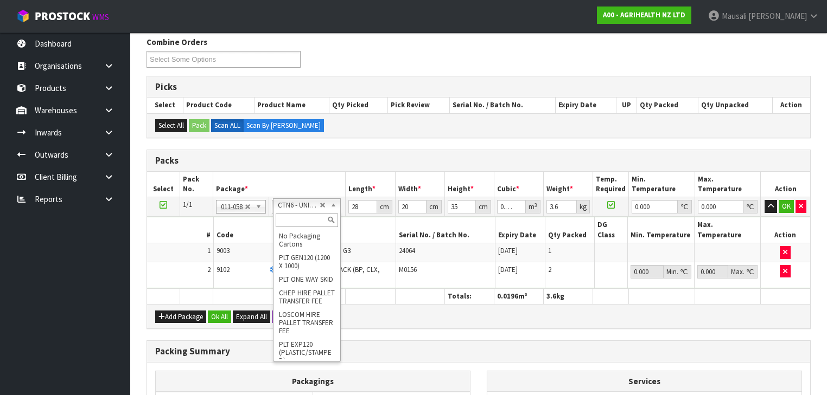
click at [293, 226] on input "text" at bounding box center [307, 221] width 62 height 14
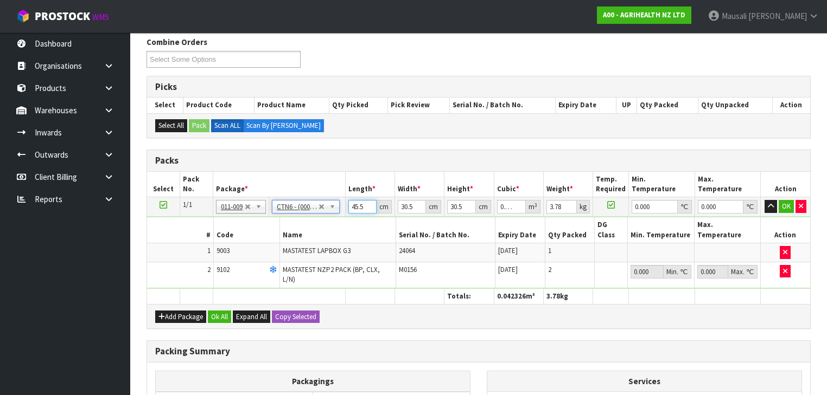
drag, startPoint x: 364, startPoint y: 206, endPoint x: 330, endPoint y: 205, distance: 33.7
click at [330, 205] on tr "1/1 NONE 007-001 007-002 007-004 007-009 007-013 007-014 007-015 007-017 007-01…" at bounding box center [478, 207] width 663 height 20
click at [225, 311] on button "Ok All" at bounding box center [219, 317] width 23 height 13
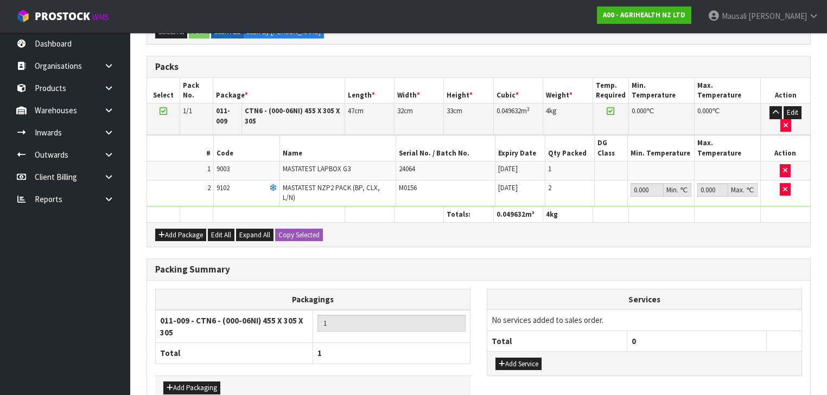
scroll to position [304, 0]
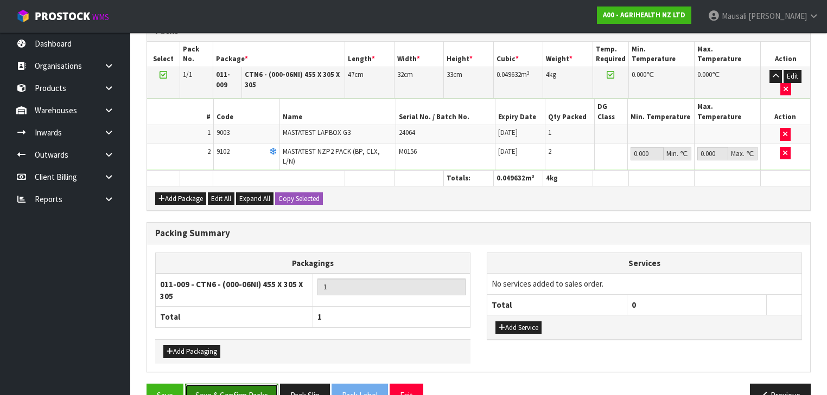
click at [250, 384] on button "Save & Confirm Packs" at bounding box center [231, 395] width 93 height 23
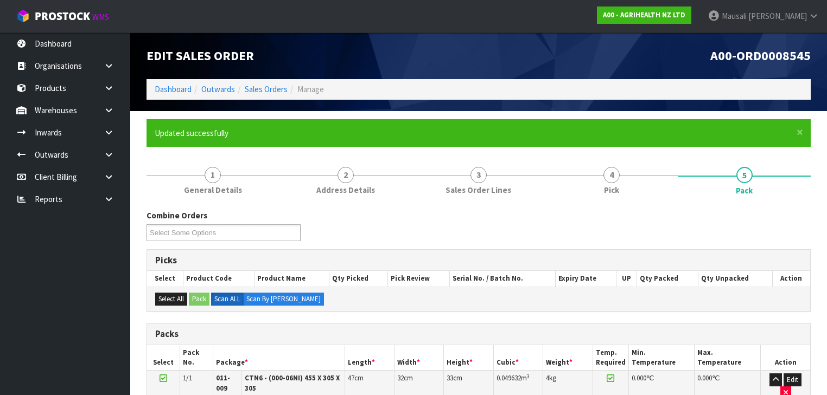
scroll to position [227, 0]
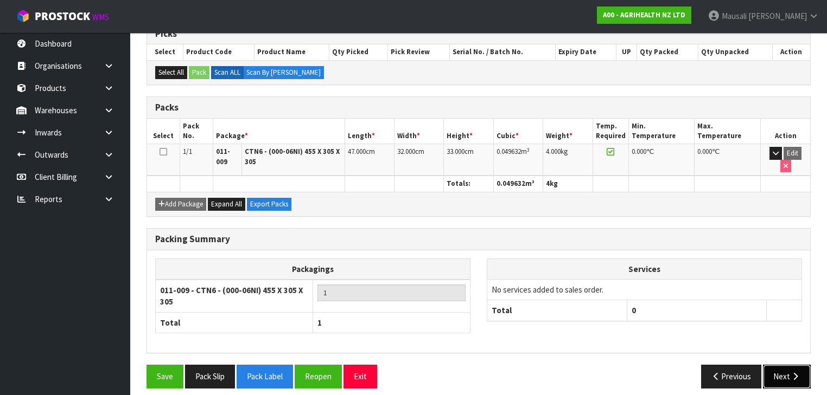
click at [787, 365] on button "Next" at bounding box center [787, 376] width 48 height 23
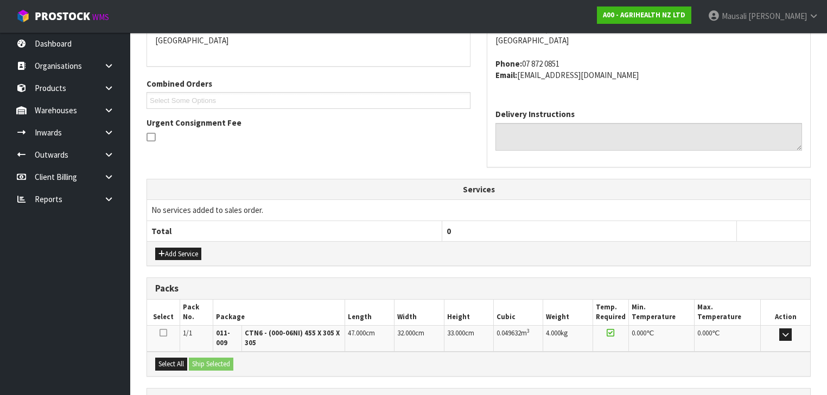
scroll to position [304, 0]
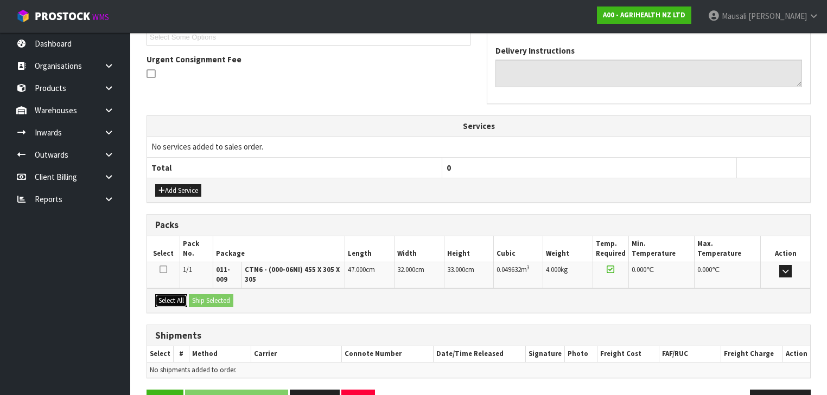
click at [173, 298] on button "Select All" at bounding box center [171, 301] width 32 height 13
click at [194, 299] on button "Ship Selected" at bounding box center [211, 301] width 44 height 13
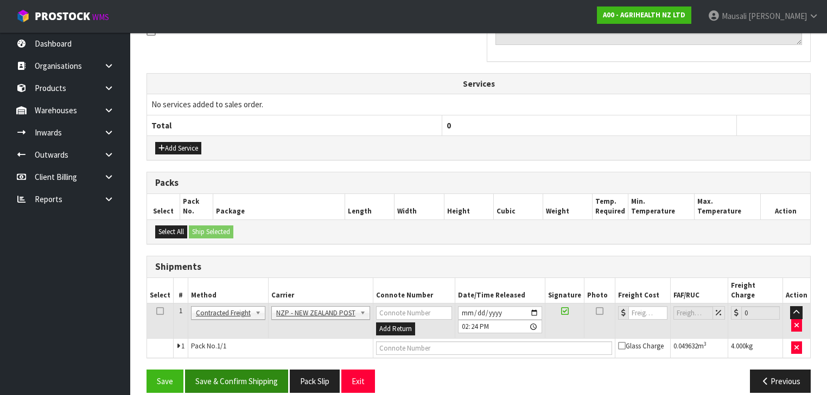
scroll to position [347, 0]
click at [243, 369] on button "Save & Confirm Shipping" at bounding box center [236, 380] width 103 height 23
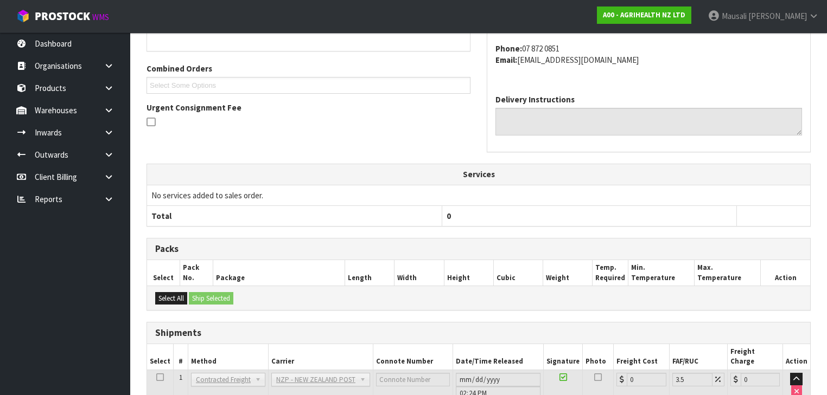
scroll to position [332, 0]
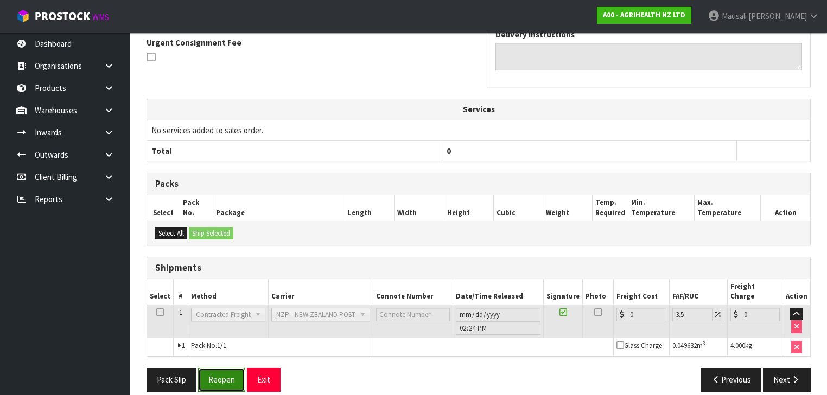
click at [240, 368] on button "Reopen" at bounding box center [221, 379] width 47 height 23
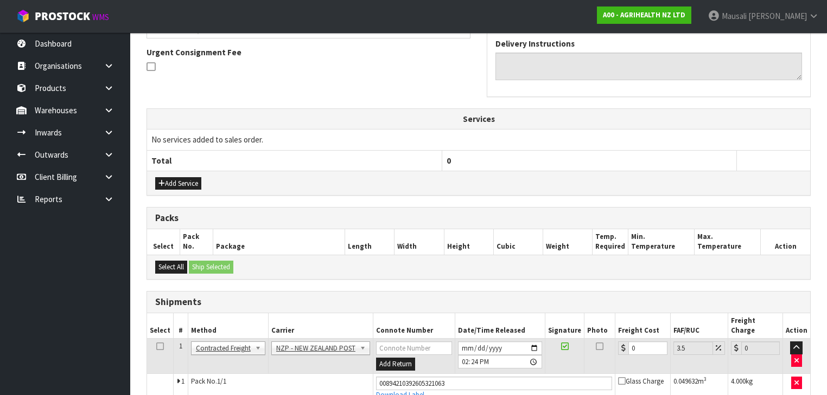
scroll to position [347, 0]
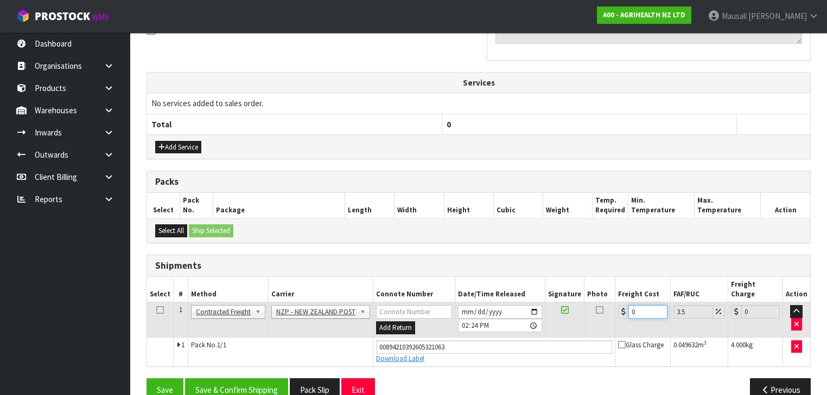
drag, startPoint x: 644, startPoint y: 302, endPoint x: 617, endPoint y: 309, distance: 28.2
click at [618, 309] on td "0" at bounding box center [642, 320] width 55 height 35
click at [250, 379] on button "Save & Confirm Shipping" at bounding box center [236, 390] width 103 height 23
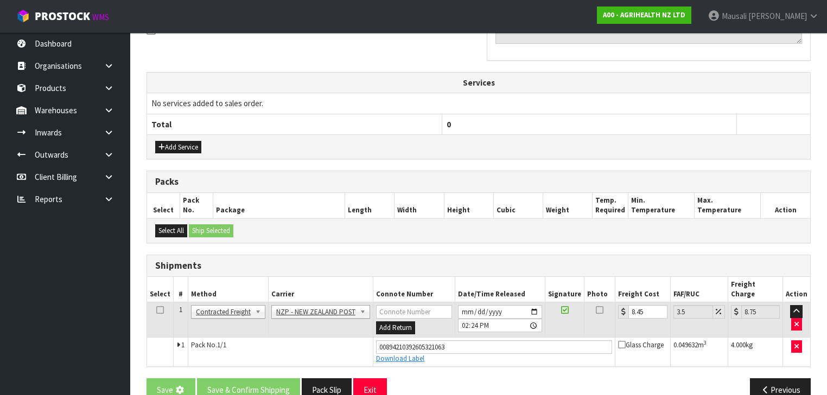
scroll to position [0, 0]
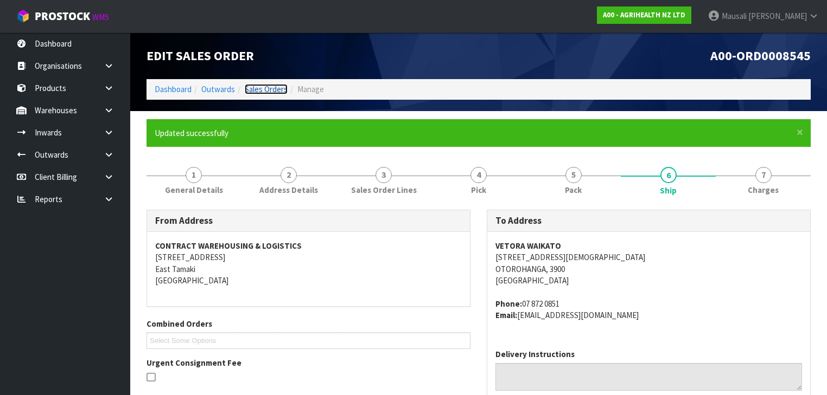
click at [282, 86] on link "Sales Orders" at bounding box center [266, 89] width 43 height 10
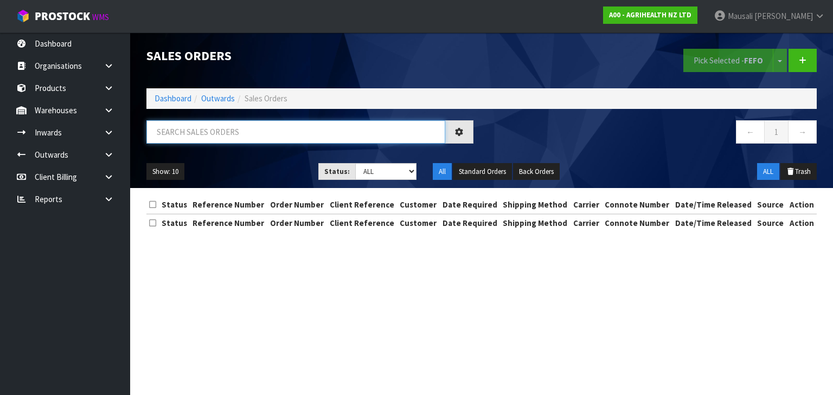
click at [173, 134] on input "text" at bounding box center [295, 131] width 299 height 23
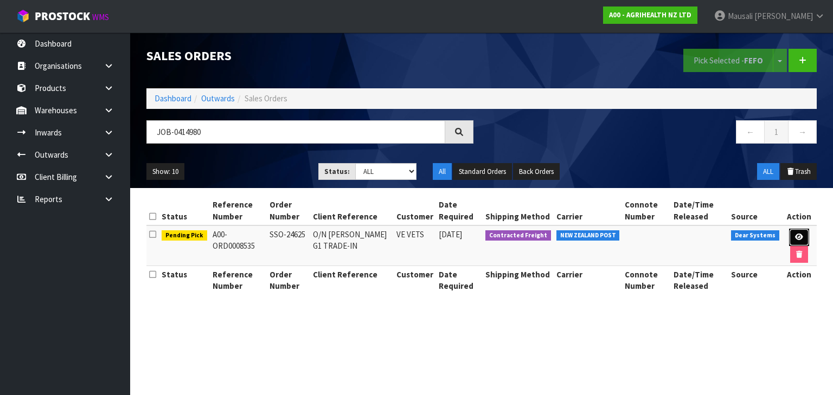
click at [801, 234] on icon at bounding box center [799, 237] width 8 height 7
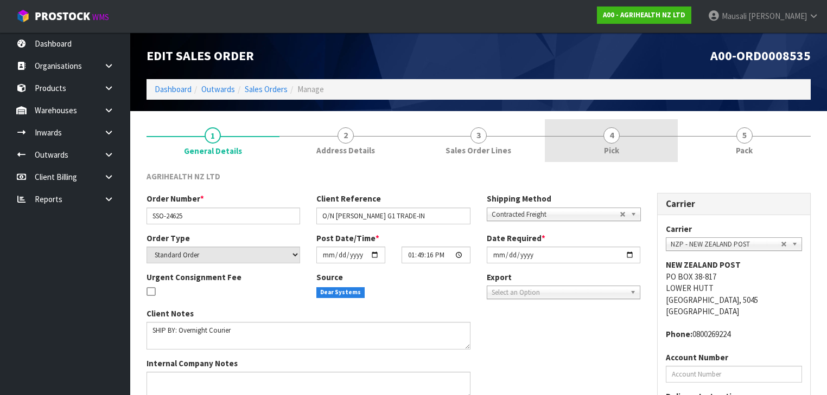
click at [624, 141] on link "4 Pick" at bounding box center [611, 140] width 133 height 43
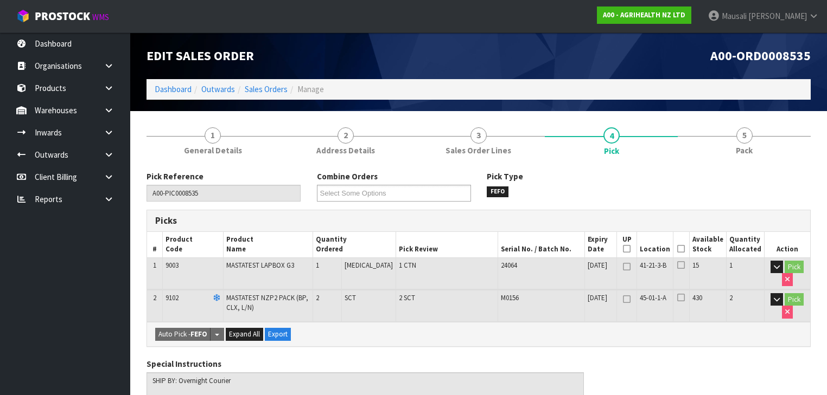
click at [684, 249] on icon at bounding box center [681, 249] width 8 height 1
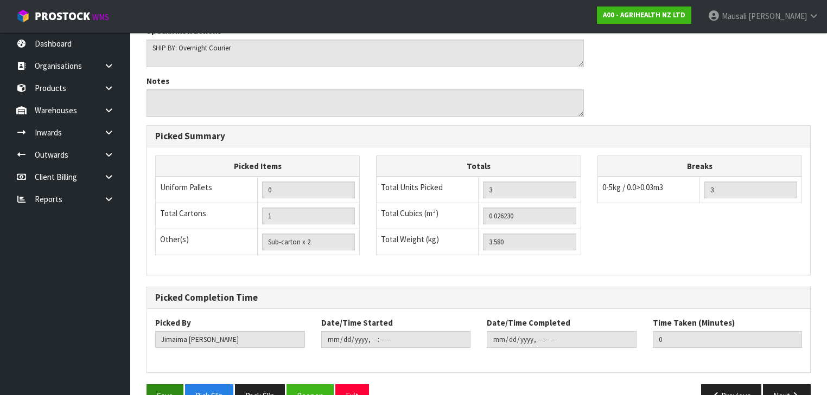
scroll to position [397, 0]
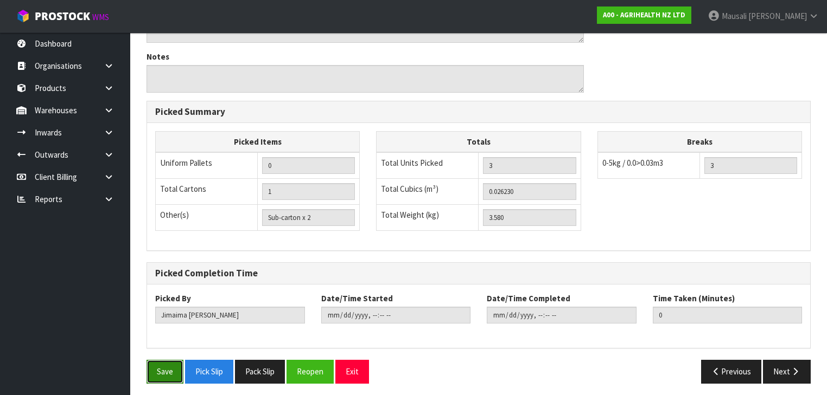
drag, startPoint x: 165, startPoint y: 369, endPoint x: 323, endPoint y: 295, distance: 175.0
click at [165, 367] on button "Save" at bounding box center [164, 371] width 37 height 23
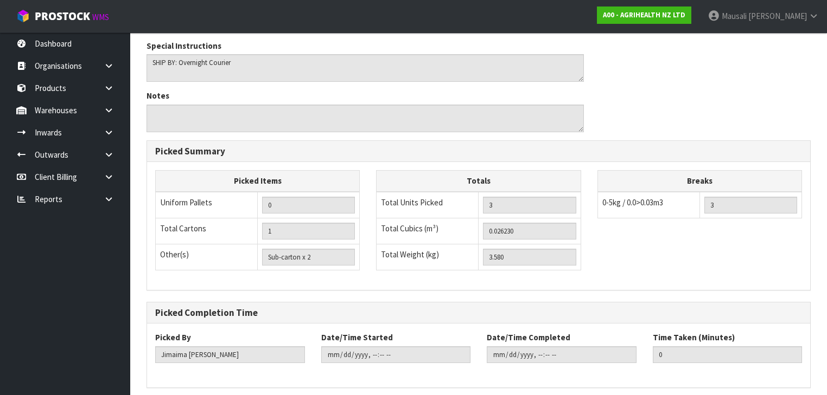
scroll to position [0, 0]
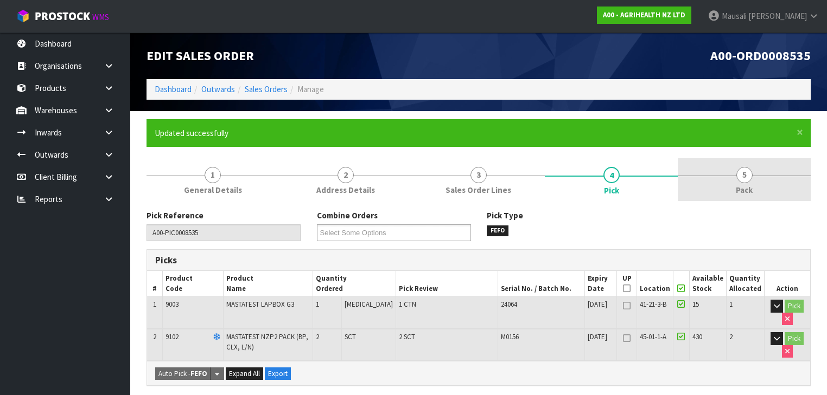
click at [737, 182] on link "5 Pack" at bounding box center [744, 179] width 133 height 43
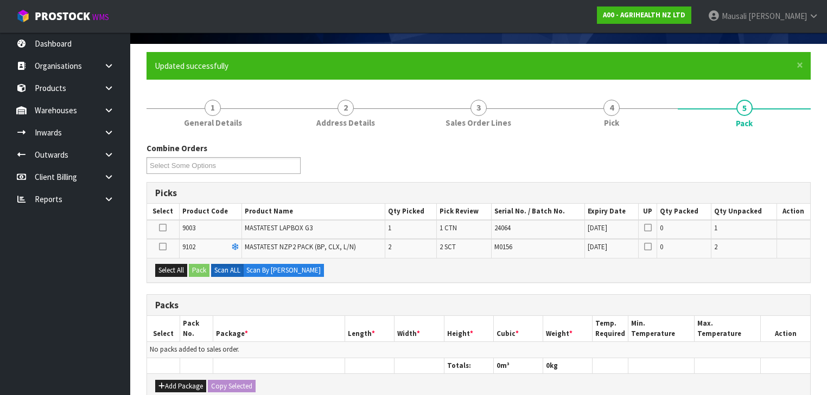
scroll to position [130, 0]
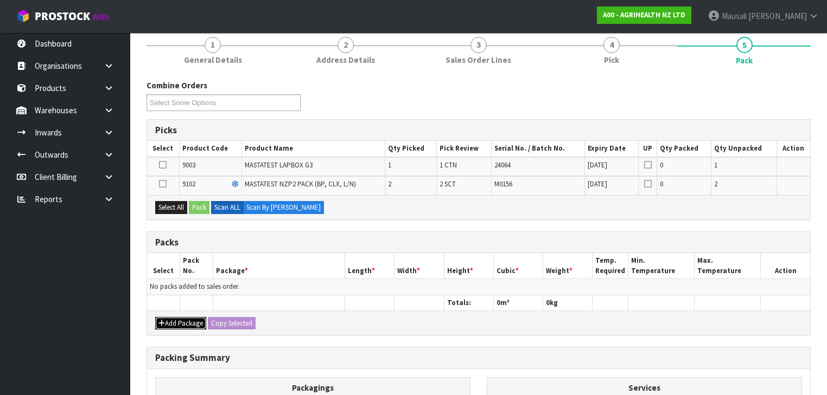
click at [178, 321] on button "Add Package" at bounding box center [180, 323] width 51 height 13
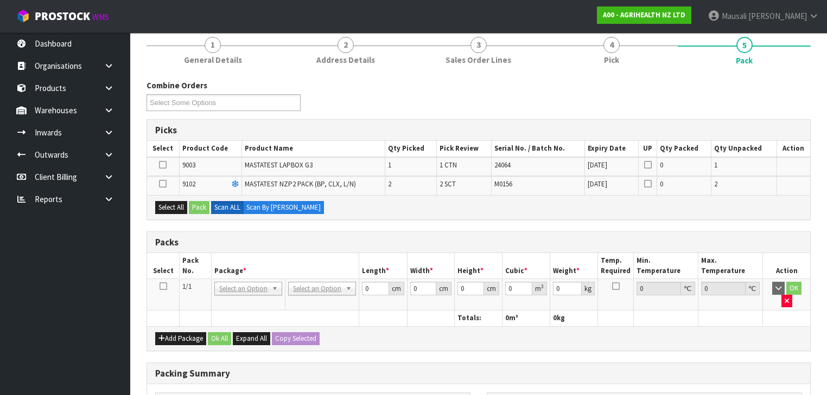
click at [159, 286] on icon at bounding box center [163, 286] width 8 height 1
drag, startPoint x: 176, startPoint y: 206, endPoint x: 197, endPoint y: 206, distance: 20.6
click at [182, 206] on button "Select All" at bounding box center [171, 207] width 32 height 13
click at [197, 206] on button "Pack" at bounding box center [199, 207] width 21 height 13
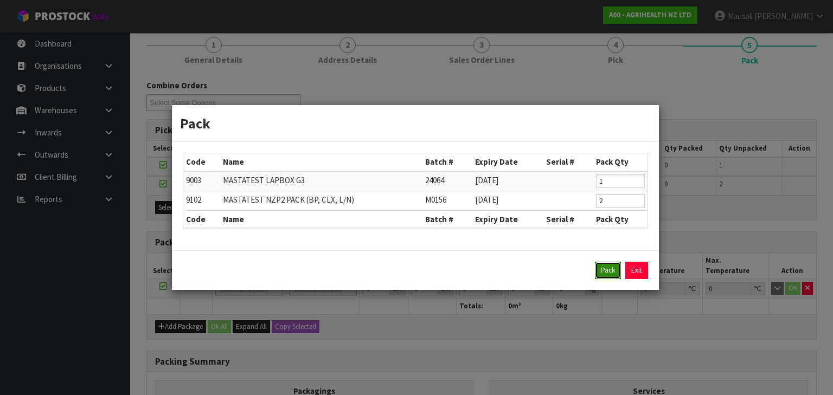
click at [605, 271] on button "Pack" at bounding box center [608, 270] width 26 height 17
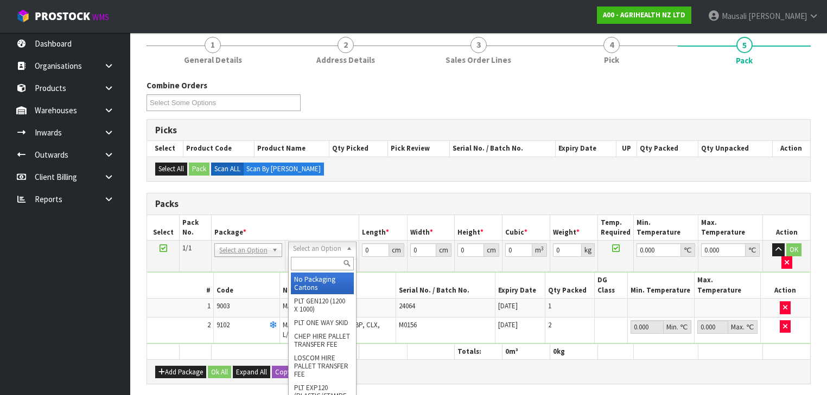
click at [323, 260] on input "text" at bounding box center [322, 264] width 62 height 14
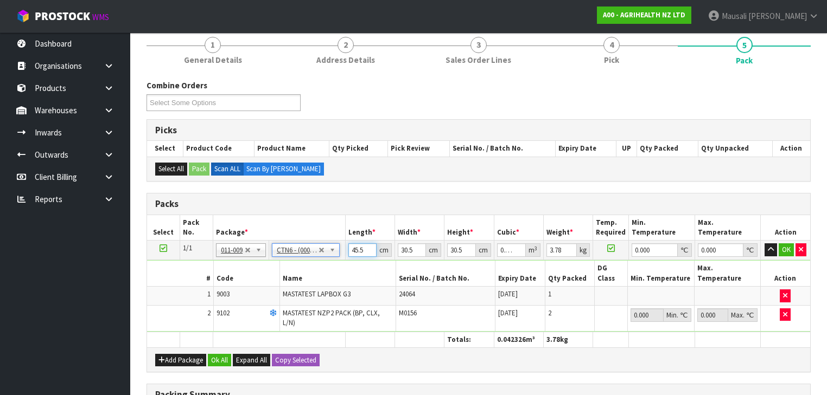
drag, startPoint x: 365, startPoint y: 251, endPoint x: 329, endPoint y: 252, distance: 36.4
click at [325, 252] on tr "1/1 NONE 007-001 007-002 007-004 007-009 007-013 007-014 007-015 007-017 007-01…" at bounding box center [478, 251] width 663 height 20
click at [219, 354] on button "Ok All" at bounding box center [219, 360] width 23 height 13
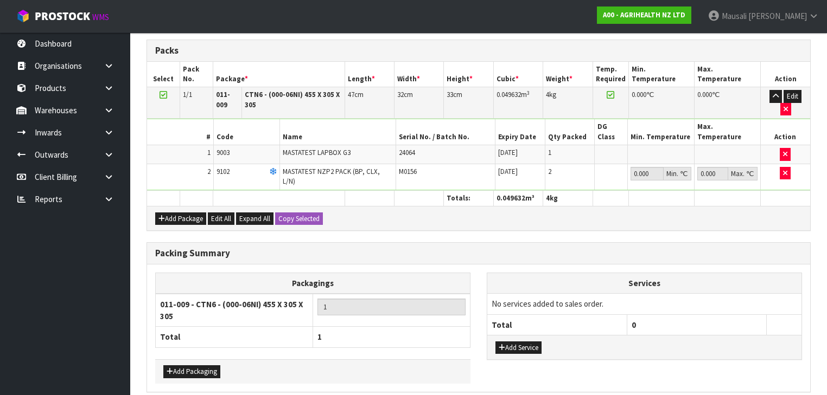
scroll to position [304, 0]
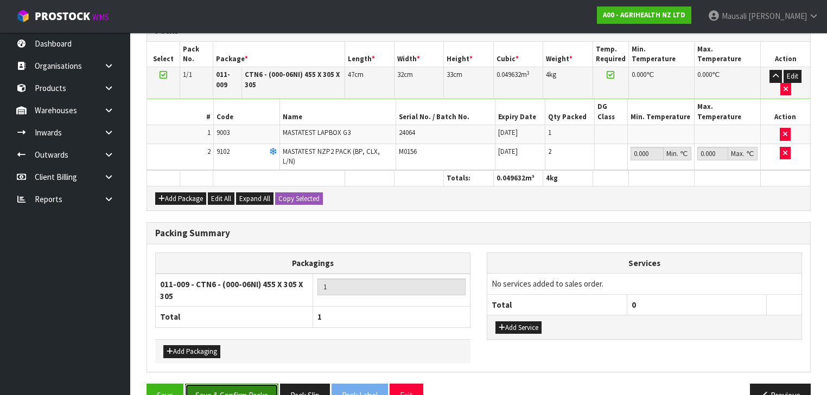
drag, startPoint x: 237, startPoint y: 369, endPoint x: 290, endPoint y: 362, distance: 53.6
click at [237, 384] on button "Save & Confirm Packs" at bounding box center [231, 395] width 93 height 23
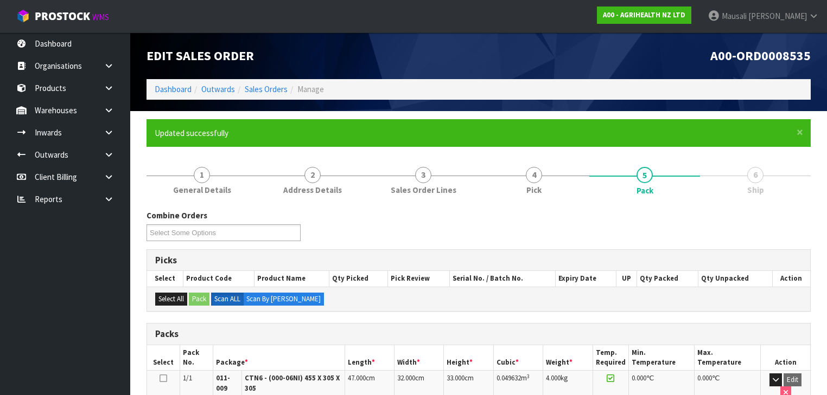
scroll to position [227, 0]
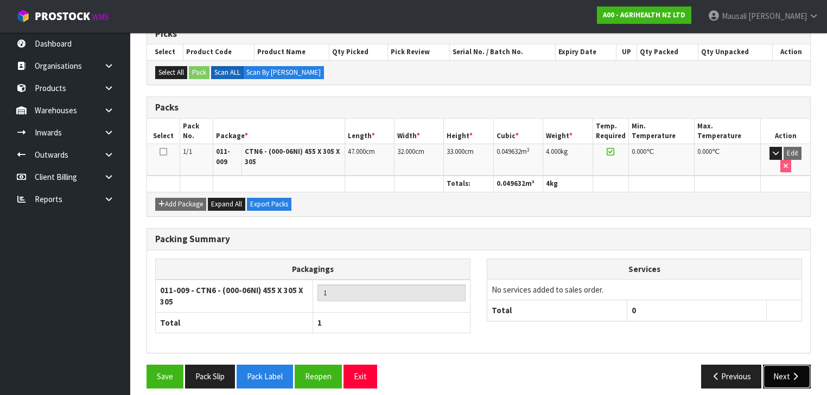
click at [779, 369] on button "Next" at bounding box center [787, 376] width 48 height 23
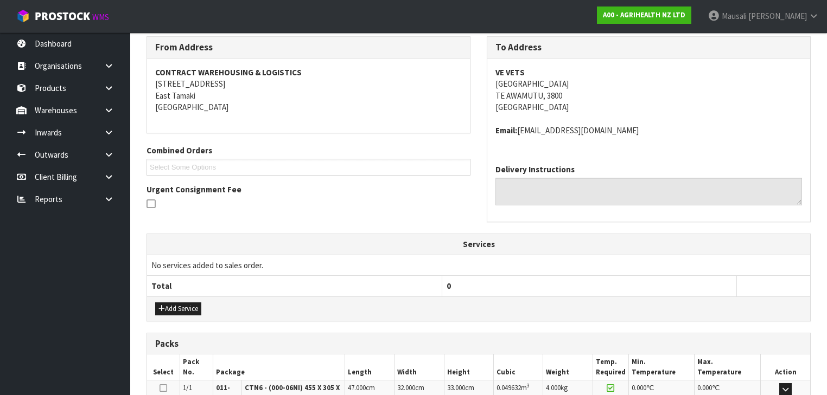
scroll to position [323, 0]
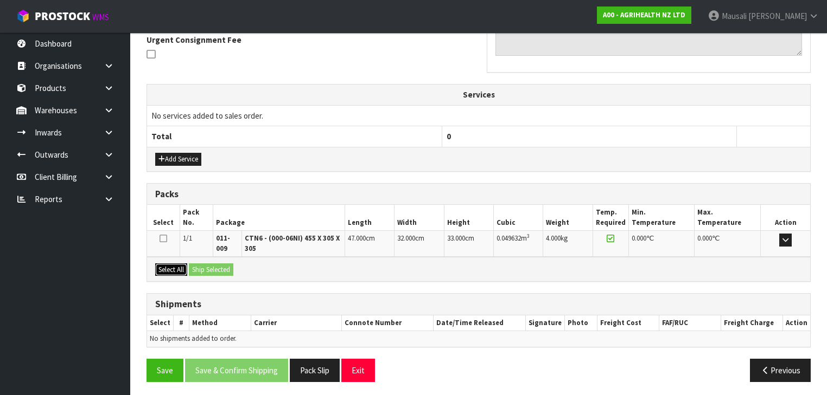
drag, startPoint x: 166, startPoint y: 267, endPoint x: 199, endPoint y: 267, distance: 32.6
click at [171, 267] on button "Select All" at bounding box center [171, 270] width 32 height 13
click at [199, 267] on button "Ship Selected" at bounding box center [211, 270] width 44 height 13
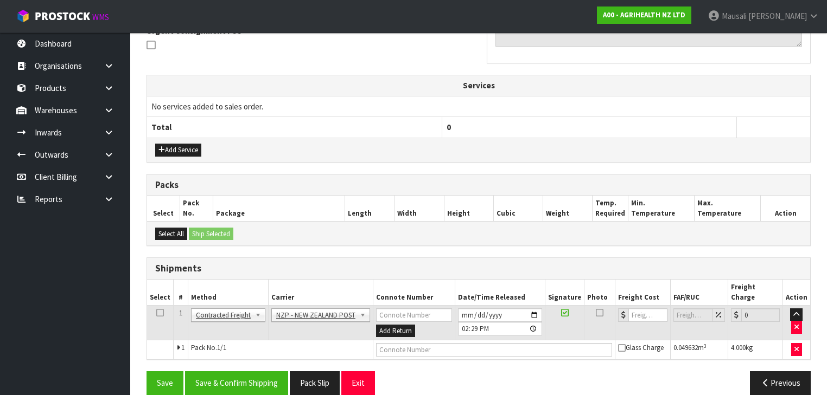
scroll to position [335, 0]
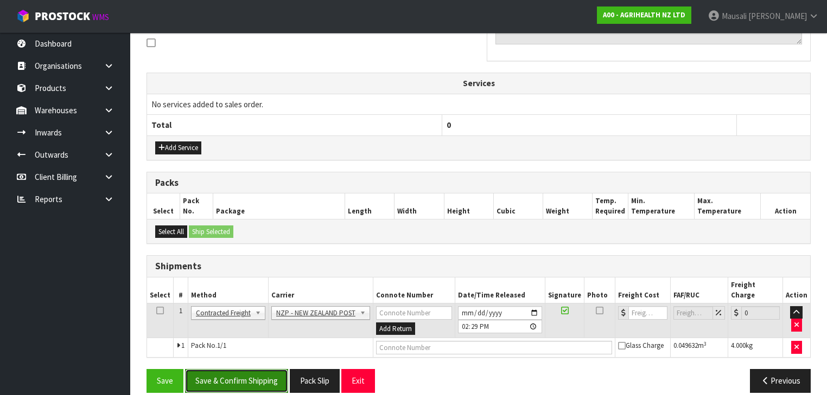
click at [255, 369] on button "Save & Confirm Shipping" at bounding box center [236, 380] width 103 height 23
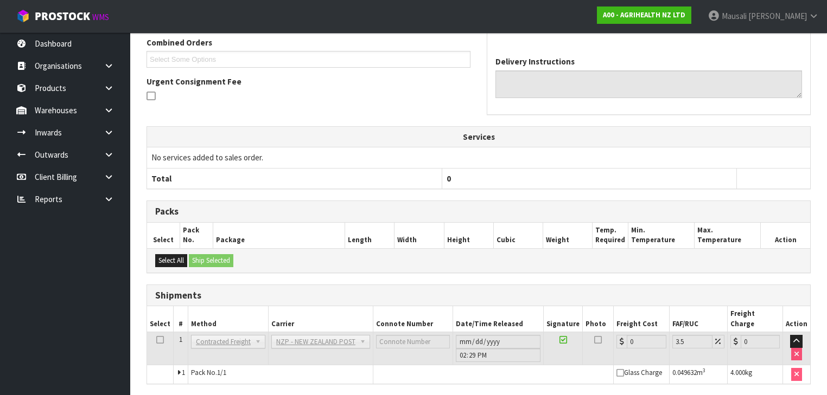
scroll to position [320, 0]
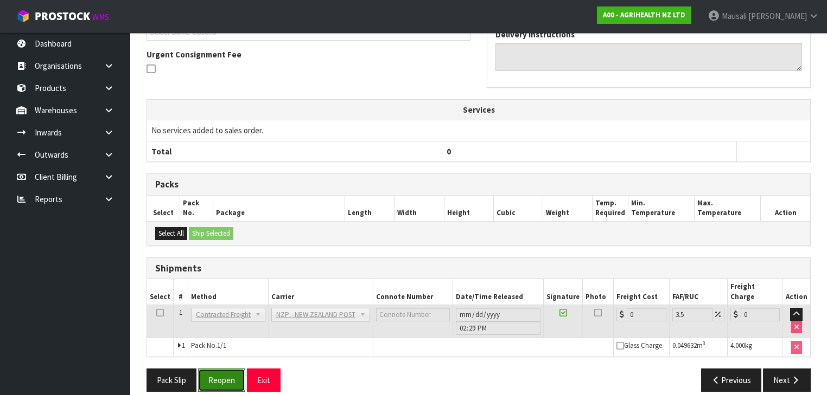
click at [229, 369] on button "Reopen" at bounding box center [221, 380] width 47 height 23
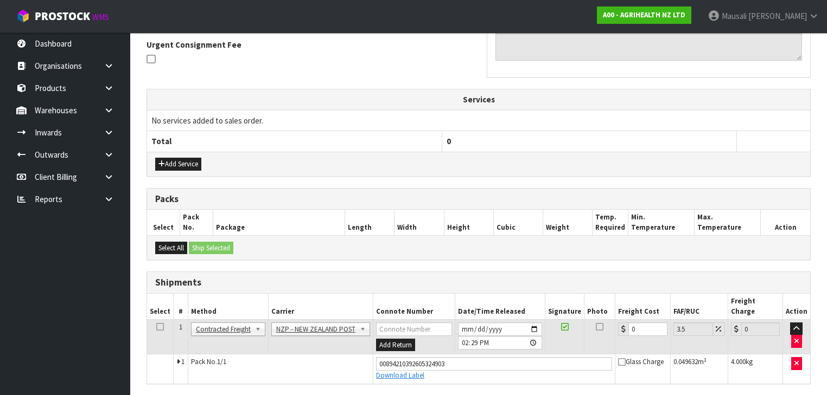
scroll to position [345, 0]
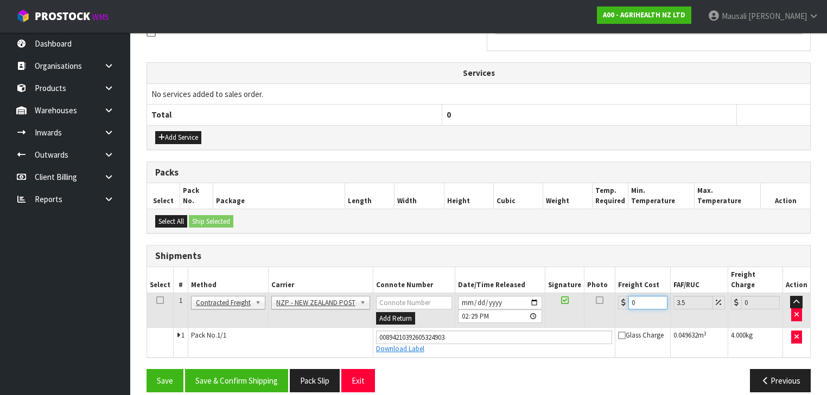
drag, startPoint x: 641, startPoint y: 287, endPoint x: 623, endPoint y: 288, distance: 17.9
click at [624, 296] on div "0" at bounding box center [642, 303] width 49 height 14
click at [281, 369] on button "Save & Confirm Shipping" at bounding box center [236, 380] width 103 height 23
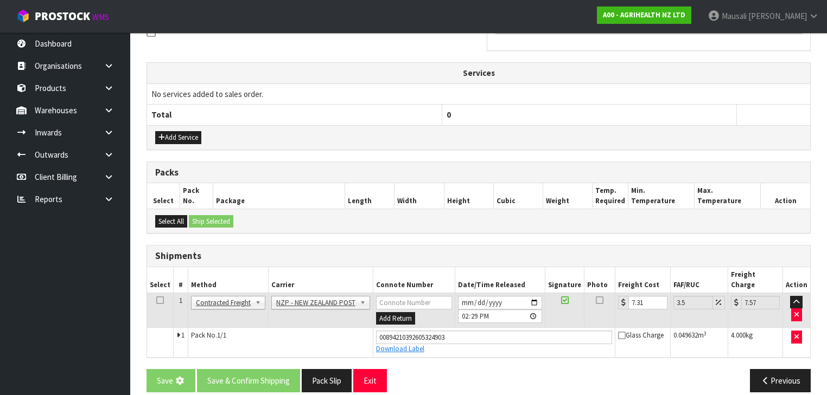
scroll to position [0, 0]
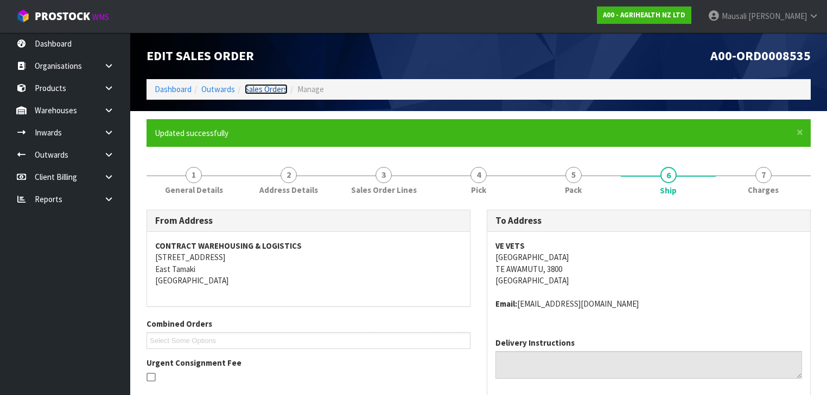
click at [269, 85] on link "Sales Orders" at bounding box center [266, 89] width 43 height 10
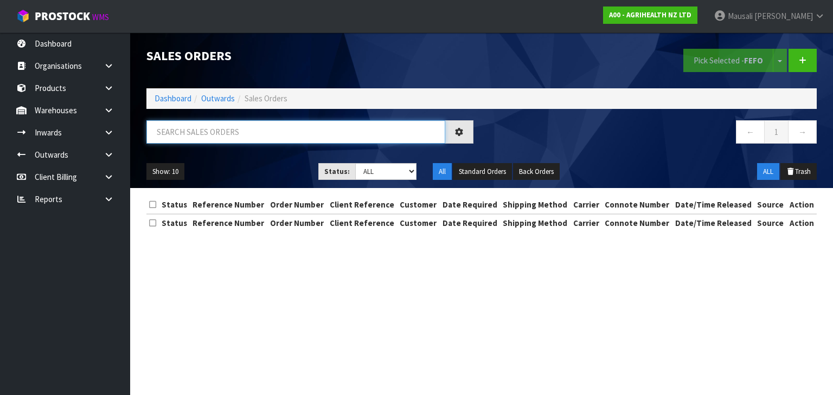
click at [148, 139] on input "text" at bounding box center [295, 131] width 299 height 23
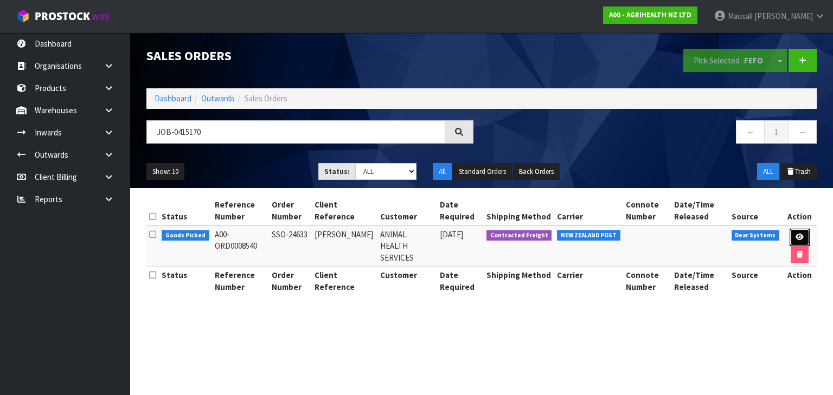
click at [796, 232] on link at bounding box center [800, 237] width 20 height 17
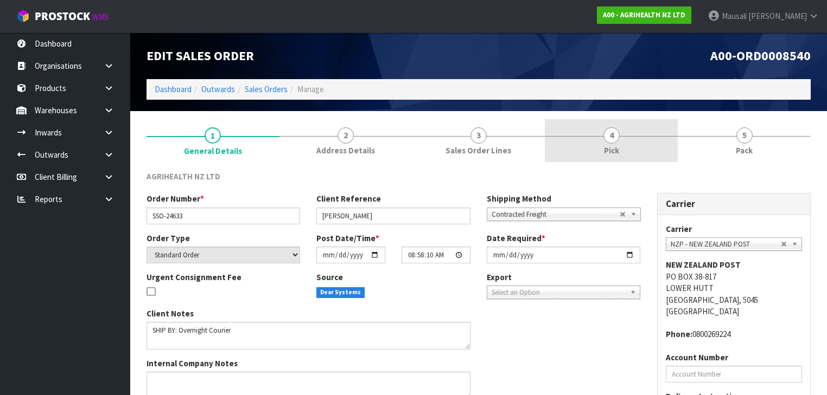
click at [632, 132] on link "4 Pick" at bounding box center [611, 140] width 133 height 43
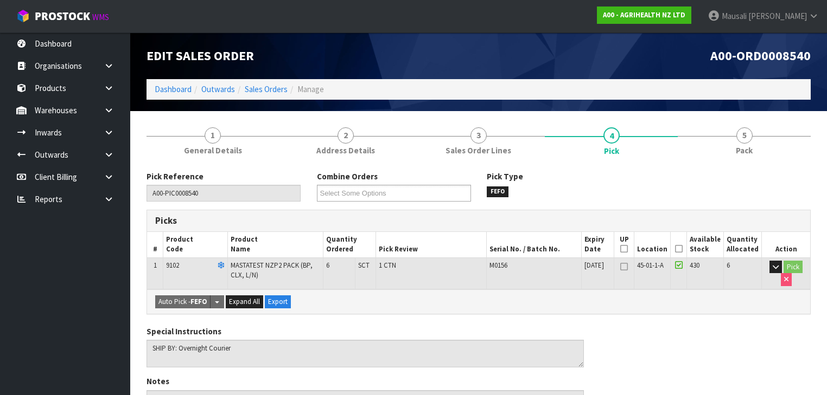
click at [679, 248] on th "Picked" at bounding box center [679, 244] width 16 height 25
click at [682, 249] on icon at bounding box center [679, 249] width 8 height 1
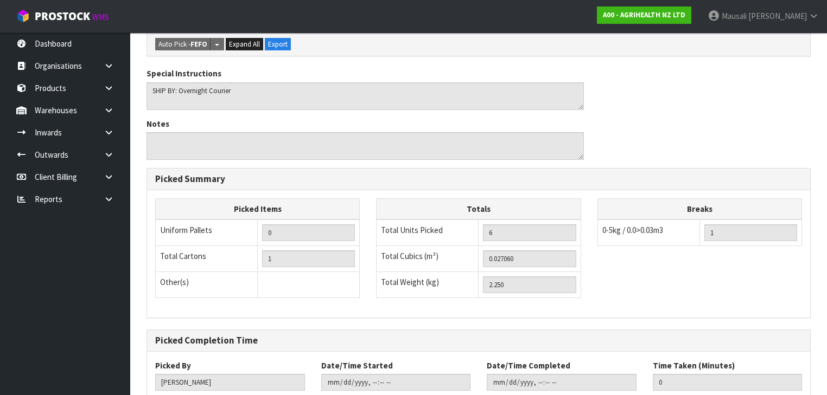
scroll to position [366, 0]
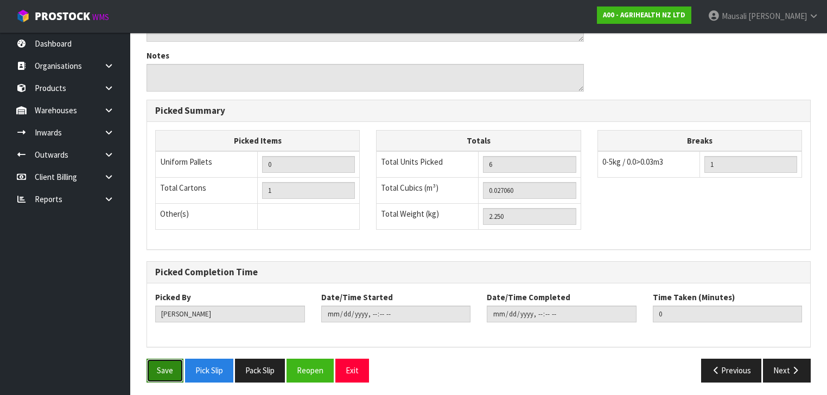
click at [171, 365] on button "Save" at bounding box center [164, 370] width 37 height 23
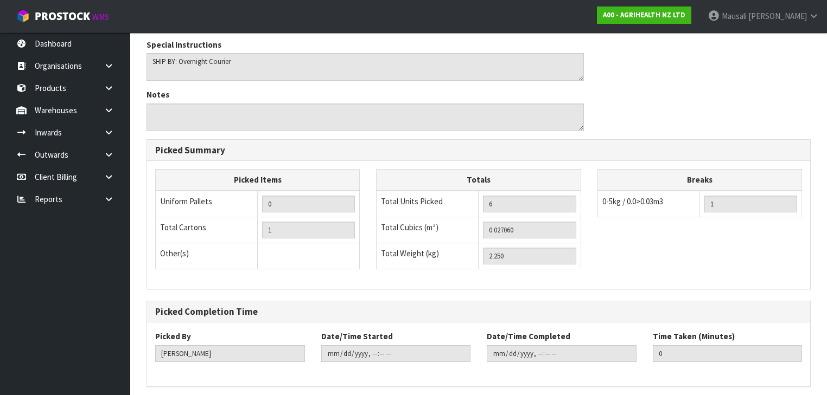
scroll to position [0, 0]
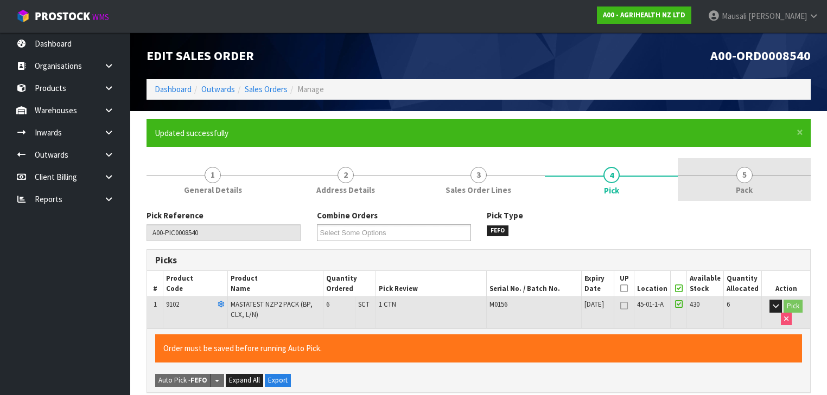
click at [730, 180] on link "5 Pack" at bounding box center [744, 179] width 133 height 43
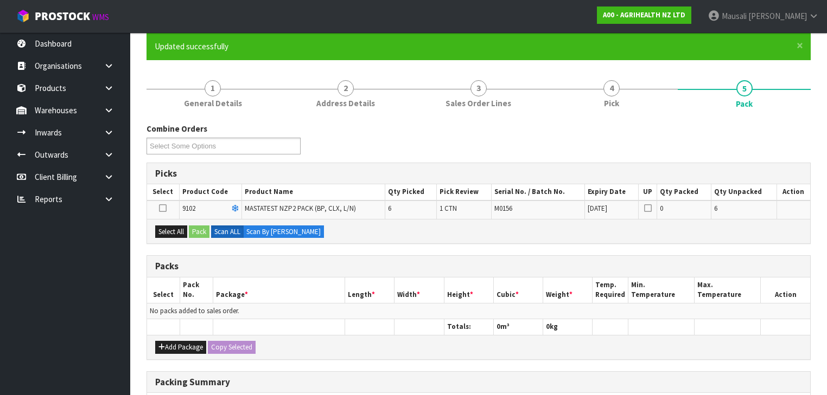
scroll to position [130, 0]
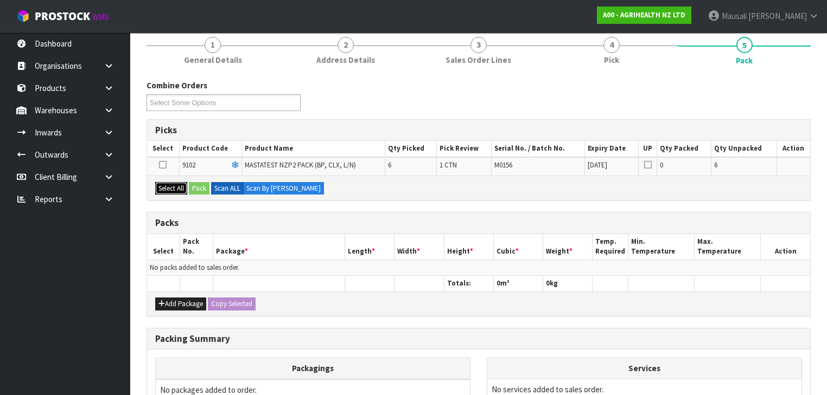
drag, startPoint x: 169, startPoint y: 185, endPoint x: 195, endPoint y: 189, distance: 26.3
click at [171, 184] on button "Select All" at bounding box center [171, 188] width 32 height 13
click at [196, 189] on button "Pack" at bounding box center [199, 188] width 21 height 13
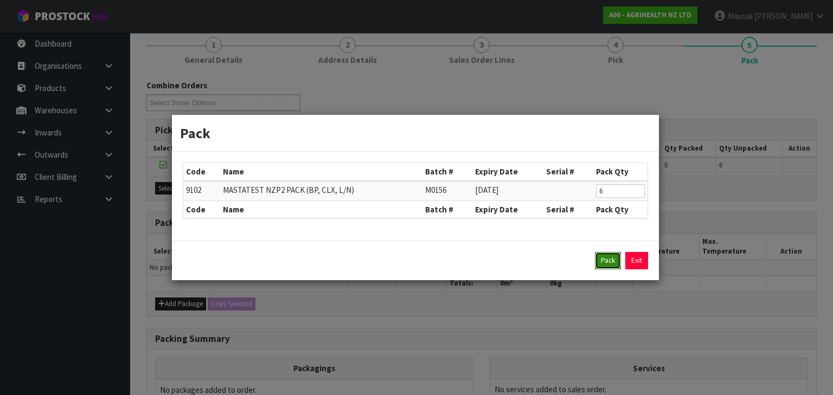
click at [603, 254] on button "Pack" at bounding box center [608, 260] width 26 height 17
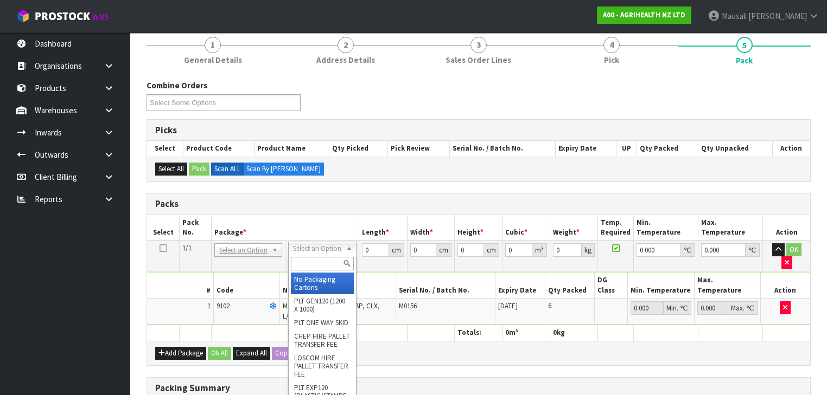
drag, startPoint x: 327, startPoint y: 276, endPoint x: 342, endPoint y: 265, distance: 18.2
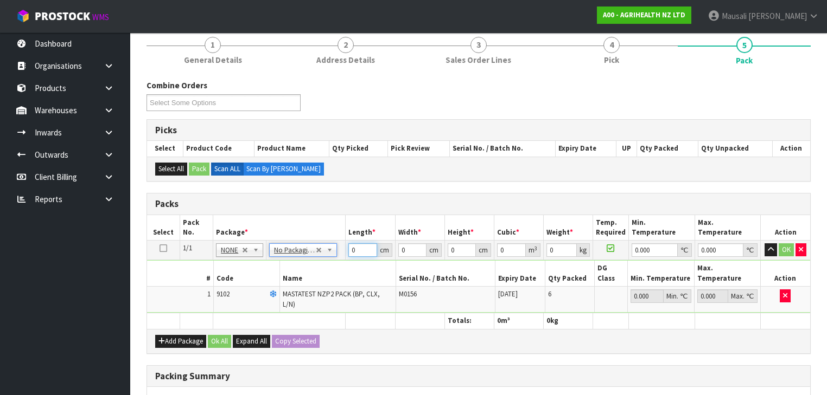
drag, startPoint x: 359, startPoint y: 250, endPoint x: 334, endPoint y: 254, distance: 24.9
click at [338, 256] on tr "1/1 NONE 007-001 007-002 007-004 007-009 007-013 007-014 007-015 007-017 007-01…" at bounding box center [478, 251] width 663 height 20
click at [227, 335] on button "Ok All" at bounding box center [219, 341] width 23 height 13
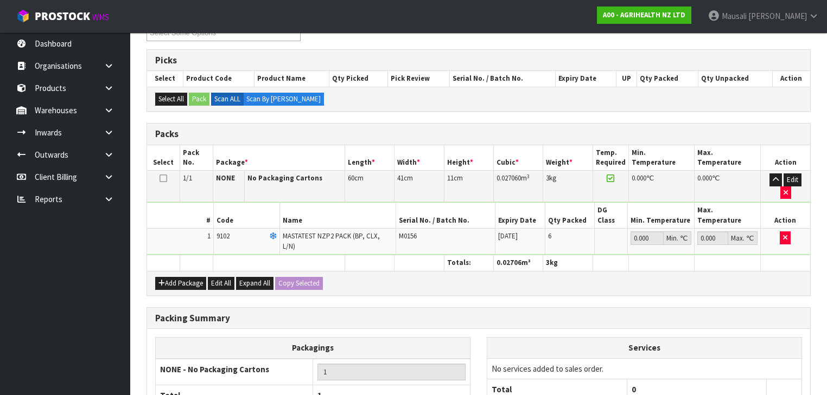
scroll to position [273, 0]
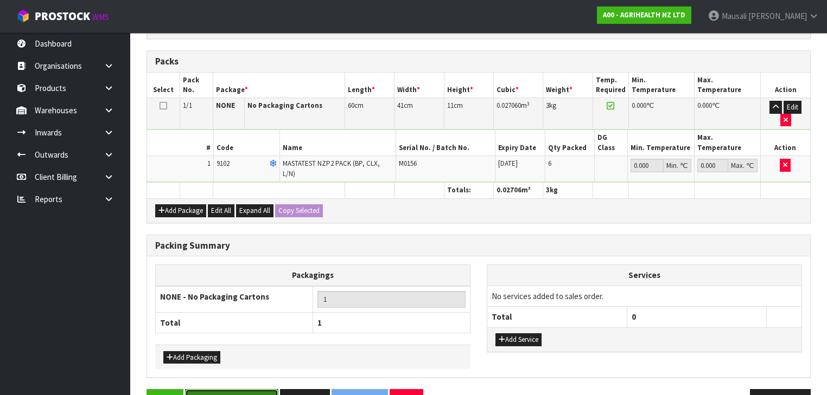
drag, startPoint x: 256, startPoint y: 366, endPoint x: 269, endPoint y: 367, distance: 12.5
click at [257, 390] on button "Save & Confirm Packs" at bounding box center [231, 401] width 93 height 23
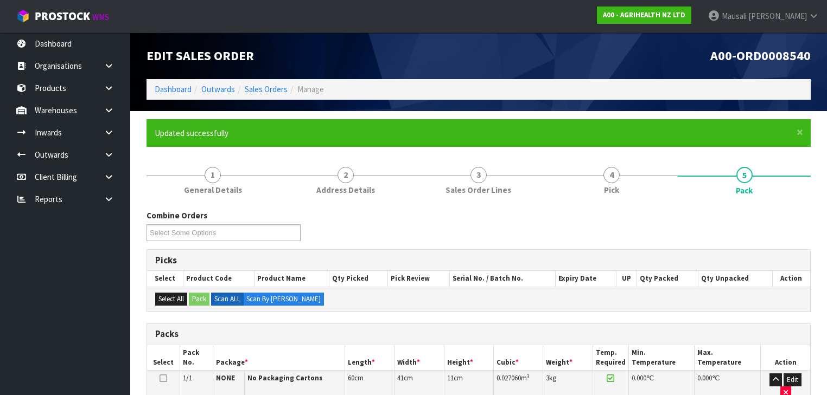
scroll to position [213, 0]
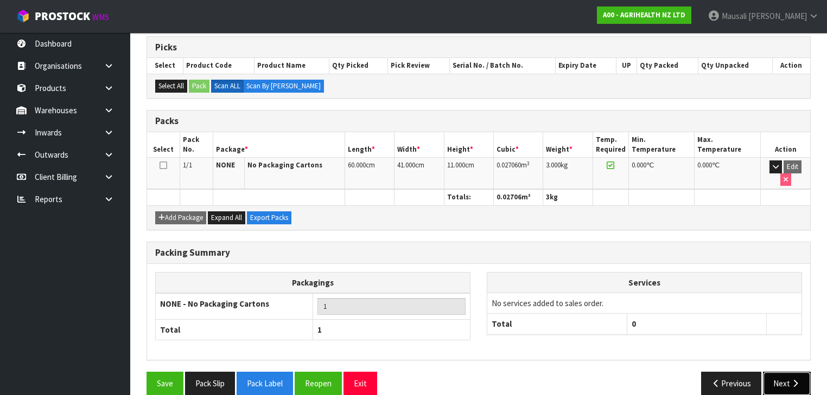
click at [776, 372] on button "Next" at bounding box center [787, 383] width 48 height 23
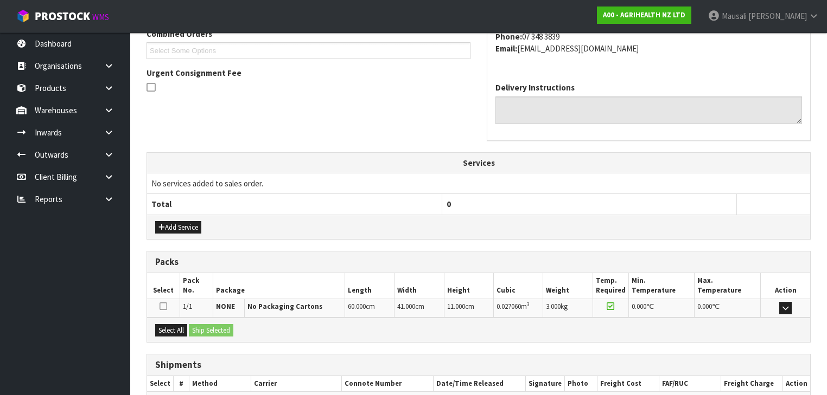
scroll to position [350, 0]
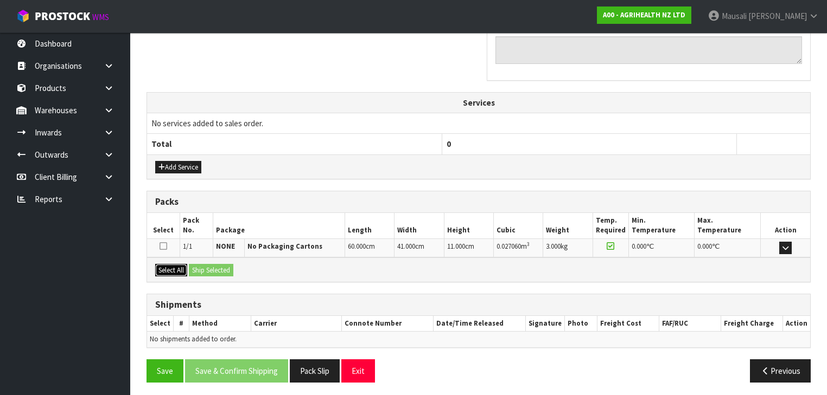
drag, startPoint x: 176, startPoint y: 266, endPoint x: 230, endPoint y: 269, distance: 54.3
click at [187, 266] on button "Select All" at bounding box center [171, 270] width 32 height 13
click at [229, 269] on button "Ship Selected" at bounding box center [211, 270] width 44 height 13
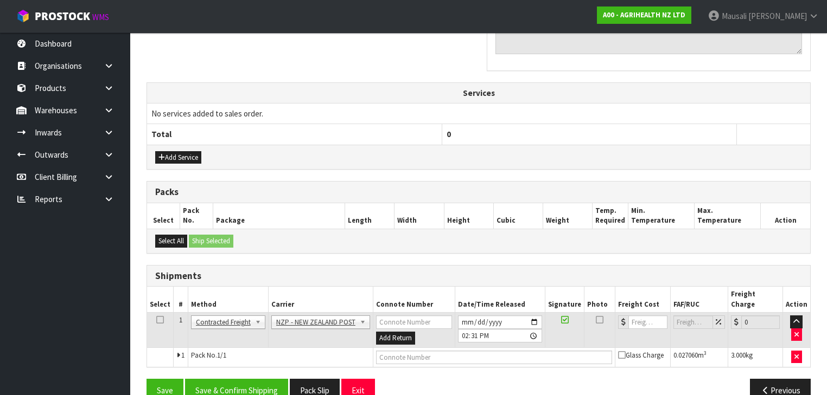
scroll to position [369, 0]
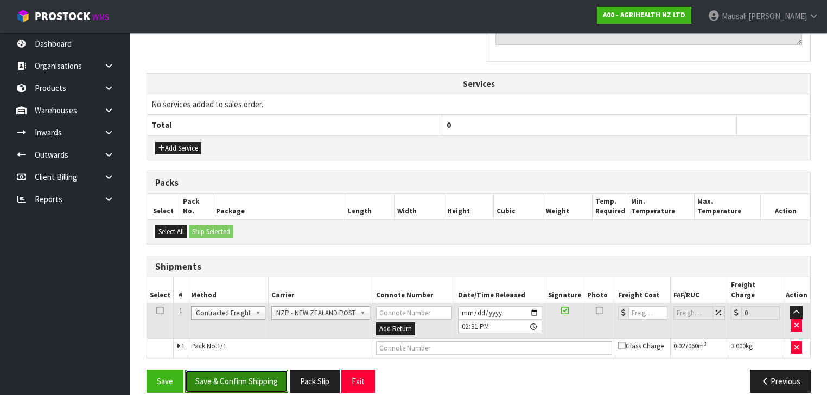
click at [269, 370] on button "Save & Confirm Shipping" at bounding box center [236, 381] width 103 height 23
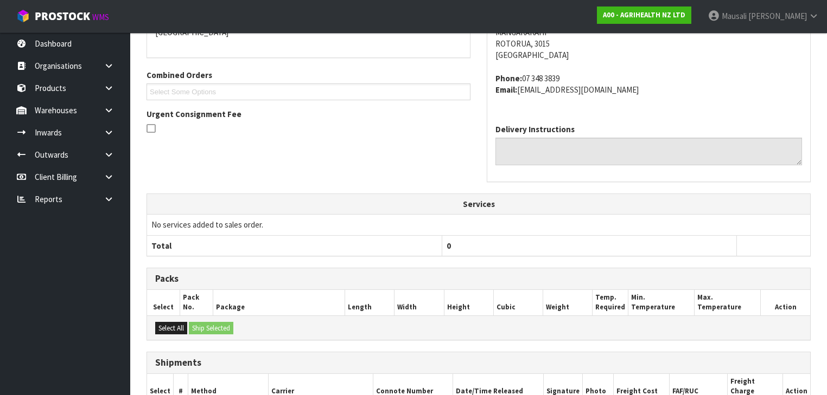
scroll to position [355, 0]
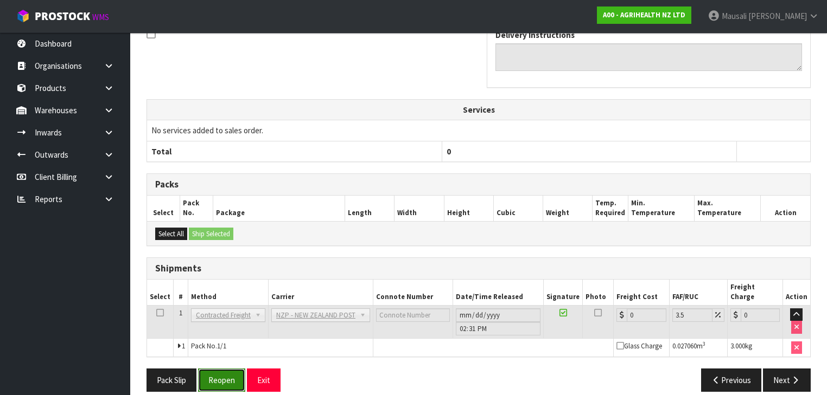
click at [226, 375] on button "Reopen" at bounding box center [221, 380] width 47 height 23
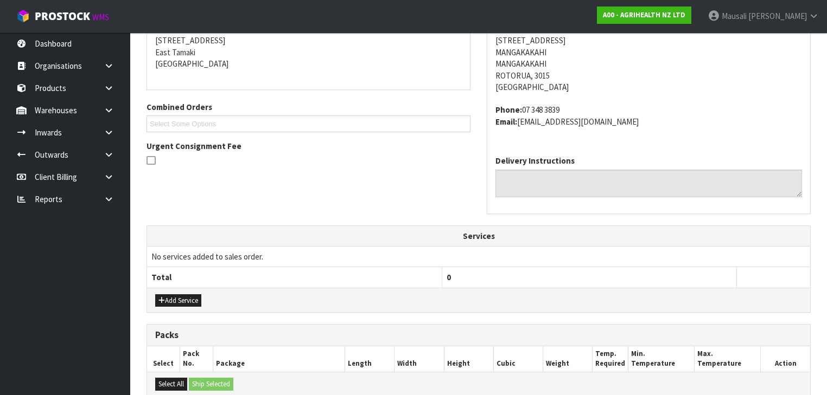
scroll to position [380, 0]
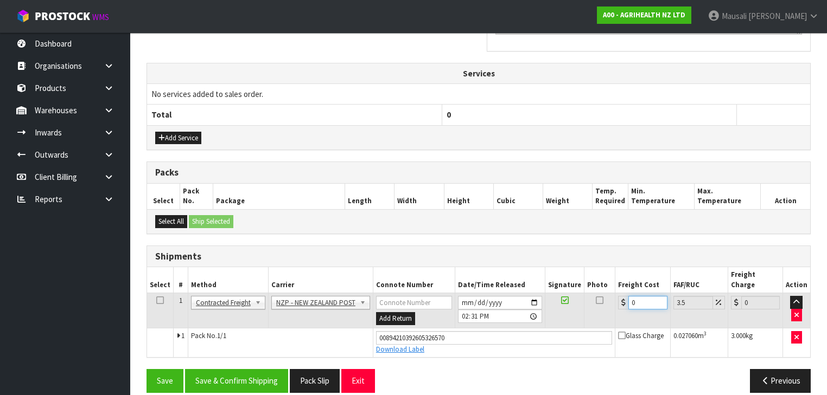
drag, startPoint x: 640, startPoint y: 295, endPoint x: 616, endPoint y: 298, distance: 24.6
click at [616, 298] on td "0" at bounding box center [642, 310] width 55 height 35
click at [286, 369] on button "Save & Confirm Shipping" at bounding box center [236, 380] width 103 height 23
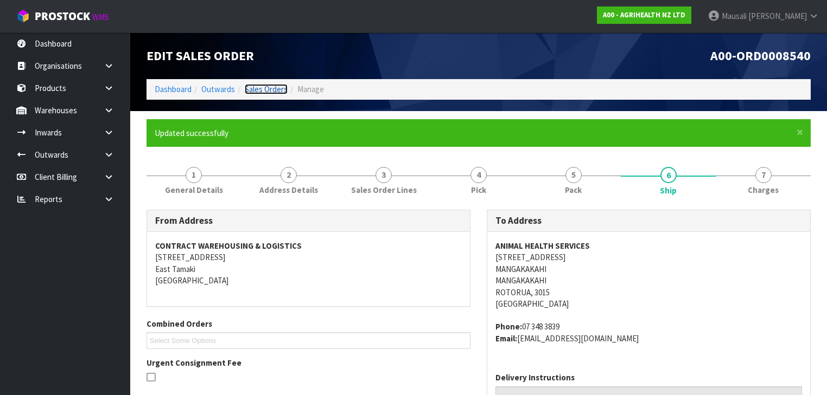
click at [265, 89] on link "Sales Orders" at bounding box center [266, 89] width 43 height 10
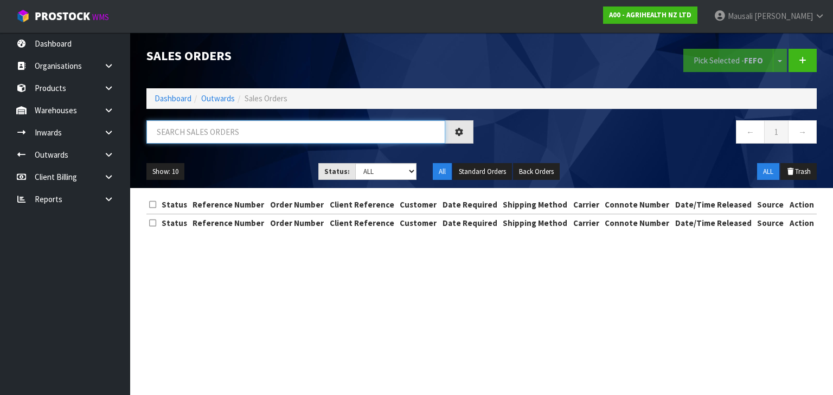
click at [189, 138] on input "text" at bounding box center [295, 131] width 299 height 23
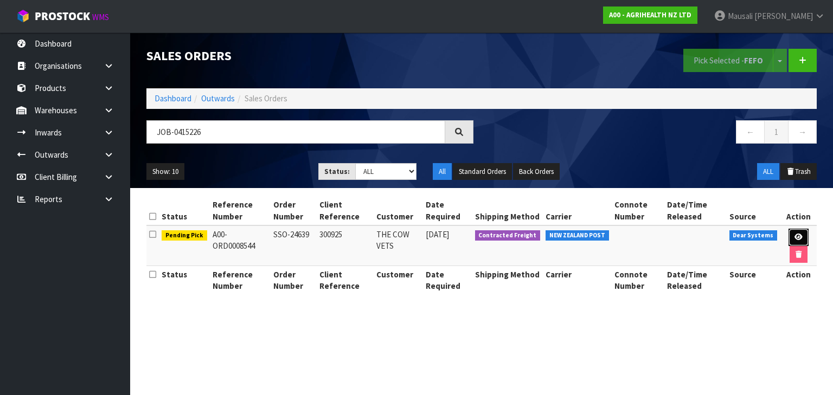
click at [800, 234] on icon at bounding box center [799, 237] width 8 height 7
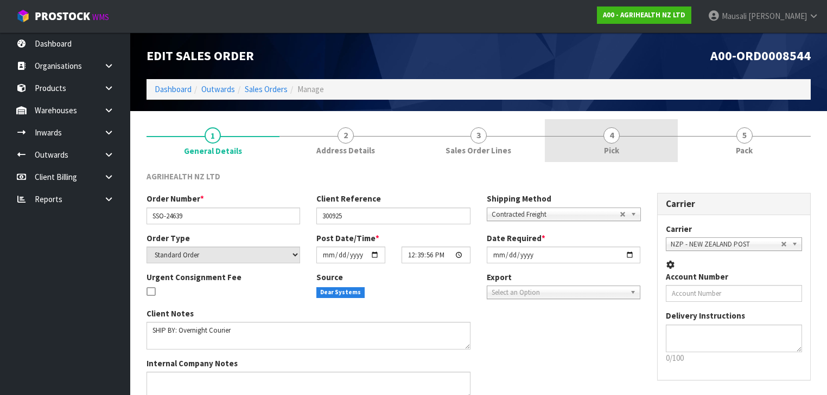
click at [627, 139] on link "4 Pick" at bounding box center [611, 140] width 133 height 43
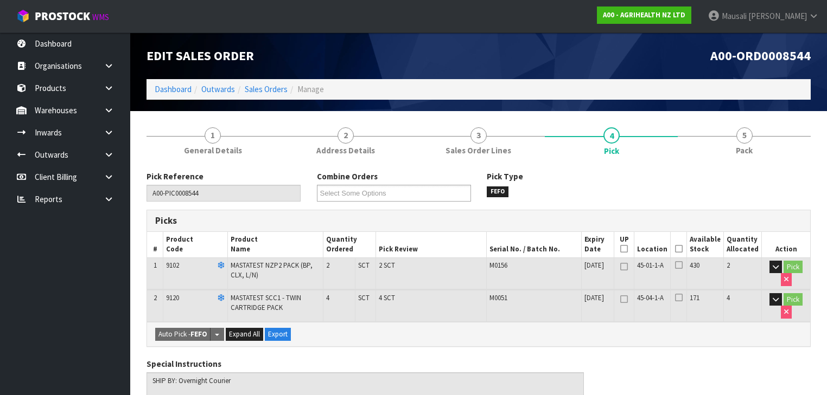
drag, startPoint x: 683, startPoint y: 247, endPoint x: 654, endPoint y: 273, distance: 38.8
click at [682, 249] on icon at bounding box center [679, 249] width 8 height 1
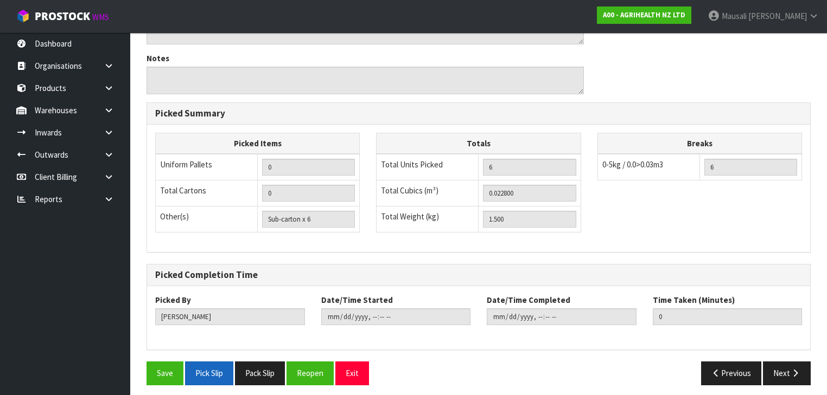
scroll to position [397, 0]
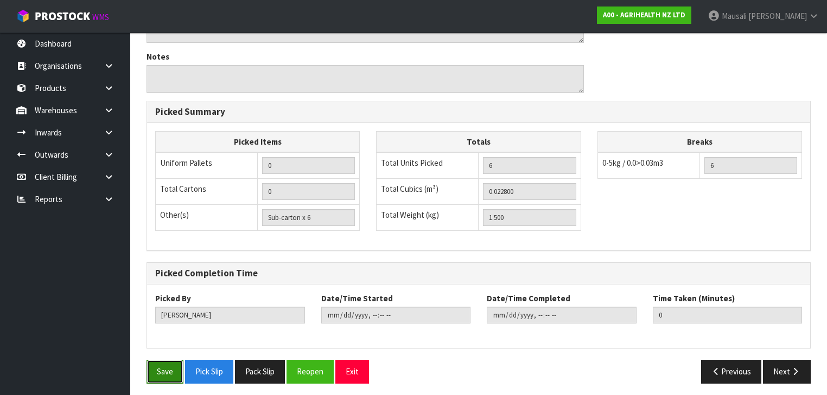
drag, startPoint x: 159, startPoint y: 367, endPoint x: 168, endPoint y: 365, distance: 8.9
click at [159, 367] on button "Save" at bounding box center [164, 371] width 37 height 23
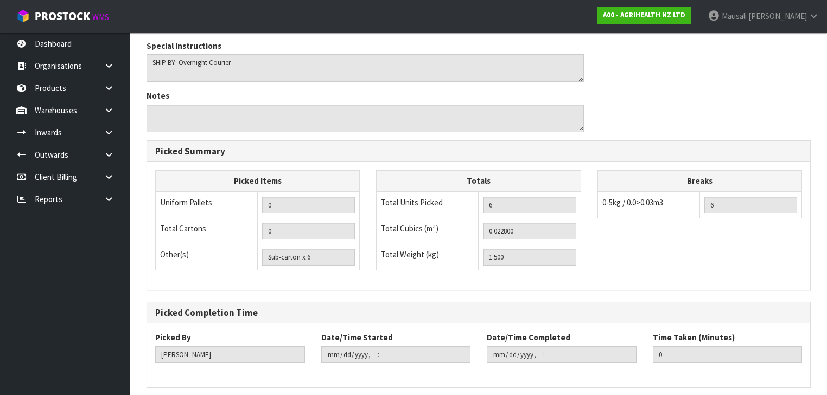
scroll to position [0, 0]
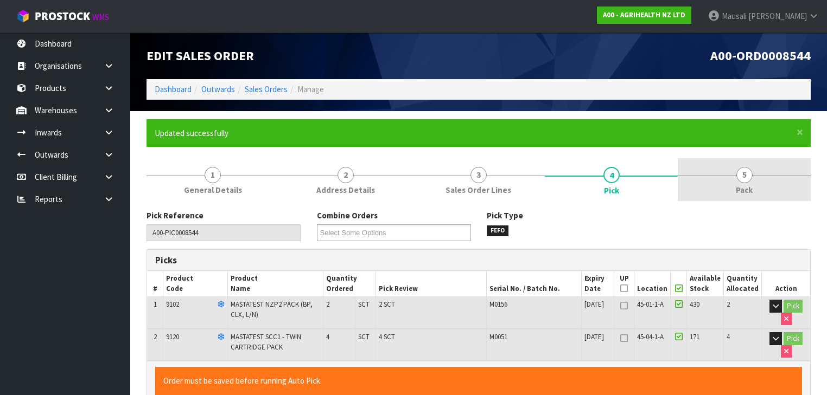
click at [730, 178] on link "5 Pack" at bounding box center [744, 179] width 133 height 43
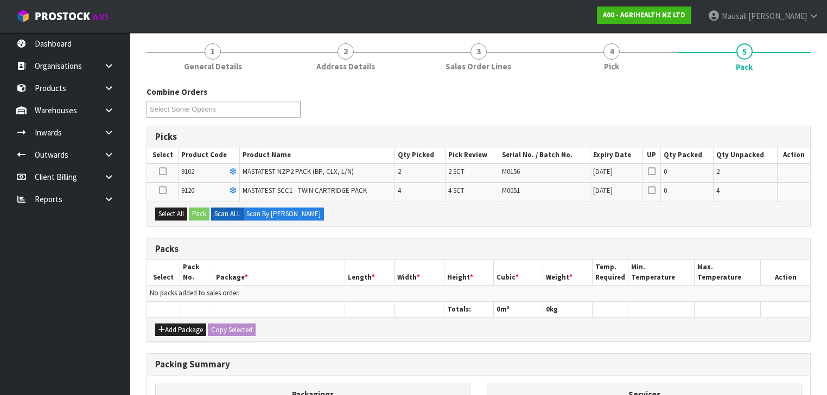
scroll to position [174, 0]
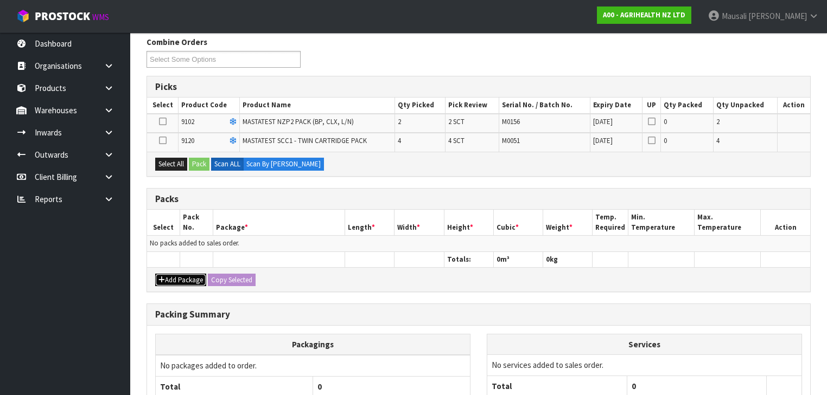
drag, startPoint x: 182, startPoint y: 276, endPoint x: 165, endPoint y: 253, distance: 29.1
click at [182, 275] on button "Add Package" at bounding box center [180, 280] width 51 height 13
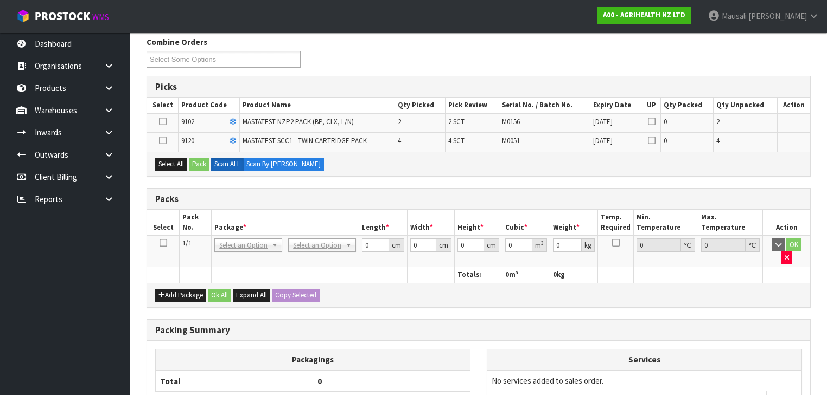
click at [163, 243] on icon at bounding box center [163, 243] width 8 height 1
click at [180, 163] on button "Select All" at bounding box center [171, 164] width 32 height 13
click at [199, 162] on button "Pack" at bounding box center [199, 164] width 21 height 13
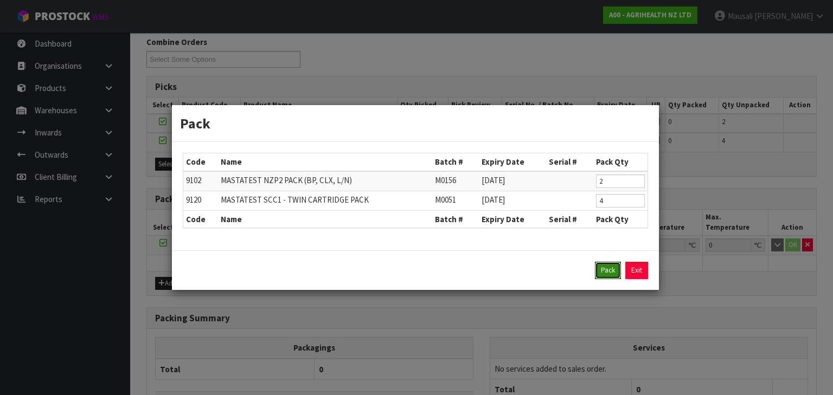
click at [604, 266] on button "Pack" at bounding box center [608, 270] width 26 height 17
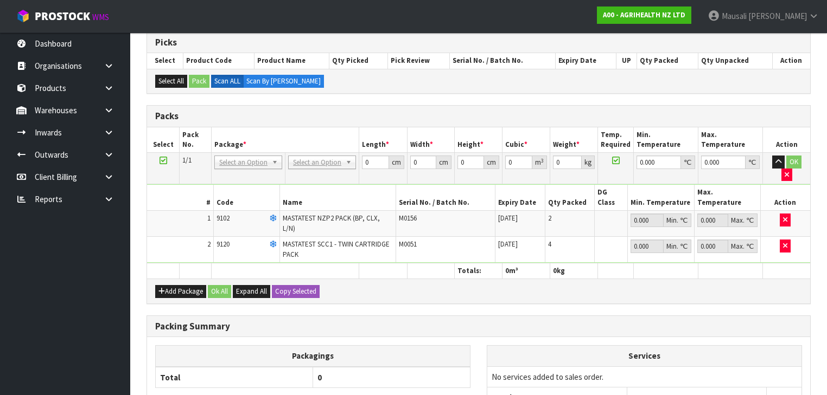
scroll to position [260, 0]
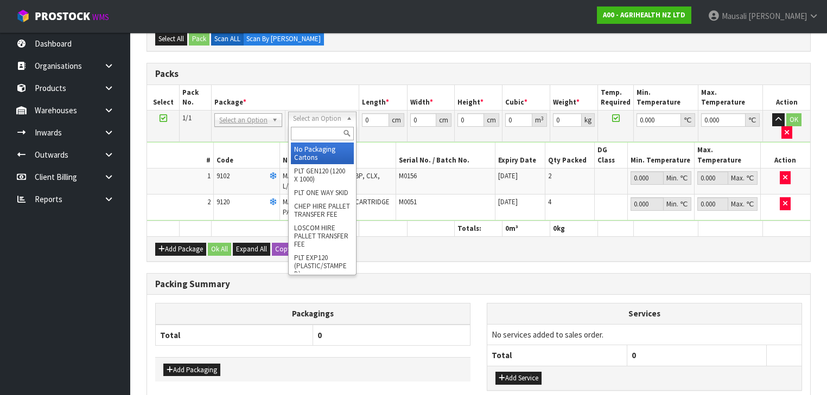
click at [303, 132] on input "text" at bounding box center [322, 134] width 62 height 14
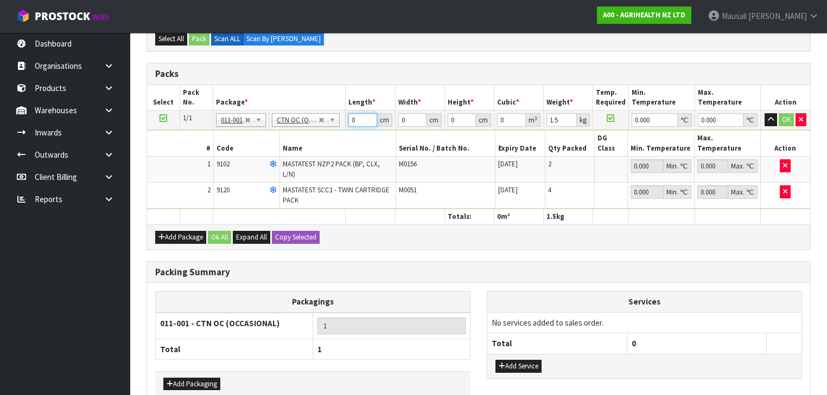
drag, startPoint x: 361, startPoint y: 118, endPoint x: 336, endPoint y: 123, distance: 25.4
click at [336, 123] on tr "1/1 NONE 007-001 007-002 007-004 007-009 007-013 007-014 007-015 007-017 007-01…" at bounding box center [478, 121] width 663 height 20
click at [221, 231] on button "Ok All" at bounding box center [219, 237] width 23 height 13
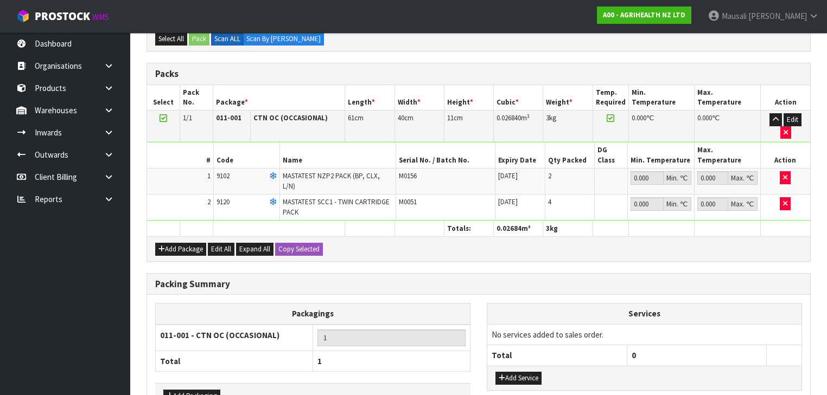
scroll to position [299, 0]
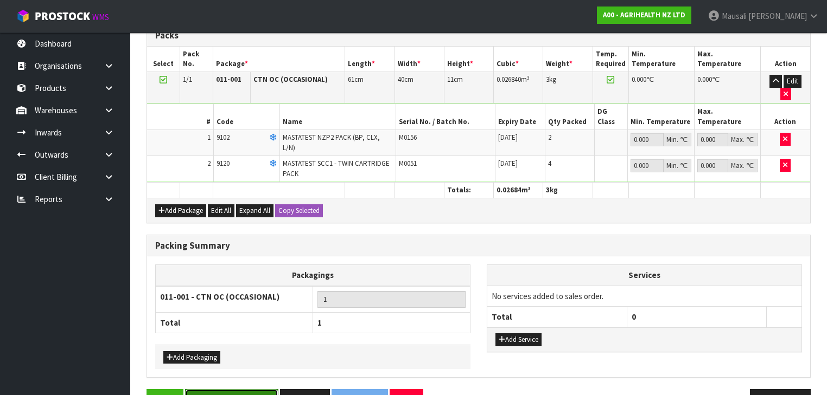
click at [256, 390] on button "Save & Confirm Packs" at bounding box center [231, 401] width 93 height 23
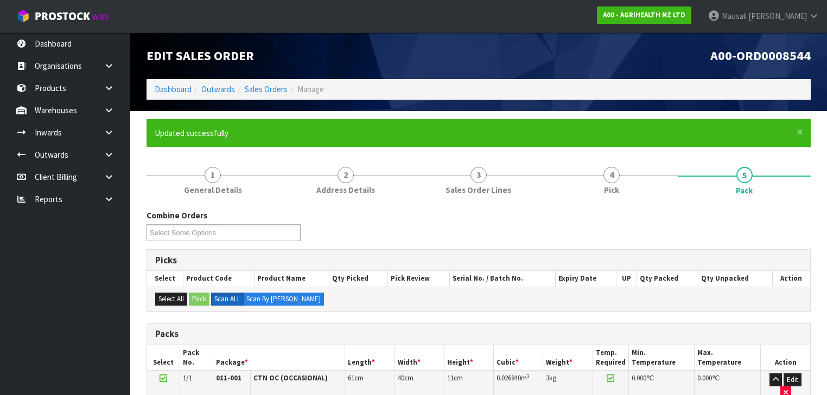
scroll to position [213, 0]
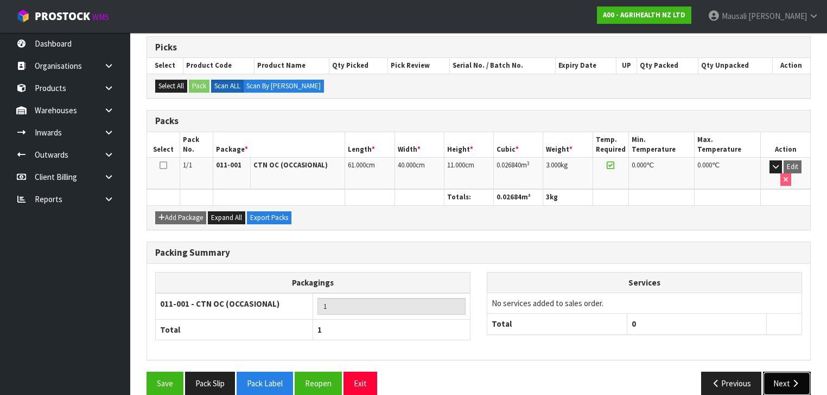
click at [788, 372] on button "Next" at bounding box center [787, 383] width 48 height 23
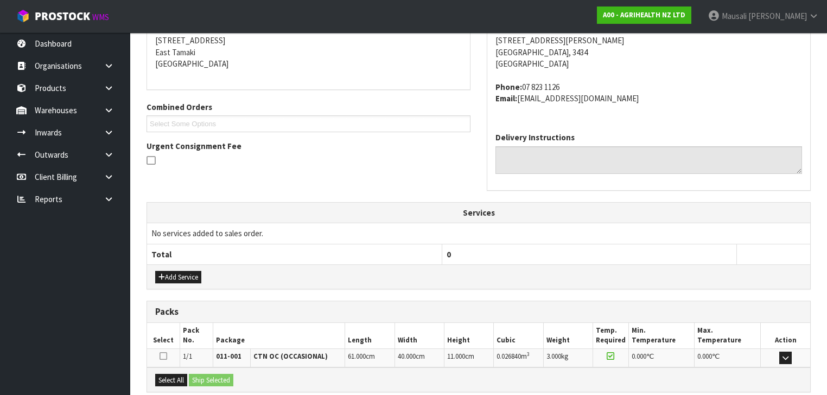
scroll to position [328, 0]
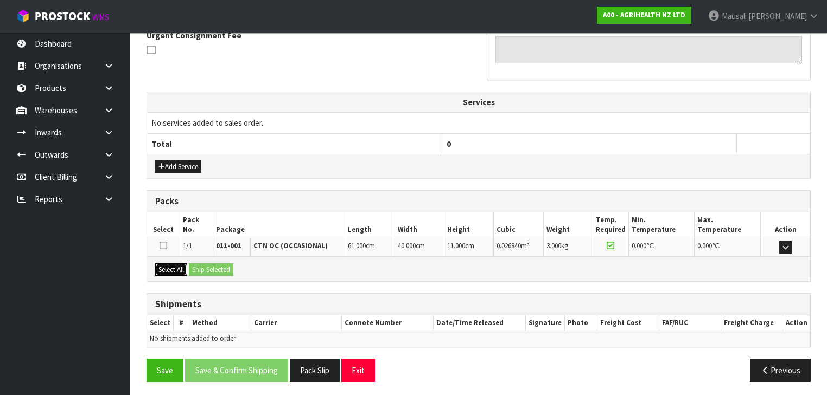
click at [171, 266] on button "Select All" at bounding box center [171, 270] width 32 height 13
click at [210, 268] on button "Ship Selected" at bounding box center [211, 270] width 44 height 13
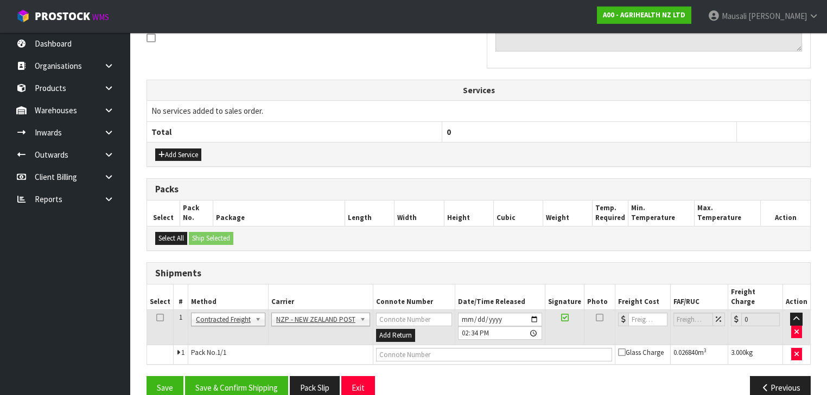
scroll to position [347, 0]
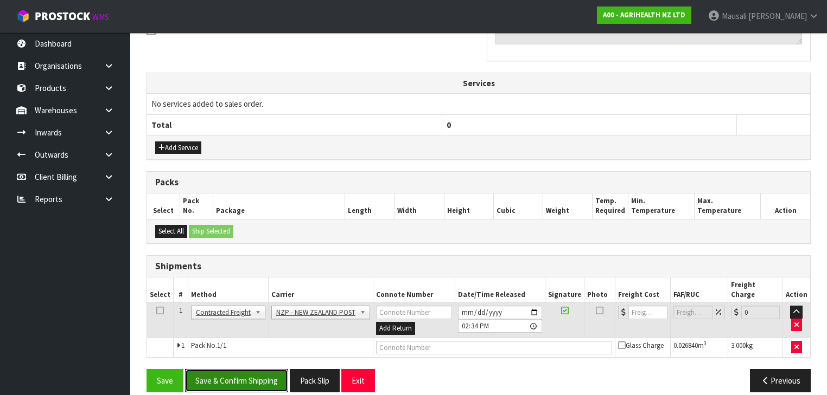
drag, startPoint x: 267, startPoint y: 360, endPoint x: 380, endPoint y: 322, distance: 119.2
click at [267, 369] on button "Save & Confirm Shipping" at bounding box center [236, 380] width 103 height 23
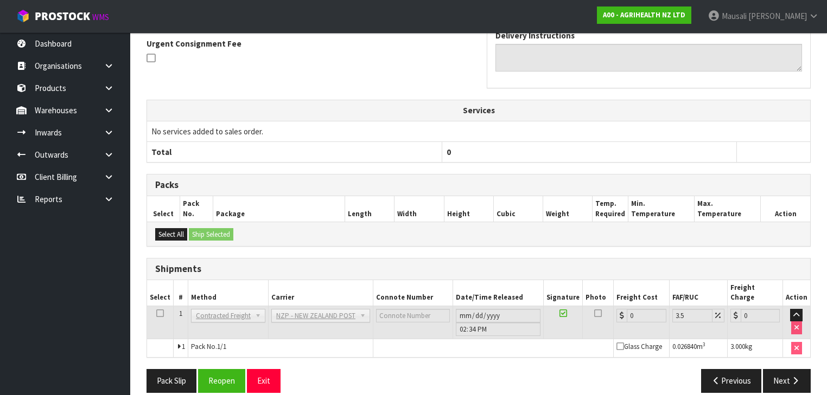
scroll to position [332, 0]
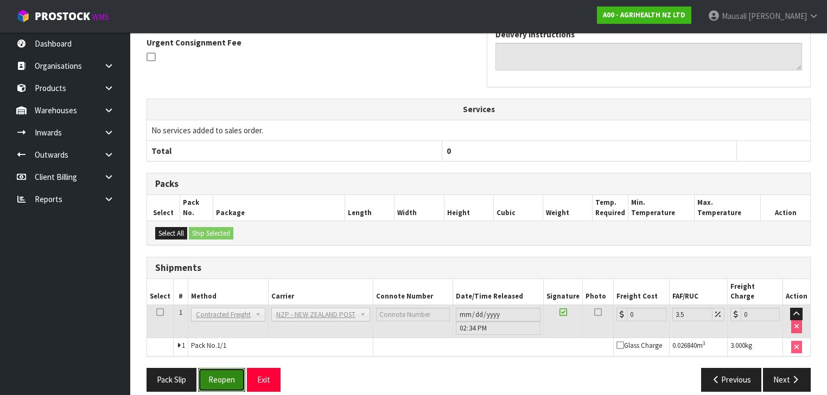
drag, startPoint x: 224, startPoint y: 363, endPoint x: 228, endPoint y: 359, distance: 5.8
click at [224, 368] on button "Reopen" at bounding box center [221, 379] width 47 height 23
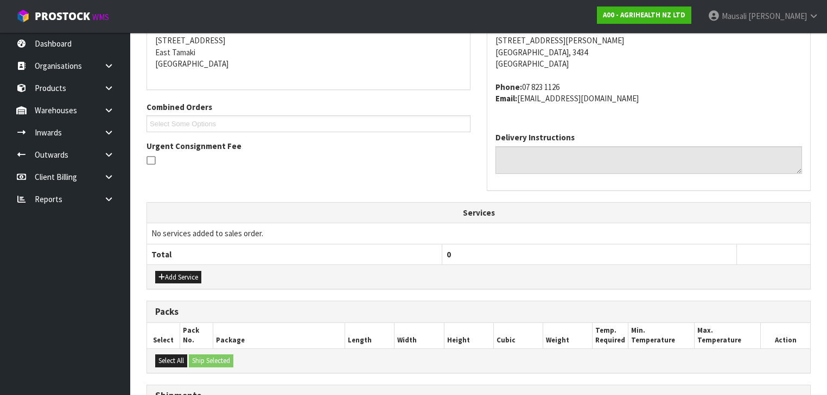
scroll to position [347, 0]
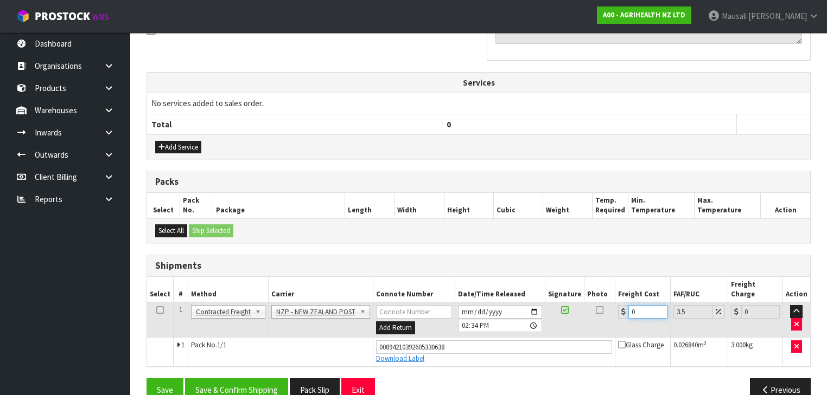
drag, startPoint x: 638, startPoint y: 302, endPoint x: 617, endPoint y: 317, distance: 25.6
click at [617, 317] on td "0" at bounding box center [642, 320] width 55 height 35
click at [265, 379] on button "Save & Confirm Shipping" at bounding box center [236, 390] width 103 height 23
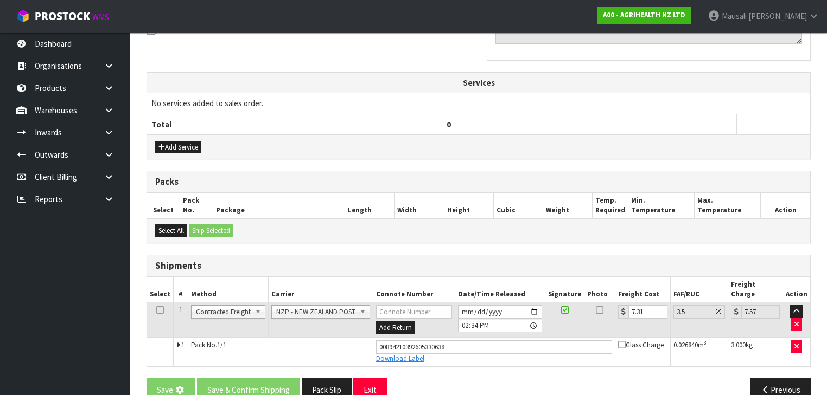
scroll to position [0, 0]
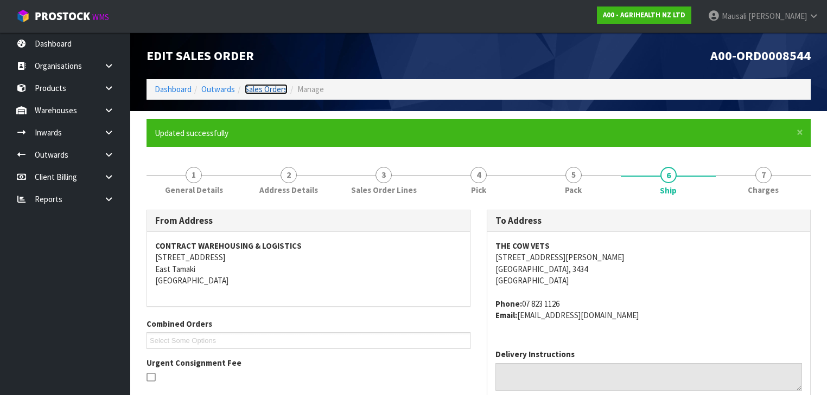
click at [268, 90] on link "Sales Orders" at bounding box center [266, 89] width 43 height 10
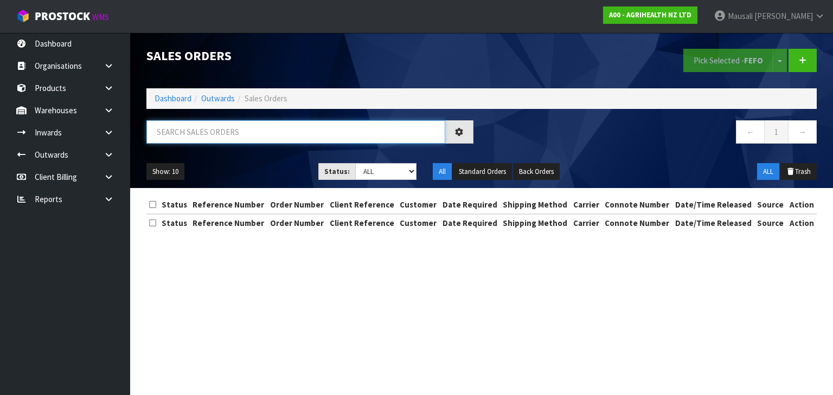
click at [178, 129] on input "text" at bounding box center [295, 131] width 299 height 23
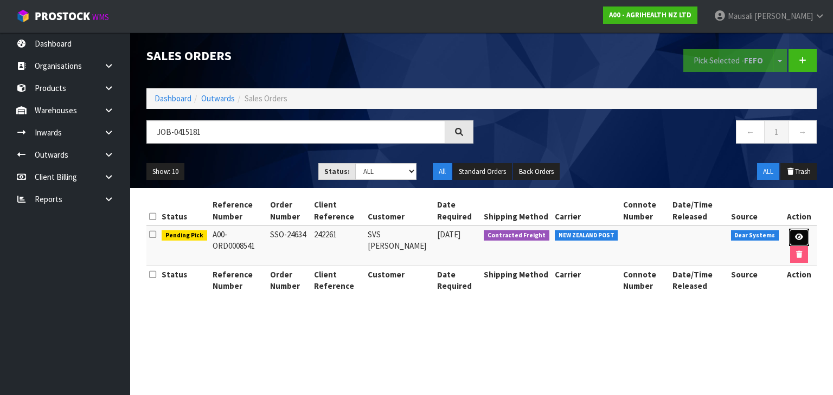
click at [797, 232] on link at bounding box center [799, 237] width 20 height 17
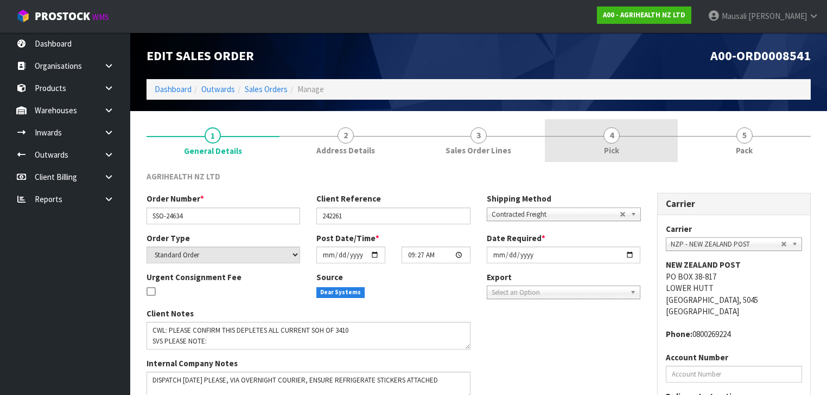
click at [605, 148] on span "Pick" at bounding box center [611, 150] width 15 height 11
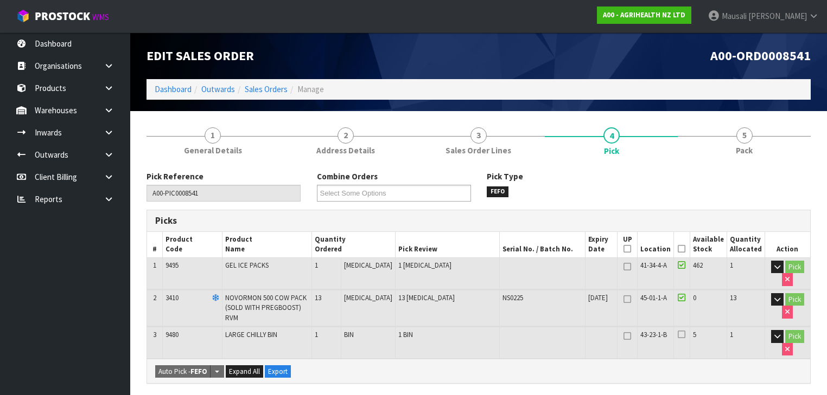
click at [683, 249] on icon at bounding box center [682, 249] width 8 height 1
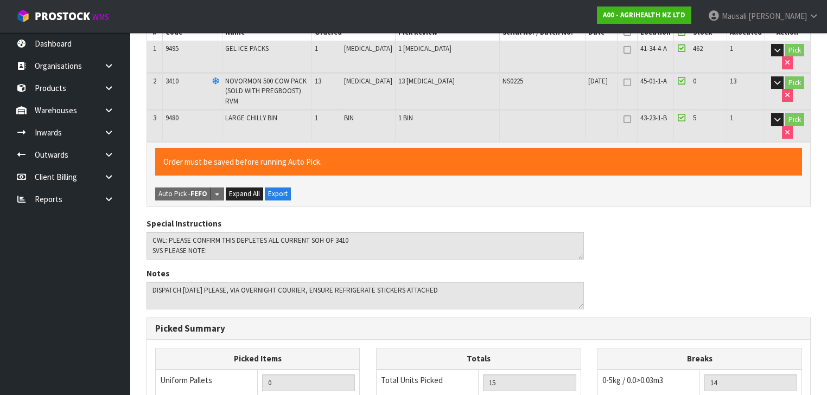
scroll to position [434, 0]
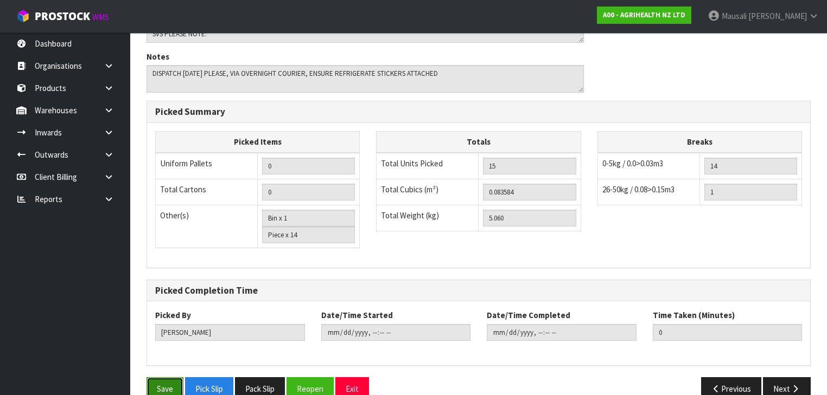
drag, startPoint x: 161, startPoint y: 378, endPoint x: 187, endPoint y: 372, distance: 26.7
click at [162, 378] on button "Save" at bounding box center [164, 389] width 37 height 23
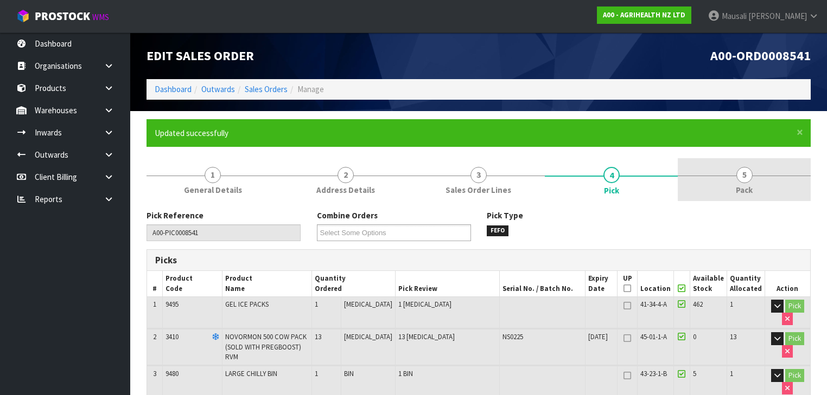
click at [745, 178] on span "5" at bounding box center [744, 175] width 16 height 16
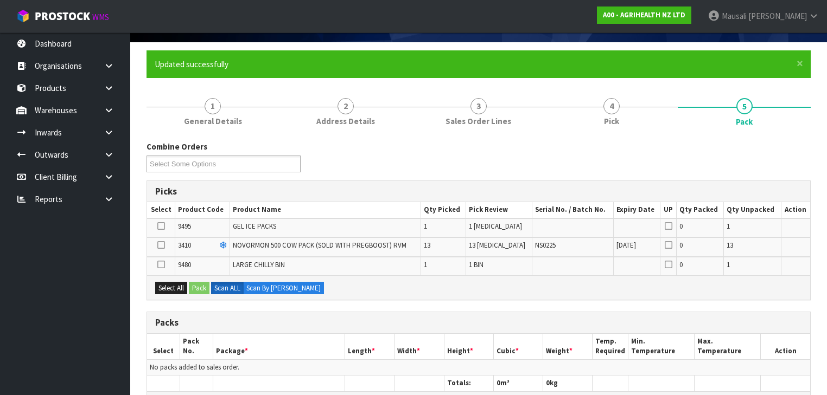
scroll to position [130, 0]
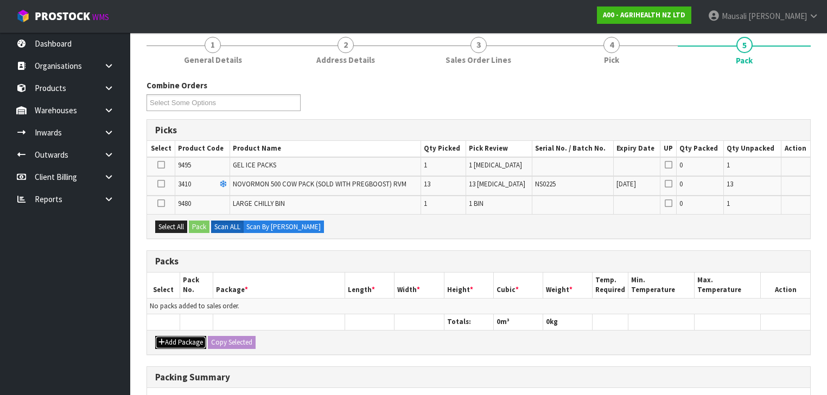
click at [188, 336] on button "Add Package" at bounding box center [180, 342] width 51 height 13
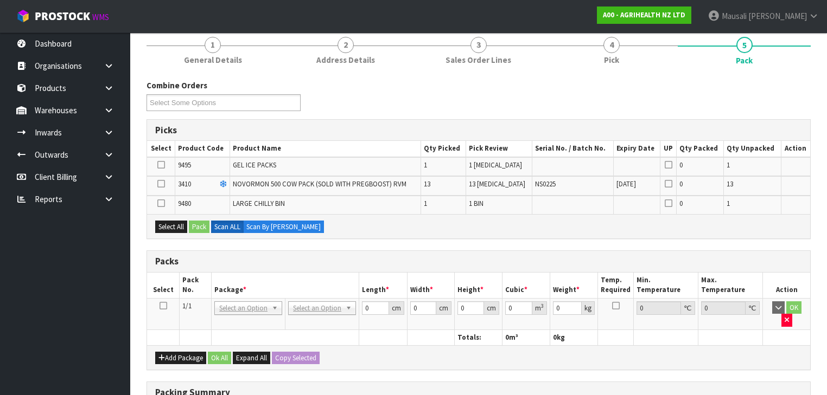
click at [162, 306] on icon at bounding box center [163, 306] width 8 height 1
click at [170, 224] on button "Select All" at bounding box center [171, 227] width 32 height 13
click at [197, 225] on button "Pack" at bounding box center [199, 227] width 21 height 13
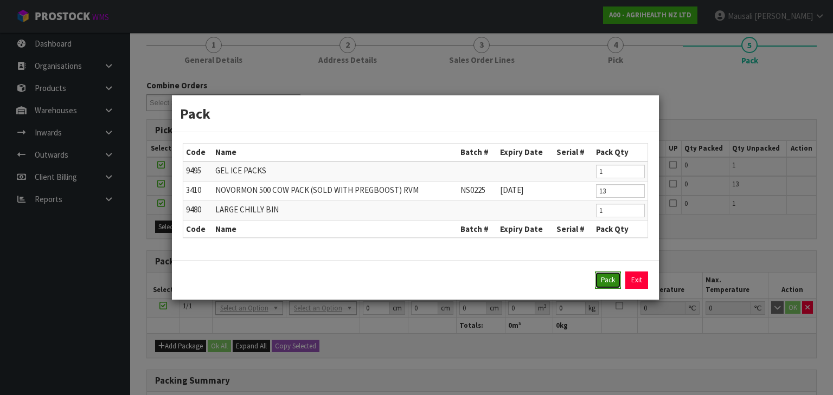
click at [598, 282] on button "Pack" at bounding box center [608, 280] width 26 height 17
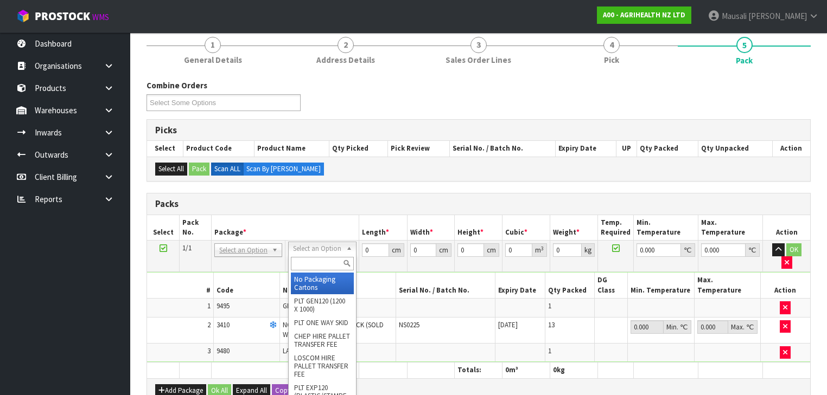
click at [320, 263] on input "text" at bounding box center [322, 264] width 62 height 14
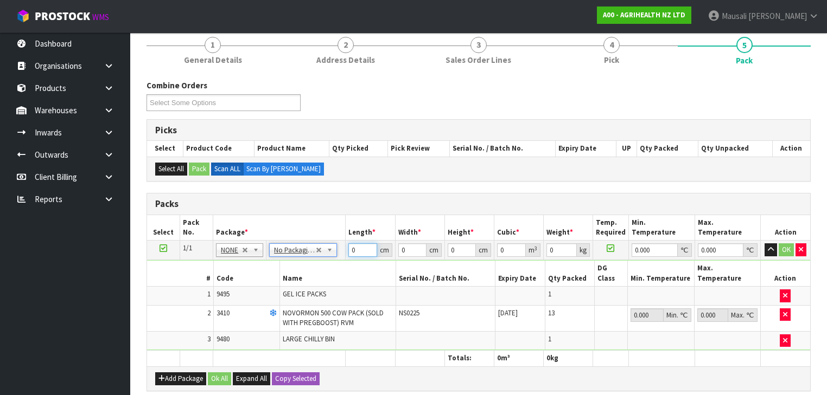
drag, startPoint x: 360, startPoint y: 249, endPoint x: 317, endPoint y: 259, distance: 44.6
click at [319, 260] on tbody "1/1 NONE 007-001 007-002 007-004 007-009 007-013 007-014 007-015 007-017 007-01…" at bounding box center [478, 296] width 663 height 110
click at [224, 373] on button "Ok All" at bounding box center [219, 379] width 23 height 13
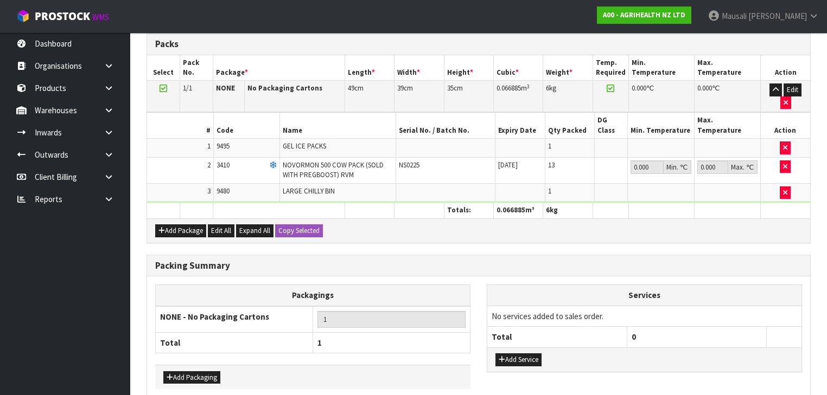
scroll to position [316, 0]
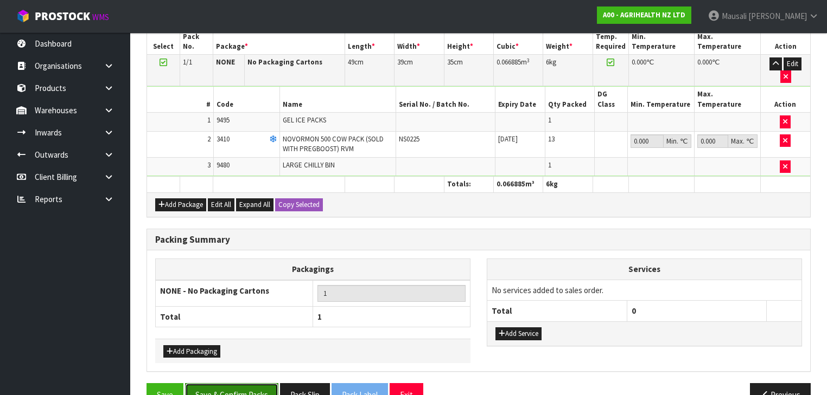
drag, startPoint x: 243, startPoint y: 367, endPoint x: 253, endPoint y: 367, distance: 9.8
click at [242, 384] on button "Save & Confirm Packs" at bounding box center [231, 395] width 93 height 23
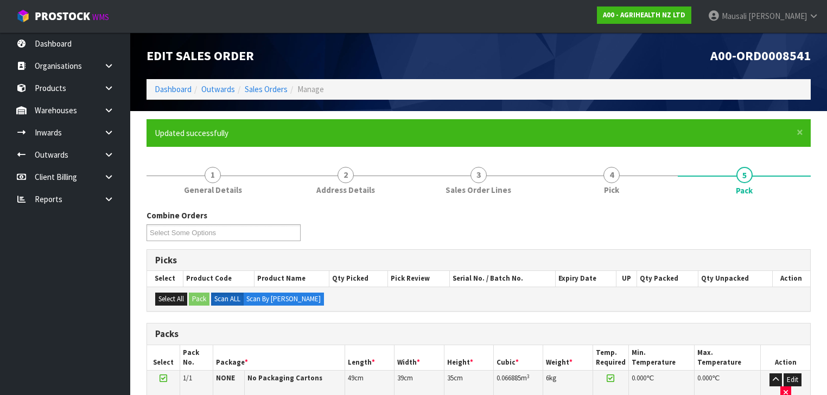
scroll to position [213, 0]
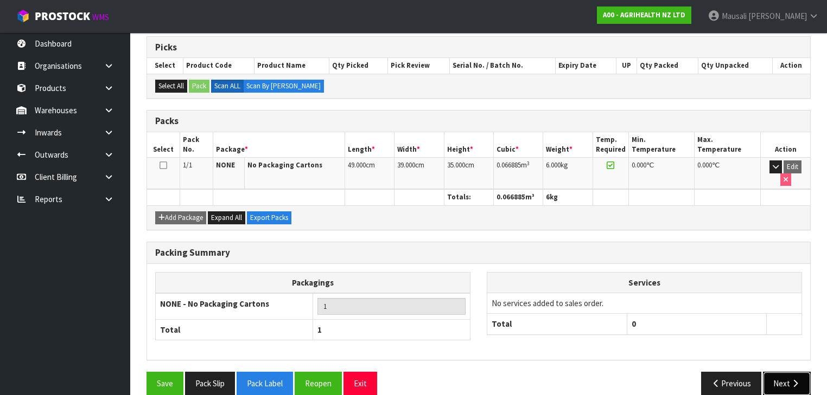
click at [787, 372] on button "Next" at bounding box center [787, 383] width 48 height 23
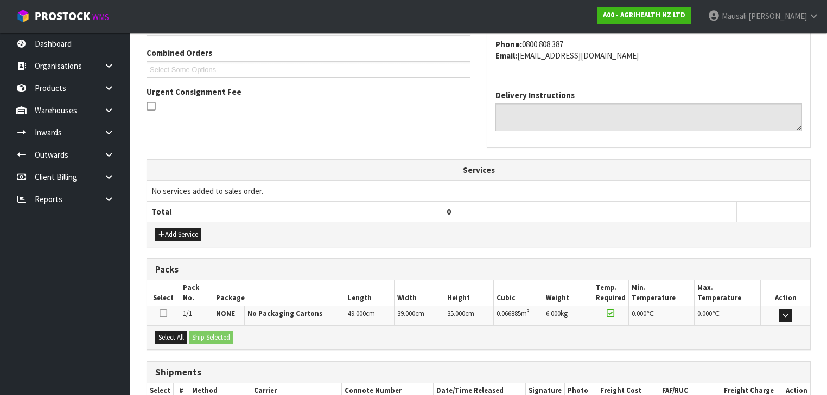
scroll to position [339, 0]
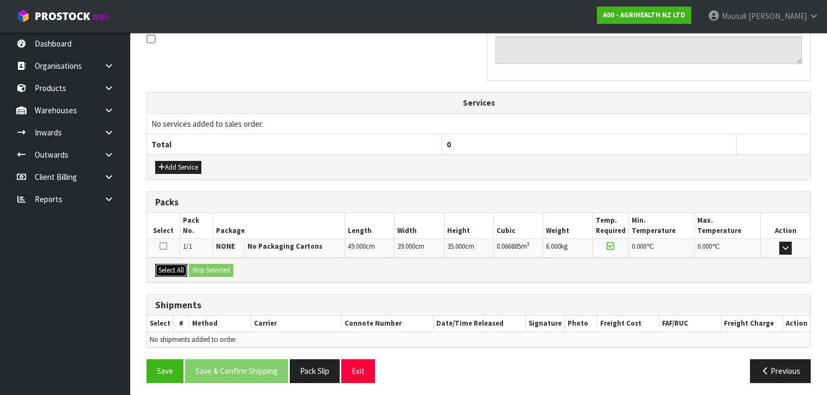
drag, startPoint x: 171, startPoint y: 269, endPoint x: 196, endPoint y: 268, distance: 25.0
click at [175, 269] on button "Select All" at bounding box center [171, 270] width 32 height 13
click at [197, 267] on button "Ship Selected" at bounding box center [211, 270] width 44 height 13
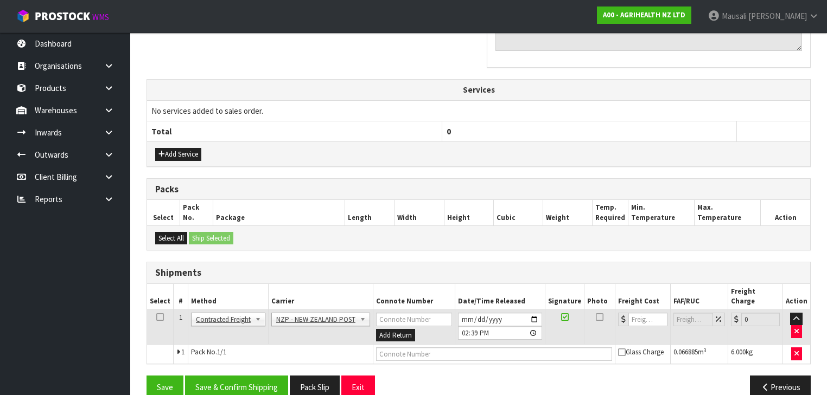
scroll to position [358, 0]
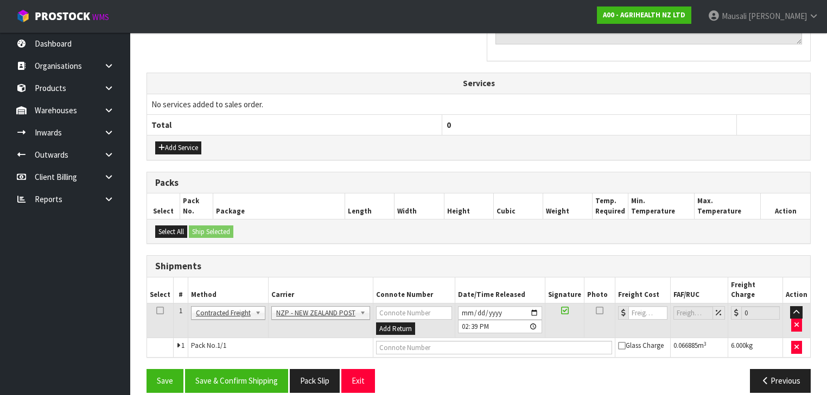
click at [258, 349] on div "From Address CONTRACT WAREHOUSING & LOGISTICS [STREET_ADDRESS] Combined Orders …" at bounding box center [478, 127] width 664 height 550
drag, startPoint x: 261, startPoint y: 363, endPoint x: 280, endPoint y: 358, distance: 19.7
click at [262, 369] on button "Save & Confirm Shipping" at bounding box center [236, 380] width 103 height 23
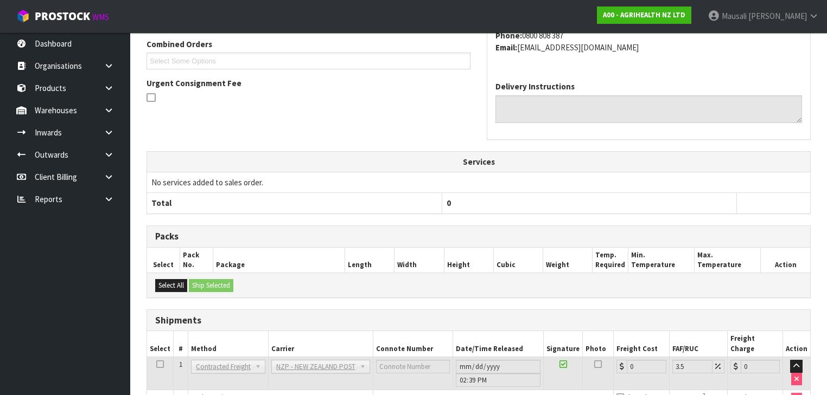
scroll to position [343, 0]
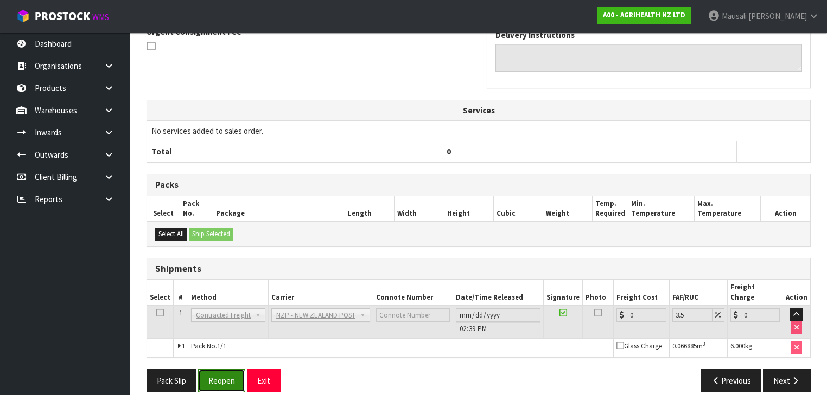
drag, startPoint x: 233, startPoint y: 368, endPoint x: 256, endPoint y: 362, distance: 23.4
click at [234, 369] on button "Reopen" at bounding box center [221, 380] width 47 height 23
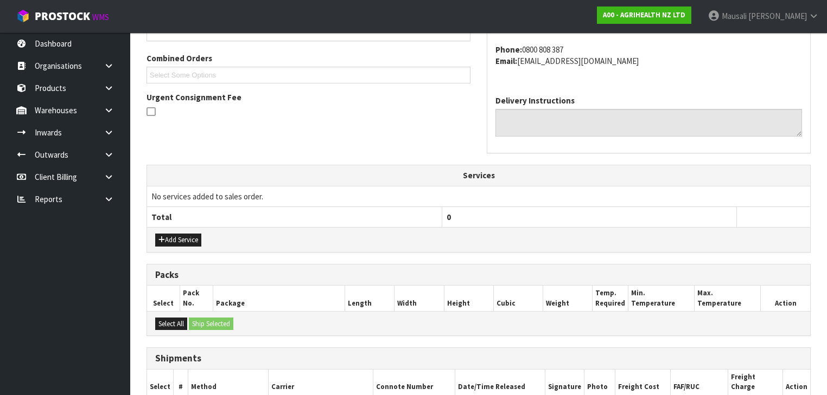
scroll to position [347, 0]
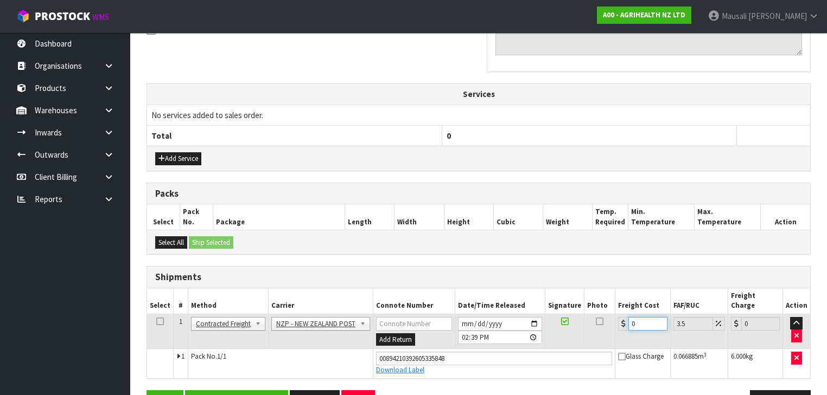
drag, startPoint x: 648, startPoint y: 311, endPoint x: 610, endPoint y: 326, distance: 40.0
click at [615, 326] on td "0" at bounding box center [642, 331] width 55 height 35
click at [266, 391] on button "Save & Confirm Shipping" at bounding box center [236, 402] width 103 height 23
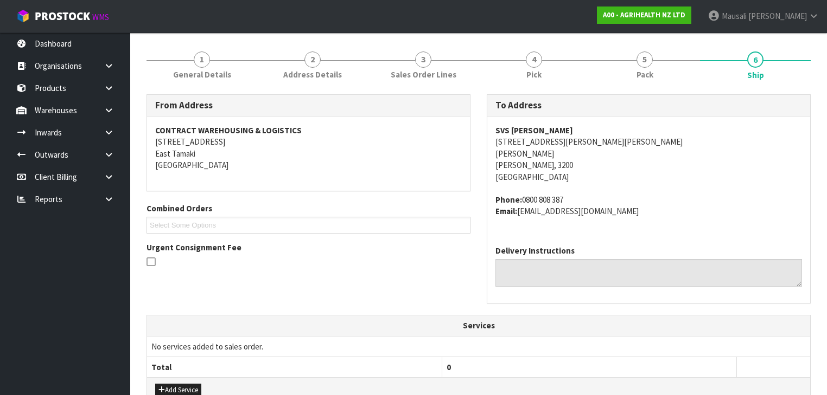
scroll to position [43, 0]
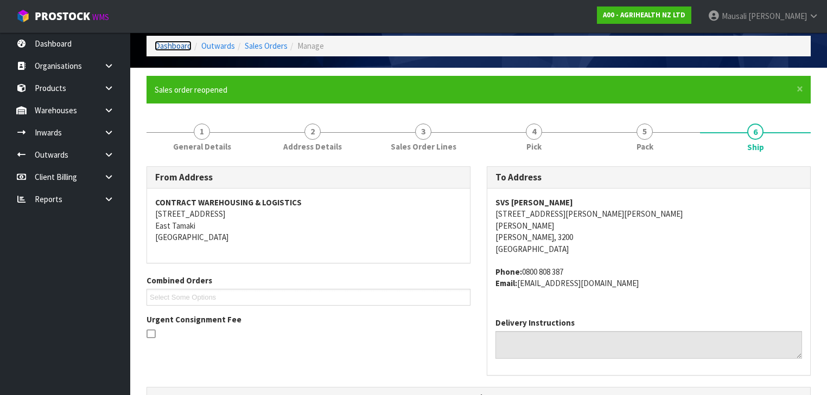
click at [169, 44] on link "Dashboard" at bounding box center [173, 46] width 37 height 10
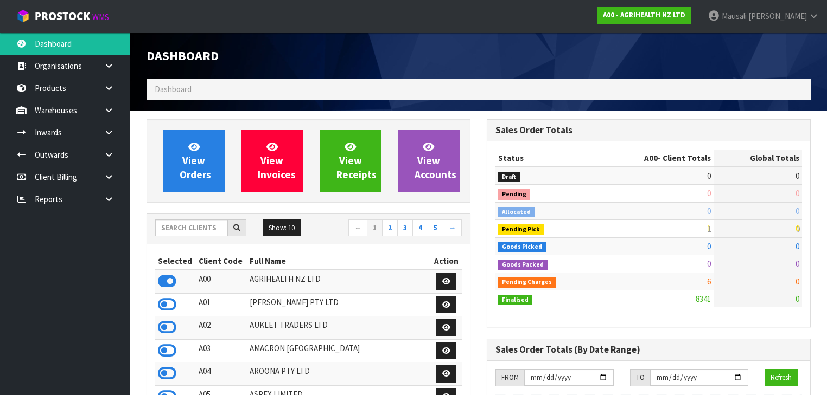
scroll to position [818, 340]
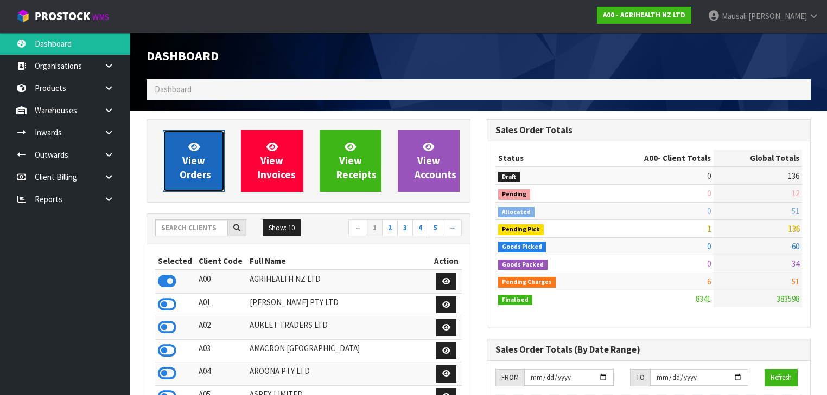
click at [198, 163] on span "View Orders" at bounding box center [195, 161] width 31 height 41
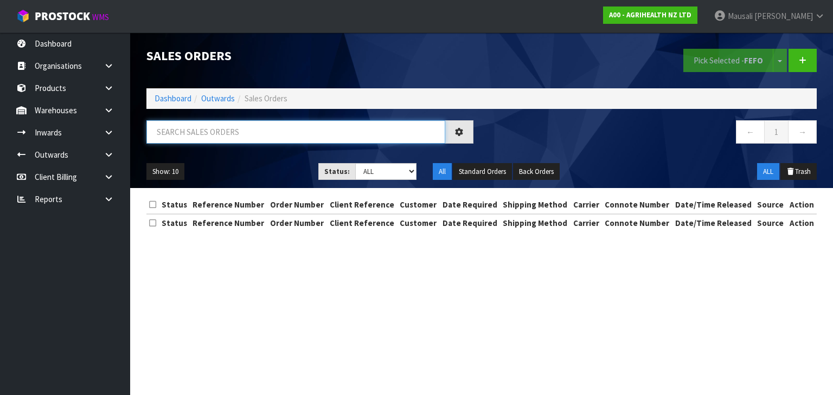
drag, startPoint x: 163, startPoint y: 138, endPoint x: 170, endPoint y: 135, distance: 7.8
click at [163, 137] on input "text" at bounding box center [295, 131] width 299 height 23
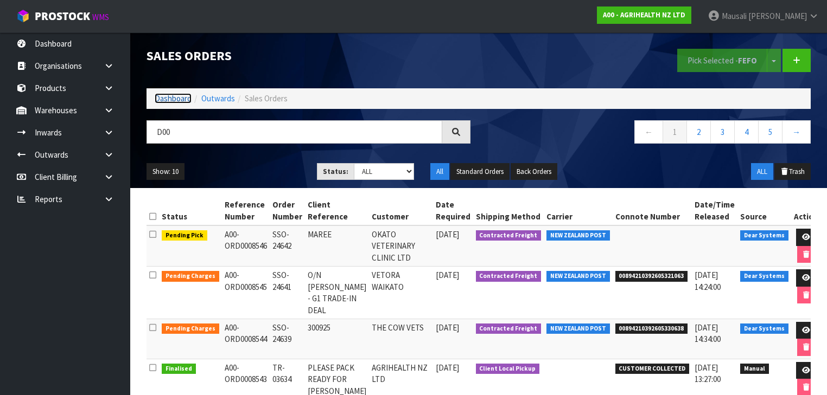
click at [173, 95] on link "Dashboard" at bounding box center [173, 98] width 37 height 10
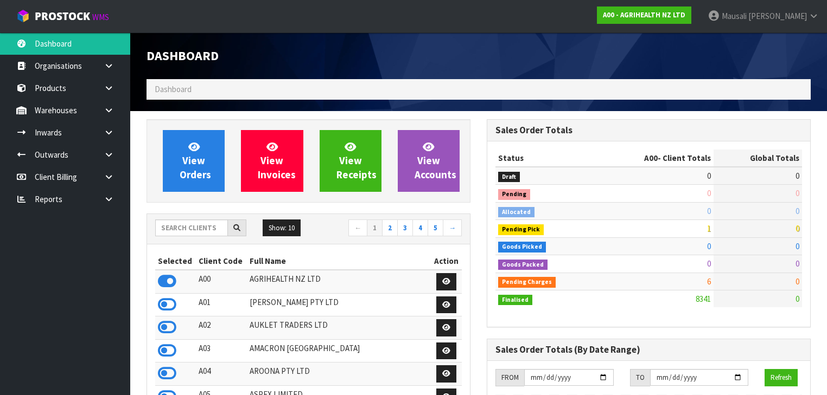
scroll to position [818, 340]
drag, startPoint x: 179, startPoint y: 228, endPoint x: 341, endPoint y: 220, distance: 161.9
click at [179, 229] on input "text" at bounding box center [191, 228] width 73 height 17
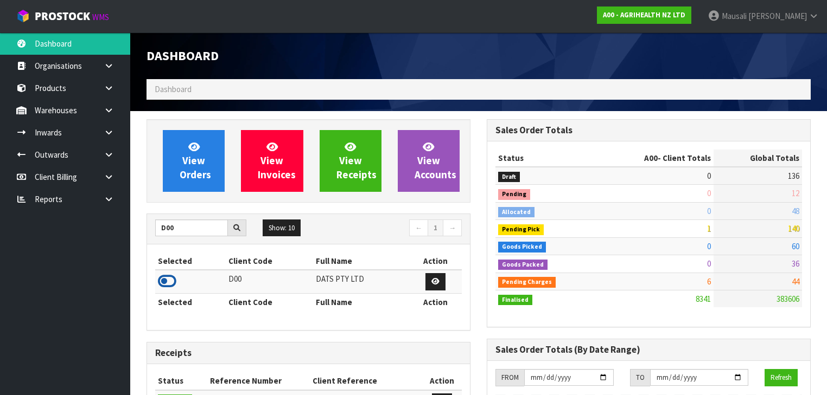
click at [170, 279] on icon at bounding box center [167, 281] width 18 height 16
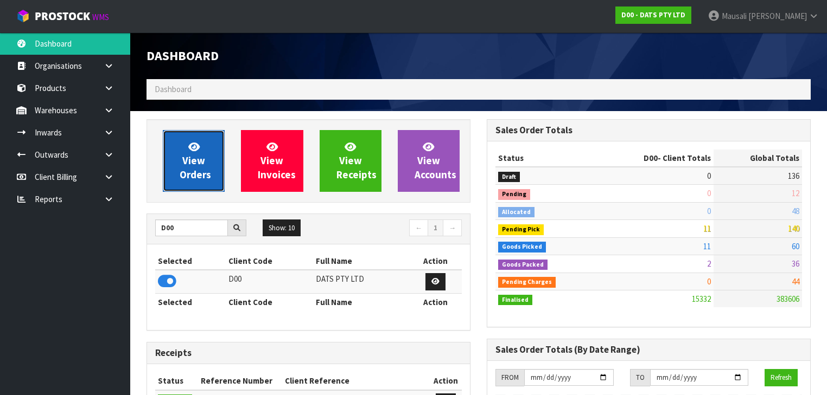
click at [180, 173] on span "View Orders" at bounding box center [195, 161] width 31 height 41
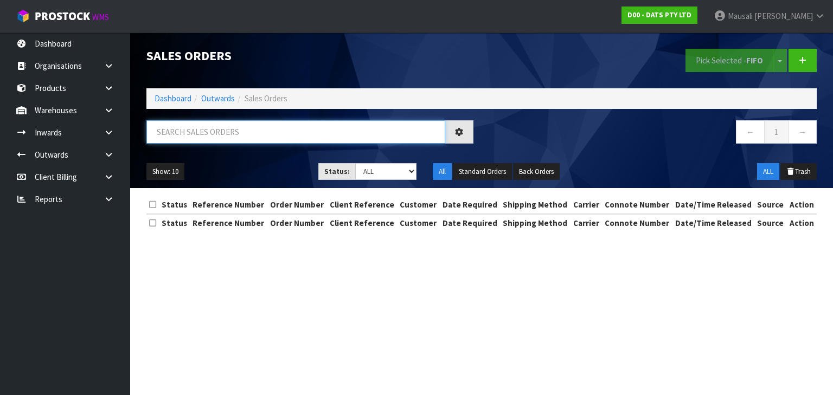
click at [178, 135] on input "text" at bounding box center [295, 131] width 299 height 23
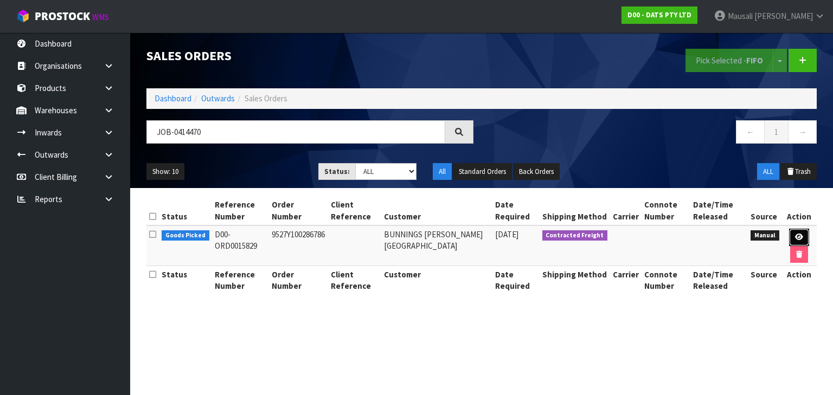
click at [797, 231] on link at bounding box center [799, 237] width 20 height 17
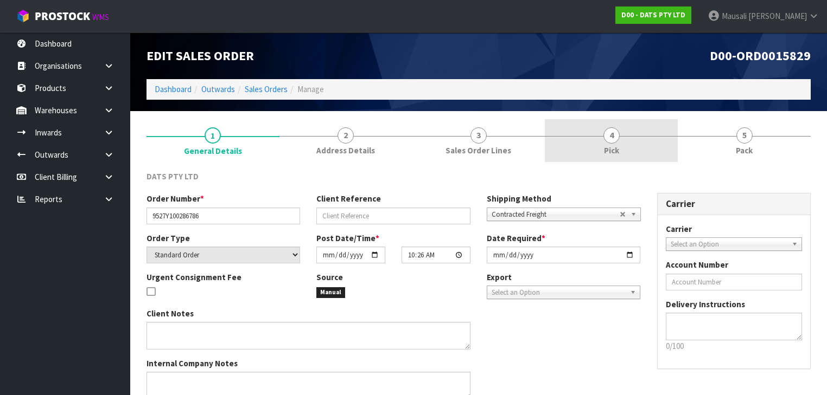
click at [601, 136] on div at bounding box center [611, 136] width 133 height 1
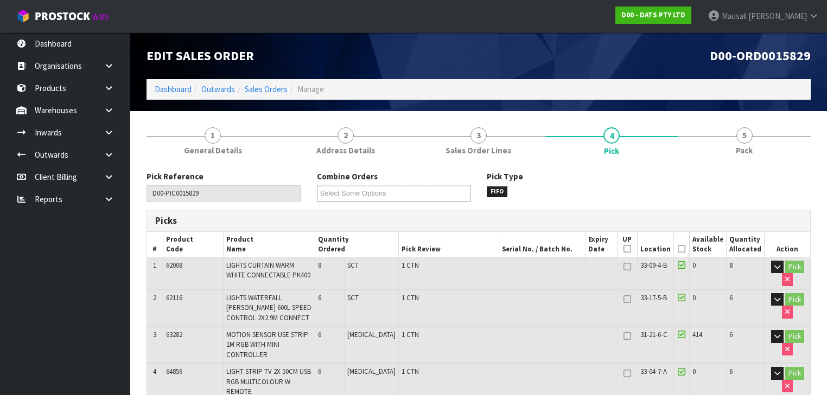
click at [684, 249] on icon at bounding box center [682, 249] width 8 height 1
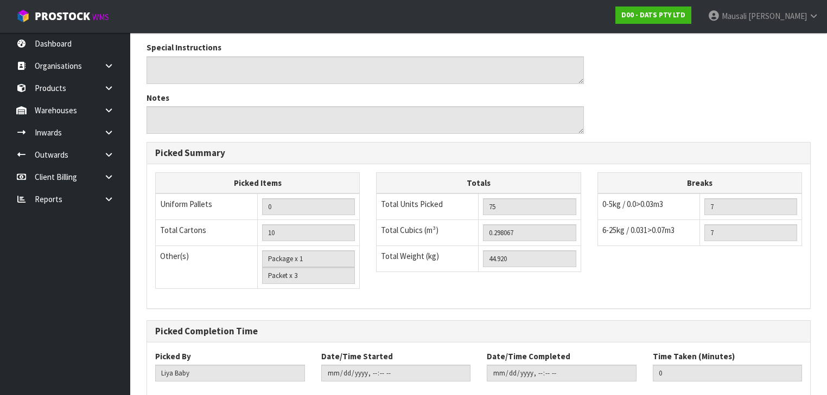
scroll to position [705, 0]
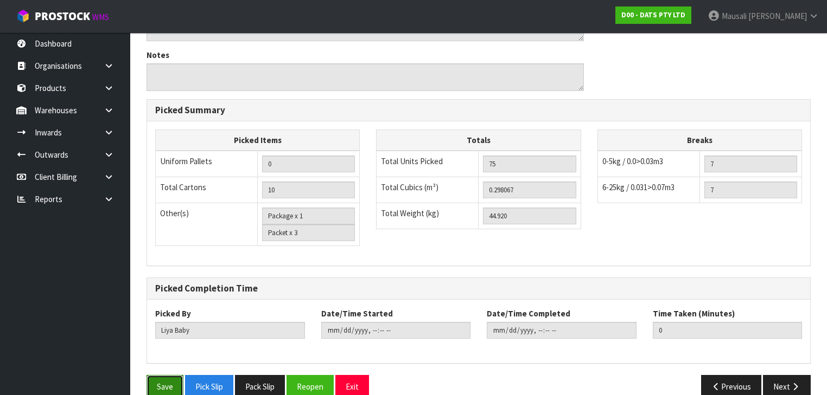
click at [160, 375] on button "Save" at bounding box center [164, 386] width 37 height 23
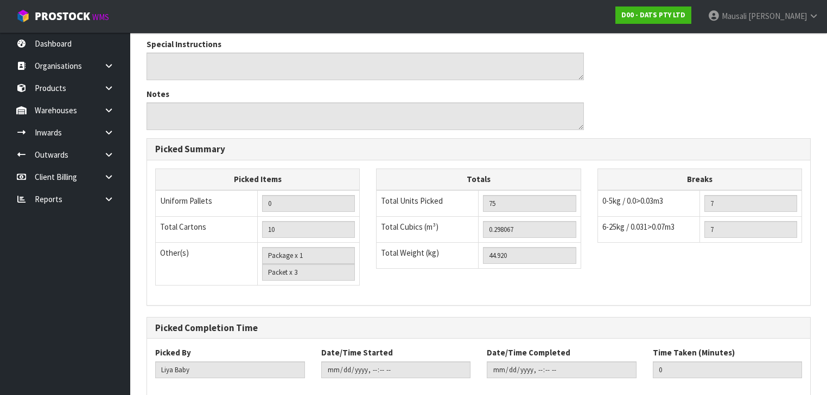
scroll to position [0, 0]
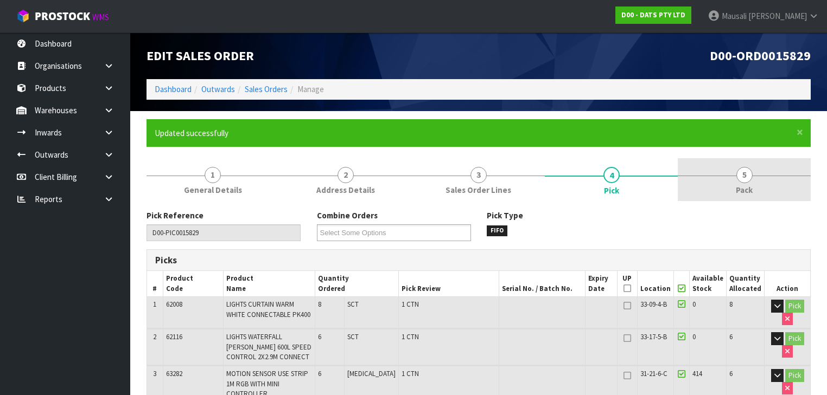
click at [744, 188] on span "Pack" at bounding box center [744, 189] width 17 height 11
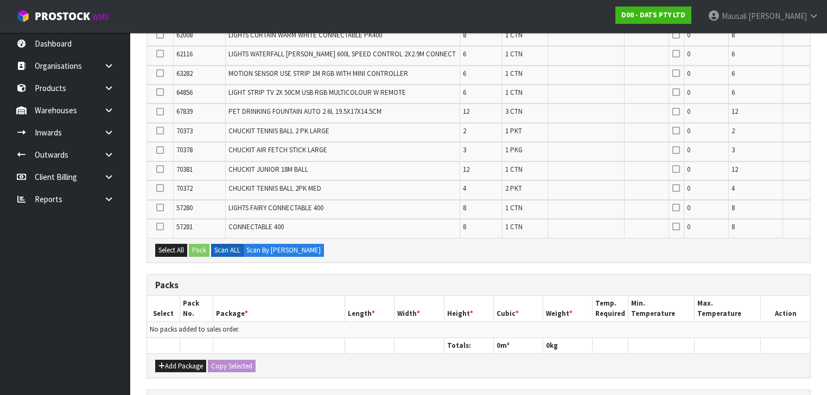
scroll to position [304, 0]
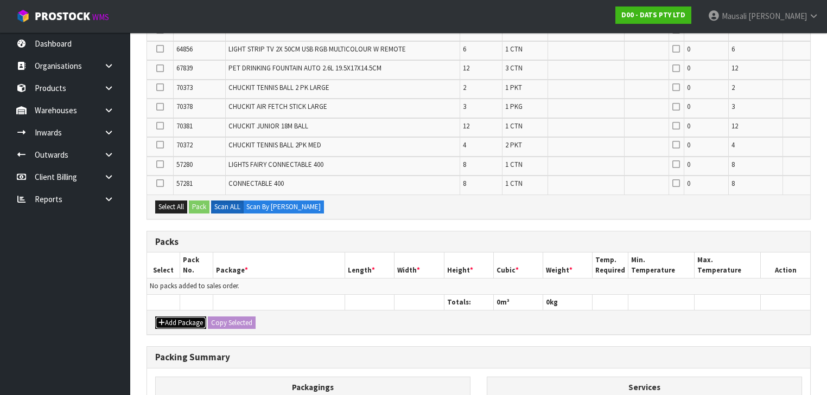
click at [175, 317] on button "Add Package" at bounding box center [180, 323] width 51 height 13
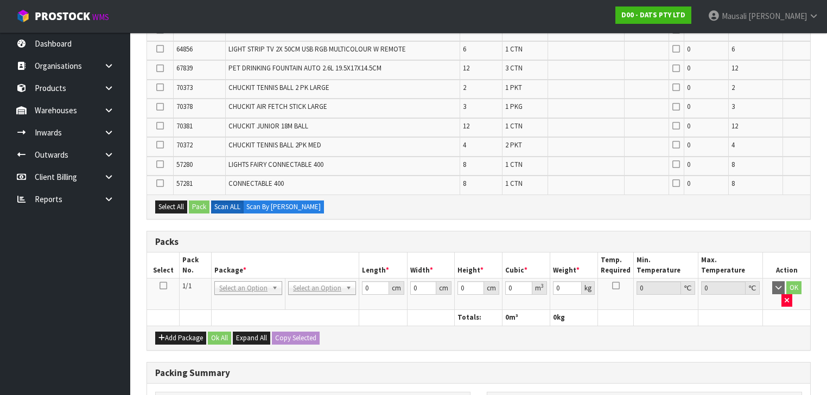
click at [163, 286] on icon at bounding box center [163, 286] width 8 height 1
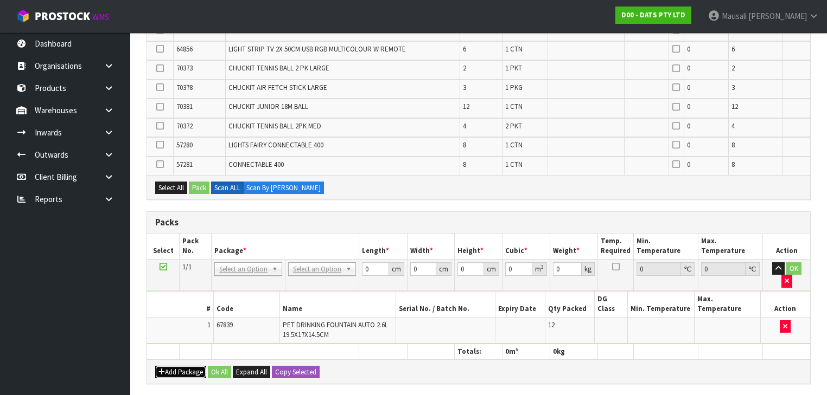
click at [184, 366] on button "Add Package" at bounding box center [180, 372] width 51 height 13
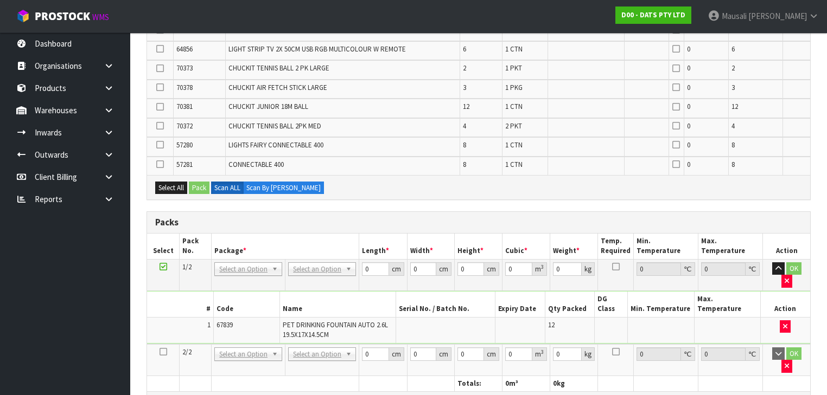
click at [162, 352] on icon at bounding box center [163, 352] width 8 height 1
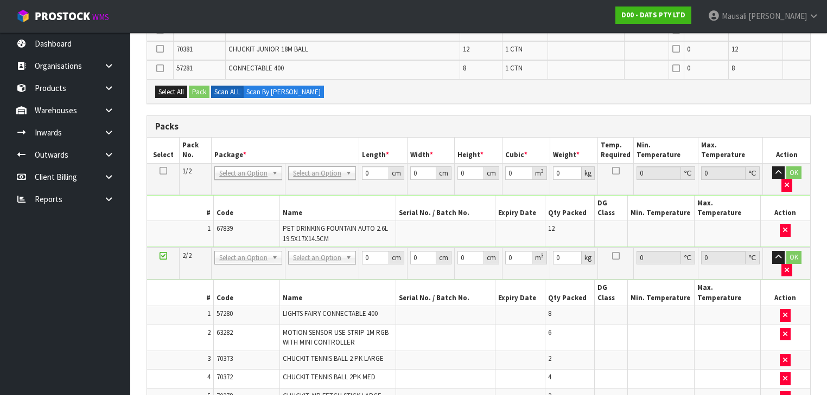
click at [164, 256] on icon at bounding box center [163, 256] width 8 height 1
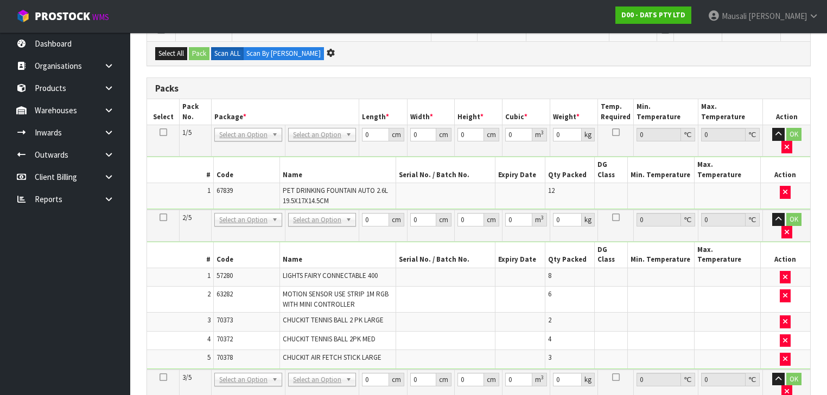
scroll to position [0, 0]
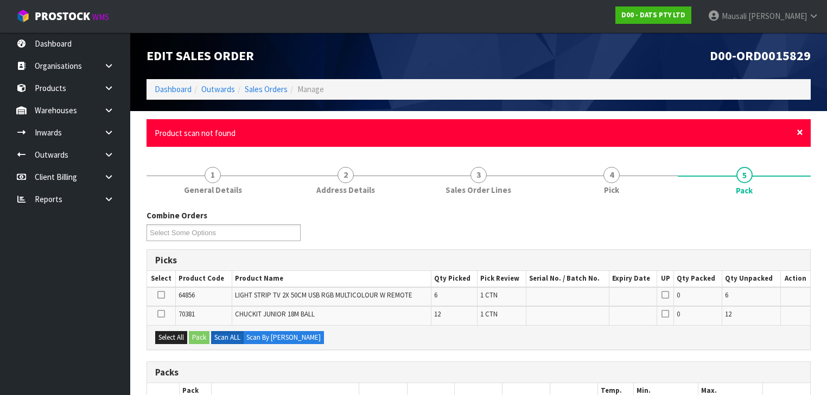
click at [797, 131] on span "×" at bounding box center [799, 132] width 7 height 15
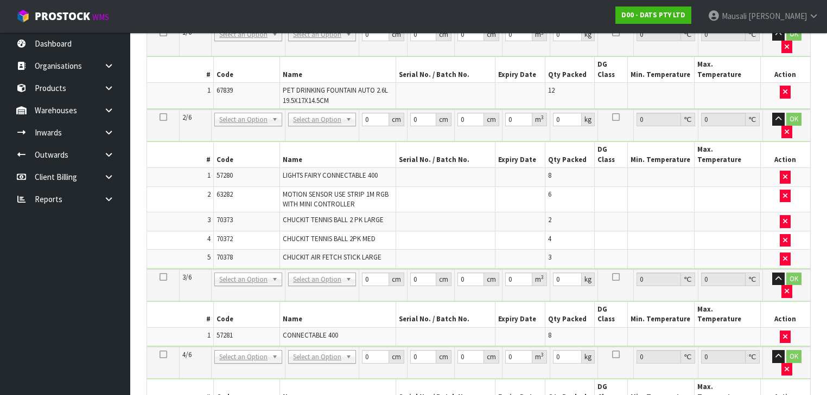
scroll to position [217, 0]
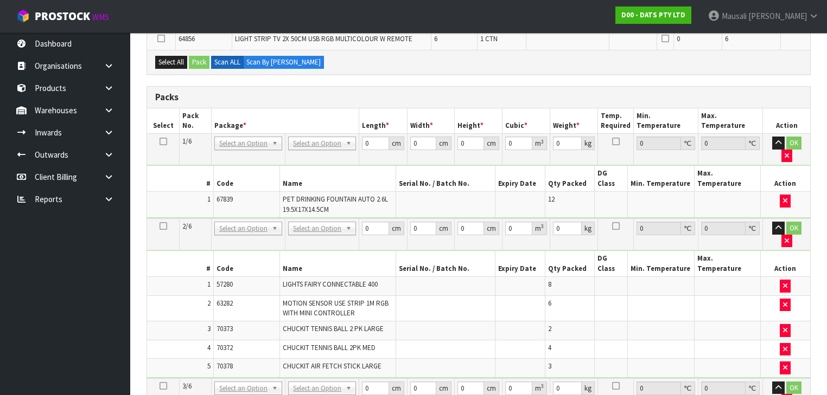
click at [160, 226] on icon at bounding box center [163, 226] width 8 height 1
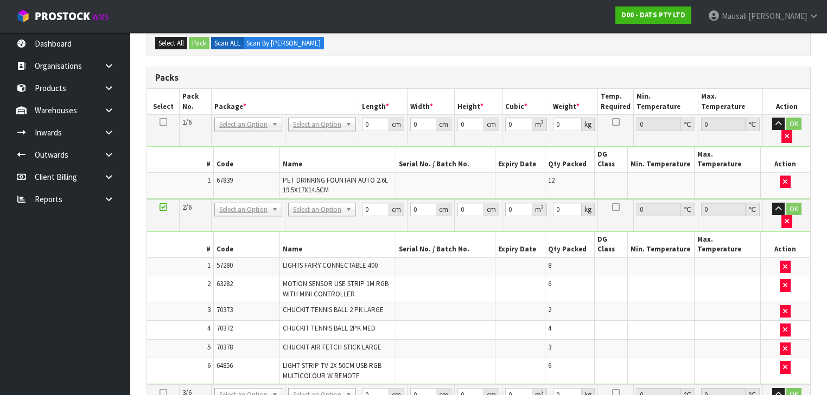
drag, startPoint x: 308, startPoint y: 125, endPoint x: 312, endPoint y: 134, distance: 9.7
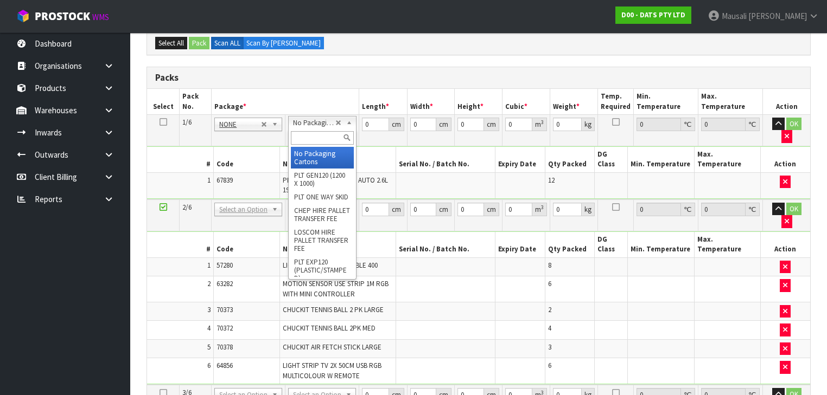
click at [307, 134] on input "text" at bounding box center [322, 138] width 62 height 14
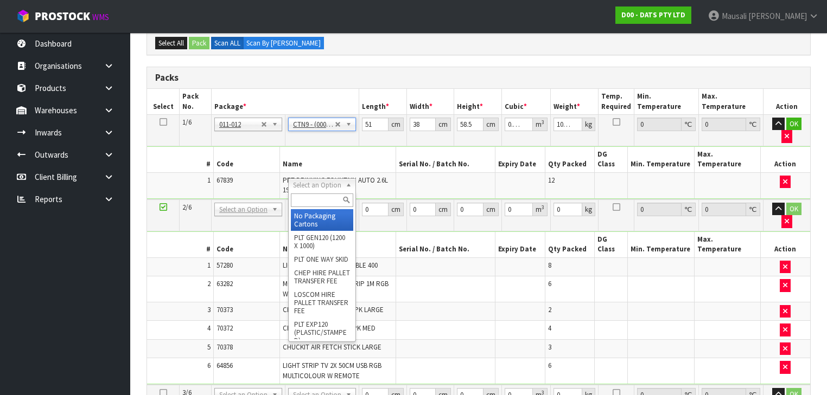
drag, startPoint x: 320, startPoint y: 186, endPoint x: 316, endPoint y: 194, distance: 8.8
click at [307, 197] on input "text" at bounding box center [322, 201] width 62 height 14
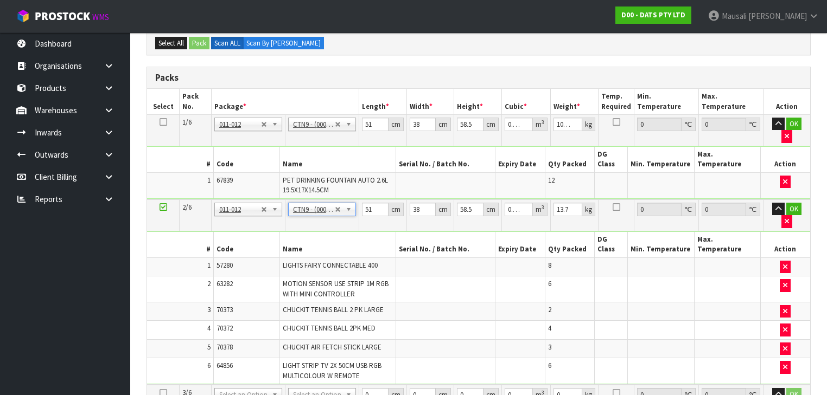
scroll to position [304, 0]
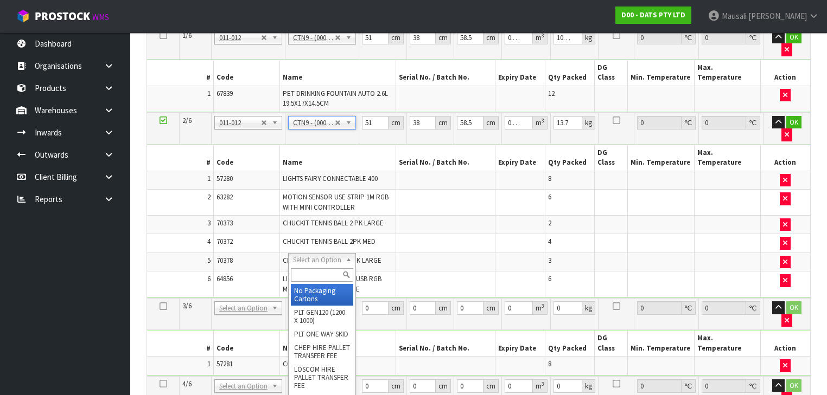
drag, startPoint x: 311, startPoint y: 263, endPoint x: 321, endPoint y: 284, distance: 24.0
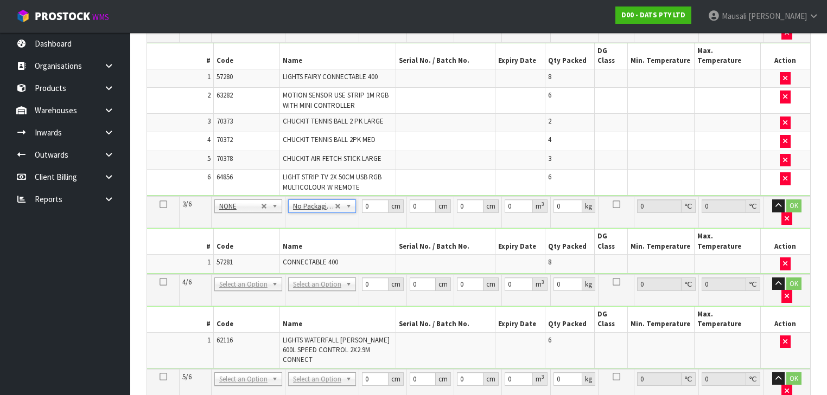
scroll to position [477, 0]
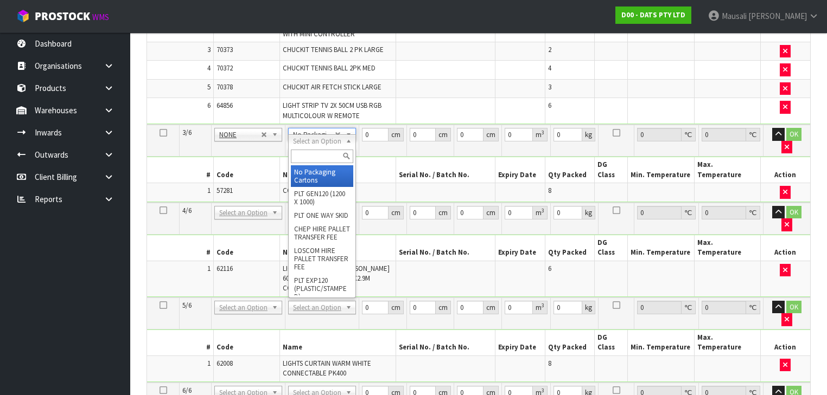
drag, startPoint x: 314, startPoint y: 139, endPoint x: 323, endPoint y: 170, distance: 32.3
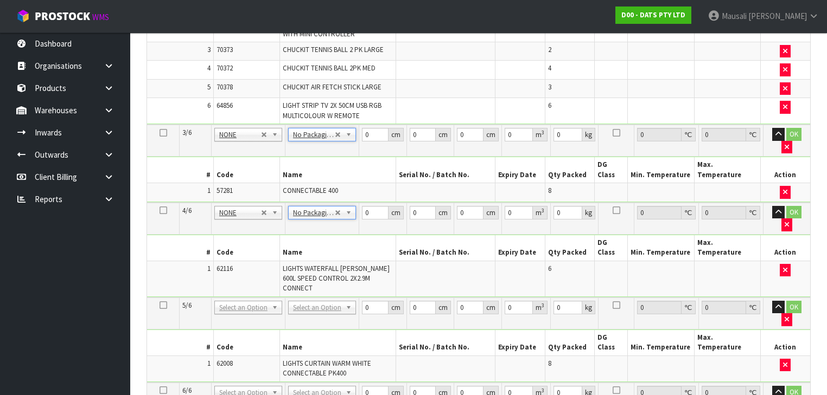
click at [318, 298] on td "No Packaging Cartons PLT GEN120 (1200 X 1000) PLT ONE WAY SKID CHEP HIRE PALLET…" at bounding box center [322, 314] width 74 height 32
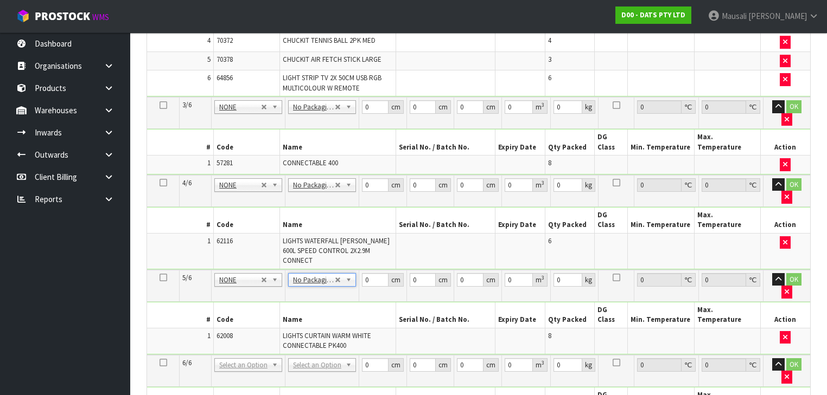
scroll to position [521, 0]
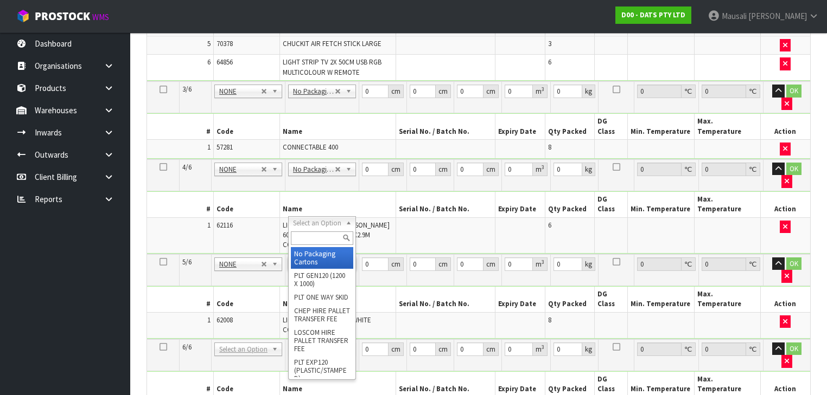
drag, startPoint x: 328, startPoint y: 252, endPoint x: 330, endPoint y: 244, distance: 8.1
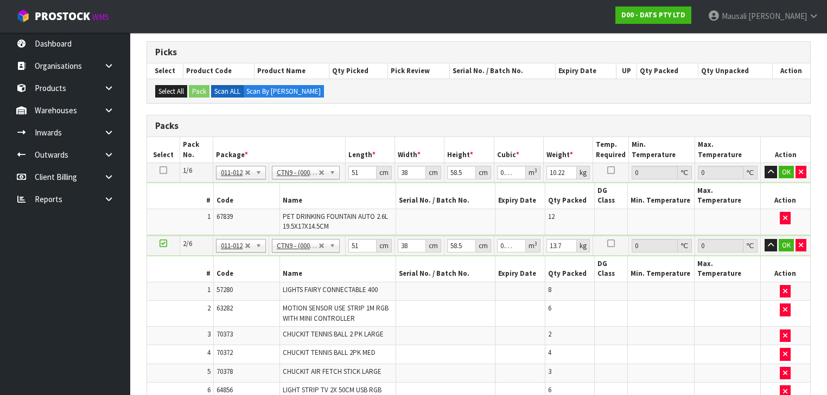
scroll to position [130, 0]
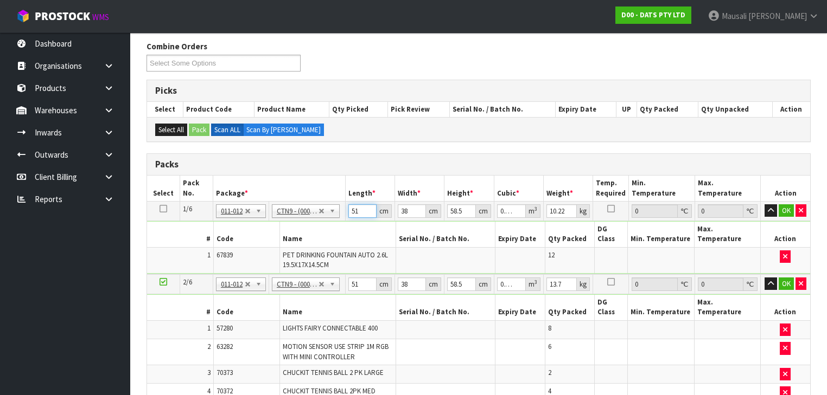
drag, startPoint x: 358, startPoint y: 210, endPoint x: 321, endPoint y: 220, distance: 38.2
click at [321, 220] on tbody "1/6 NONE 007-001 007-002 007-004 007-009 007-013 007-014 007-015 007-017 007-01…" at bounding box center [478, 237] width 663 height 73
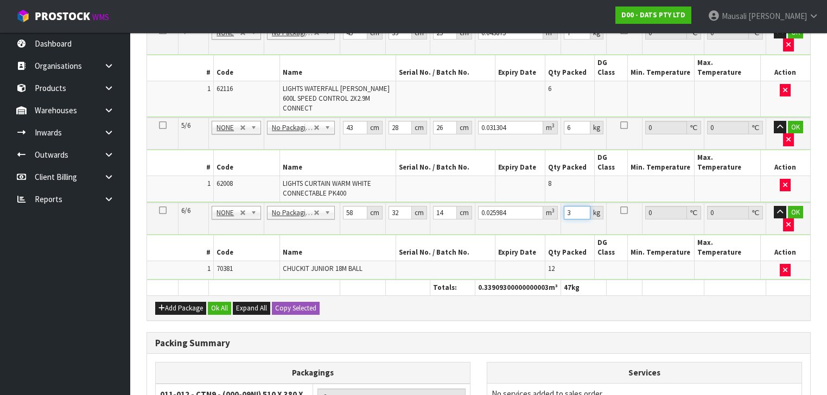
scroll to position [716, 0]
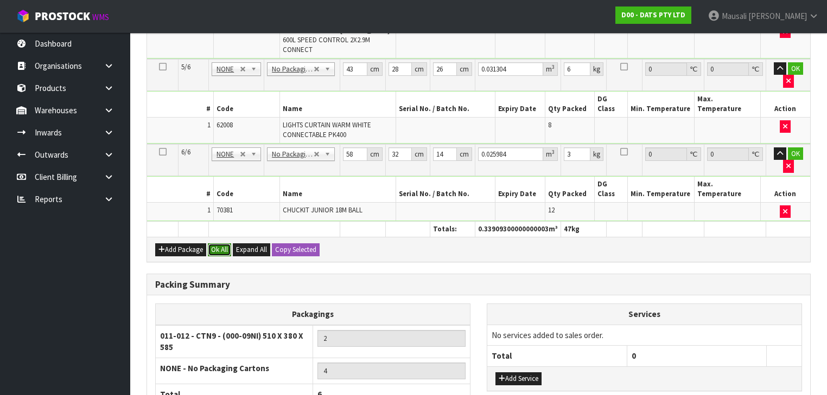
click at [221, 244] on button "Ok All" at bounding box center [219, 250] width 23 height 13
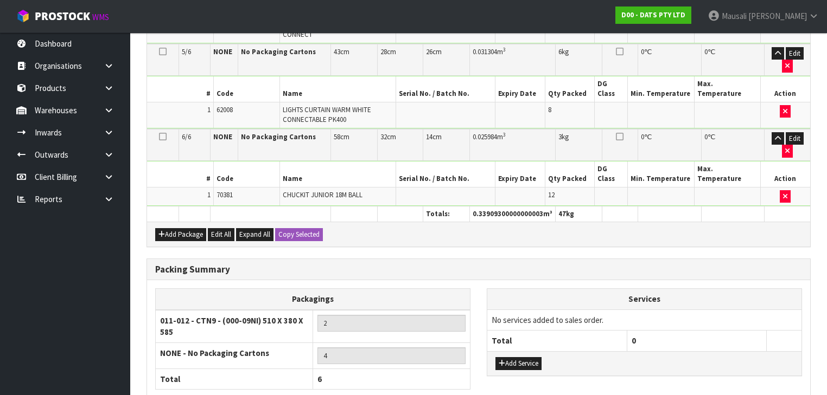
scroll to position [739, 0]
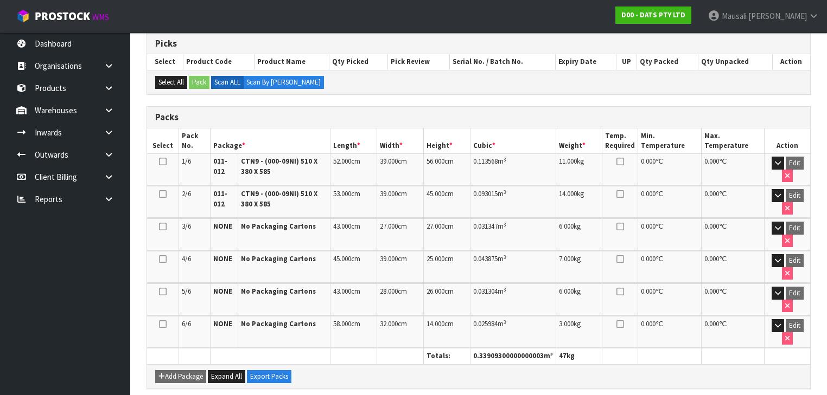
scroll to position [417, 0]
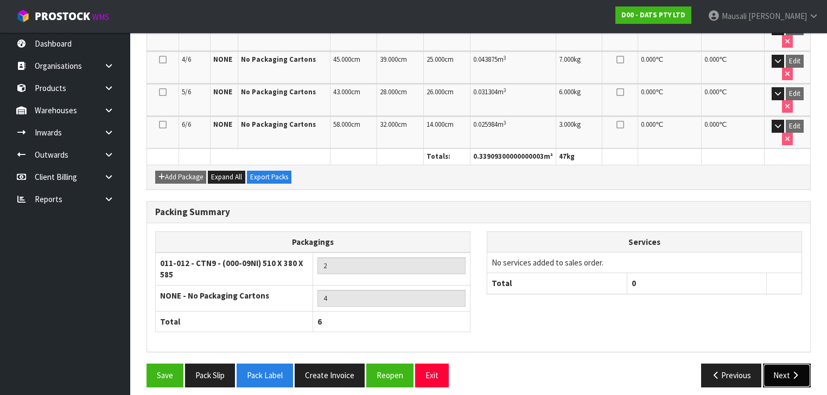
click at [775, 366] on button "Next" at bounding box center [787, 375] width 48 height 23
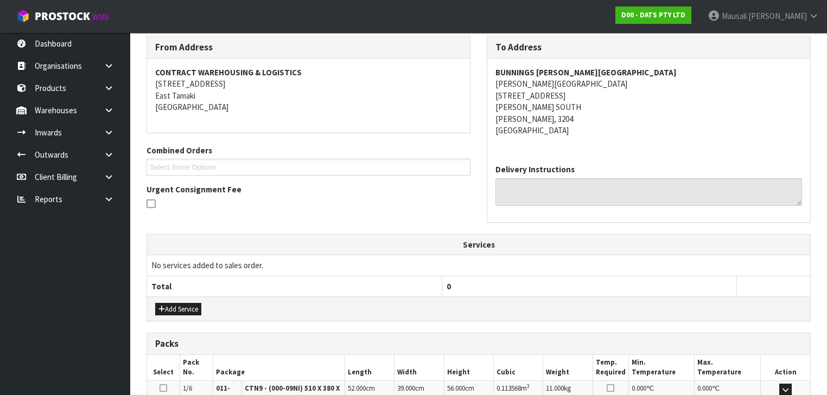
scroll to position [391, 0]
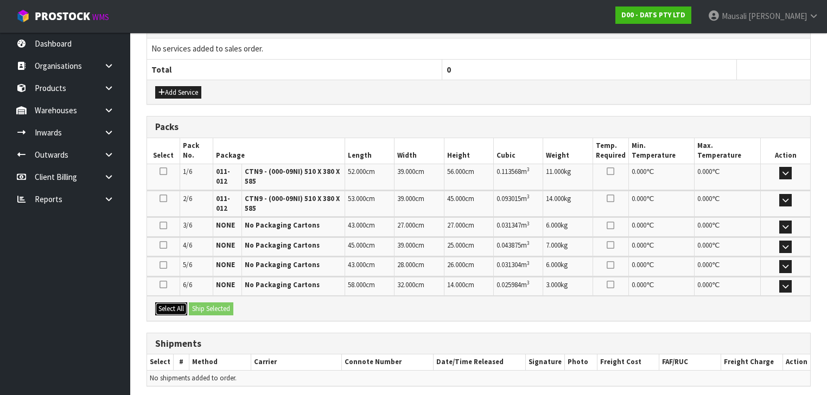
drag, startPoint x: 176, startPoint y: 301, endPoint x: 192, endPoint y: 302, distance: 15.8
click at [176, 303] on button "Select All" at bounding box center [171, 309] width 32 height 13
drag, startPoint x: 193, startPoint y: 302, endPoint x: 198, endPoint y: 307, distance: 7.3
click at [193, 303] on button "Ship Selected" at bounding box center [211, 309] width 44 height 13
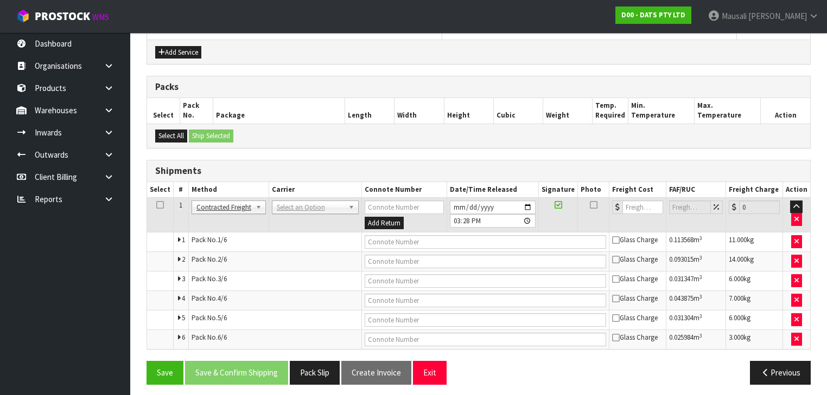
scroll to position [432, 0]
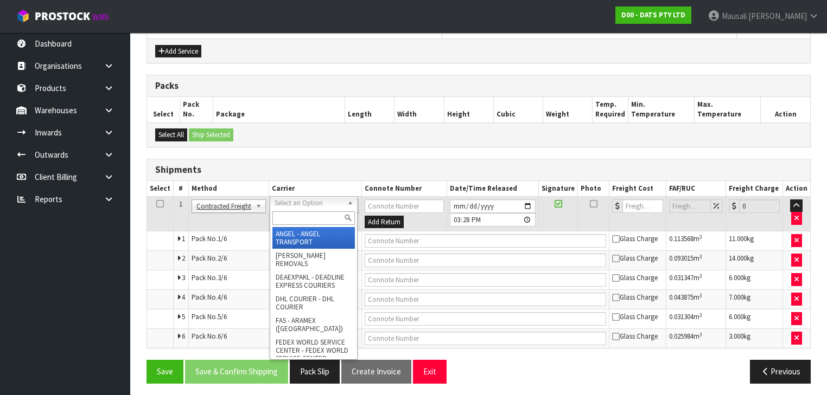
click at [299, 222] on input "text" at bounding box center [313, 219] width 82 height 14
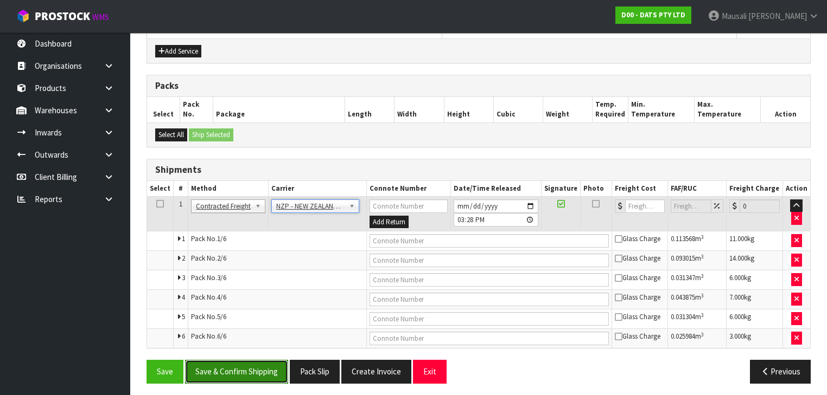
click at [253, 361] on button "Save & Confirm Shipping" at bounding box center [236, 371] width 103 height 23
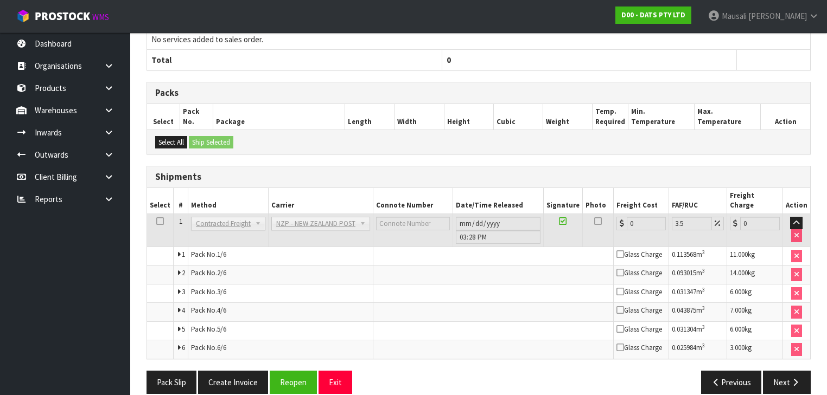
scroll to position [412, 0]
click at [293, 371] on button "Reopen" at bounding box center [293, 382] width 47 height 23
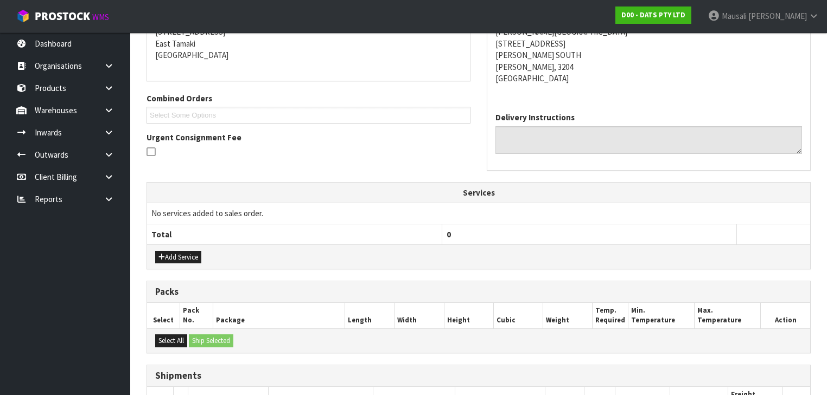
scroll to position [391, 0]
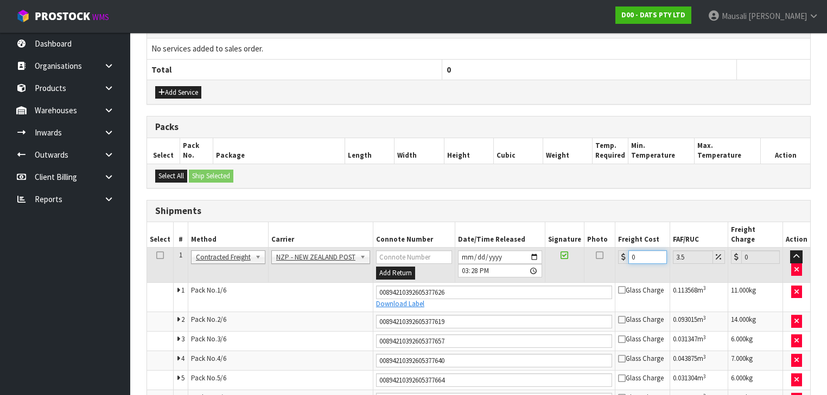
drag, startPoint x: 639, startPoint y: 247, endPoint x: 608, endPoint y: 256, distance: 32.8
click at [608, 256] on tr "1 Client Local Pickup Customer Local Pickup Company Freight Contracted Freight …" at bounding box center [478, 265] width 663 height 35
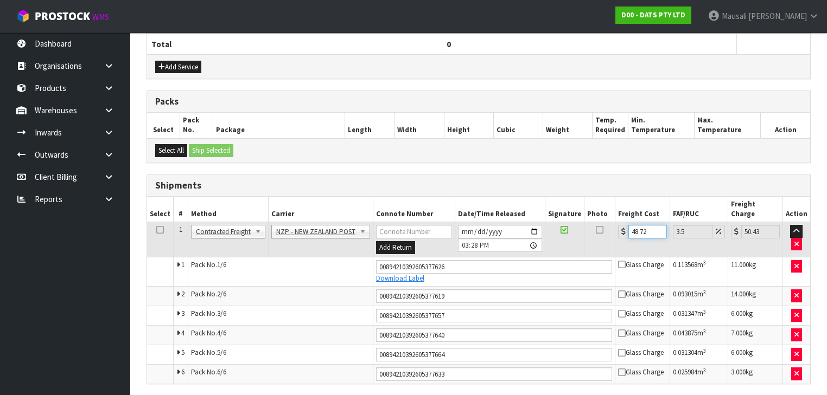
scroll to position [442, 0]
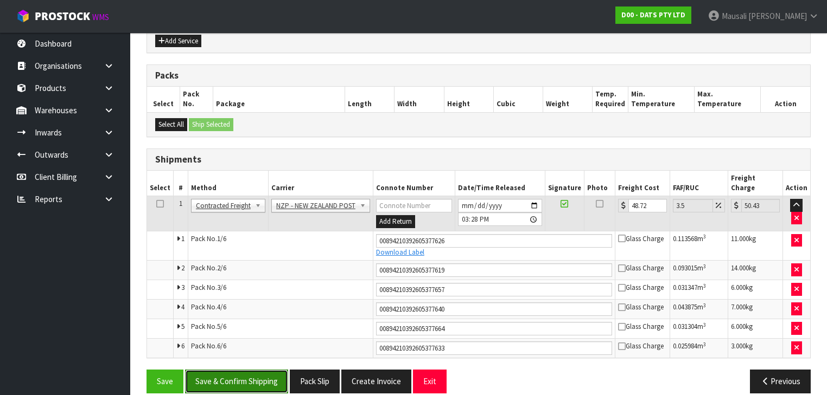
click at [243, 370] on button "Save & Confirm Shipping" at bounding box center [236, 381] width 103 height 23
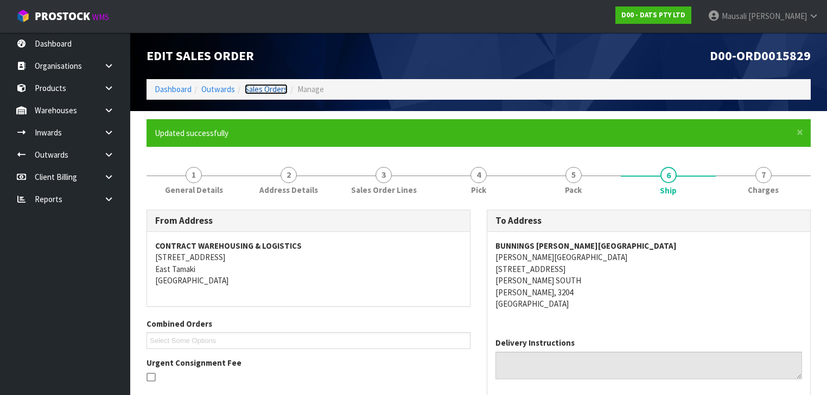
click at [267, 89] on link "Sales Orders" at bounding box center [266, 89] width 43 height 10
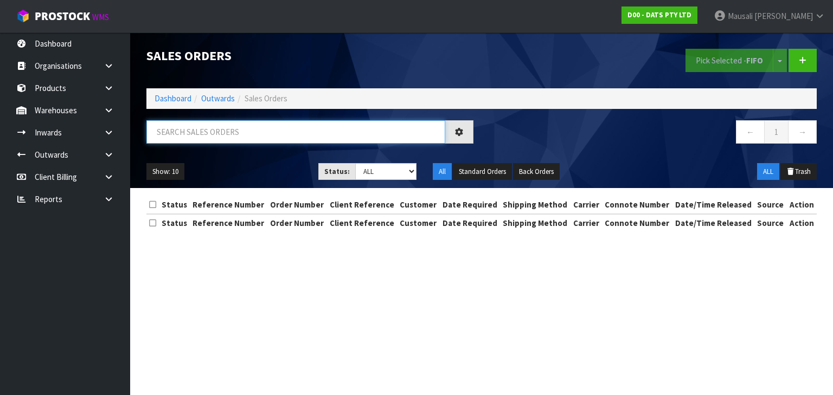
click at [187, 138] on input "text" at bounding box center [295, 131] width 299 height 23
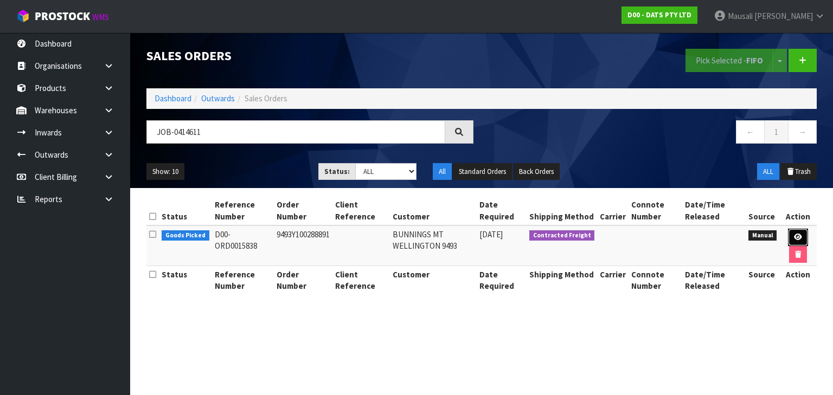
click at [801, 235] on icon at bounding box center [798, 237] width 8 height 7
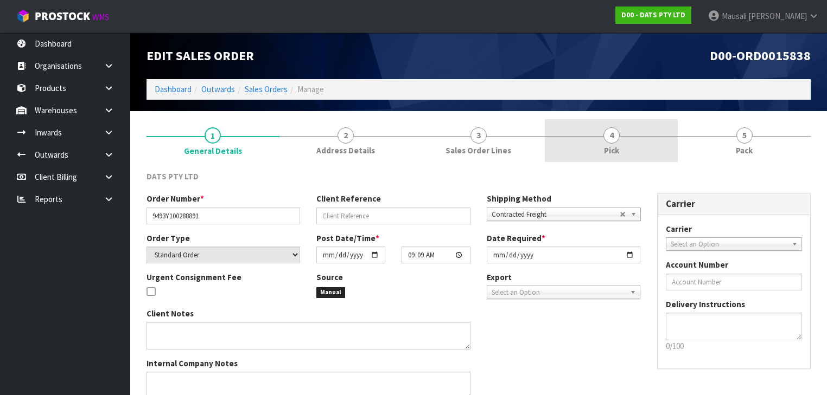
click at [622, 137] on link "4 Pick" at bounding box center [611, 140] width 133 height 43
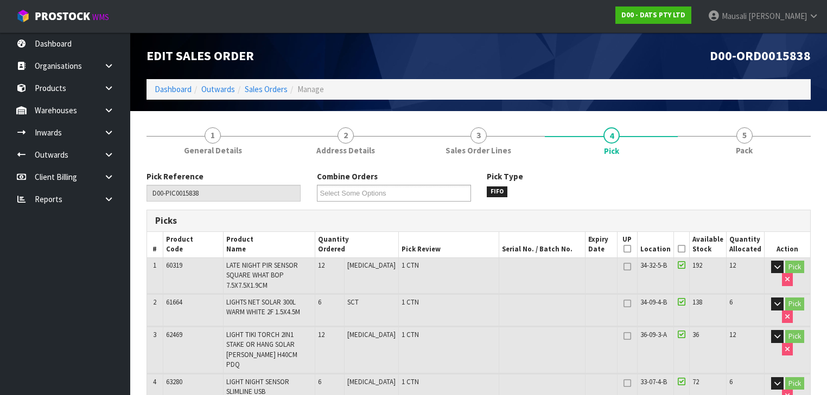
click at [682, 249] on icon at bounding box center [682, 249] width 8 height 1
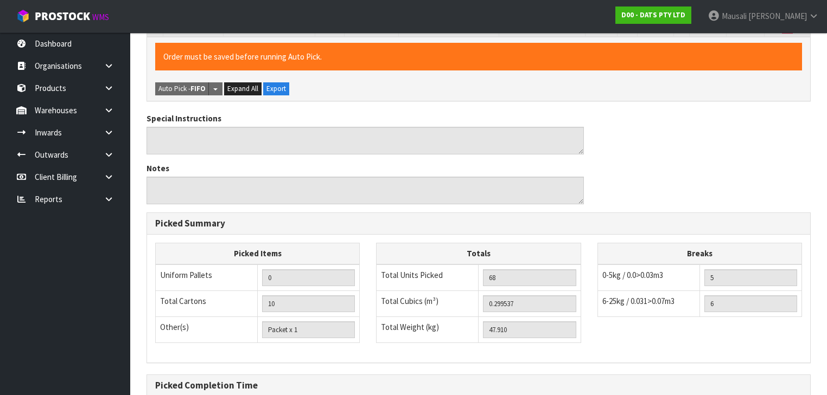
scroll to position [703, 0]
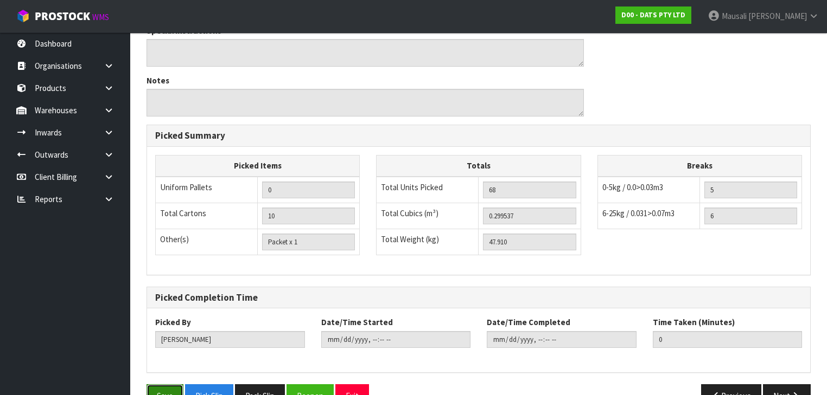
drag, startPoint x: 158, startPoint y: 367, endPoint x: 234, endPoint y: 352, distance: 77.4
click at [158, 385] on button "Save" at bounding box center [164, 396] width 37 height 23
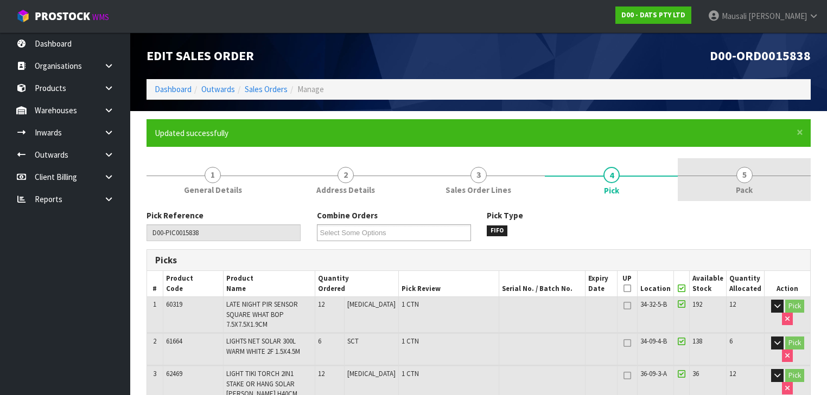
click at [754, 180] on link "5 Pack" at bounding box center [744, 179] width 133 height 43
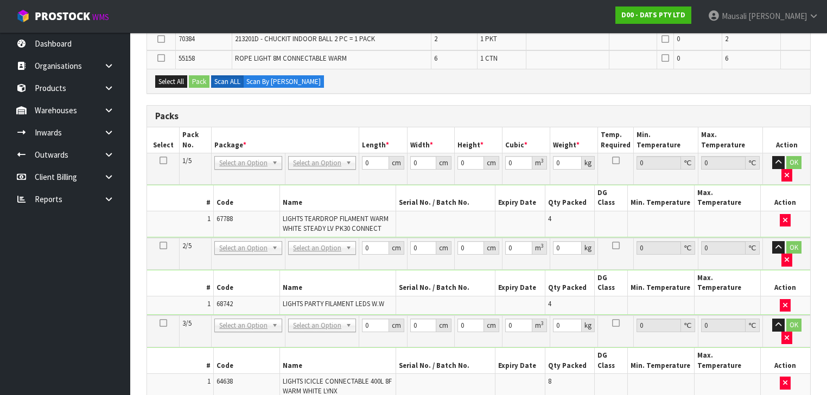
scroll to position [593, 0]
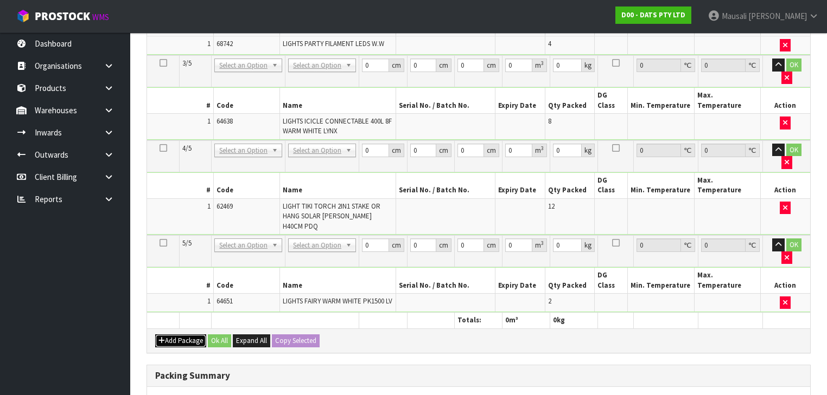
click at [169, 335] on button "Add Package" at bounding box center [180, 341] width 51 height 13
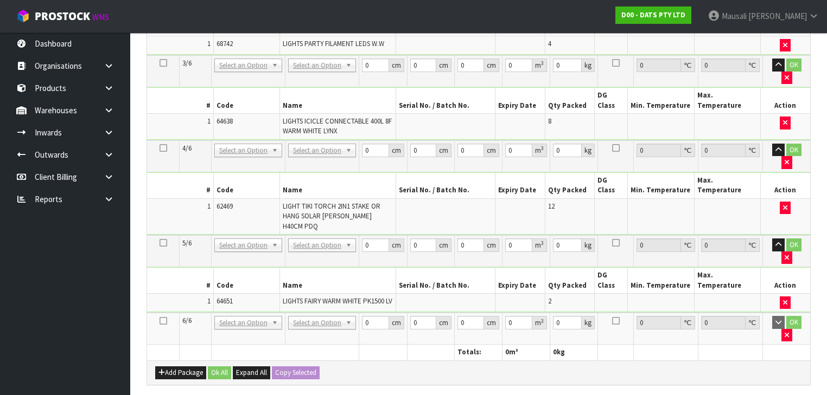
click at [164, 321] on icon at bounding box center [163, 321] width 8 height 1
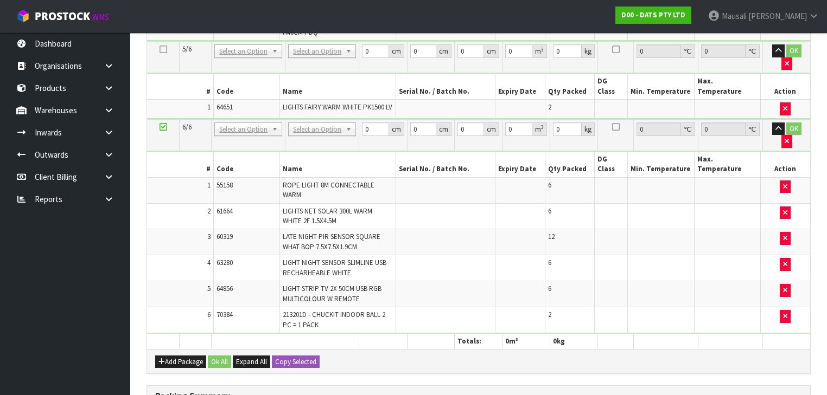
scroll to position [653, 0]
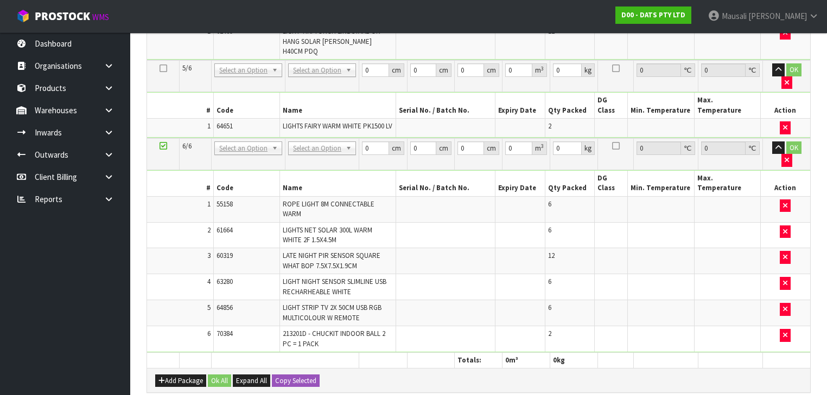
click at [457, 299] on div "Combine Orders D00-ORD0015833 D00-ORD0015834 D00-ORD0015835 D00-ORD0015836 D00-…" at bounding box center [478, 71] width 664 height 1029
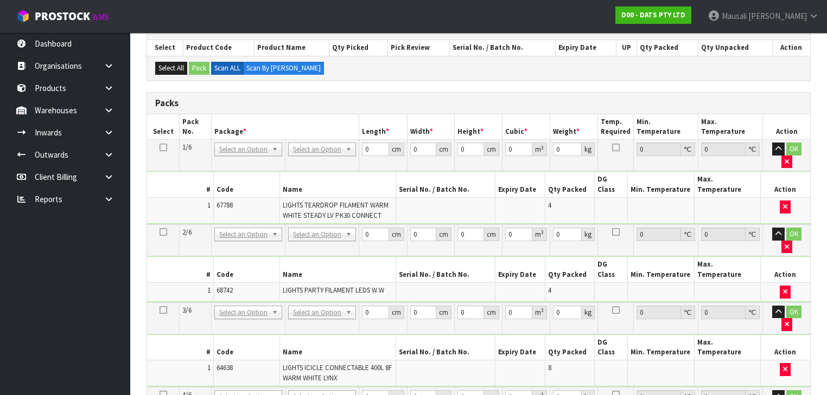
scroll to position [219, 0]
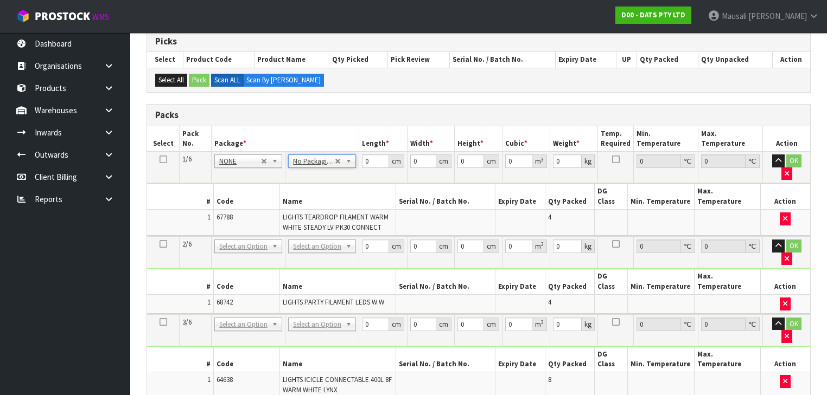
click at [319, 237] on td "No Packaging Cartons PLT GEN120 (1200 X 1000) PLT ONE WAY SKID CHEP HIRE PALLET…" at bounding box center [322, 253] width 74 height 32
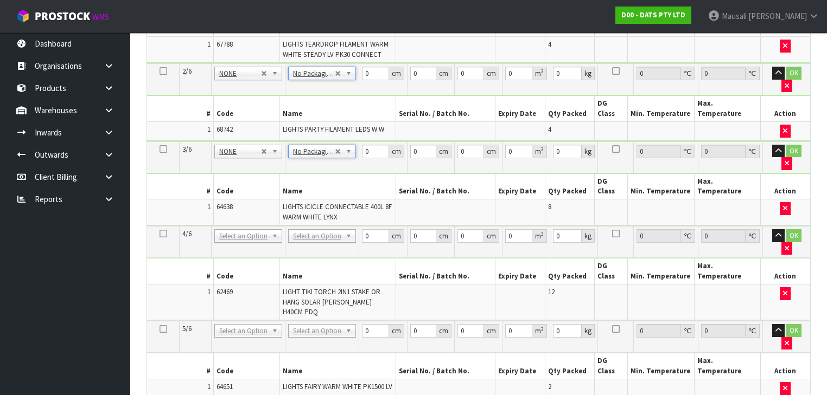
scroll to position [393, 0]
click at [317, 226] on td "No Packaging Cartons PLT GEN120 (1200 X 1000) PLT ONE WAY SKID CHEP HIRE PALLET…" at bounding box center [322, 242] width 74 height 32
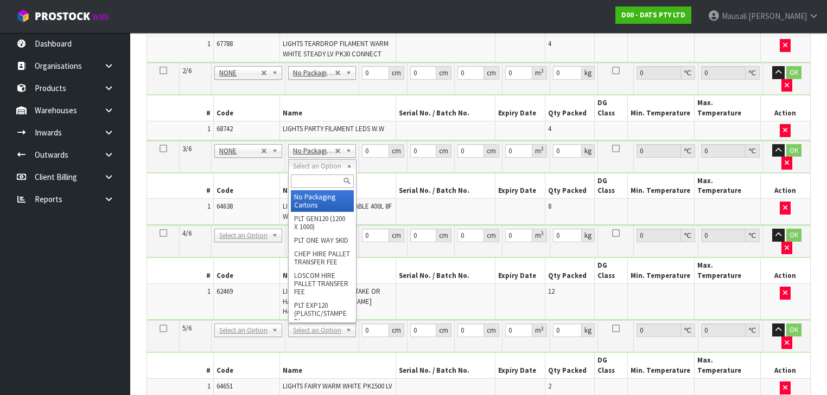
drag, startPoint x: 321, startPoint y: 198, endPoint x: 316, endPoint y: 213, distance: 15.6
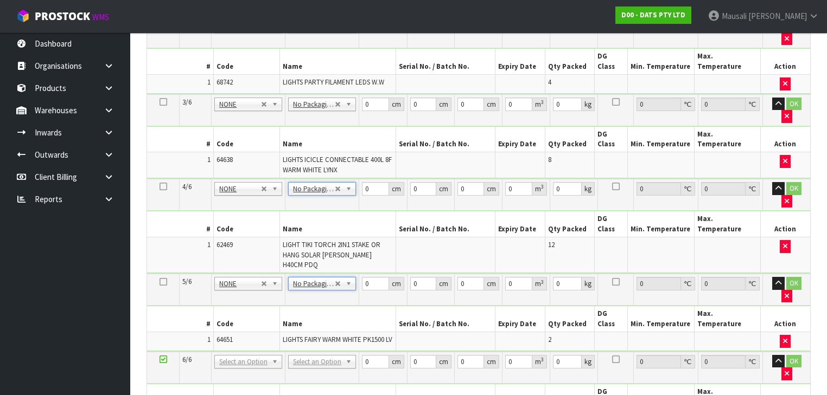
scroll to position [523, 0]
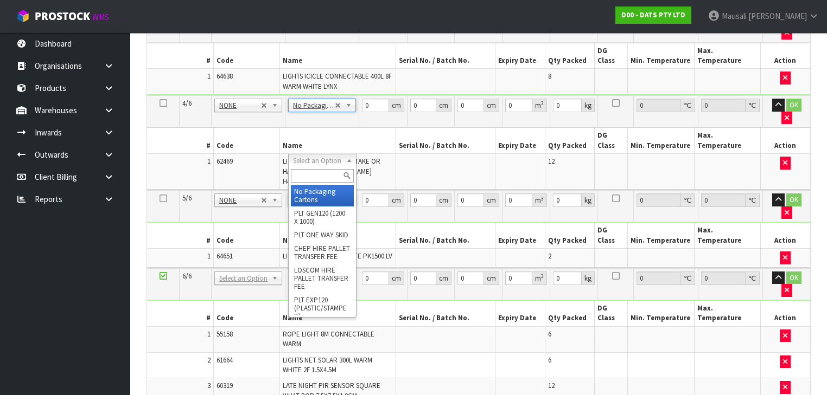
click at [303, 177] on input "text" at bounding box center [322, 176] width 62 height 14
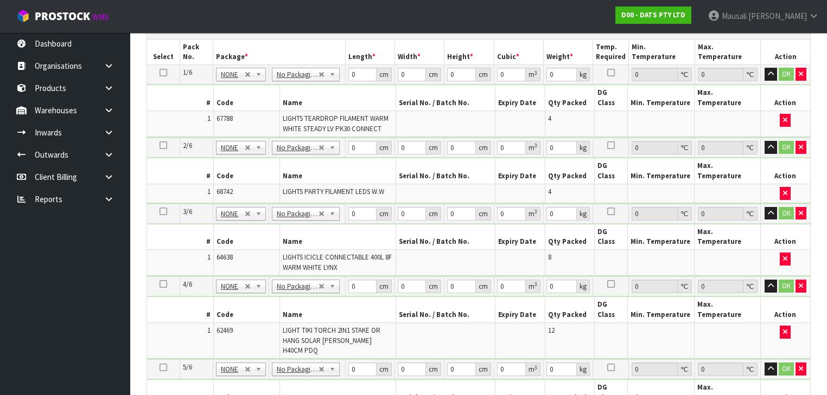
scroll to position [132, 0]
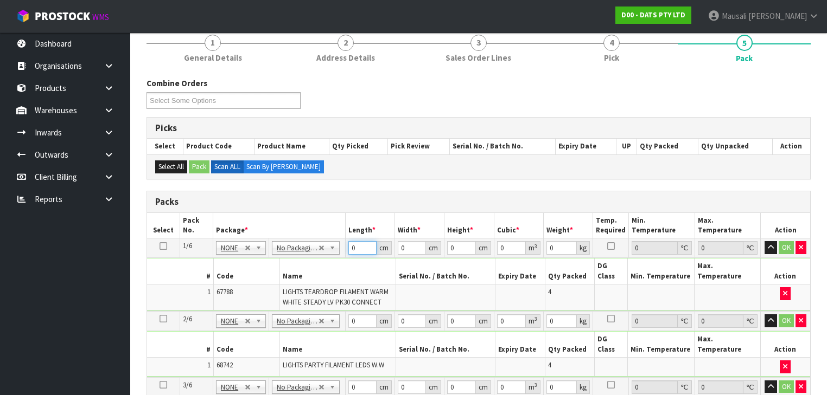
drag, startPoint x: 357, startPoint y: 246, endPoint x: 344, endPoint y: 246, distance: 12.5
click at [344, 246] on tr "1/6 NONE 007-001 007-002 007-004 007-009 007-013 007-014 007-015 007-017 007-01…" at bounding box center [478, 249] width 663 height 20
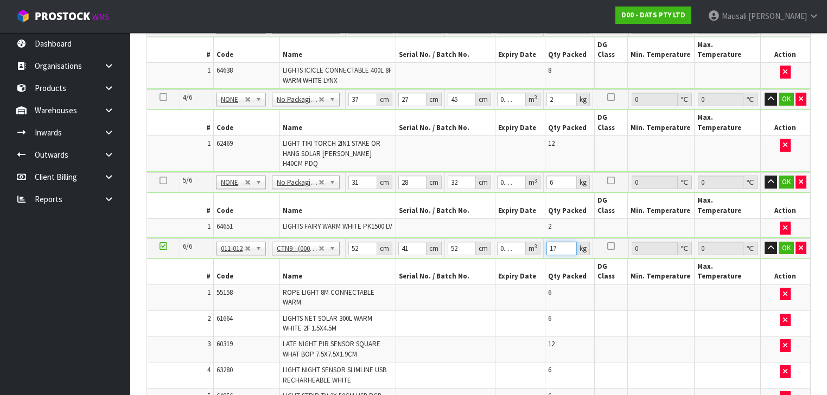
scroll to position [739, 0]
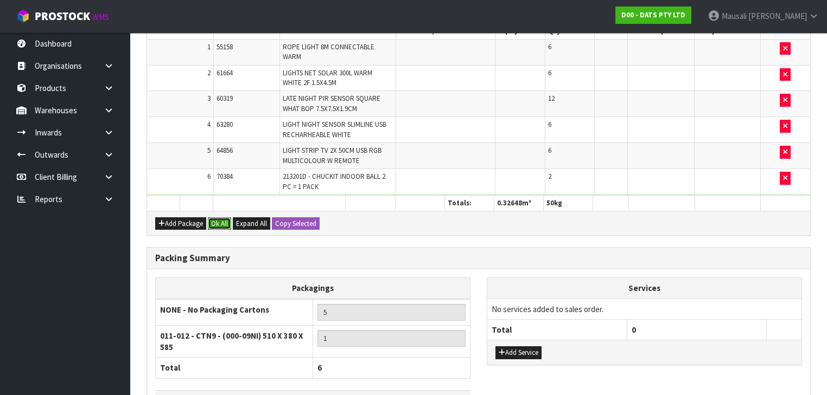
click at [223, 218] on button "Ok All" at bounding box center [219, 224] width 23 height 13
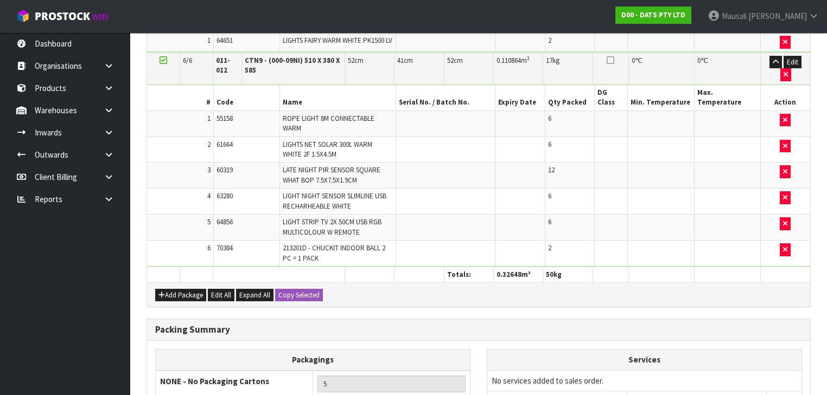
scroll to position [741, 0]
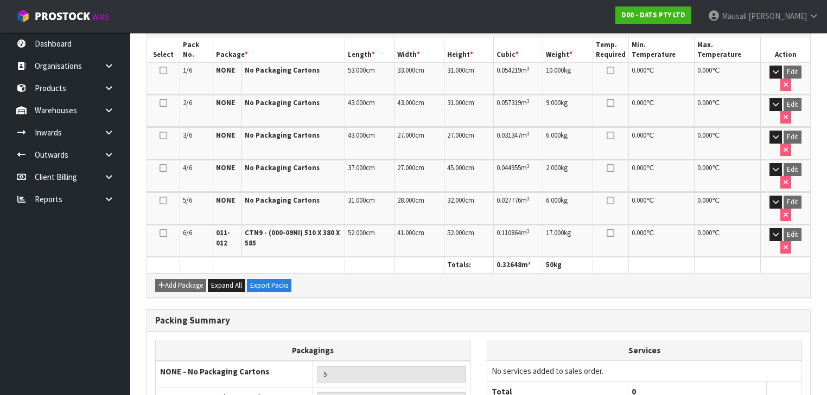
scroll to position [350, 0]
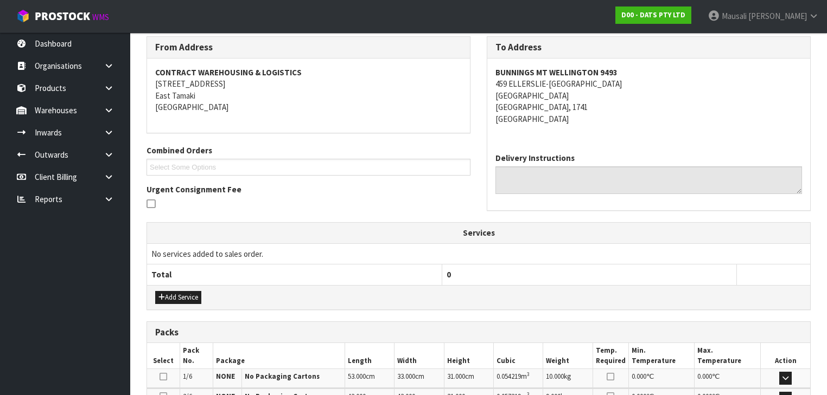
scroll to position [391, 0]
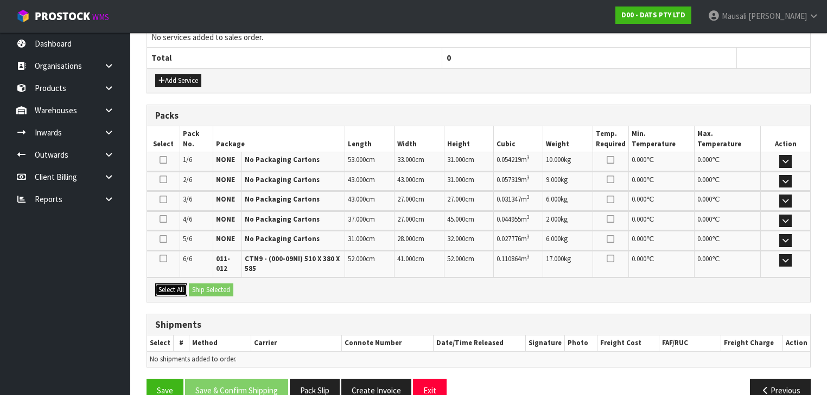
drag, startPoint x: 176, startPoint y: 281, endPoint x: 203, endPoint y: 284, distance: 27.3
click at [178, 284] on button "Select All" at bounding box center [171, 290] width 32 height 13
click at [204, 284] on button "Ship Selected" at bounding box center [211, 290] width 44 height 13
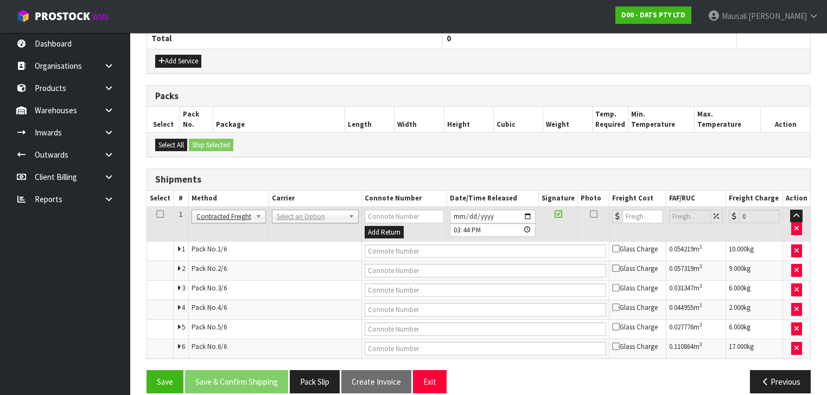
scroll to position [421, 0]
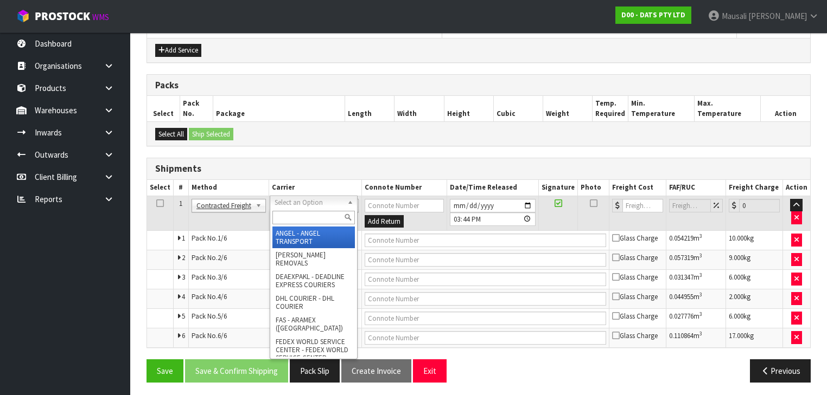
click at [306, 220] on input "text" at bounding box center [313, 218] width 82 height 14
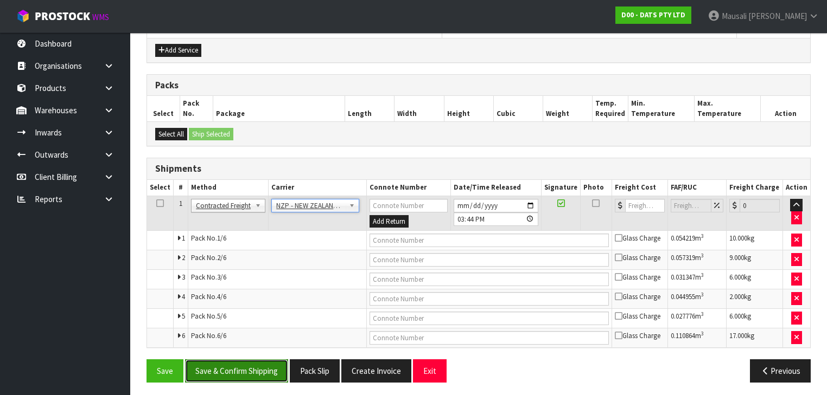
click at [233, 367] on button "Save & Confirm Shipping" at bounding box center [236, 371] width 103 height 23
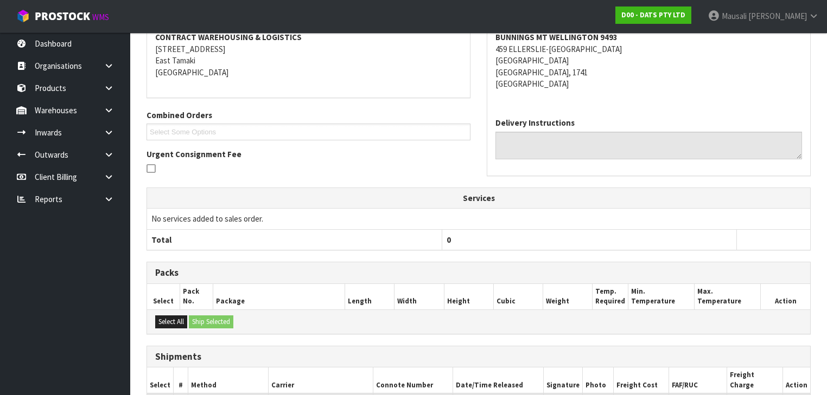
scroll to position [391, 0]
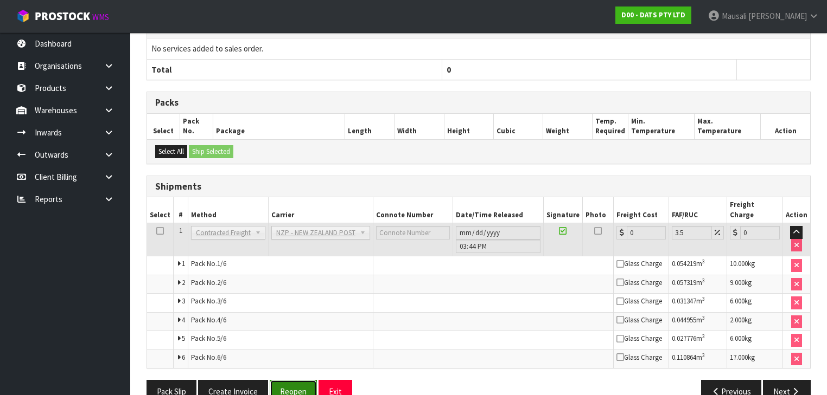
drag, startPoint x: 293, startPoint y: 375, endPoint x: 304, endPoint y: 370, distance: 11.6
click at [293, 380] on button "Reopen" at bounding box center [293, 391] width 47 height 23
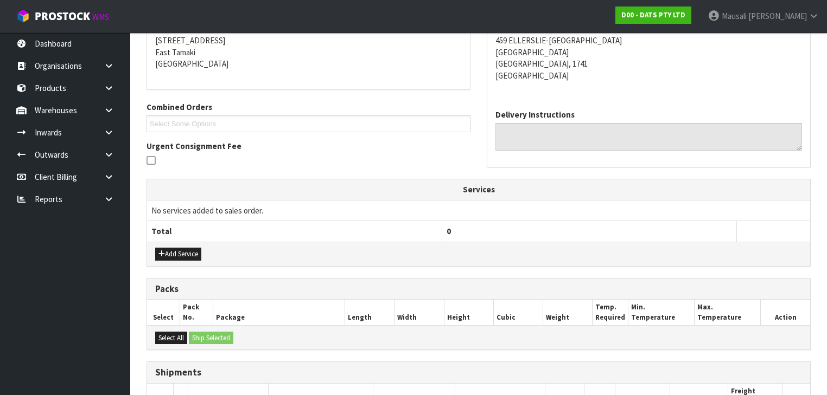
scroll to position [431, 0]
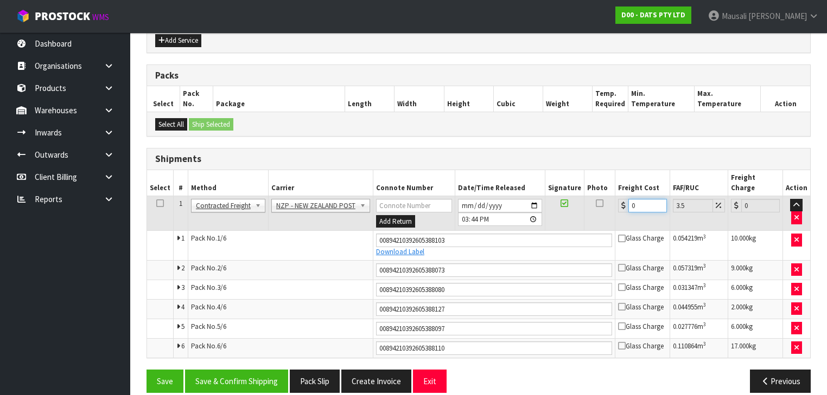
drag, startPoint x: 644, startPoint y: 191, endPoint x: 620, endPoint y: 204, distance: 27.7
click at [620, 204] on td "0" at bounding box center [642, 213] width 55 height 35
click at [258, 370] on button "Save & Confirm Shipping" at bounding box center [236, 381] width 103 height 23
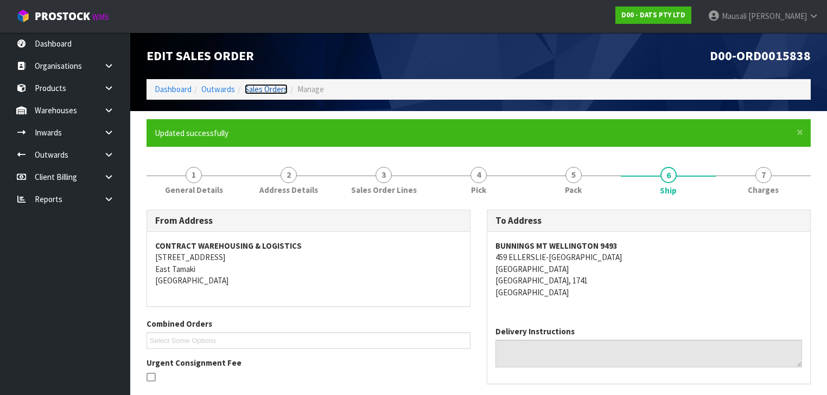
click at [257, 91] on link "Sales Orders" at bounding box center [266, 89] width 43 height 10
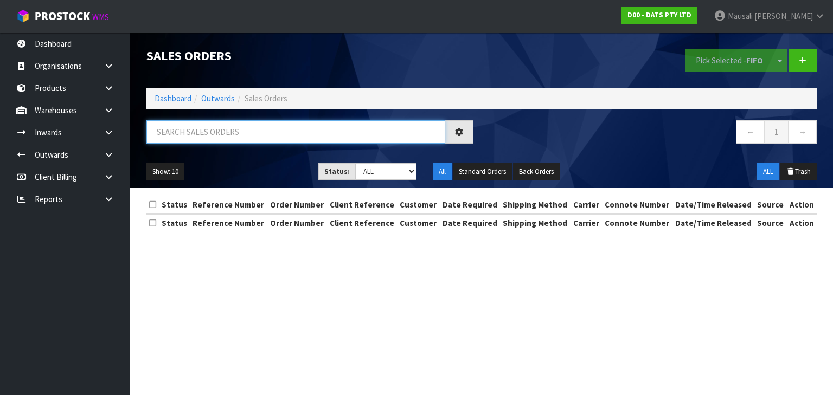
click at [189, 132] on input "text" at bounding box center [295, 131] width 299 height 23
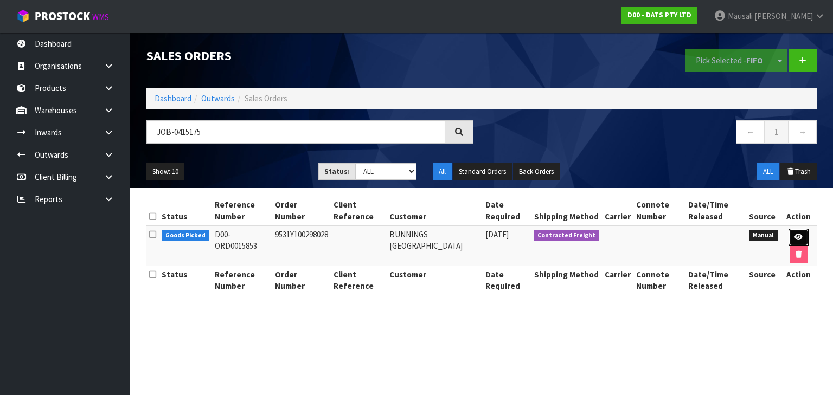
click at [801, 234] on icon at bounding box center [799, 237] width 8 height 7
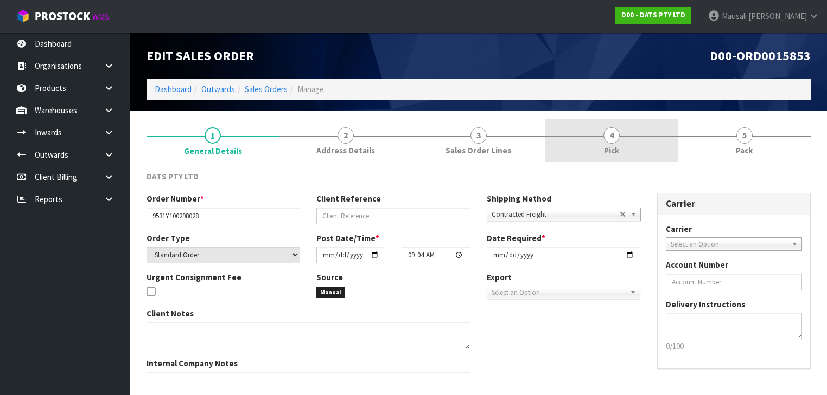
click at [623, 136] on link "4 Pick" at bounding box center [611, 140] width 133 height 43
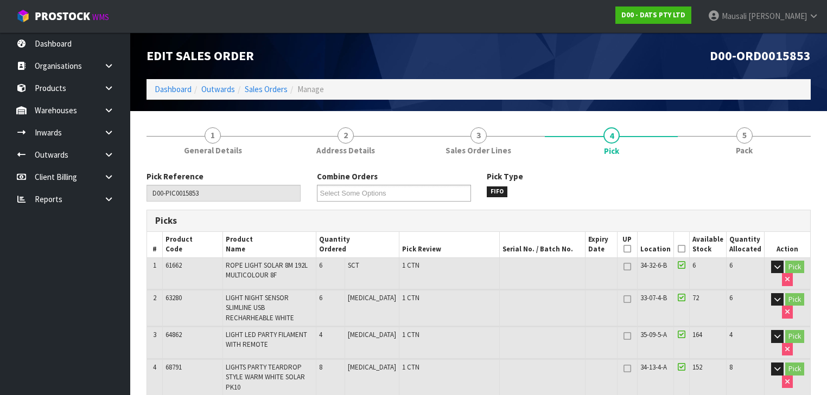
click at [681, 249] on icon at bounding box center [682, 249] width 8 height 1
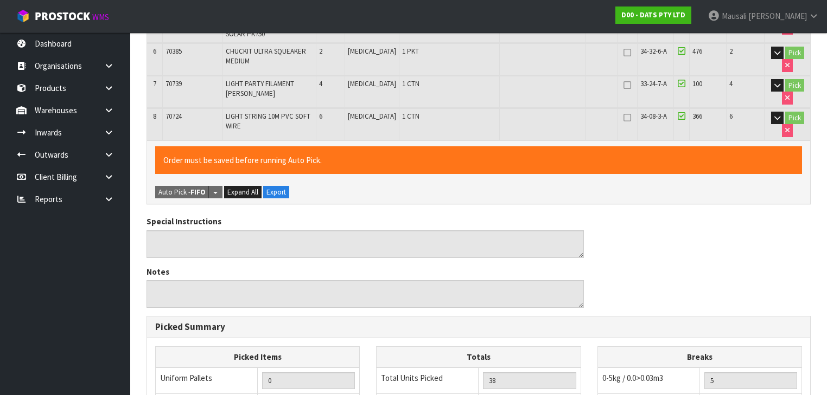
scroll to position [603, 0]
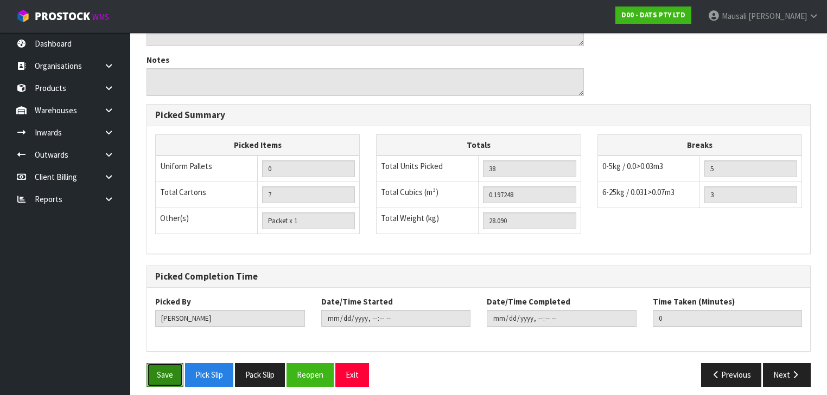
click at [165, 366] on button "Save" at bounding box center [164, 374] width 37 height 23
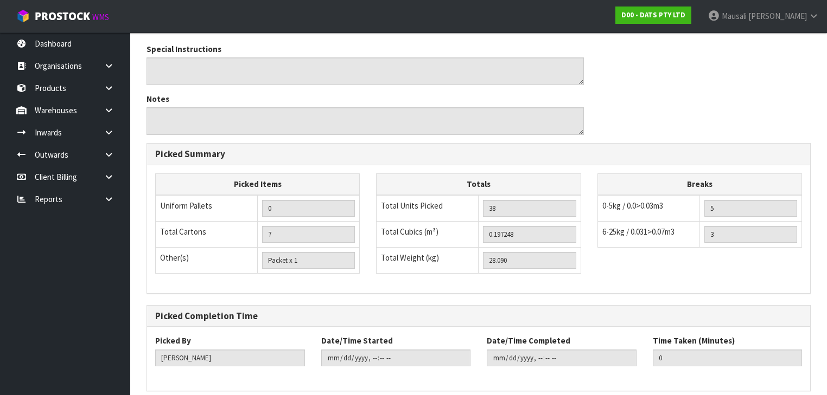
scroll to position [0, 0]
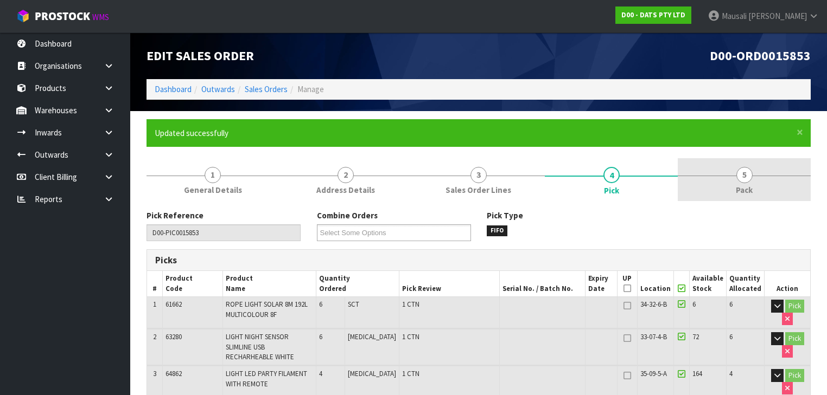
click at [736, 187] on span "Pack" at bounding box center [744, 189] width 17 height 11
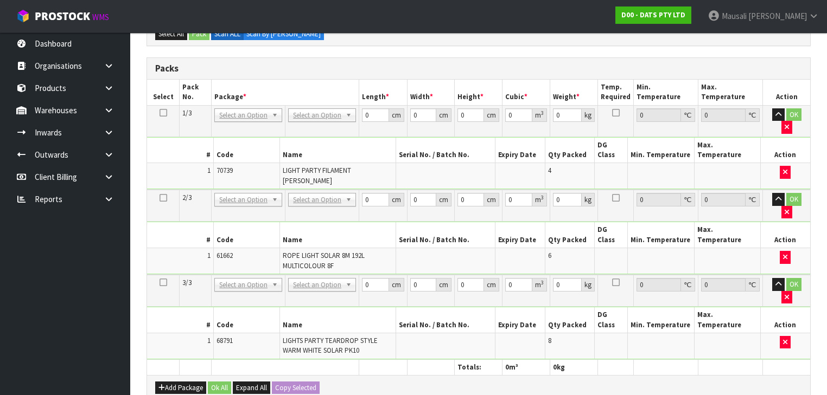
scroll to position [343, 0]
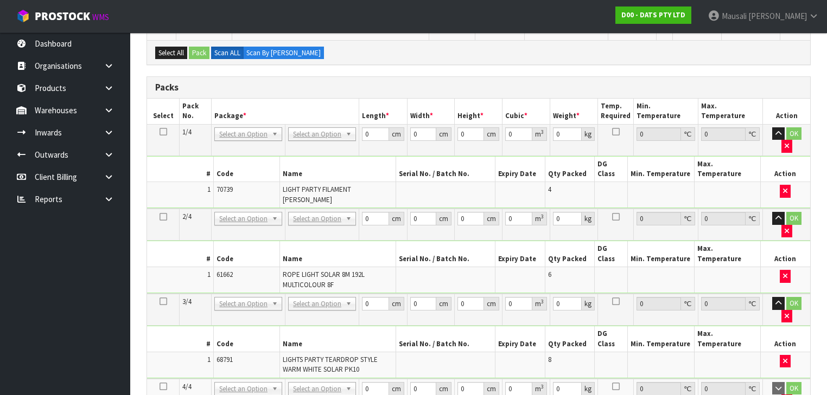
click at [163, 387] on icon at bounding box center [163, 387] width 8 height 1
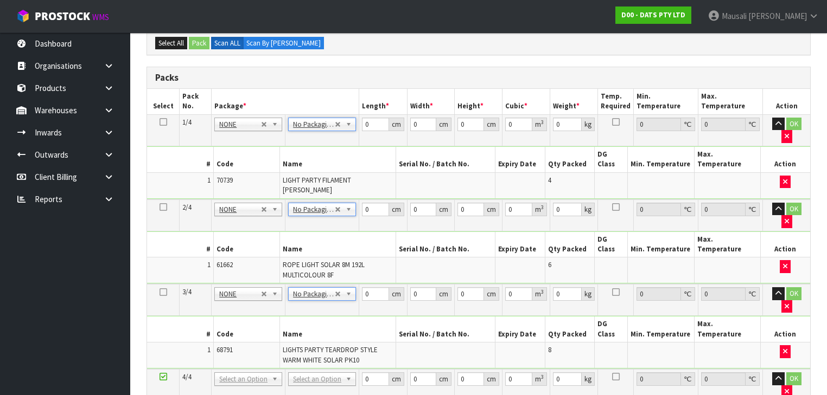
scroll to position [449, 0]
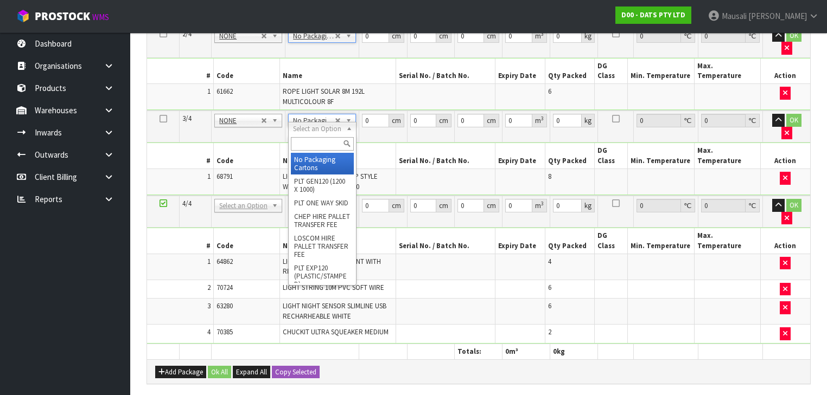
click at [312, 145] on input "text" at bounding box center [322, 144] width 62 height 14
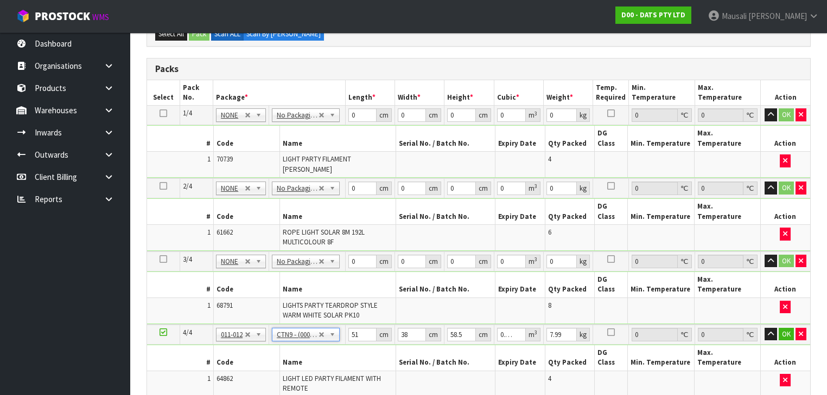
scroll to position [257, 0]
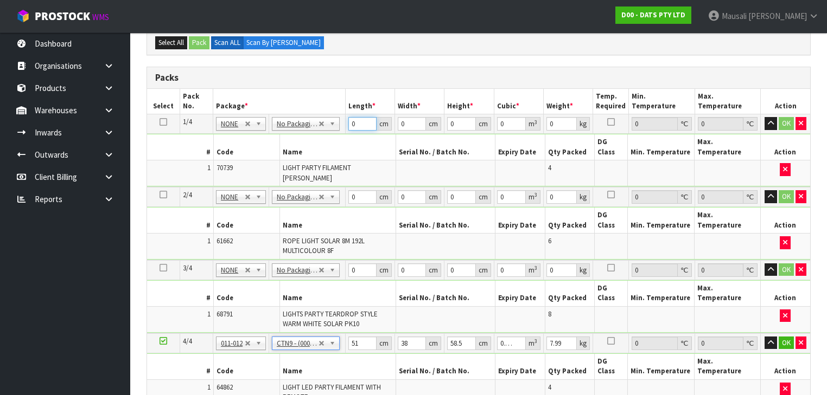
drag, startPoint x: 361, startPoint y: 122, endPoint x: 349, endPoint y: 126, distance: 12.4
click at [350, 126] on input "0" at bounding box center [362, 124] width 28 height 14
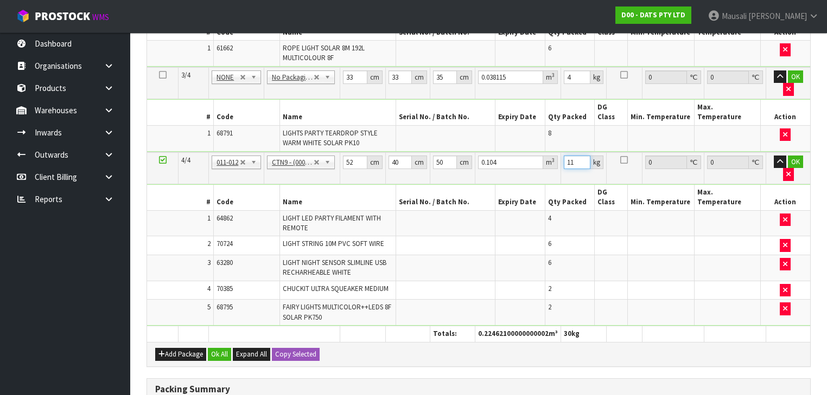
scroll to position [627, 0]
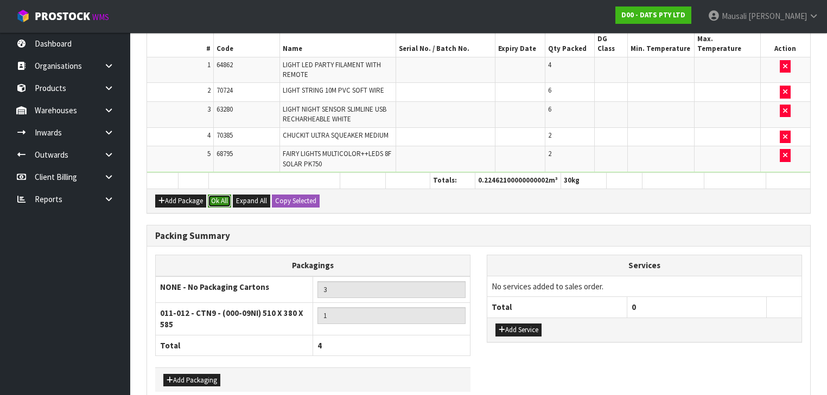
click at [214, 195] on button "Ok All" at bounding box center [219, 201] width 23 height 13
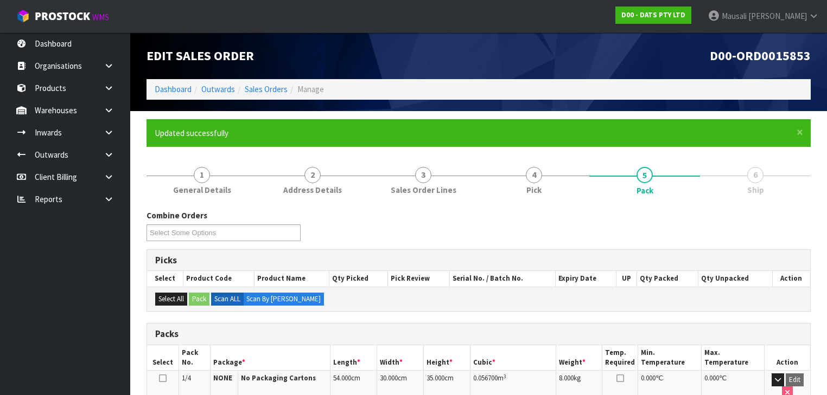
scroll to position [347, 0]
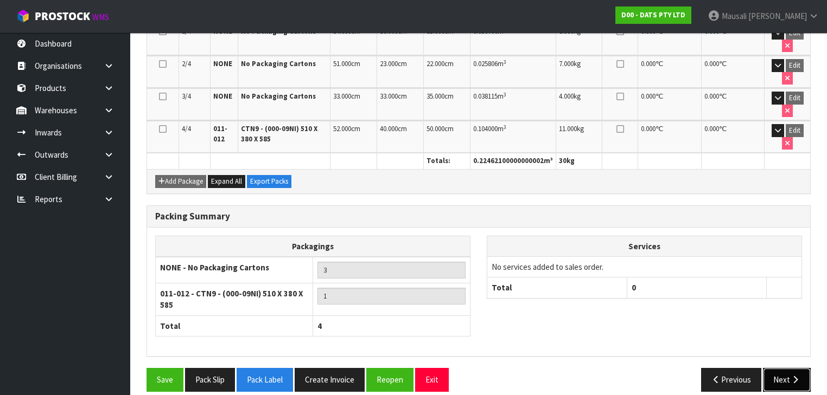
click at [782, 371] on button "Next" at bounding box center [787, 379] width 48 height 23
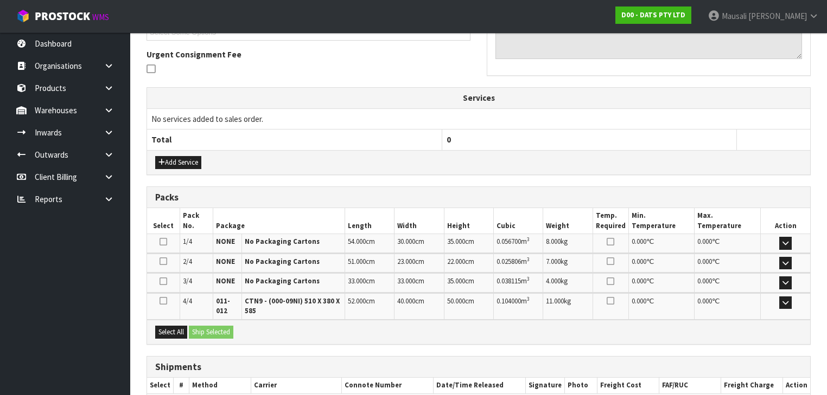
scroll to position [370, 0]
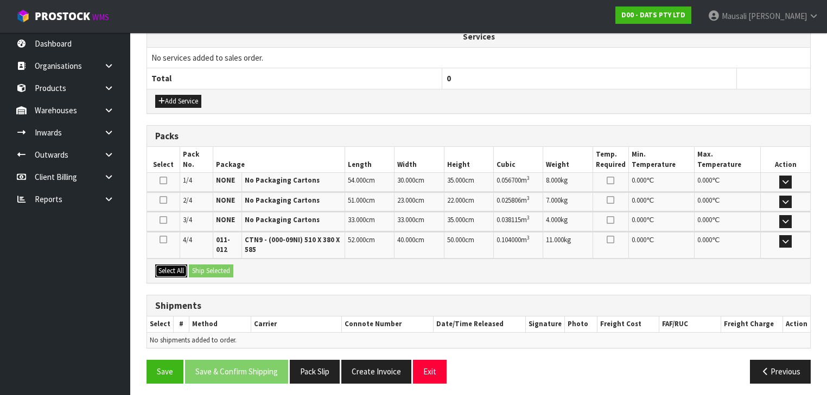
drag, startPoint x: 164, startPoint y: 267, endPoint x: 199, endPoint y: 266, distance: 34.7
click at [165, 267] on button "Select All" at bounding box center [171, 271] width 32 height 13
click at [199, 266] on button "Ship Selected" at bounding box center [211, 271] width 44 height 13
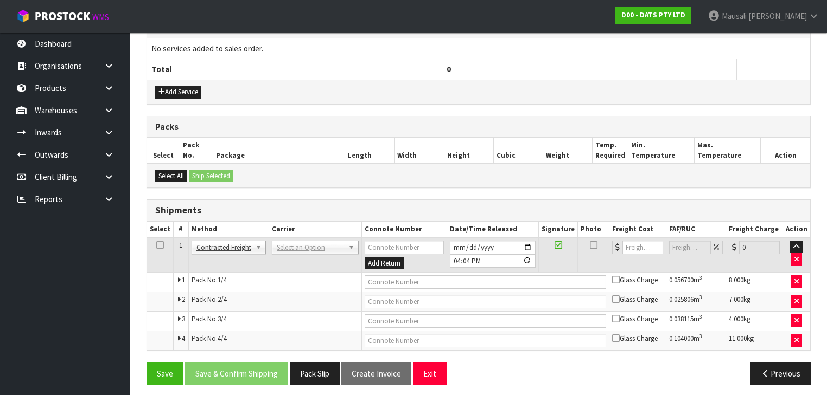
scroll to position [382, 0]
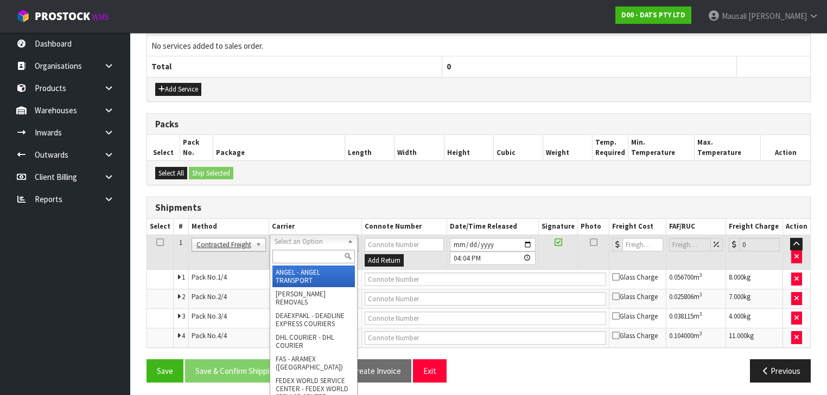
click at [296, 254] on input "text" at bounding box center [313, 257] width 82 height 14
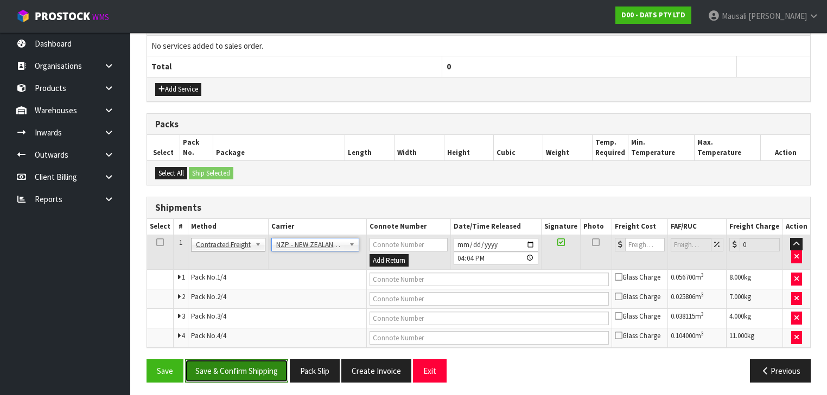
click at [252, 365] on button "Save & Confirm Shipping" at bounding box center [236, 371] width 103 height 23
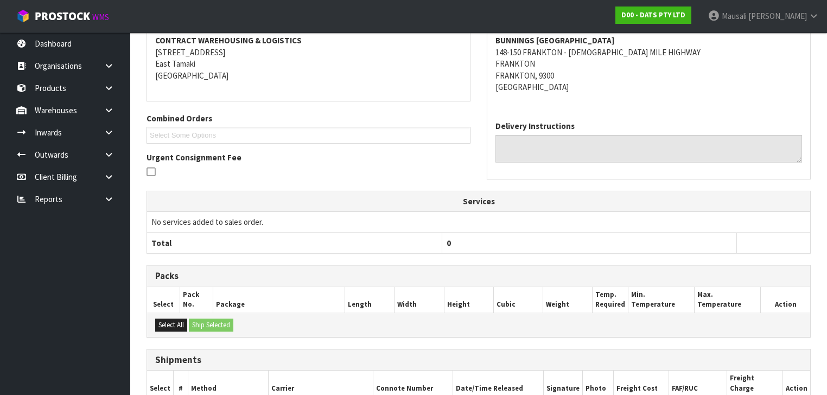
scroll to position [364, 0]
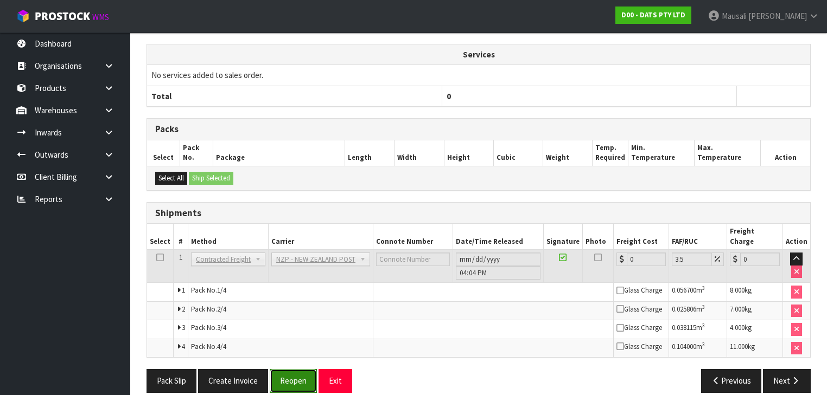
click at [302, 371] on button "Reopen" at bounding box center [293, 380] width 47 height 23
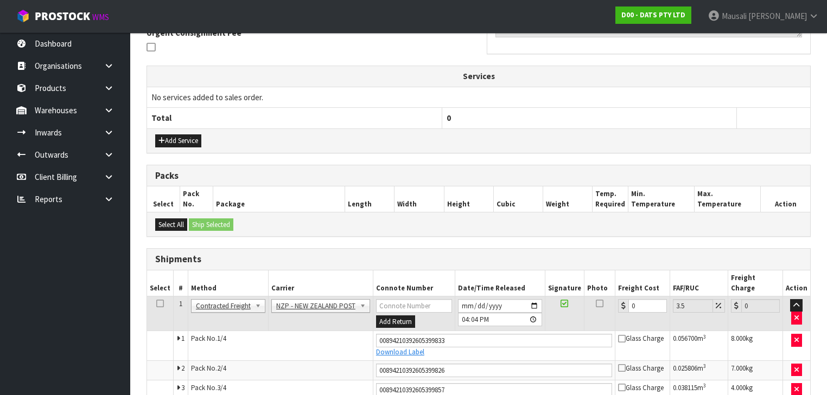
scroll to position [392, 0]
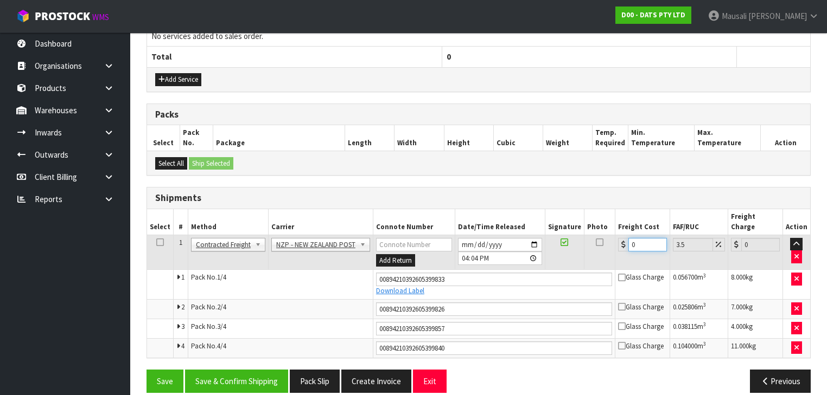
drag, startPoint x: 639, startPoint y: 236, endPoint x: 622, endPoint y: 241, distance: 18.2
click at [622, 241] on td "0" at bounding box center [642, 252] width 55 height 35
click at [254, 370] on button "Save & Confirm Shipping" at bounding box center [236, 381] width 103 height 23
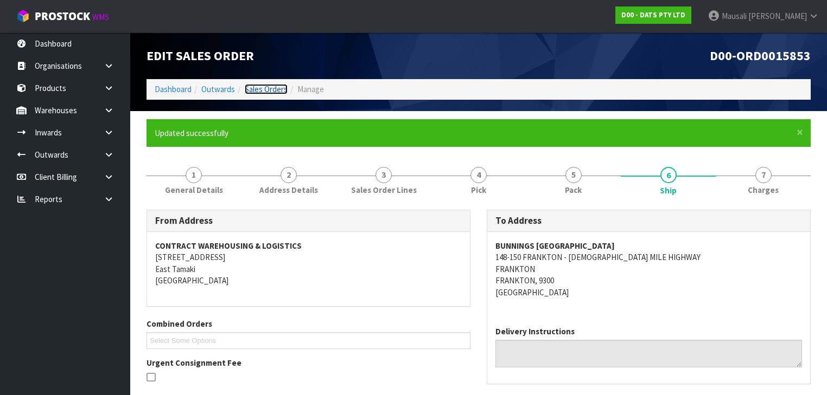
click at [267, 85] on link "Sales Orders" at bounding box center [266, 89] width 43 height 10
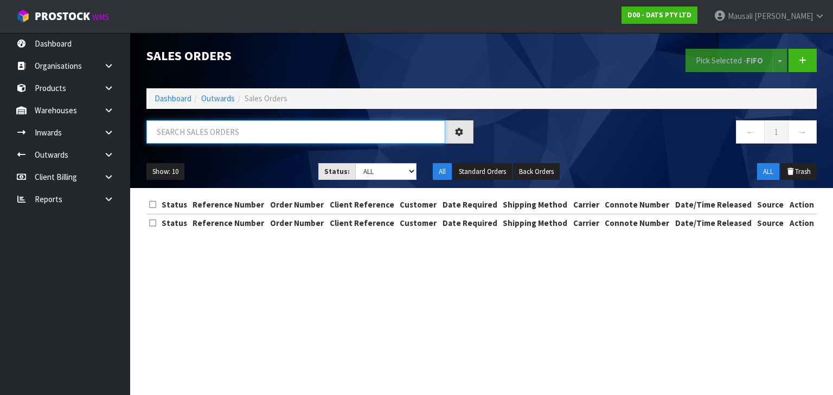
click at [171, 134] on input "text" at bounding box center [295, 131] width 299 height 23
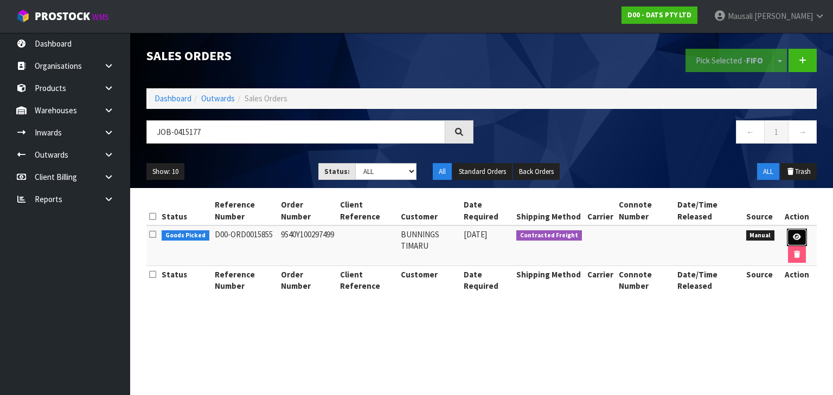
click at [795, 235] on icon at bounding box center [797, 237] width 8 height 7
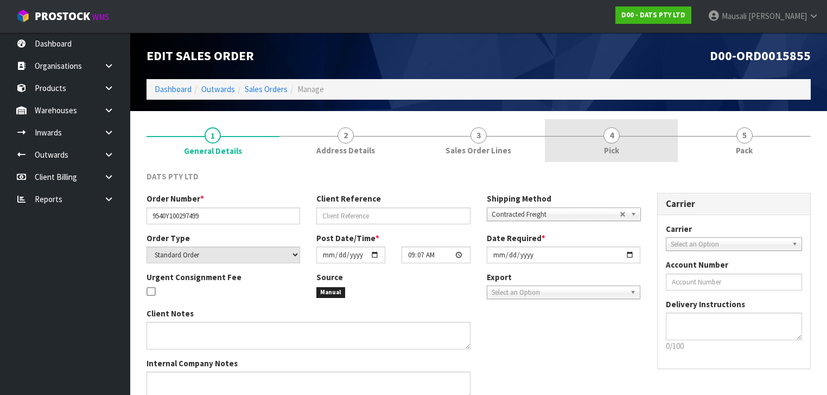
click at [611, 143] on span "4" at bounding box center [611, 135] width 16 height 16
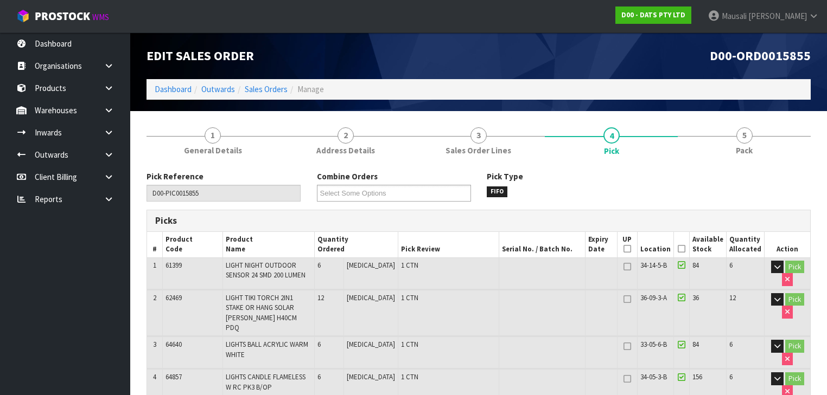
click at [684, 249] on icon at bounding box center [682, 249] width 8 height 1
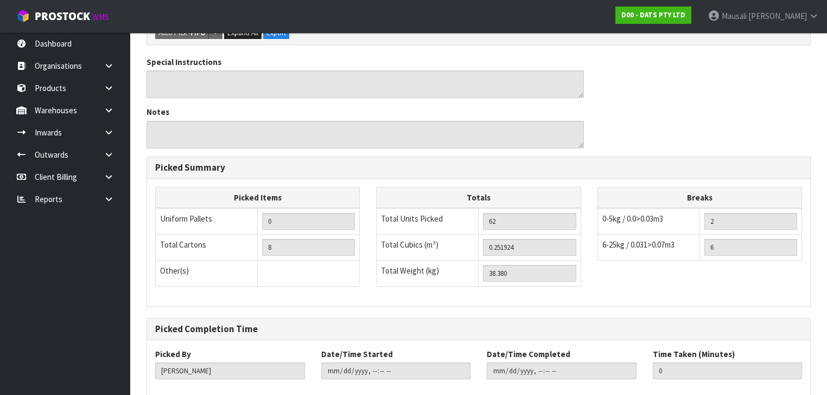
scroll to position [593, 0]
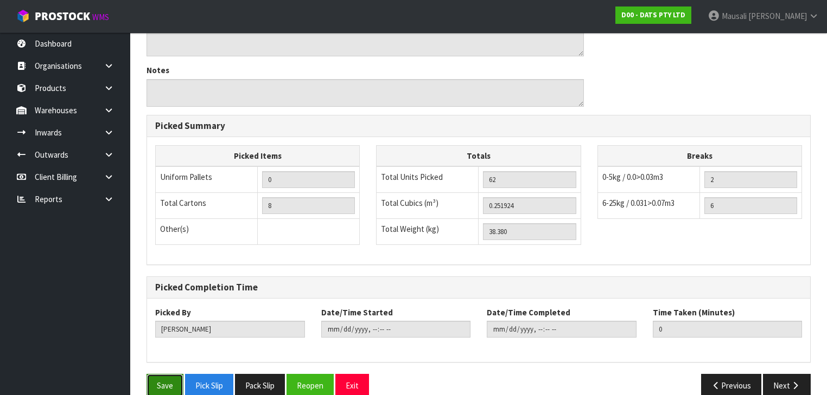
drag, startPoint x: 171, startPoint y: 366, endPoint x: 209, endPoint y: 354, distance: 39.8
click at [171, 374] on button "Save" at bounding box center [164, 385] width 37 height 23
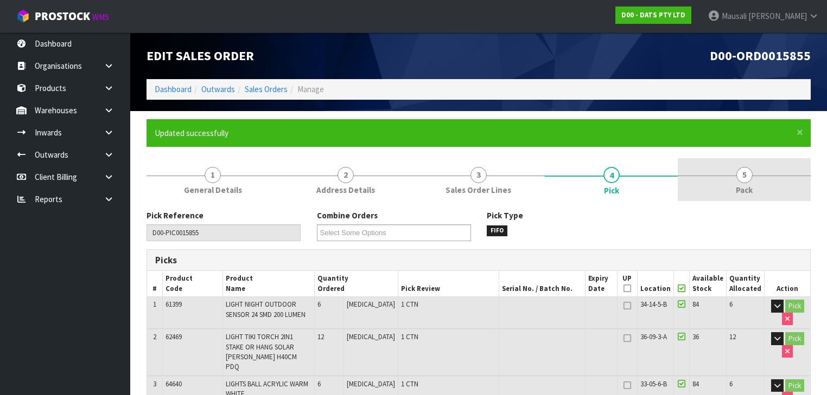
click at [730, 180] on link "5 Pack" at bounding box center [744, 179] width 133 height 43
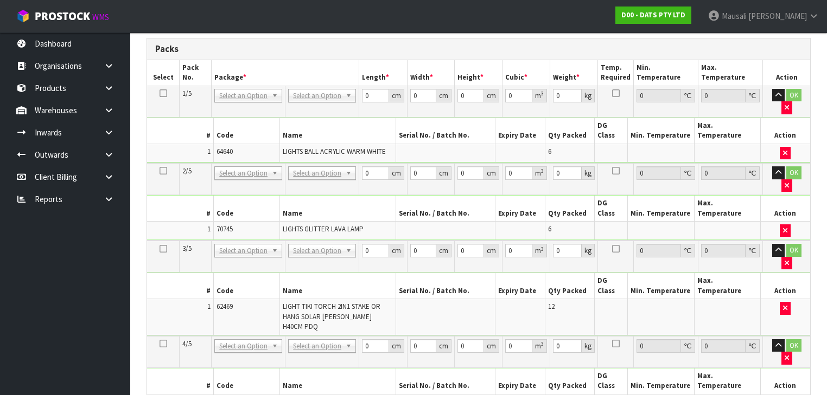
scroll to position [477, 0]
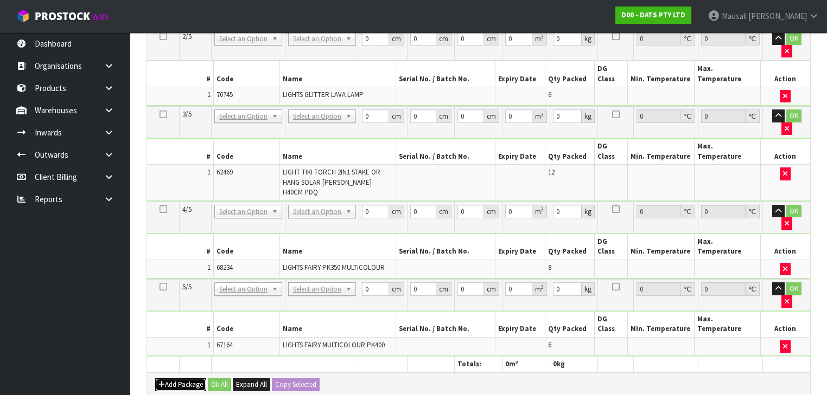
click at [176, 379] on button "Add Package" at bounding box center [180, 385] width 51 height 13
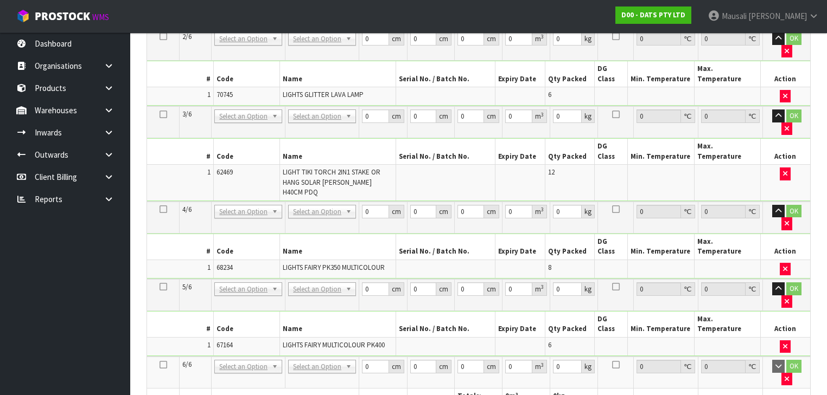
click at [163, 365] on icon at bounding box center [163, 365] width 8 height 1
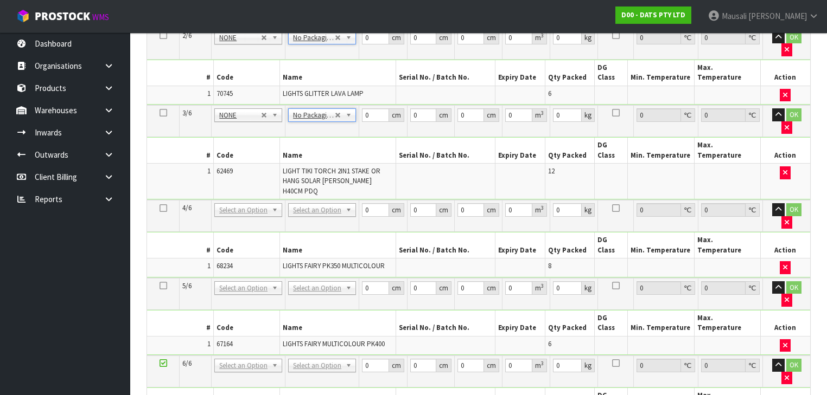
scroll to position [463, 0]
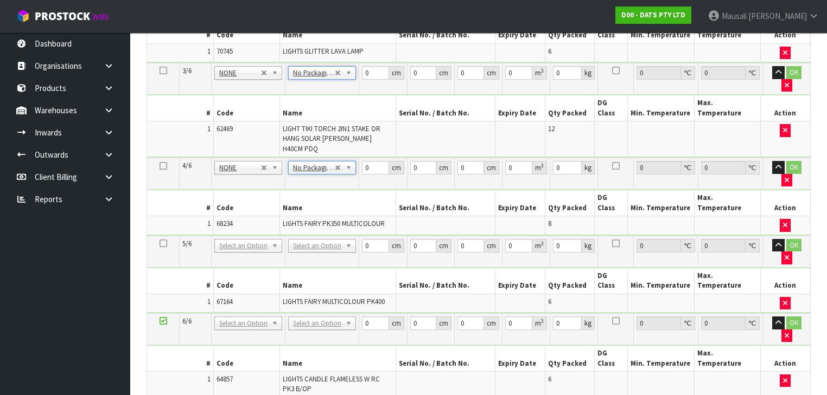
click at [316, 236] on td "No Packaging Cartons PLT GEN120 (1200 X 1000) PLT ONE WAY SKID CHEP HIRE PALLET…" at bounding box center [322, 252] width 74 height 32
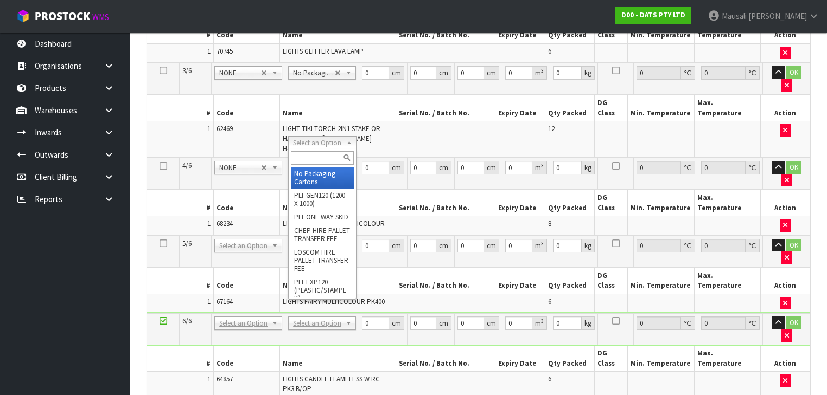
drag, startPoint x: 324, startPoint y: 174, endPoint x: 324, endPoint y: 184, distance: 10.3
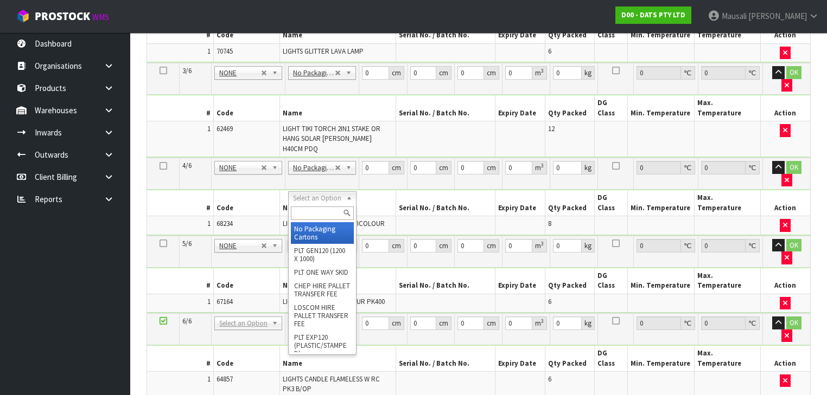
drag, startPoint x: 321, startPoint y: 195, endPoint x: 321, endPoint y: 226, distance: 30.4
click at [319, 208] on input "text" at bounding box center [322, 214] width 62 height 14
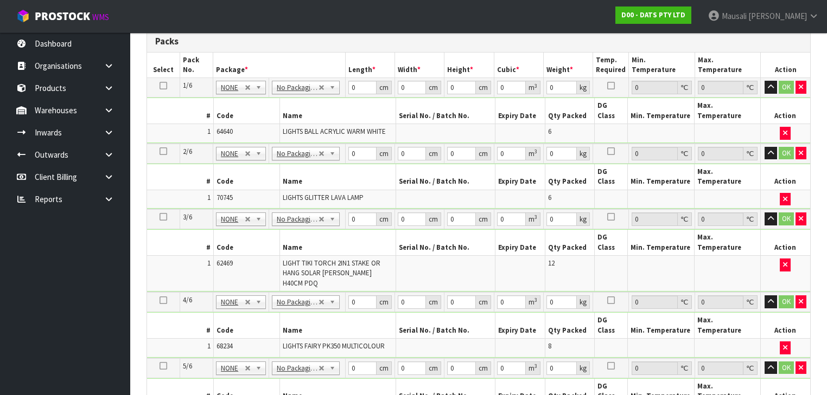
scroll to position [203, 0]
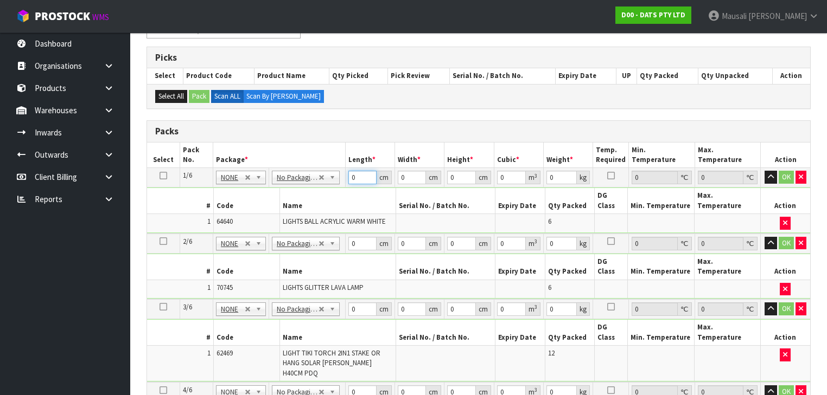
click at [360, 178] on input "0" at bounding box center [362, 178] width 28 height 14
drag, startPoint x: 361, startPoint y: 173, endPoint x: 342, endPoint y: 184, distance: 22.6
click at [342, 184] on tr "1/6 NONE 007-001 007-002 007-004 007-009 007-013 007-014 007-015 007-017 007-01…" at bounding box center [478, 178] width 663 height 20
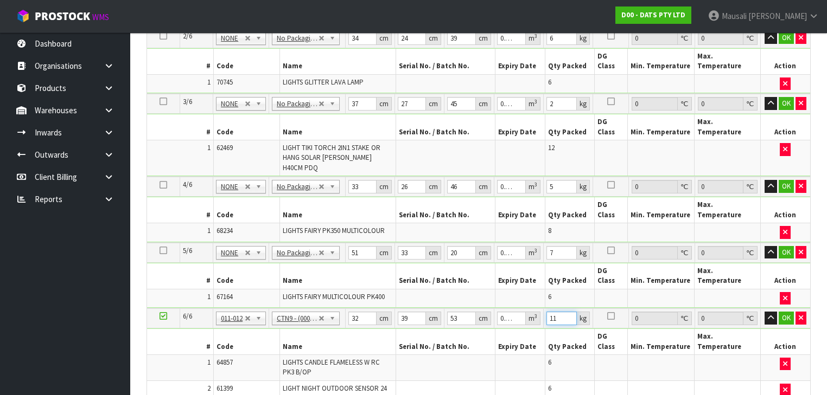
scroll to position [626, 0]
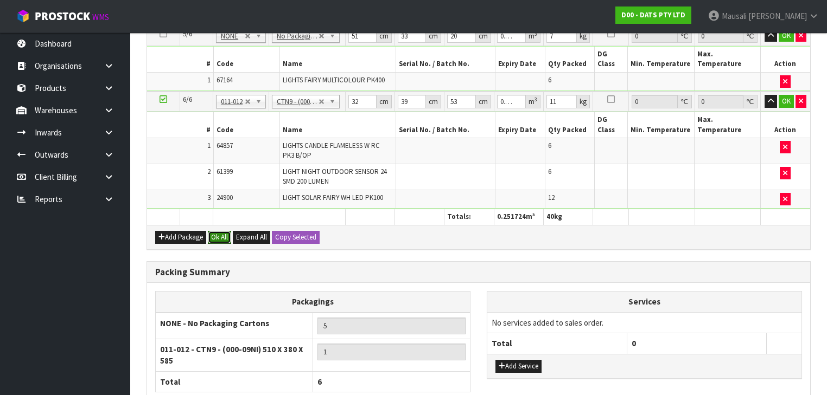
click at [219, 231] on button "Ok All" at bounding box center [219, 237] width 23 height 13
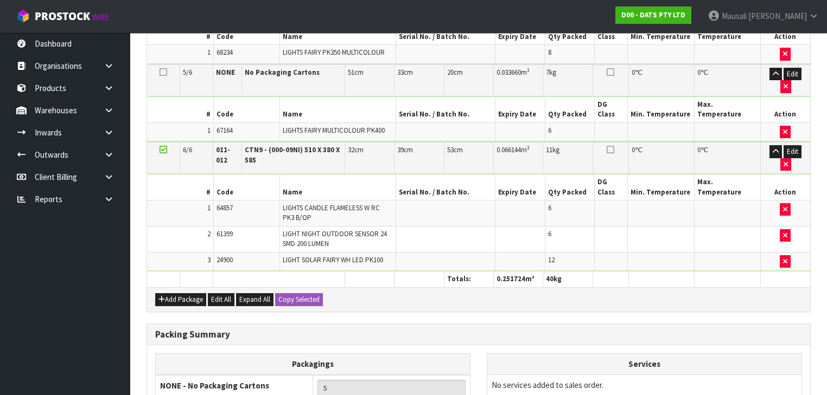
scroll to position [641, 0]
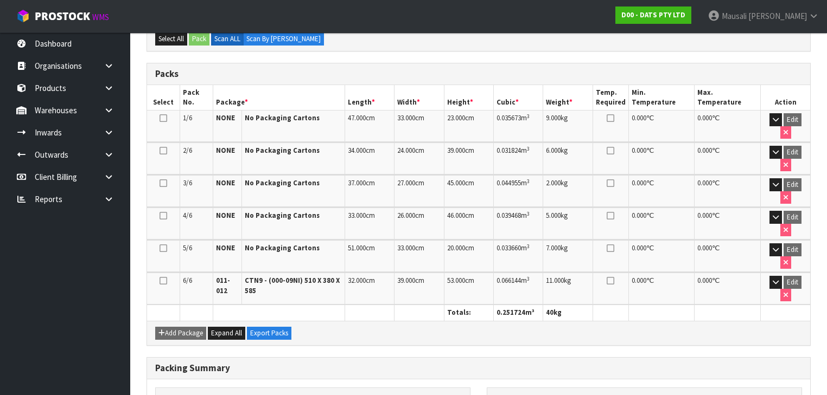
scroll to position [350, 0]
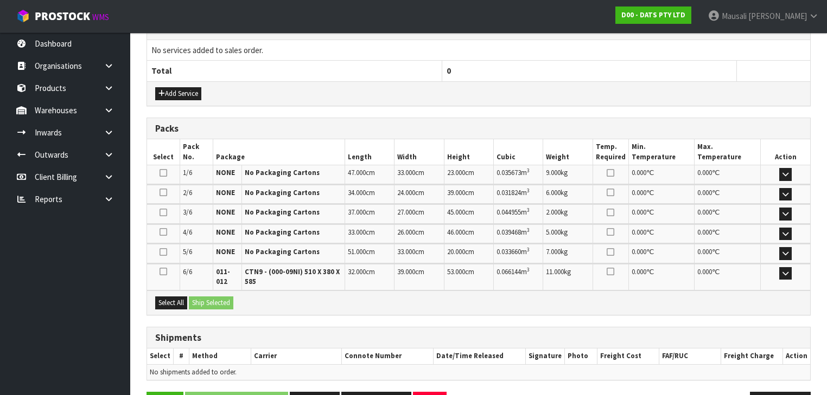
scroll to position [409, 0]
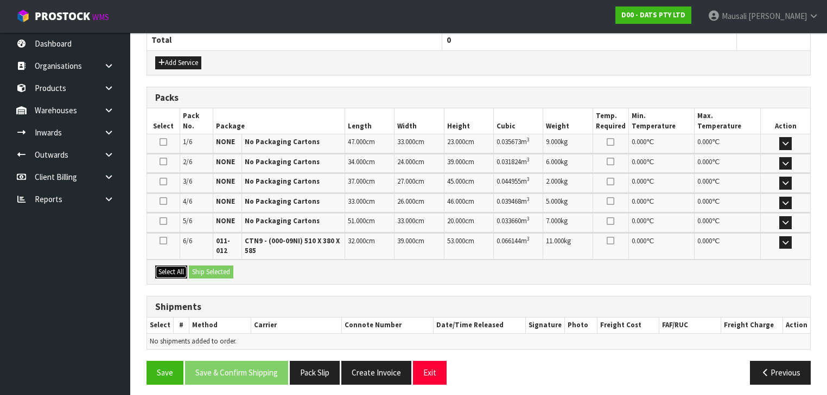
drag, startPoint x: 171, startPoint y: 267, endPoint x: 195, endPoint y: 268, distance: 23.9
click at [176, 267] on button "Select All" at bounding box center [171, 272] width 32 height 13
click at [195, 268] on button "Ship Selected" at bounding box center [211, 272] width 44 height 13
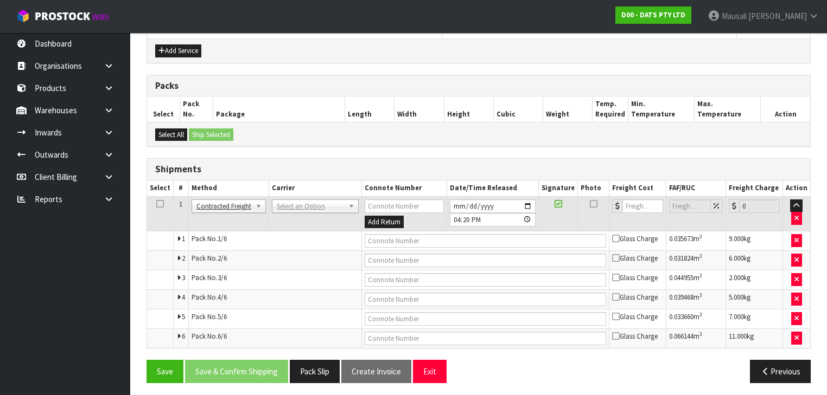
scroll to position [421, 0]
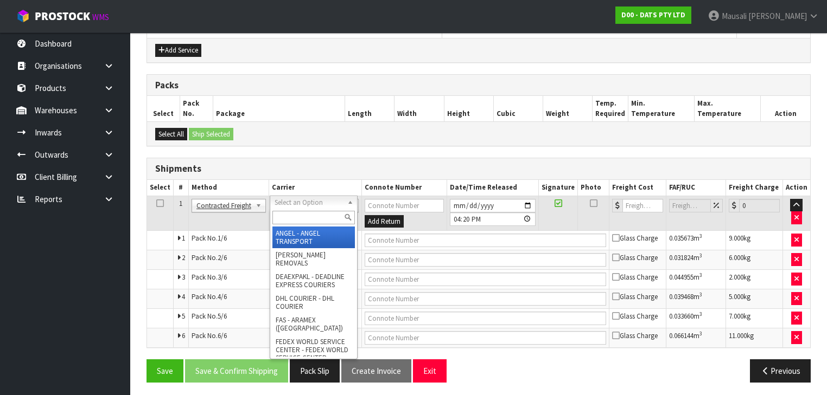
click at [289, 212] on input "text" at bounding box center [313, 218] width 82 height 14
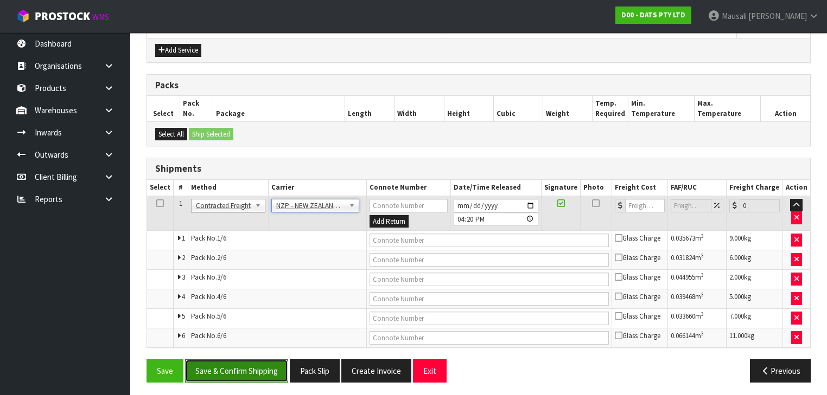
click at [260, 369] on button "Save & Confirm Shipping" at bounding box center [236, 371] width 103 height 23
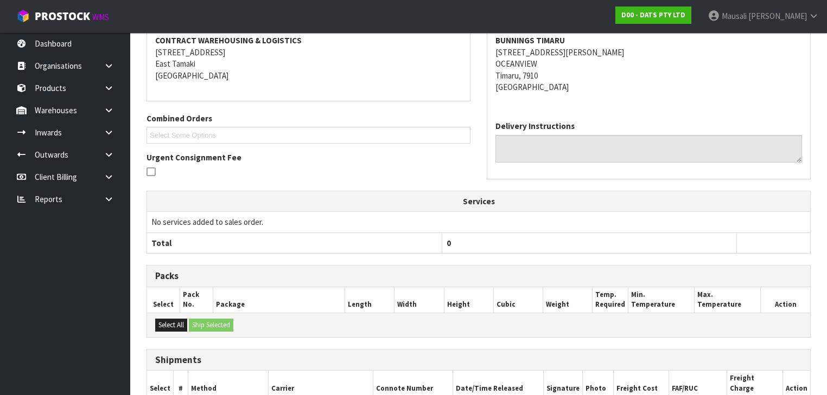
scroll to position [400, 0]
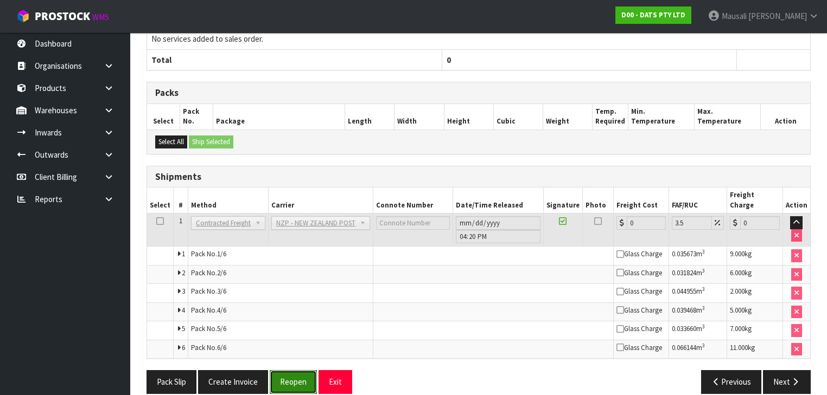
drag, startPoint x: 290, startPoint y: 365, endPoint x: 295, endPoint y: 361, distance: 6.6
click at [290, 371] on button "Reopen" at bounding box center [293, 382] width 47 height 23
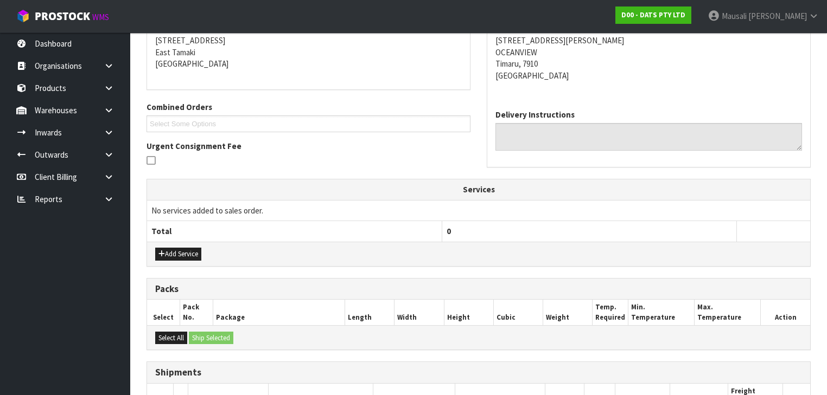
scroll to position [421, 0]
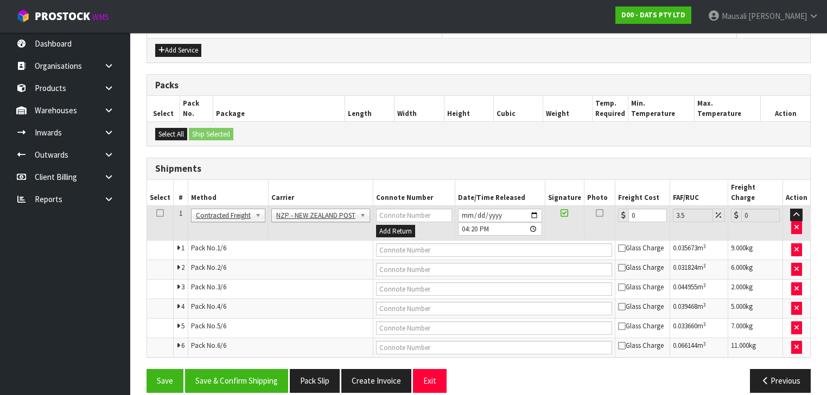
click at [803, 218] on td at bounding box center [796, 223] width 28 height 35
click at [795, 224] on icon "button" at bounding box center [796, 227] width 4 height 7
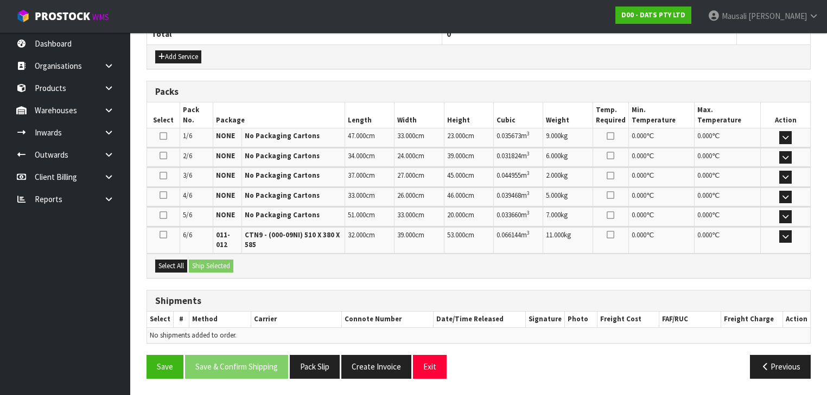
scroll to position [409, 0]
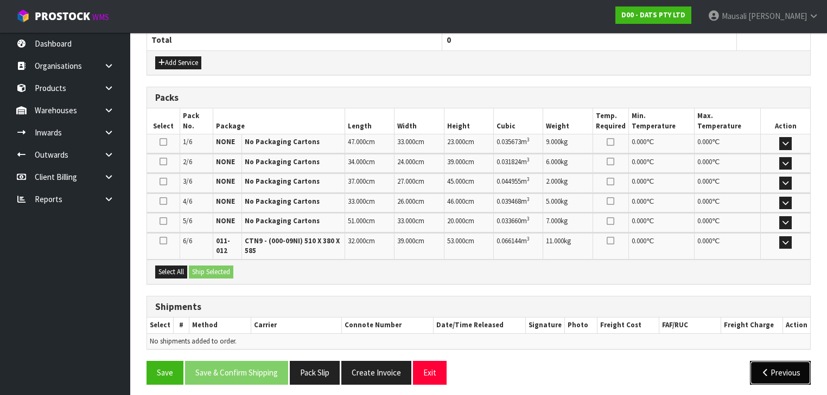
click at [774, 361] on button "Previous" at bounding box center [780, 372] width 61 height 23
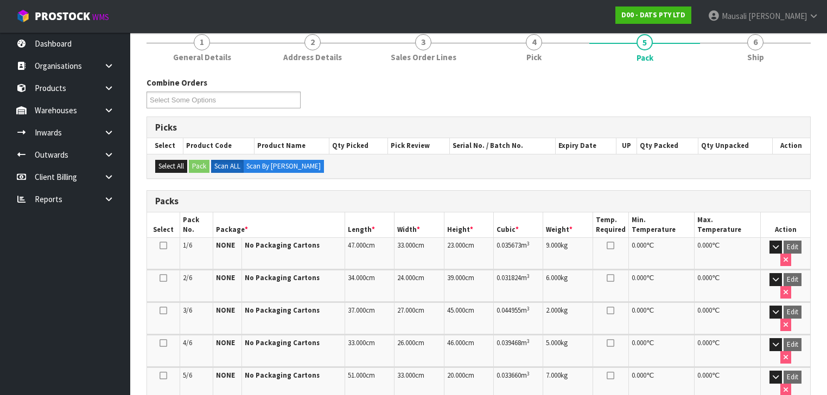
scroll to position [0, 0]
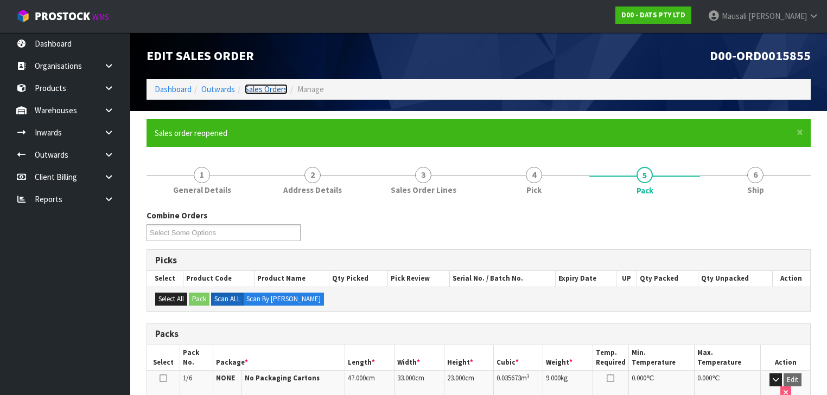
click at [253, 89] on link "Sales Orders" at bounding box center [266, 89] width 43 height 10
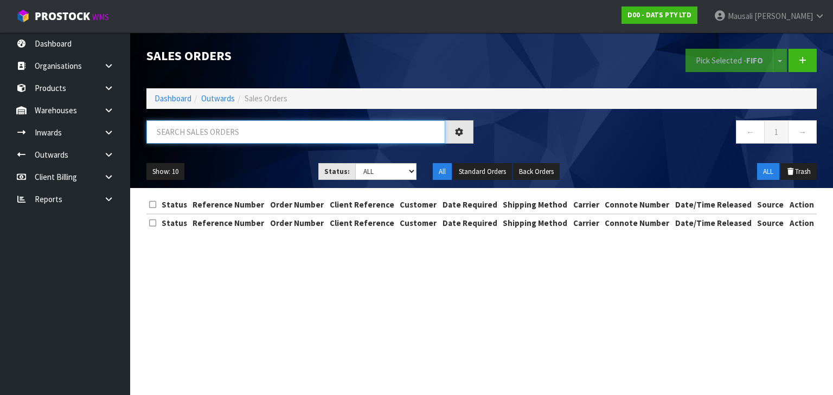
click at [167, 136] on input "text" at bounding box center [295, 131] width 299 height 23
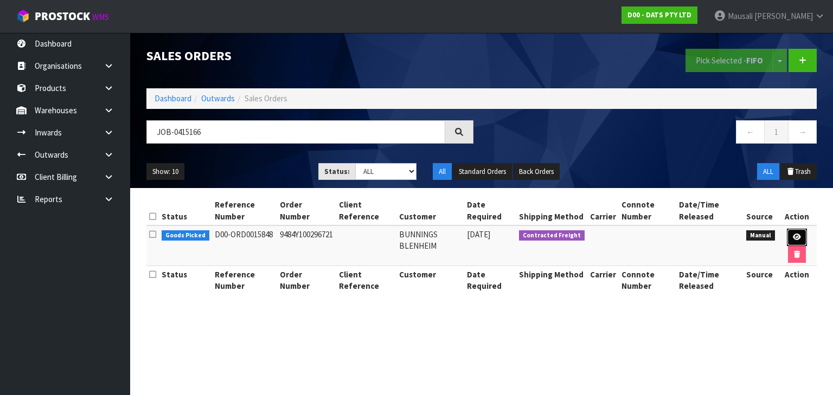
click at [792, 235] on link at bounding box center [797, 237] width 20 height 17
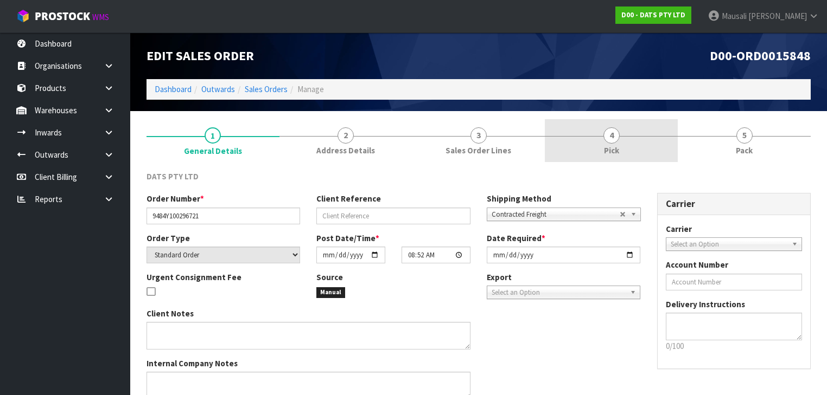
click at [629, 145] on link "4 Pick" at bounding box center [611, 140] width 133 height 43
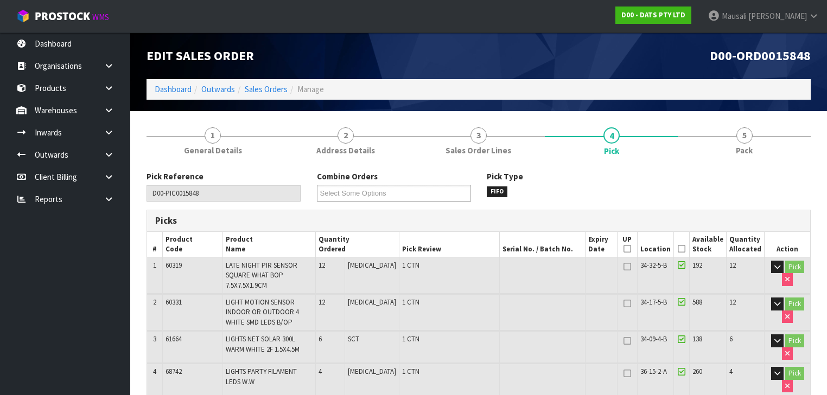
click at [681, 249] on icon at bounding box center [682, 249] width 8 height 1
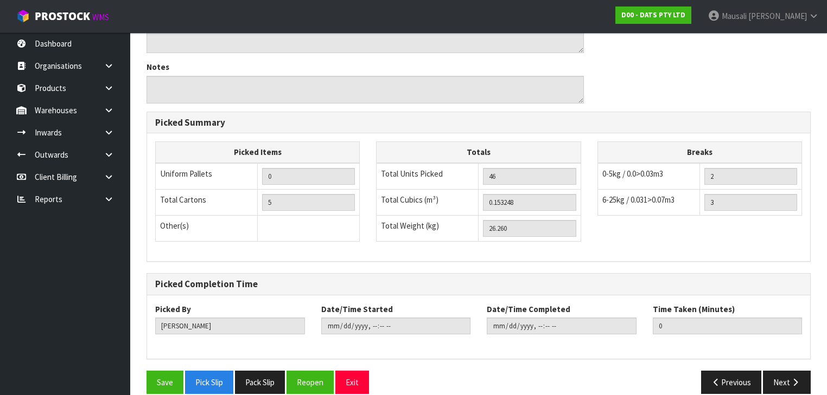
scroll to position [502, 0]
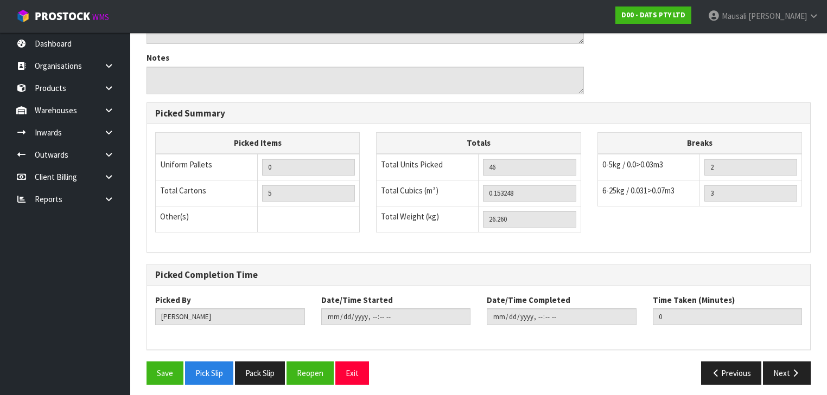
click at [158, 355] on div "Pick Reference D00-PIC0015848 Combine Orders D00-ORD0015833 D00-ORD0015834 D00-…" at bounding box center [478, 31] width 664 height 725
click at [162, 373] on button "Save" at bounding box center [164, 373] width 37 height 23
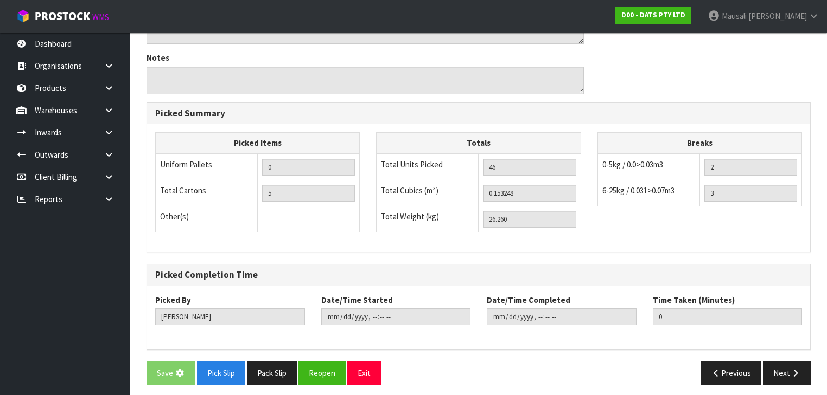
scroll to position [0, 0]
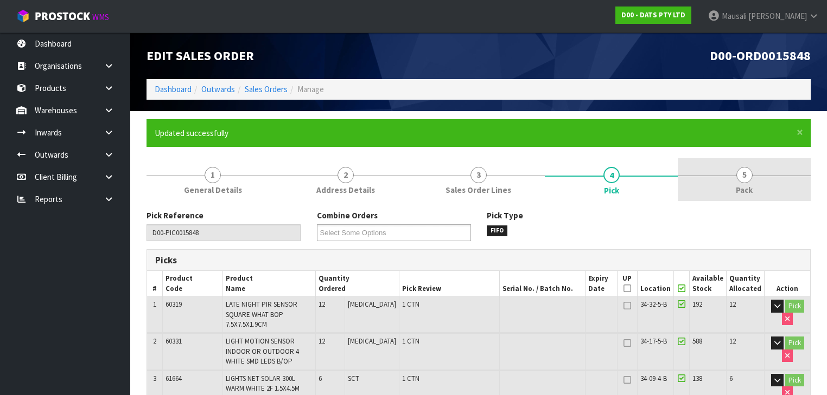
click at [701, 186] on link "5 Pack" at bounding box center [744, 179] width 133 height 43
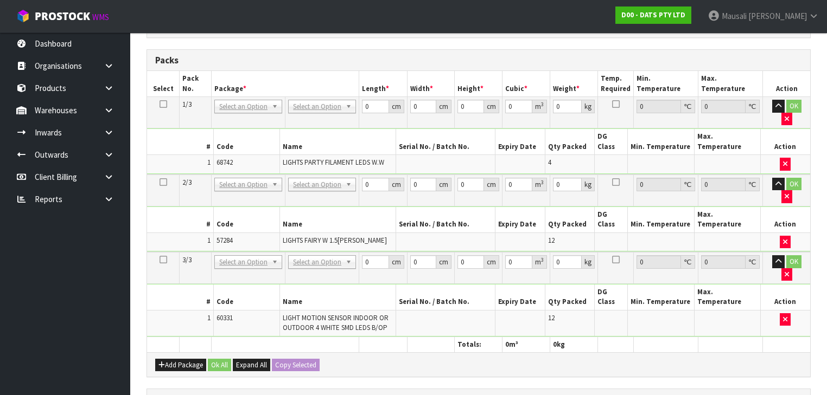
scroll to position [391, 0]
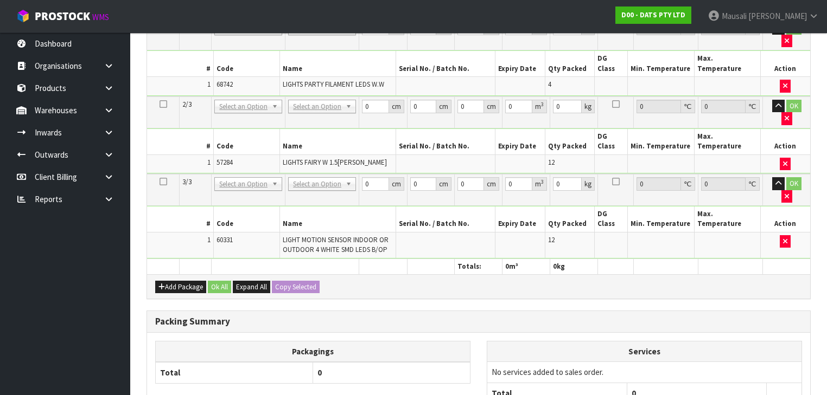
drag, startPoint x: 162, startPoint y: 132, endPoint x: 174, endPoint y: 132, distance: 11.9
click at [163, 182] on icon at bounding box center [163, 182] width 8 height 1
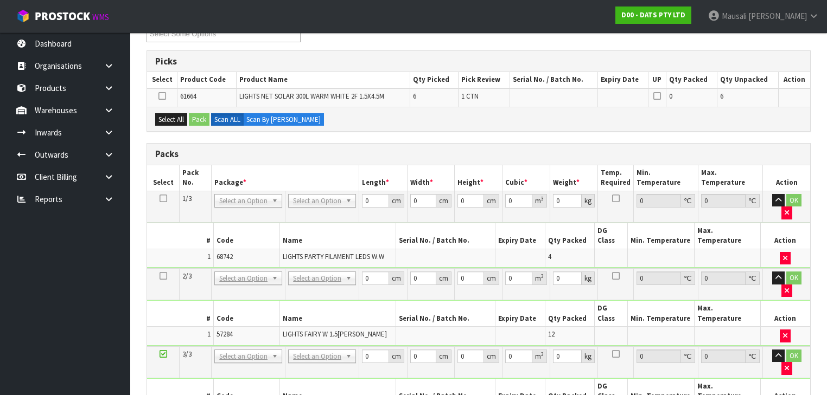
scroll to position [197, 0]
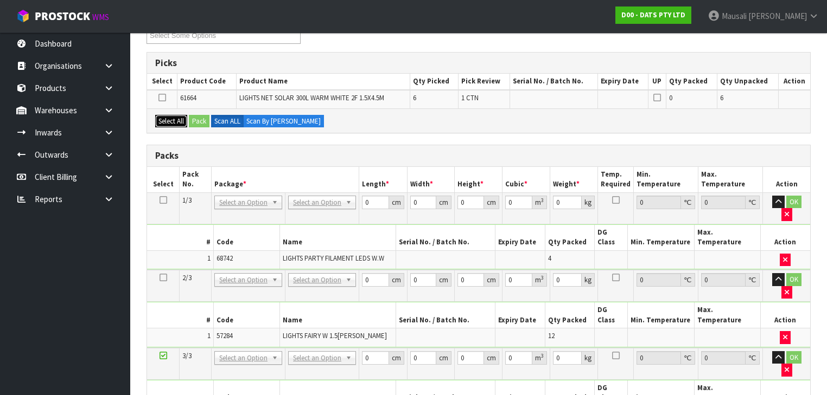
click at [169, 118] on button "Select All" at bounding box center [171, 121] width 32 height 13
click at [195, 122] on button "Pack" at bounding box center [199, 121] width 21 height 13
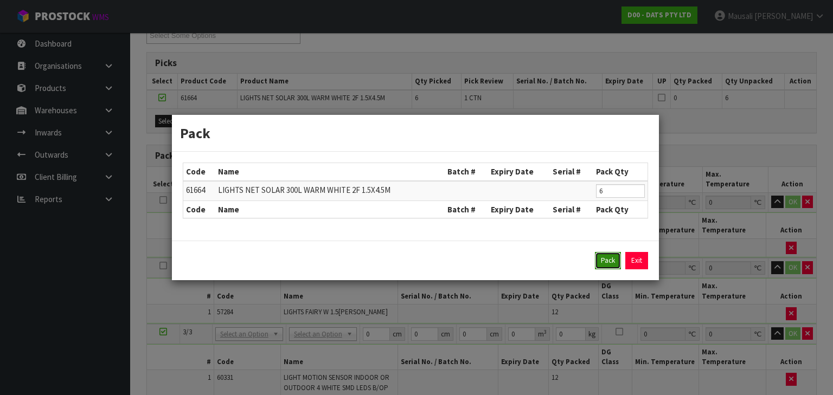
click at [603, 262] on button "Pack" at bounding box center [608, 260] width 26 height 17
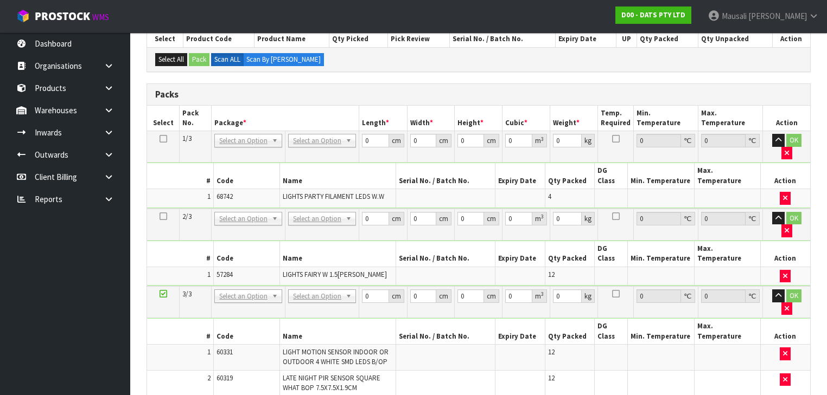
scroll to position [284, 0]
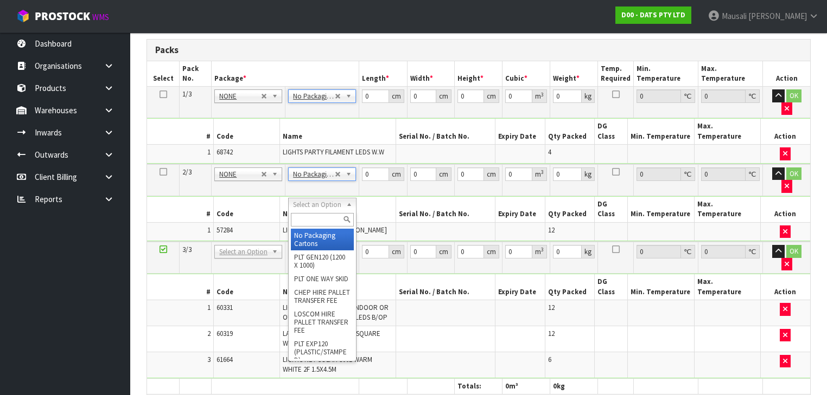
click at [310, 219] on input "text" at bounding box center [322, 220] width 62 height 14
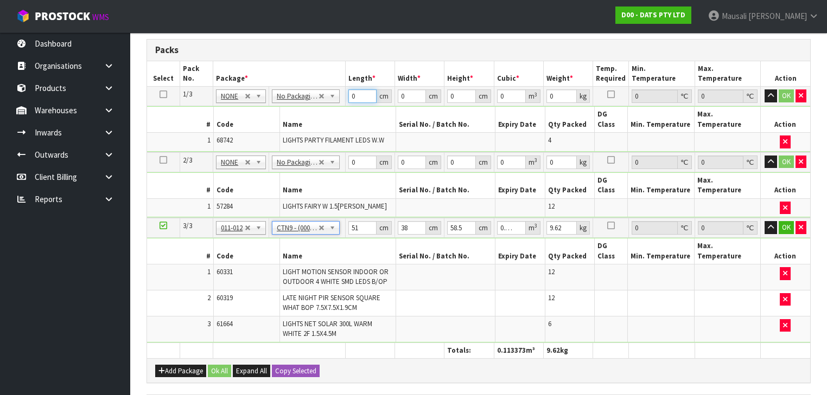
drag, startPoint x: 362, startPoint y: 91, endPoint x: 345, endPoint y: 102, distance: 20.5
click at [346, 101] on td "0 cm" at bounding box center [370, 97] width 49 height 20
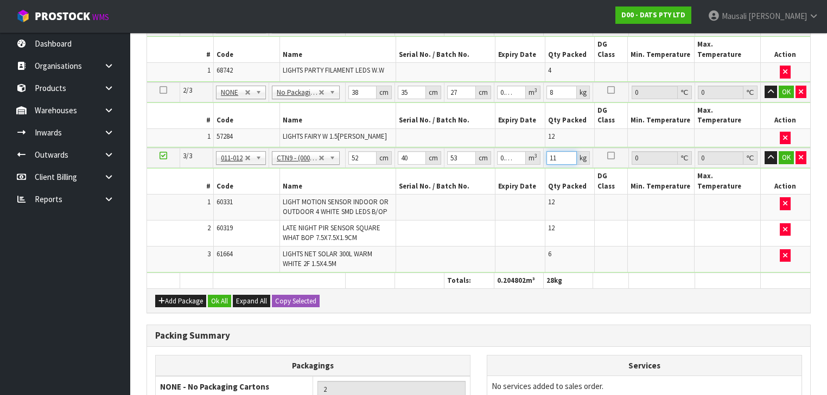
scroll to position [427, 0]
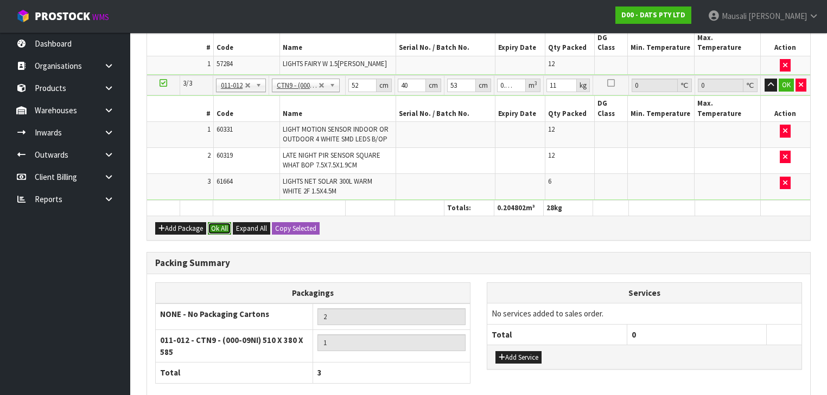
click at [221, 222] on button "Ok All" at bounding box center [219, 228] width 23 height 13
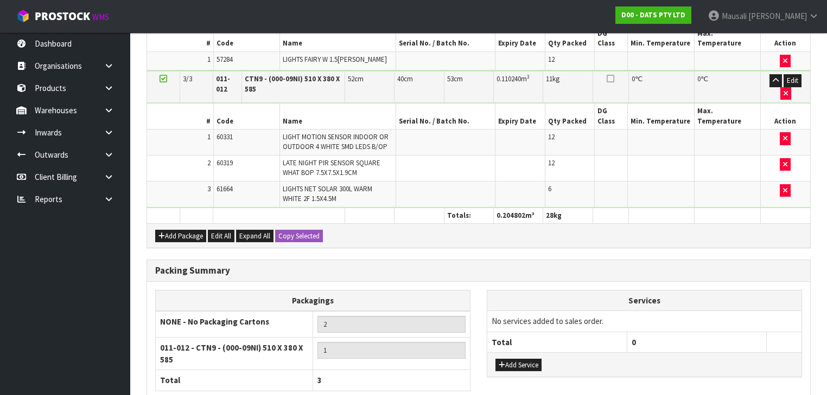
scroll to position [479, 0]
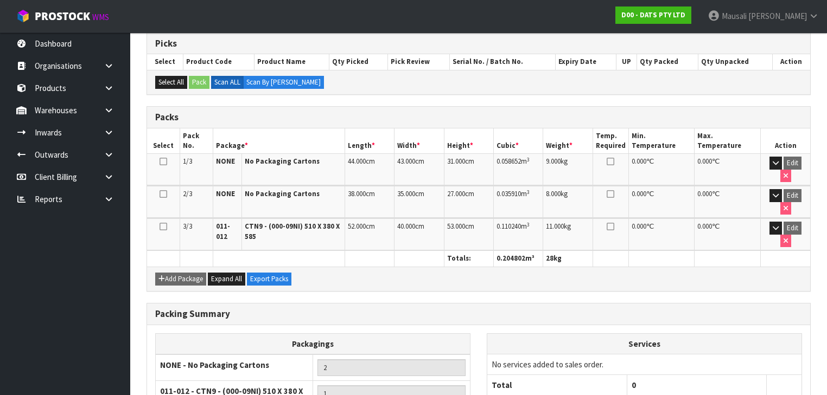
scroll to position [292, 0]
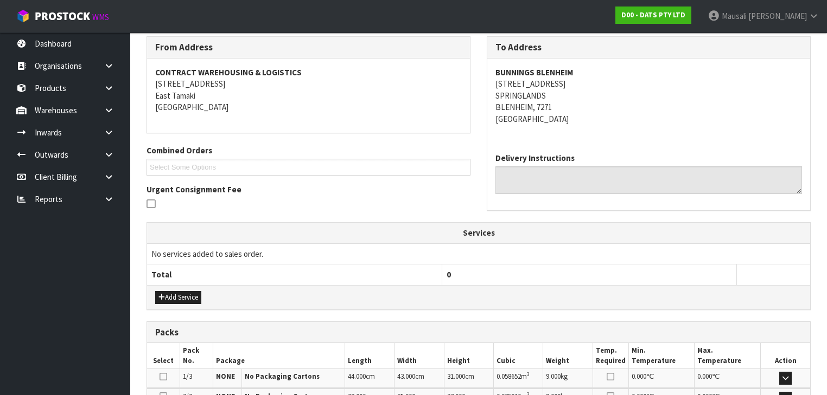
scroll to position [350, 0]
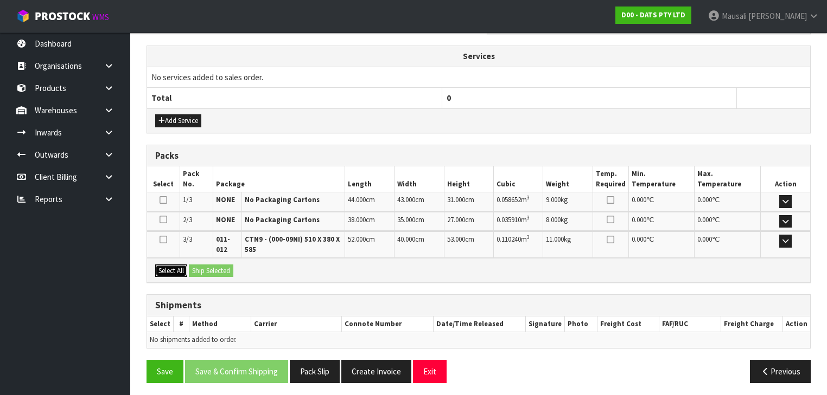
click at [166, 267] on button "Select All" at bounding box center [171, 271] width 32 height 13
click at [202, 265] on button "Ship Selected" at bounding box center [211, 271] width 44 height 13
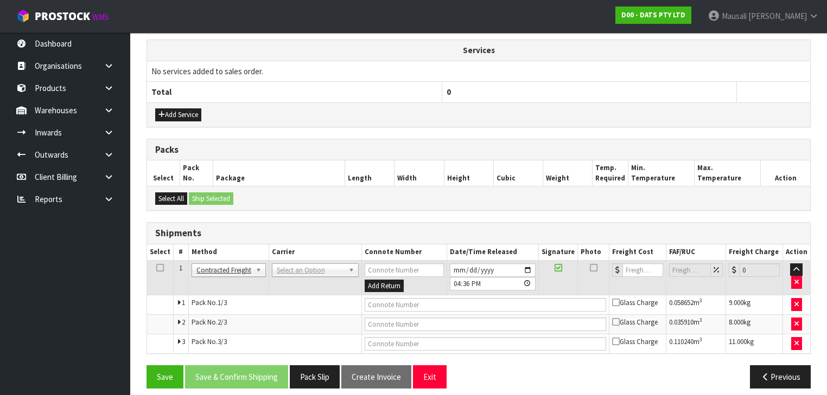
scroll to position [362, 0]
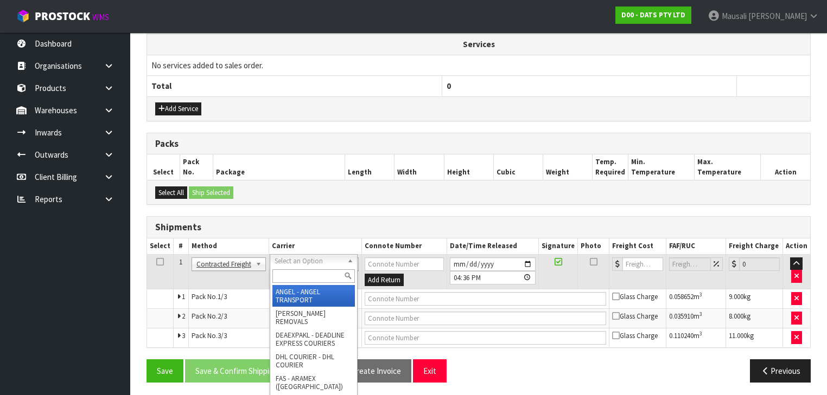
click at [289, 275] on input "text" at bounding box center [313, 277] width 82 height 14
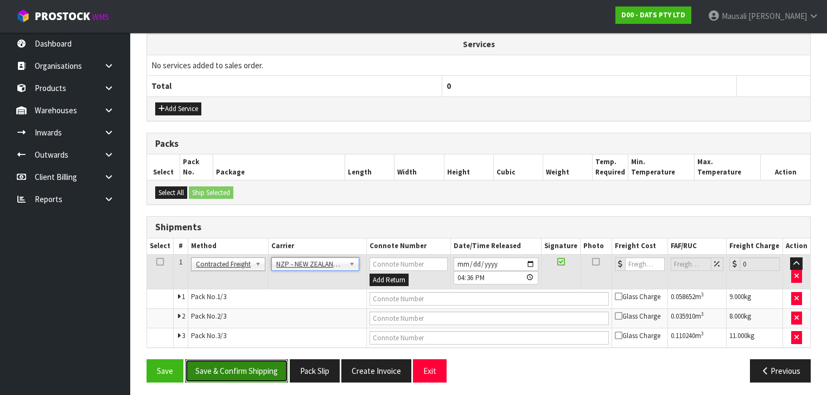
click at [231, 367] on button "Save & Confirm Shipping" at bounding box center [236, 371] width 103 height 23
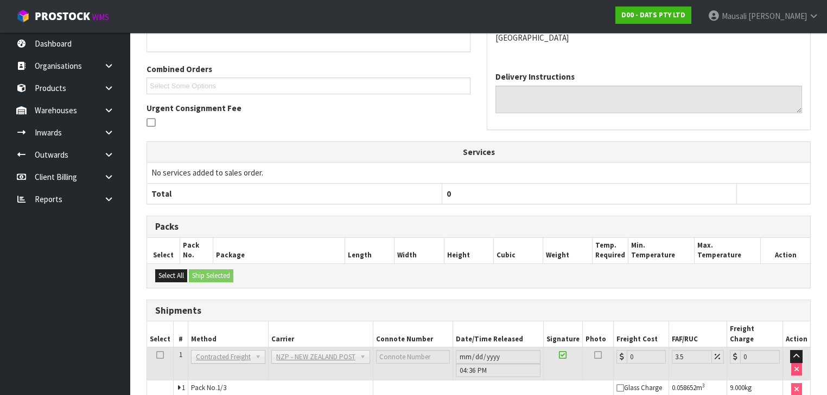
scroll to position [345, 0]
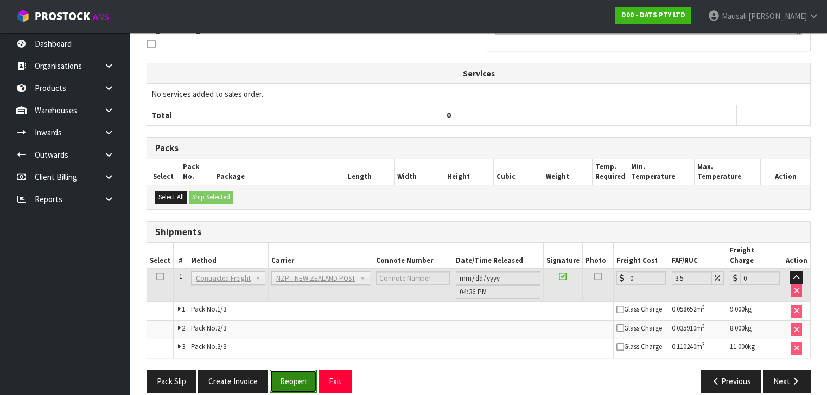
click at [289, 371] on button "Reopen" at bounding box center [293, 381] width 47 height 23
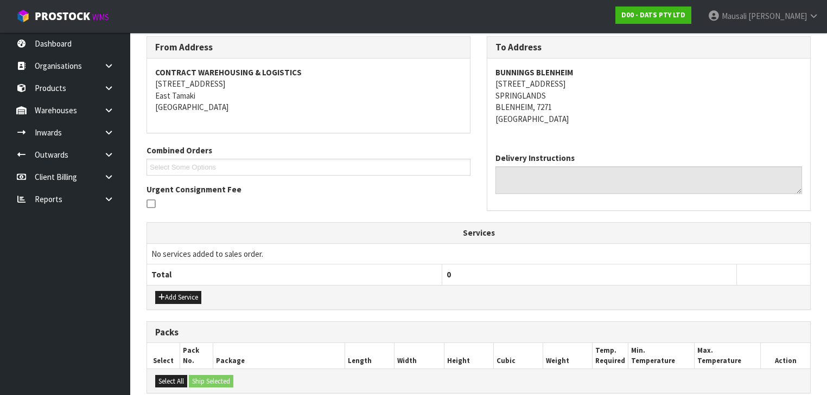
scroll to position [362, 0]
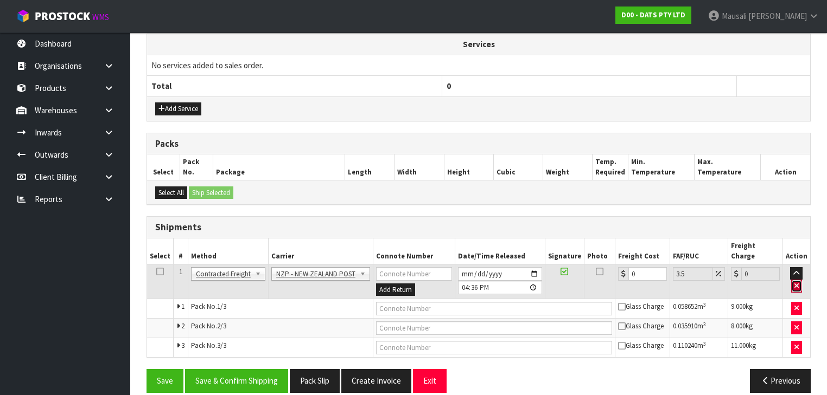
click at [799, 283] on icon "button" at bounding box center [796, 286] width 4 height 7
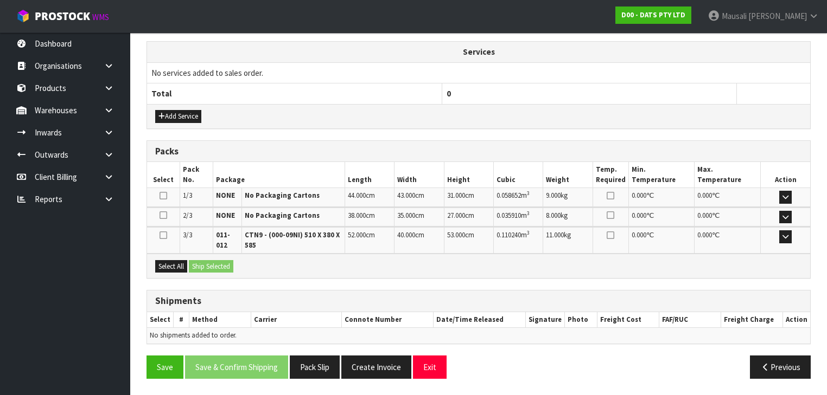
scroll to position [350, 0]
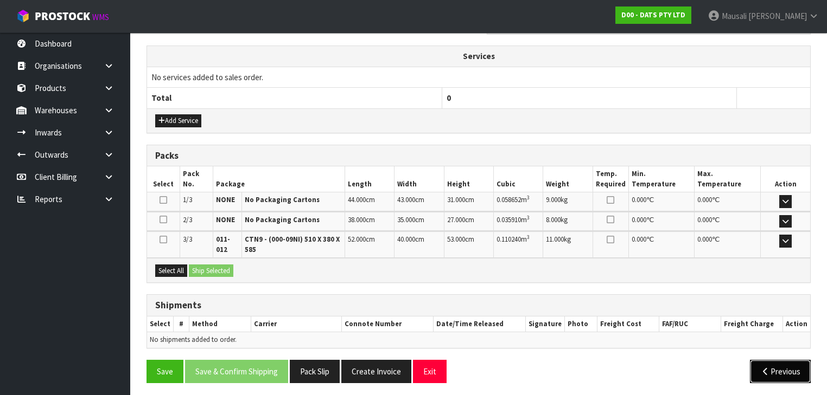
click at [773, 363] on button "Previous" at bounding box center [780, 371] width 61 height 23
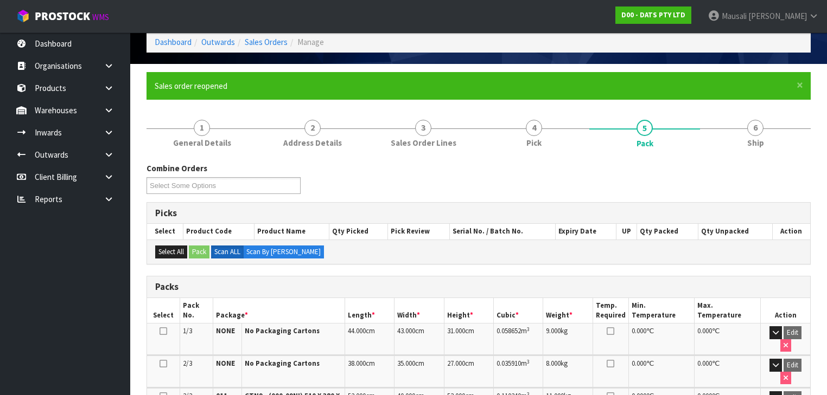
scroll to position [0, 0]
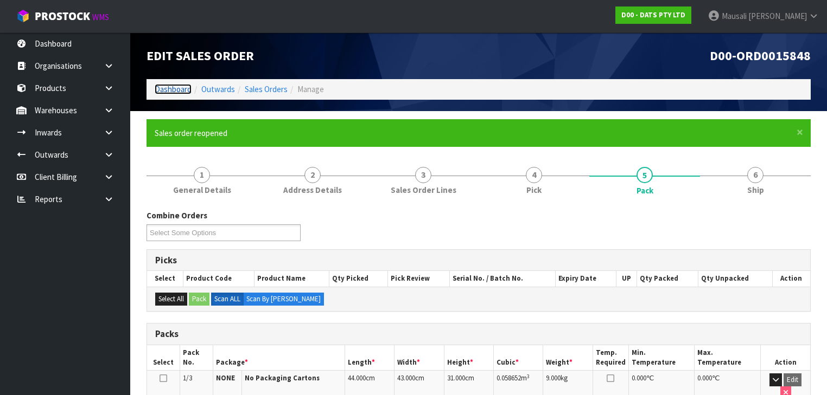
click at [179, 86] on link "Dashboard" at bounding box center [173, 89] width 37 height 10
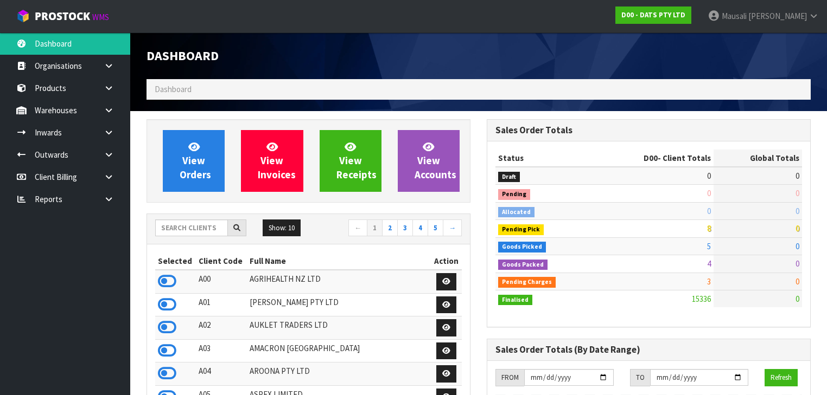
scroll to position [865, 340]
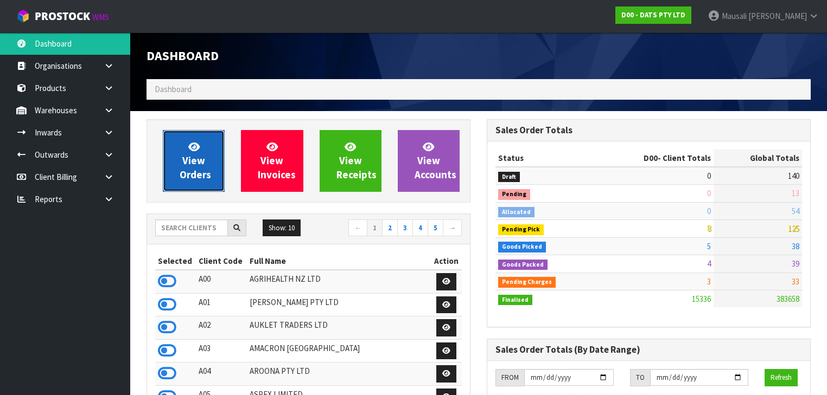
click at [202, 162] on span "View Orders" at bounding box center [195, 161] width 31 height 41
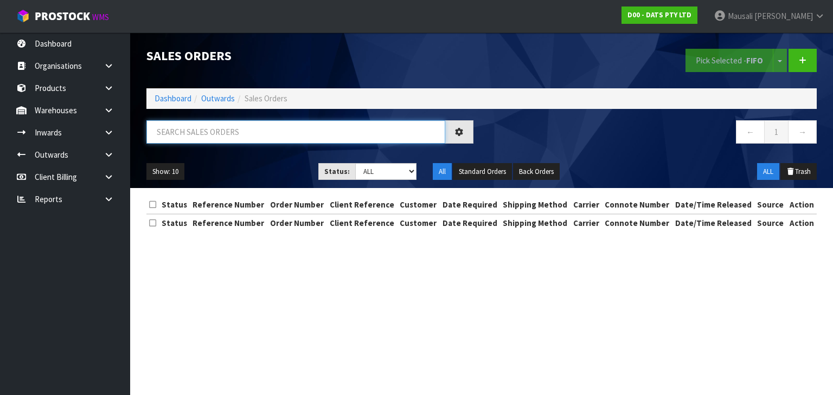
click at [180, 132] on input "text" at bounding box center [295, 131] width 299 height 23
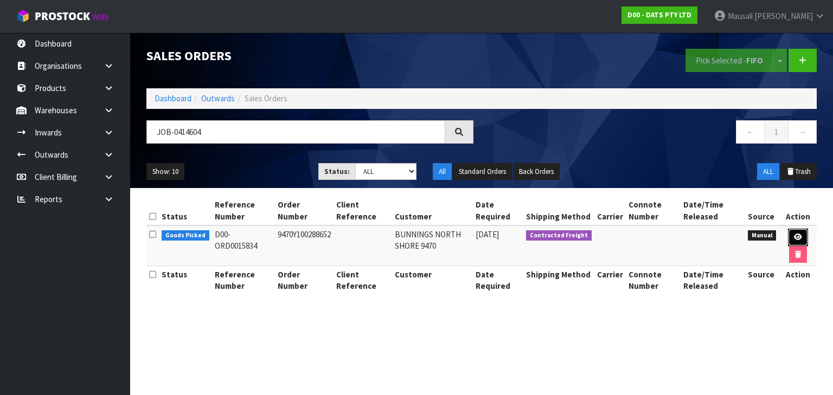
click at [800, 236] on icon at bounding box center [798, 237] width 8 height 7
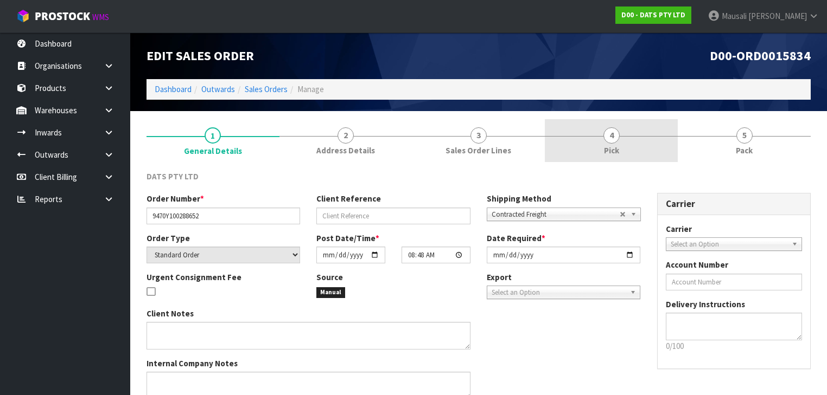
click at [621, 137] on link "4 Pick" at bounding box center [611, 140] width 133 height 43
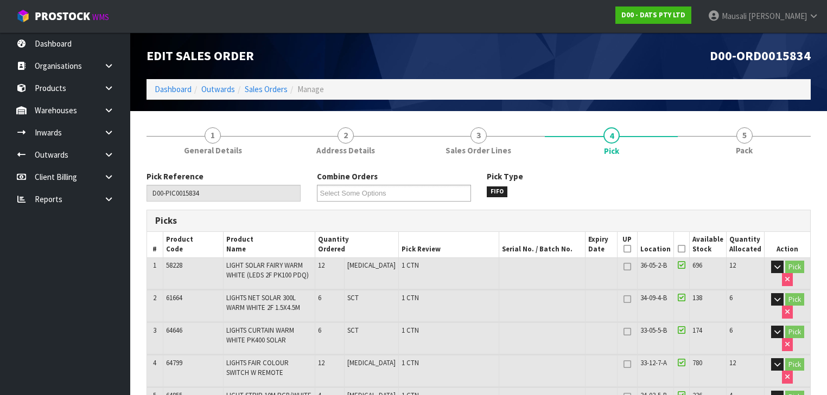
click at [685, 250] on icon at bounding box center [682, 249] width 8 height 1
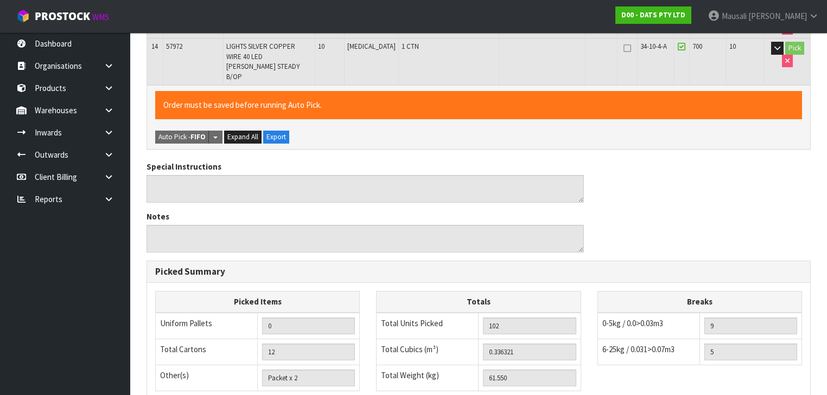
scroll to position [783, 0]
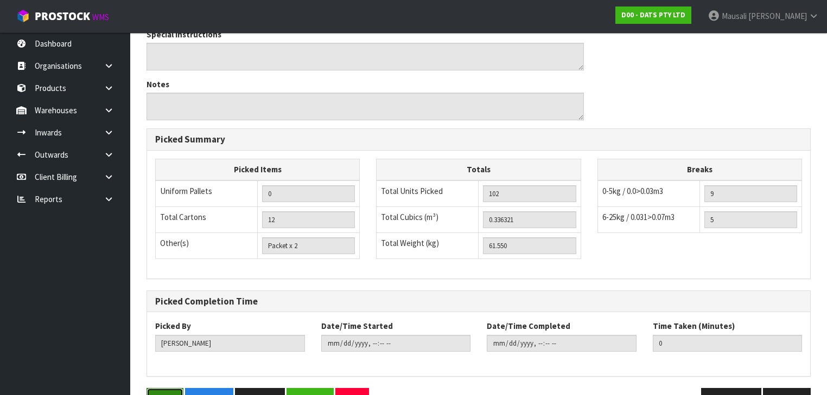
click at [161, 388] on button "Save" at bounding box center [164, 399] width 37 height 23
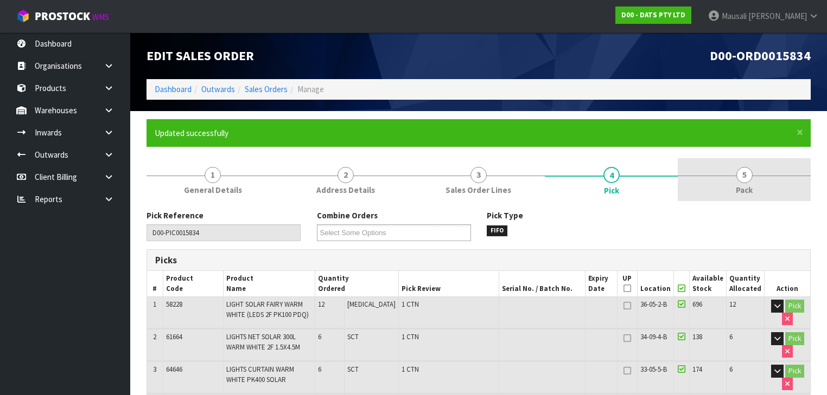
drag, startPoint x: 732, startPoint y: 187, endPoint x: 701, endPoint y: 191, distance: 30.7
click at [732, 187] on link "5 Pack" at bounding box center [744, 179] width 133 height 43
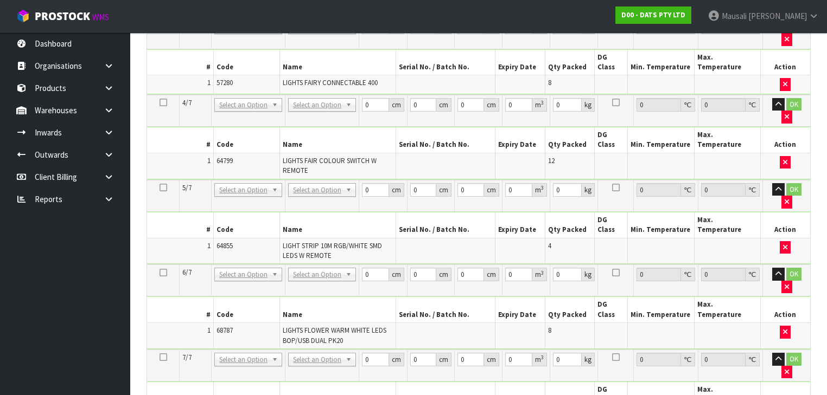
scroll to position [767, 0]
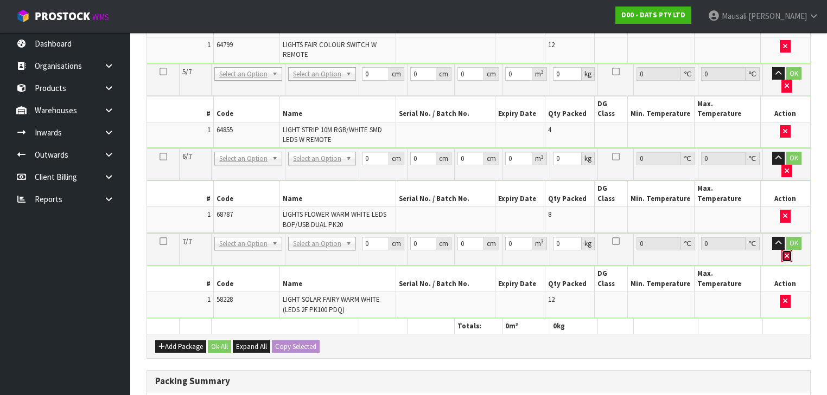
click at [789, 253] on icon "button" at bounding box center [786, 256] width 4 height 7
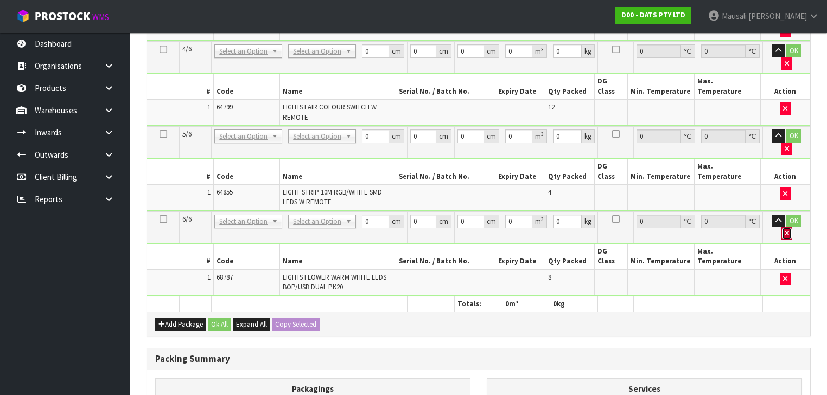
click at [789, 230] on icon "button" at bounding box center [786, 233] width 4 height 7
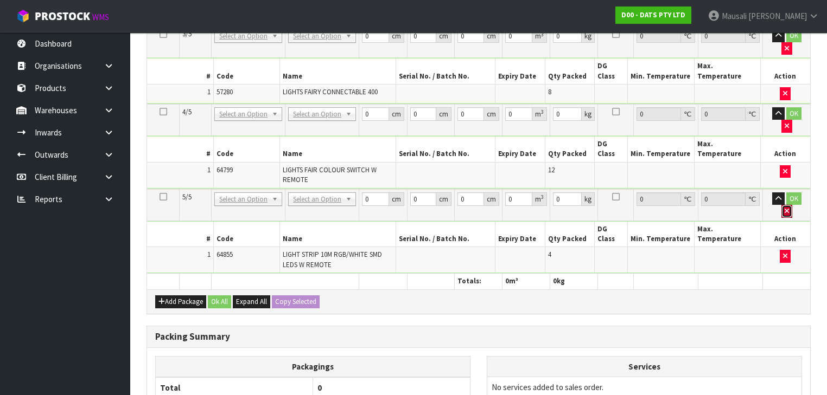
click at [789, 208] on icon "button" at bounding box center [786, 211] width 4 height 7
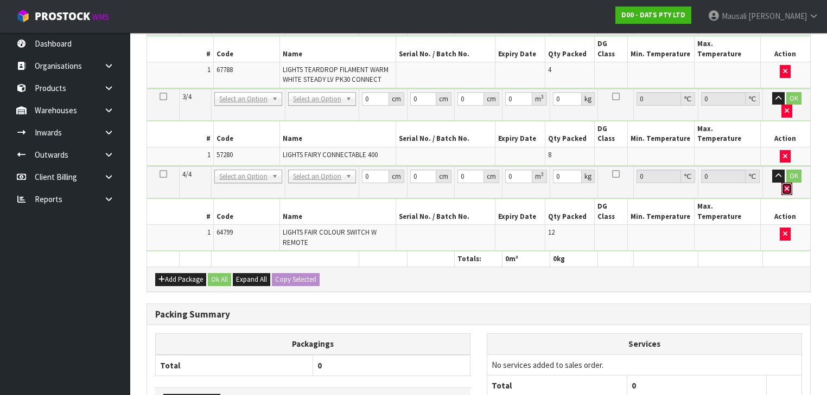
click at [789, 186] on icon "button" at bounding box center [786, 189] width 4 height 7
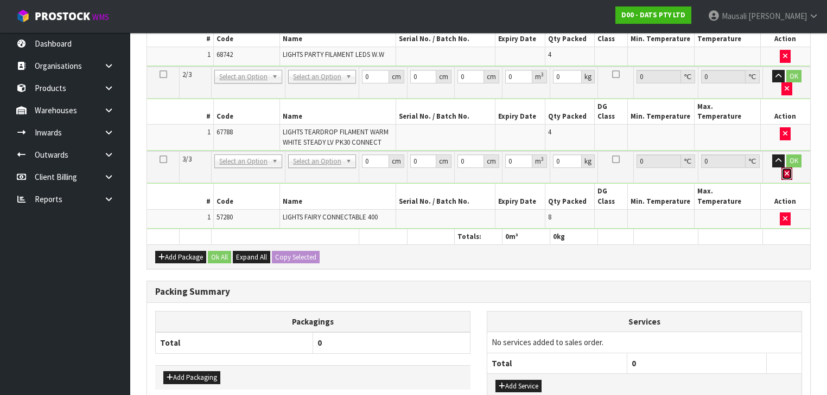
click at [792, 168] on button "button" at bounding box center [786, 174] width 11 height 13
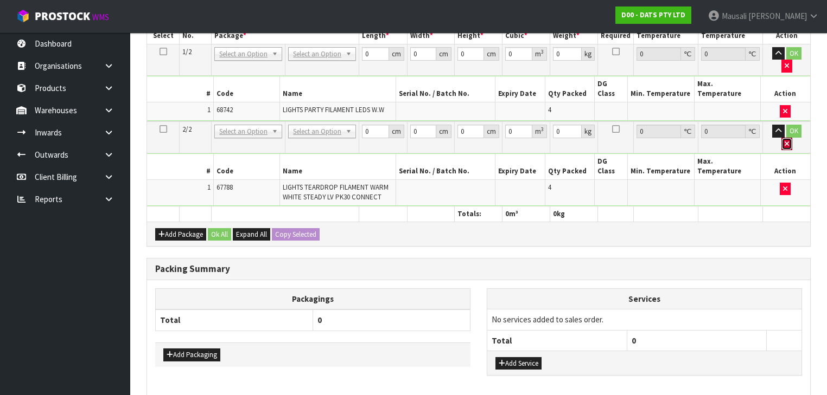
click at [789, 141] on icon "button" at bounding box center [786, 144] width 4 height 7
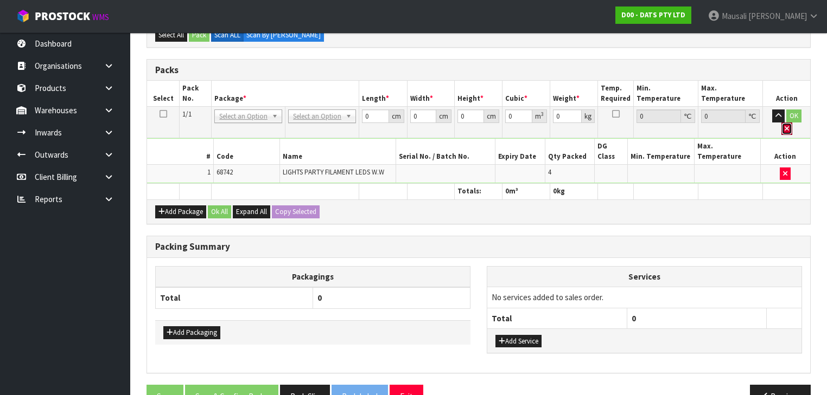
click at [792, 123] on button "button" at bounding box center [786, 129] width 11 height 13
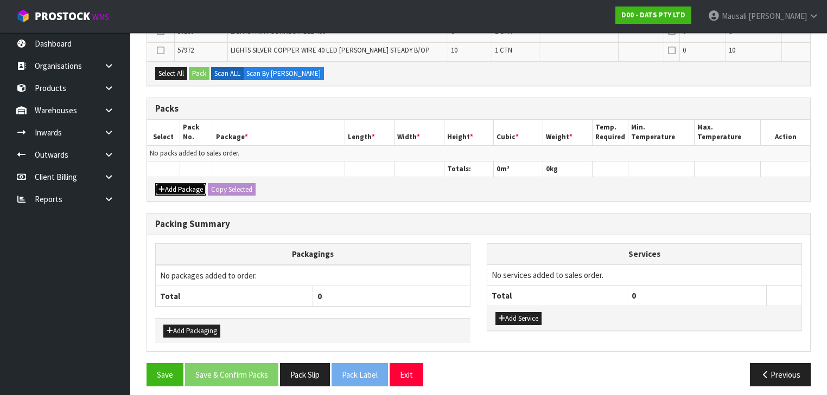
drag, startPoint x: 180, startPoint y: 182, endPoint x: 171, endPoint y: 159, distance: 24.4
click at [178, 183] on button "Add Package" at bounding box center [180, 189] width 51 height 13
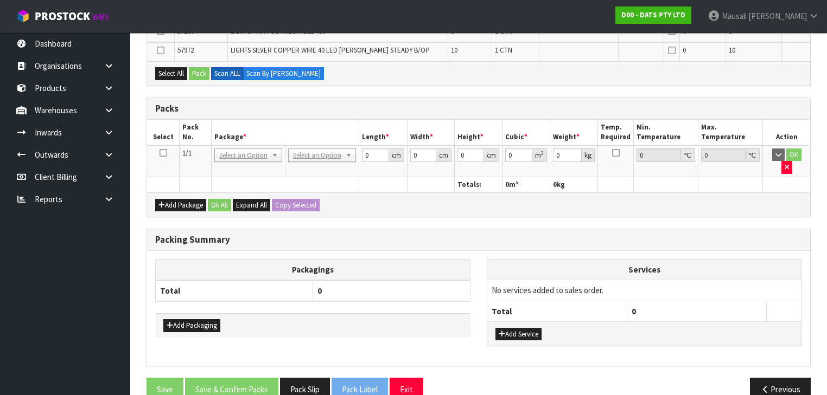
drag, startPoint x: 162, startPoint y: 146, endPoint x: 197, endPoint y: 152, distance: 36.3
click at [165, 153] on icon at bounding box center [163, 153] width 8 height 1
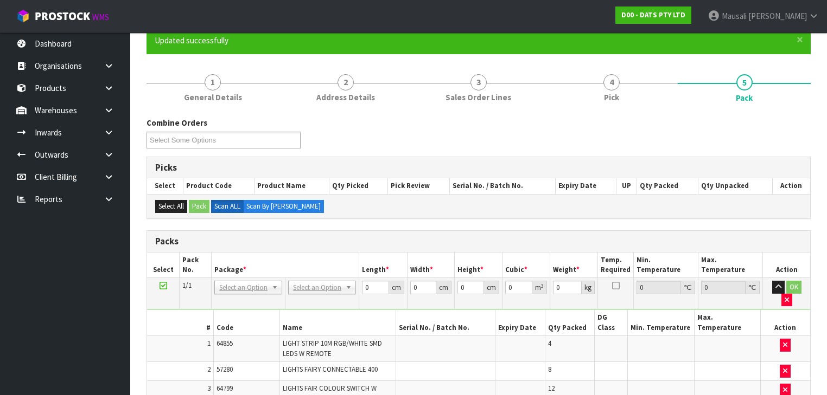
scroll to position [169, 0]
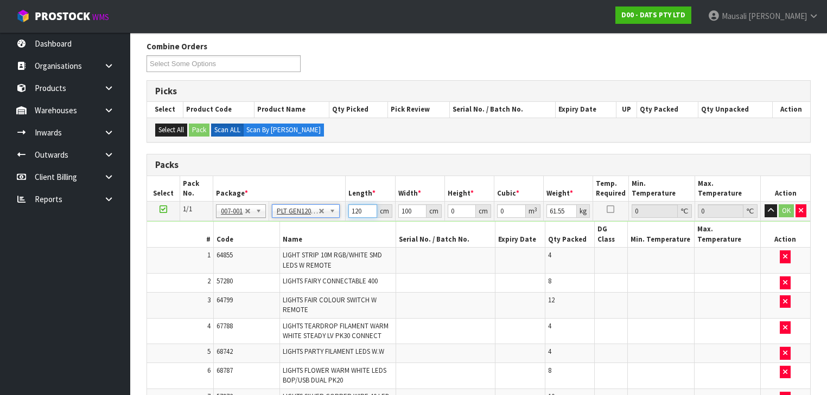
drag, startPoint x: 363, startPoint y: 212, endPoint x: 336, endPoint y: 219, distance: 28.6
click at [336, 219] on tbody "1/1 NONE 007-001 007-002 007-004 007-009 007-013 007-014 007-015 007-017 007-01…" at bounding box center [478, 385] width 663 height 367
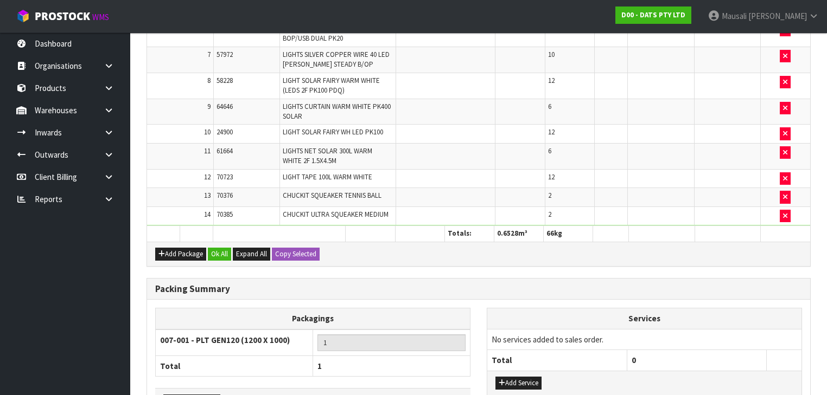
scroll to position [571, 0]
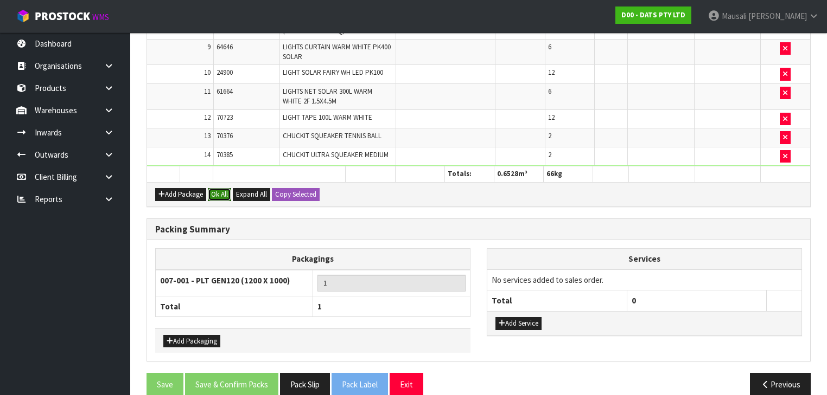
drag, startPoint x: 217, startPoint y: 175, endPoint x: 231, endPoint y: 215, distance: 42.9
click at [216, 188] on button "Ok All" at bounding box center [219, 194] width 23 height 13
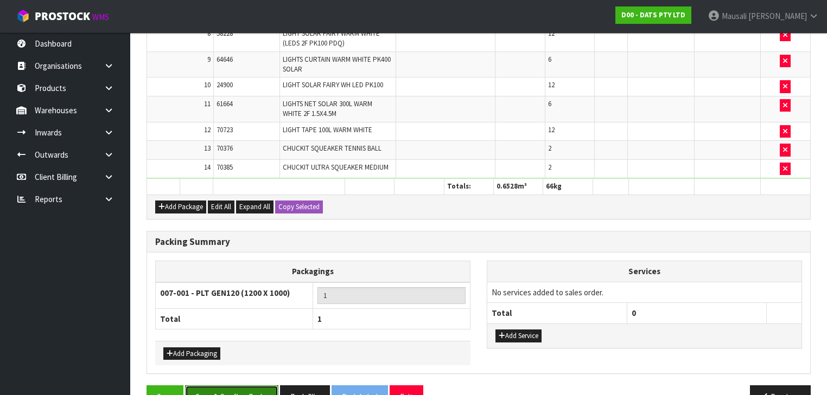
drag, startPoint x: 250, startPoint y: 374, endPoint x: 261, endPoint y: 369, distance: 12.9
click at [250, 386] on button "Save & Confirm Packs" at bounding box center [231, 397] width 93 height 23
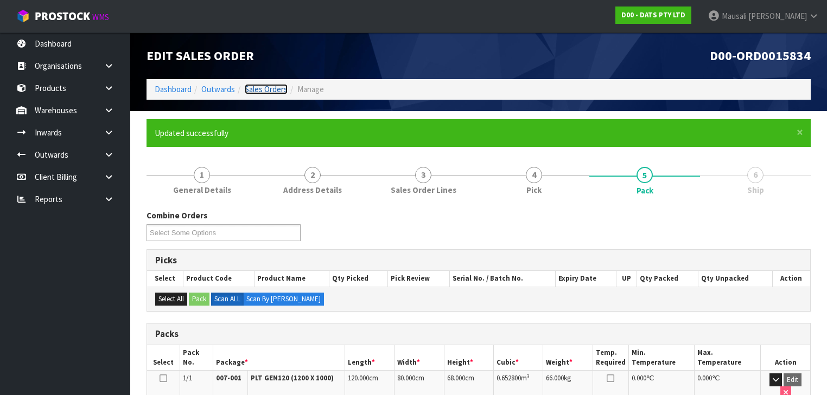
click at [261, 89] on link "Sales Orders" at bounding box center [266, 89] width 43 height 10
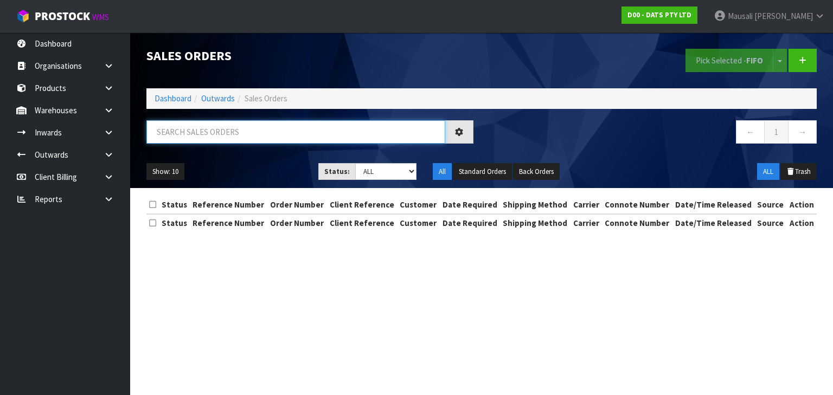
click at [169, 129] on input "text" at bounding box center [295, 131] width 299 height 23
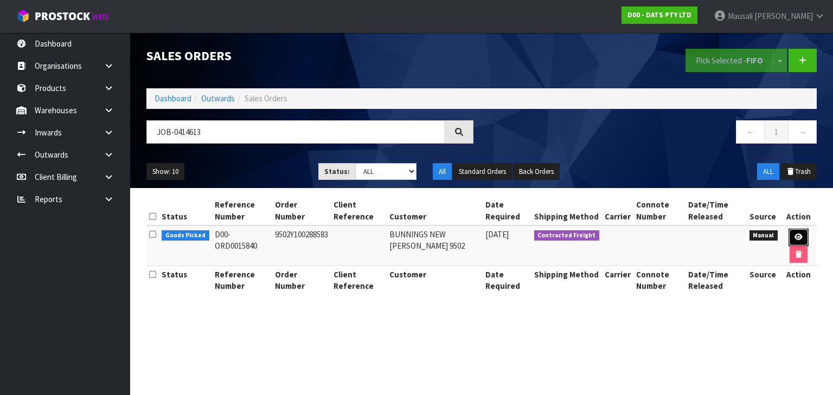
click at [795, 235] on icon at bounding box center [799, 237] width 8 height 7
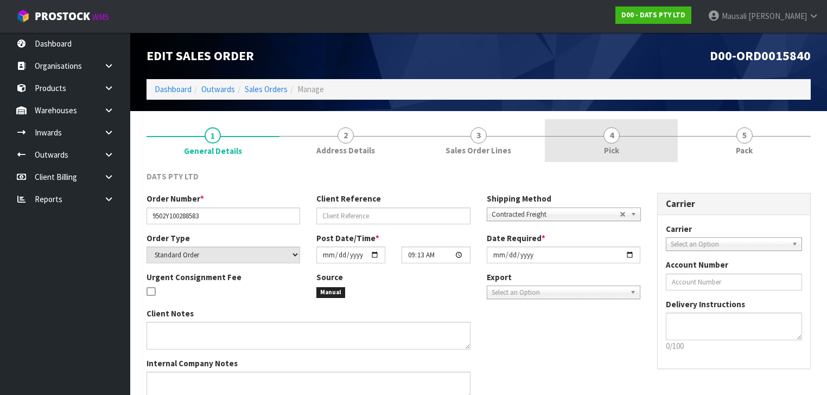
click at [648, 152] on link "4 Pick" at bounding box center [611, 140] width 133 height 43
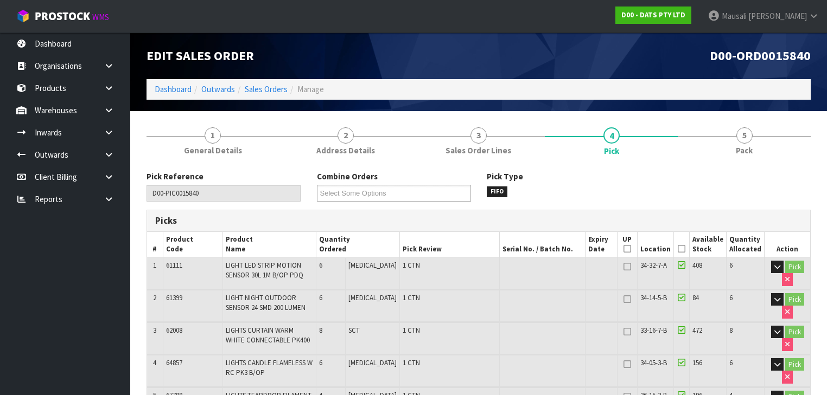
click at [682, 250] on icon at bounding box center [682, 249] width 8 height 1
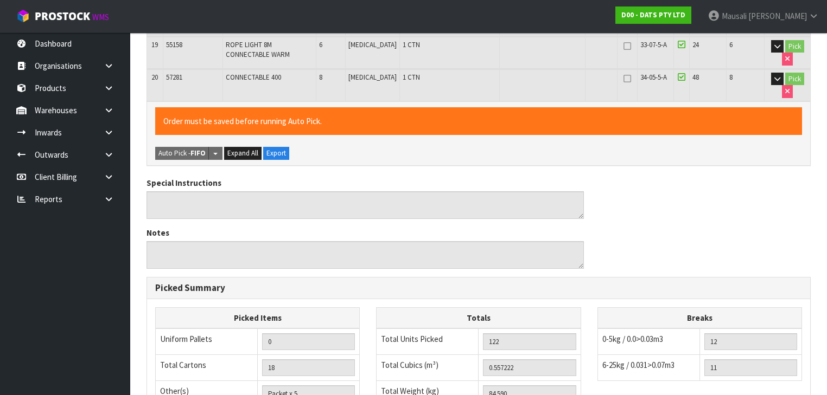
scroll to position [990, 0]
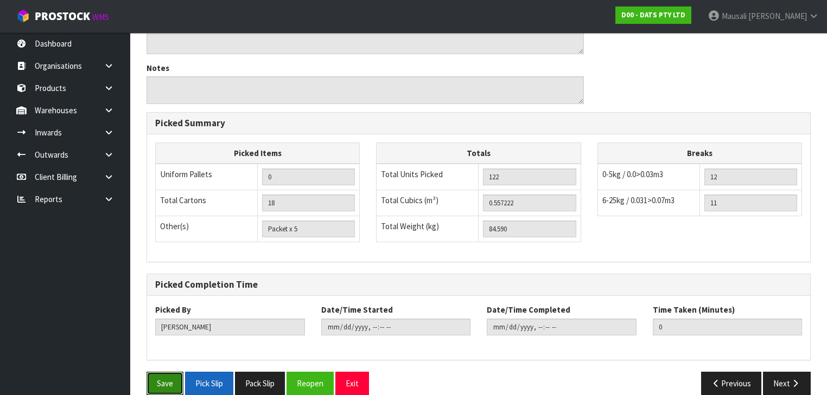
drag, startPoint x: 164, startPoint y: 366, endPoint x: 214, endPoint y: 362, distance: 50.0
click at [171, 372] on button "Save" at bounding box center [164, 383] width 37 height 23
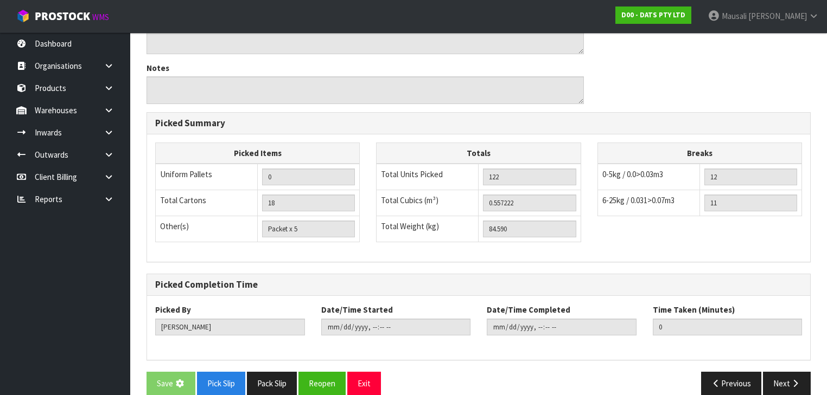
scroll to position [0, 0]
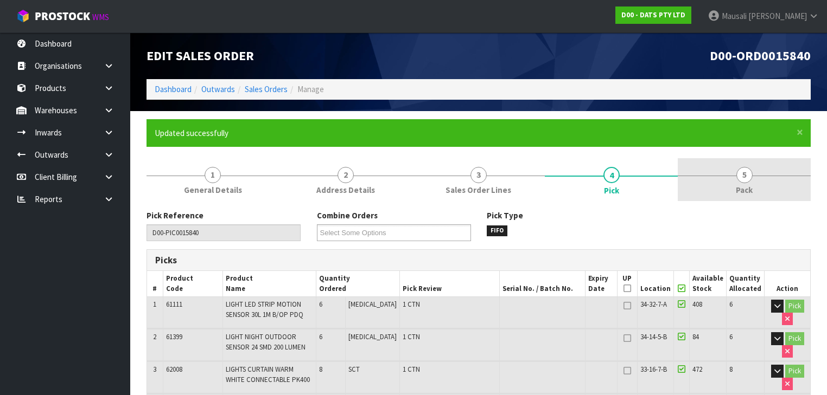
click at [736, 184] on span "Pack" at bounding box center [744, 189] width 17 height 11
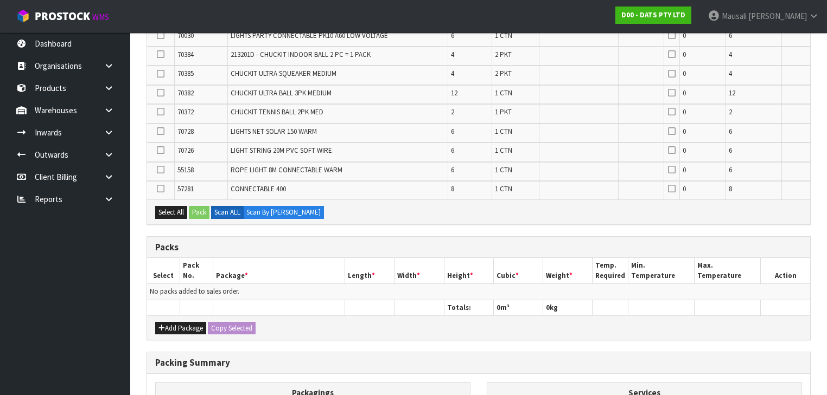
scroll to position [564, 0]
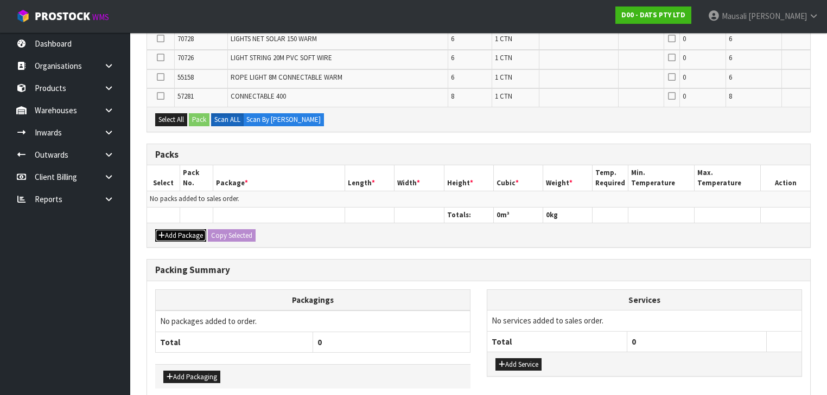
click at [181, 229] on button "Add Package" at bounding box center [180, 235] width 51 height 13
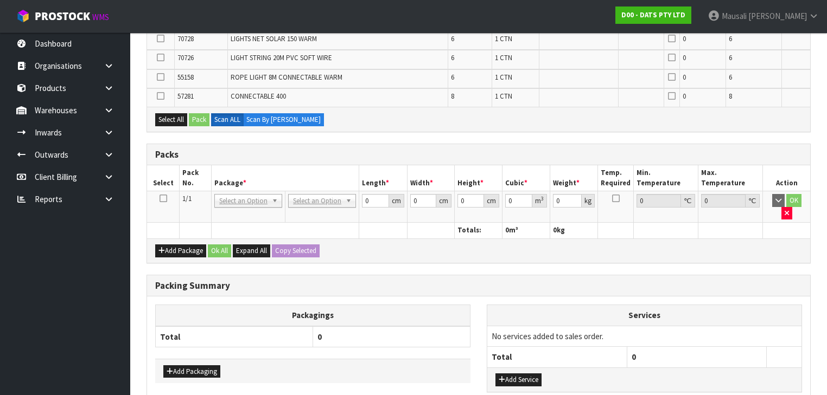
click at [164, 199] on icon at bounding box center [163, 199] width 8 height 1
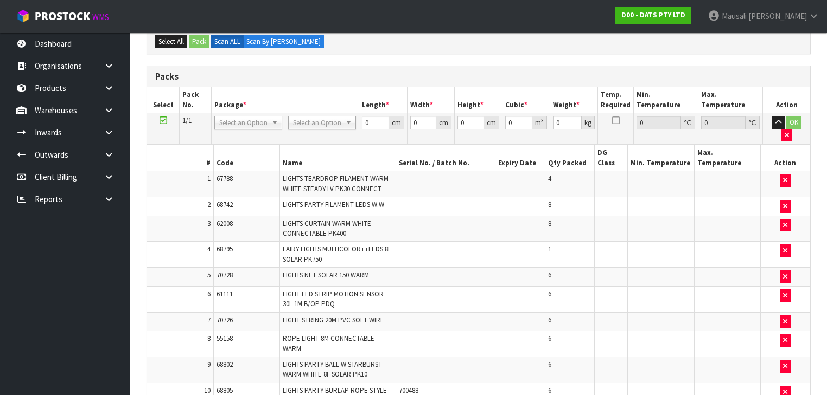
scroll to position [212, 0]
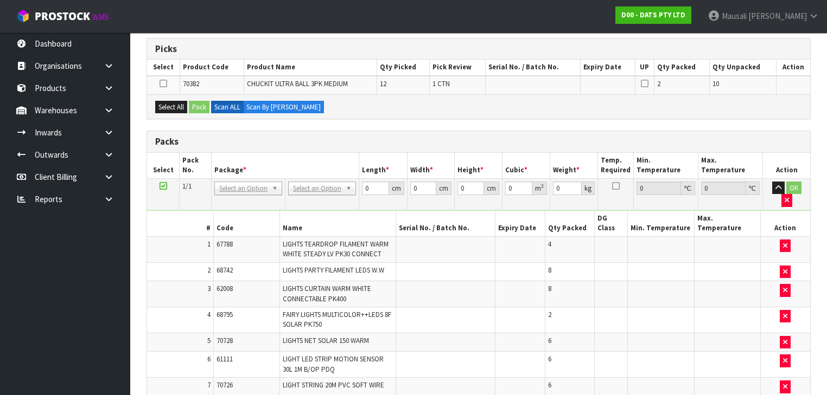
click at [673, 282] on td at bounding box center [661, 295] width 66 height 26
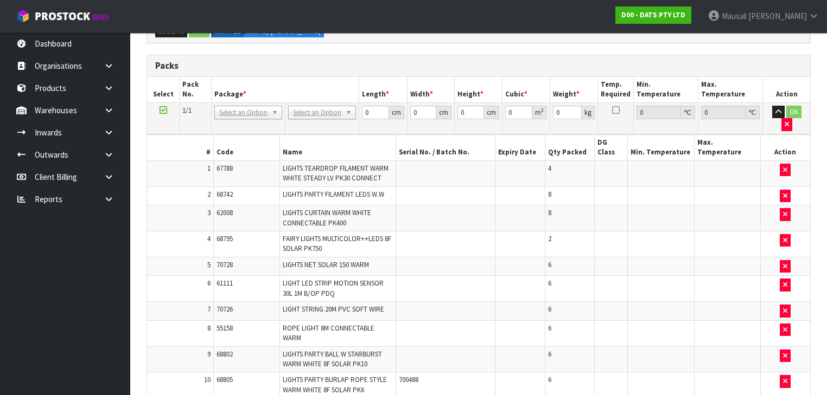
scroll to position [168, 0]
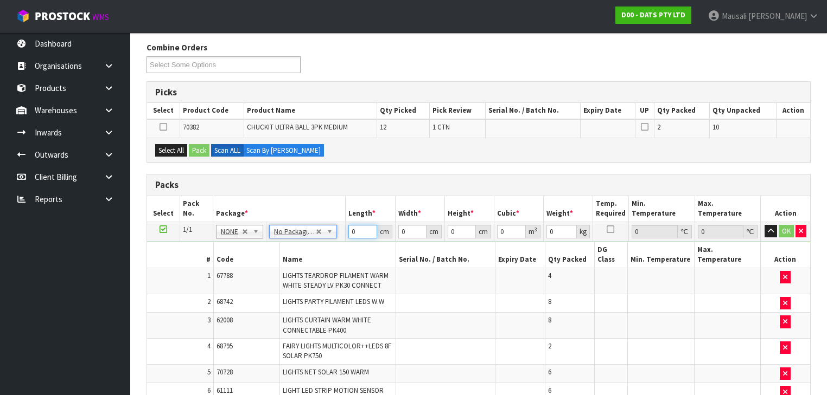
drag, startPoint x: 362, startPoint y: 229, endPoint x: 342, endPoint y: 239, distance: 22.8
click at [342, 239] on tr "1/1 NONE 007-001 007-002 007-004 007-009 007-013 007-014 007-015 007-017 007-01…" at bounding box center [478, 232] width 663 height 20
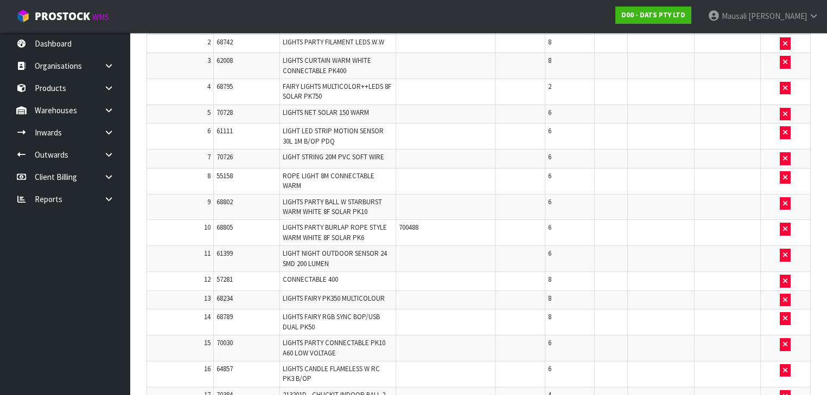
scroll to position [255, 0]
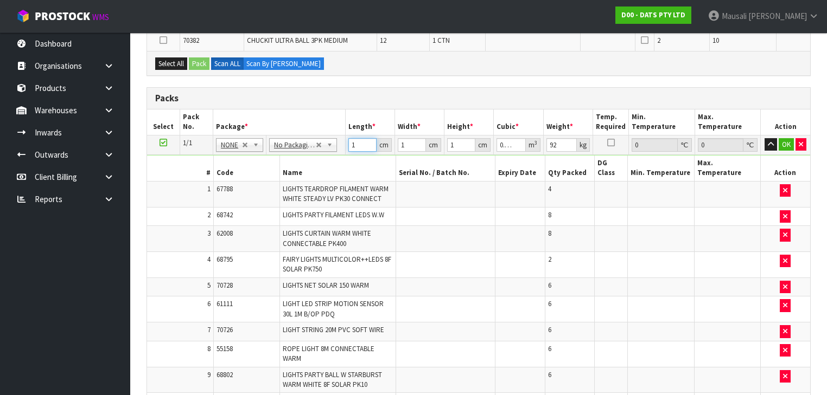
click at [357, 143] on input "1" at bounding box center [362, 145] width 28 height 14
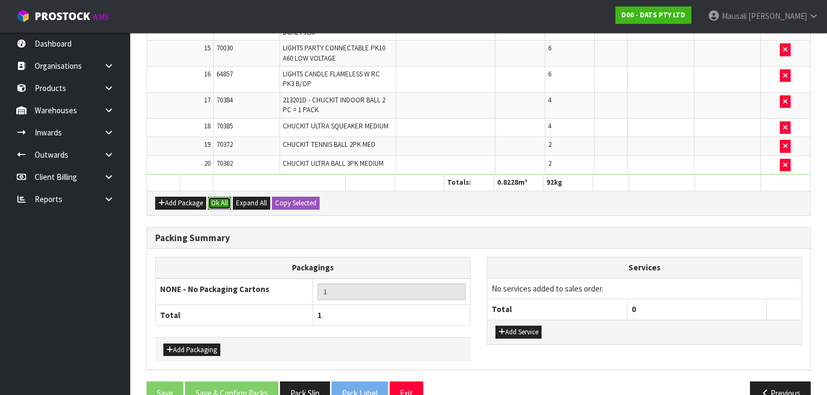
click at [216, 197] on button "Ok All" at bounding box center [219, 203] width 23 height 13
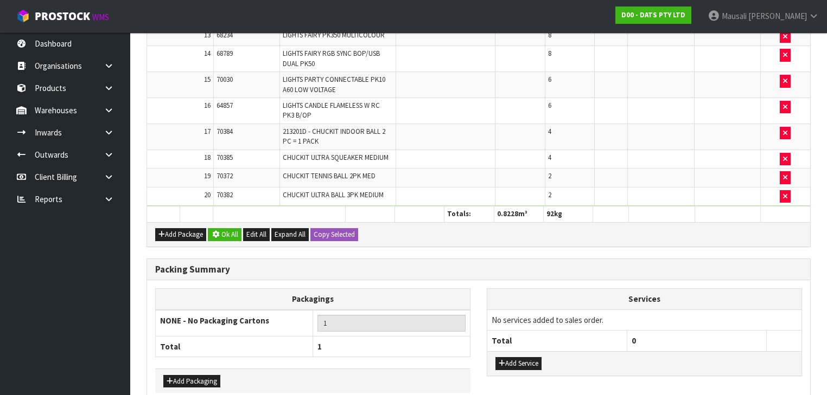
scroll to position [722, 0]
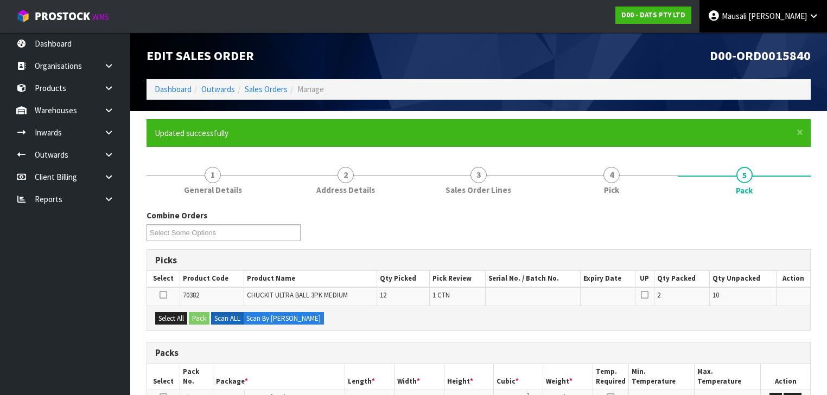
click at [746, 20] on span "Mausali" at bounding box center [734, 16] width 25 height 10
click at [760, 41] on link "Logout" at bounding box center [784, 43] width 86 height 15
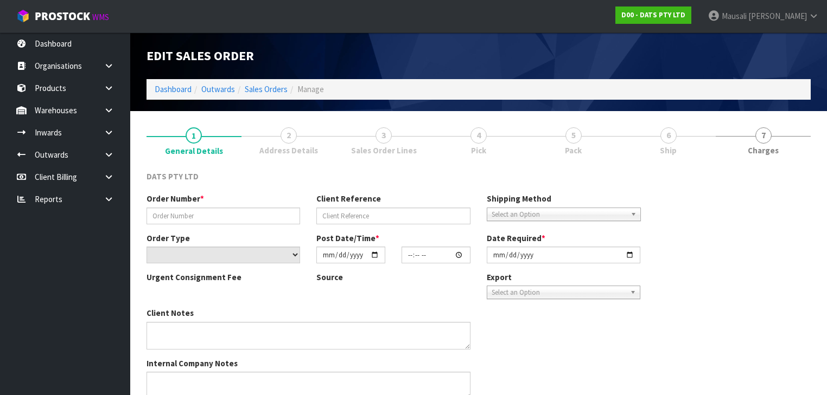
type input "9502Y100288583"
select select "number:0"
type input "[DATE]"
type input "09:13:00.000"
type input "[DATE]"
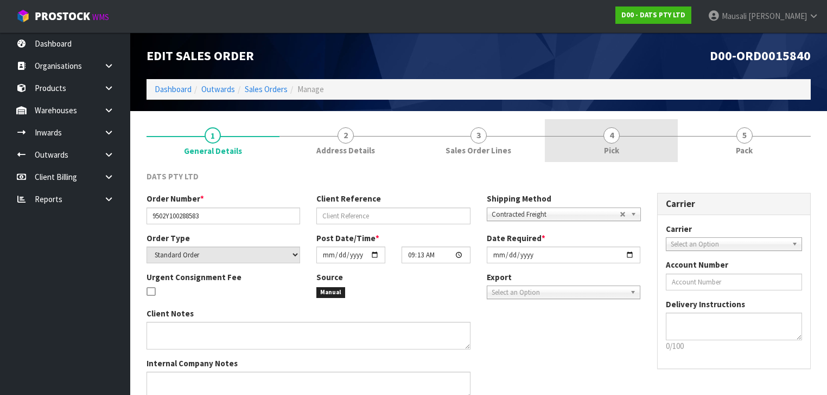
click at [628, 142] on link "4 Pick" at bounding box center [611, 140] width 133 height 43
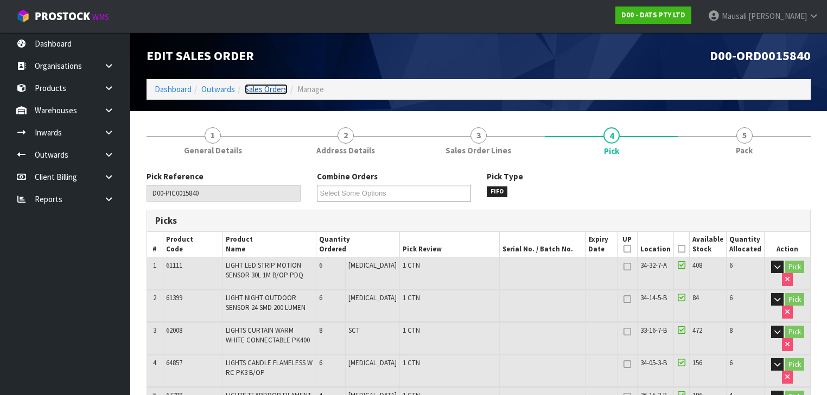
click at [254, 91] on link "Sales Orders" at bounding box center [266, 89] width 43 height 10
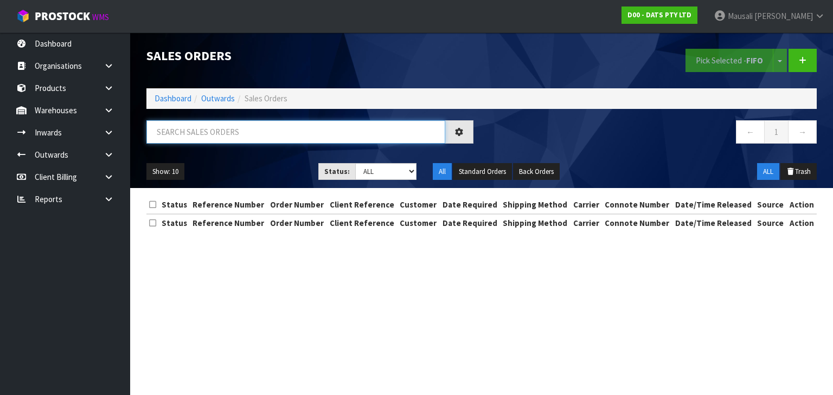
click at [184, 137] on input "text" at bounding box center [295, 131] width 299 height 23
type input "JOB-0414622"
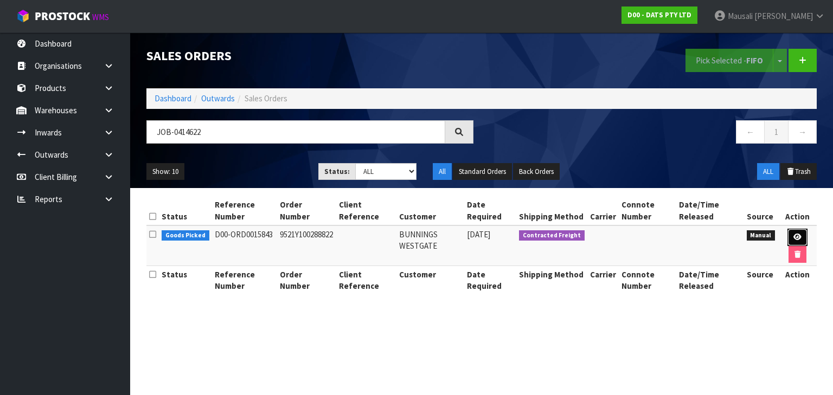
click at [798, 234] on icon at bounding box center [798, 237] width 8 height 7
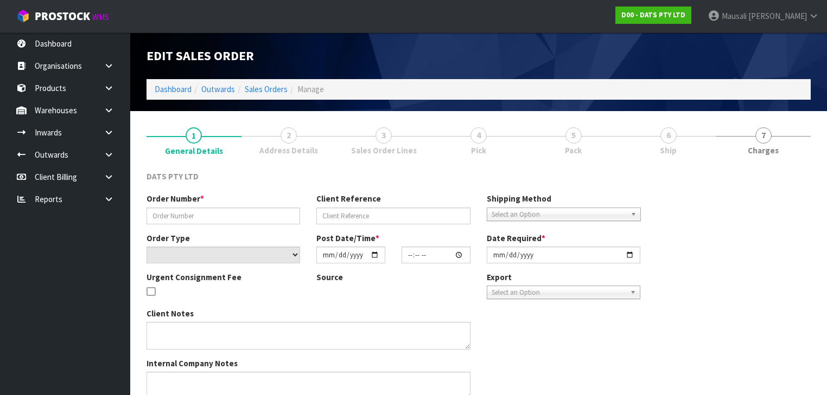
type input "9521Y100288822"
select select "number:0"
type input "[DATE]"
type input "09:39:00.000"
type input "[DATE]"
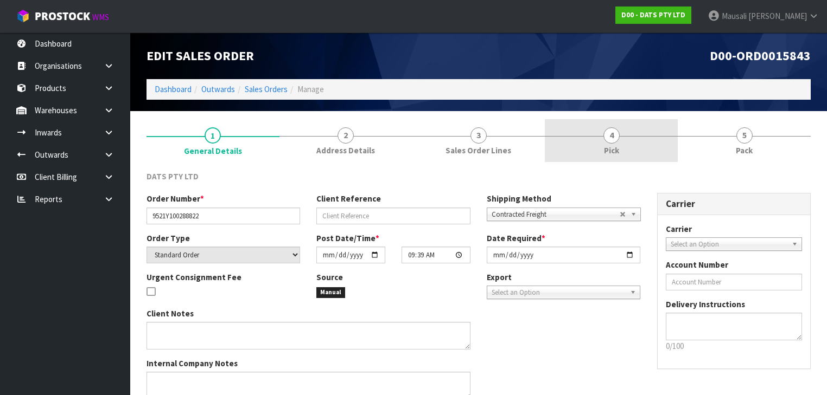
click at [614, 135] on span "4" at bounding box center [611, 135] width 16 height 16
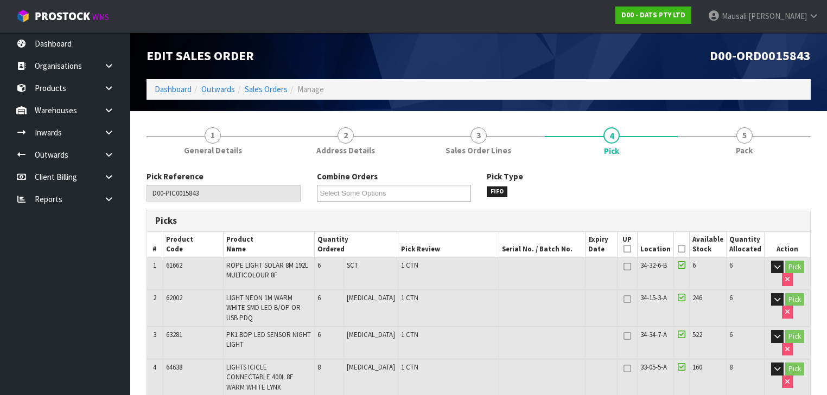
click at [684, 249] on icon at bounding box center [682, 249] width 8 height 1
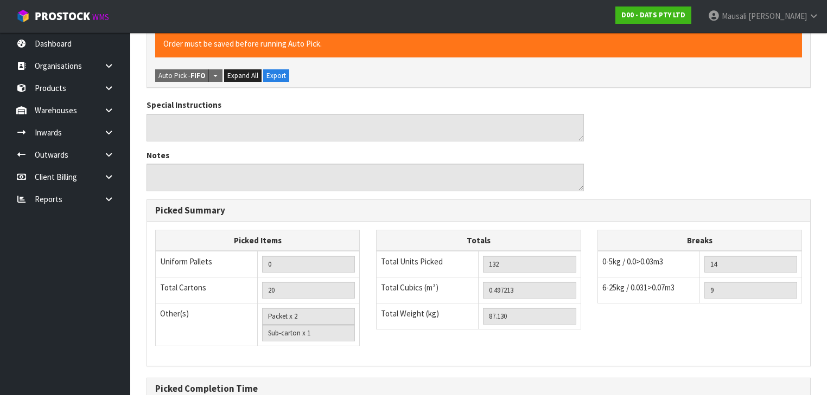
scroll to position [1006, 0]
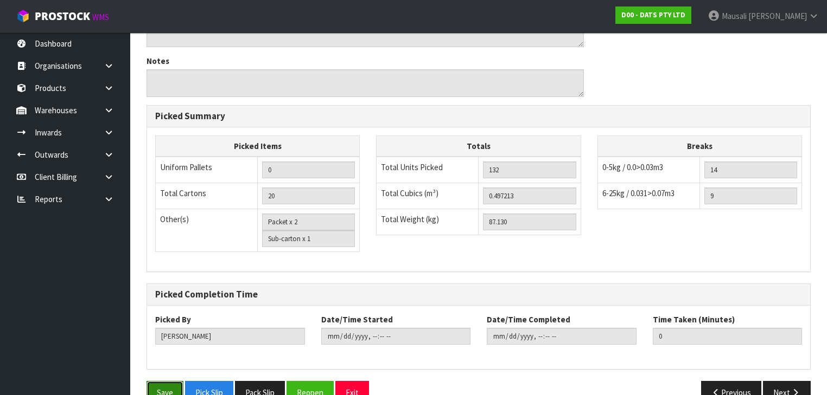
click at [152, 381] on button "Save" at bounding box center [164, 392] width 37 height 23
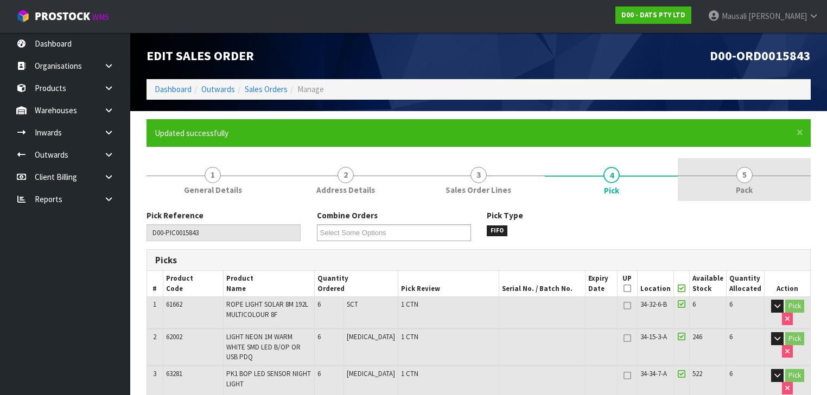
type input "[PERSON_NAME]"
type input "2025-09-30T17:11:37"
click at [735, 181] on link "5 Pack" at bounding box center [744, 179] width 133 height 43
